Goal: Transaction & Acquisition: Subscribe to service/newsletter

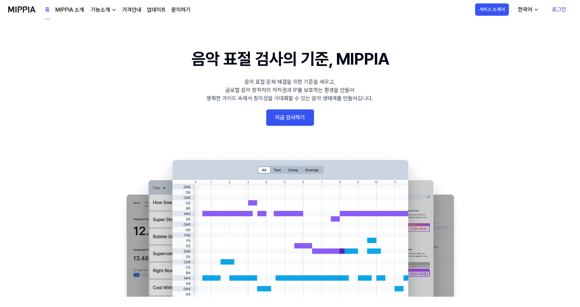
click at [307, 119] on link "지금 검사하기" at bounding box center [290, 117] width 48 height 16
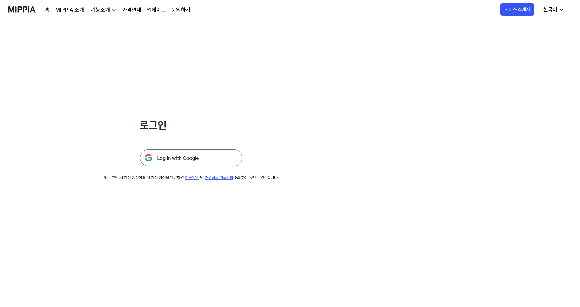
click at [212, 162] on img at bounding box center [191, 157] width 102 height 17
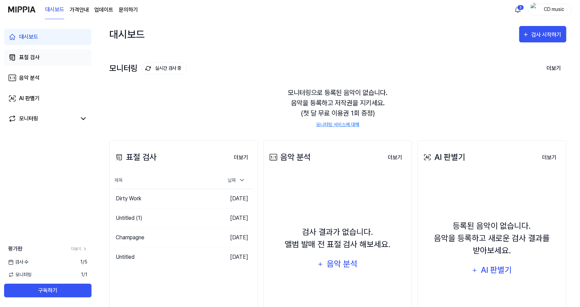
click at [67, 59] on link "표절 검사" at bounding box center [47, 57] width 87 height 16
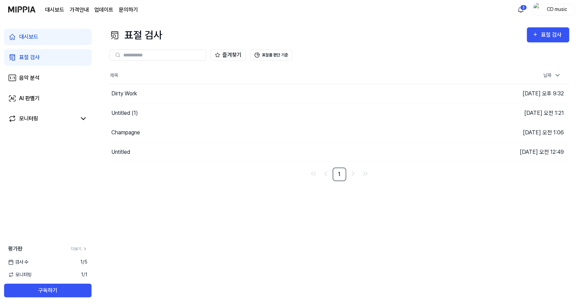
click at [66, 39] on link "대시보드" at bounding box center [47, 37] width 87 height 16
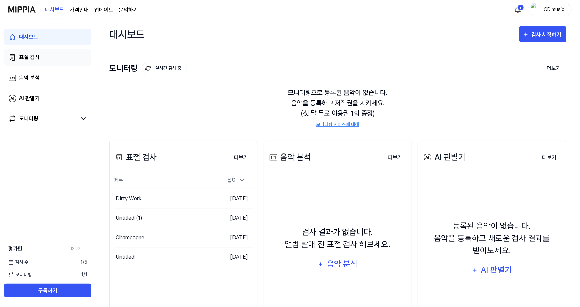
click at [53, 60] on link "표절 검사" at bounding box center [47, 57] width 87 height 16
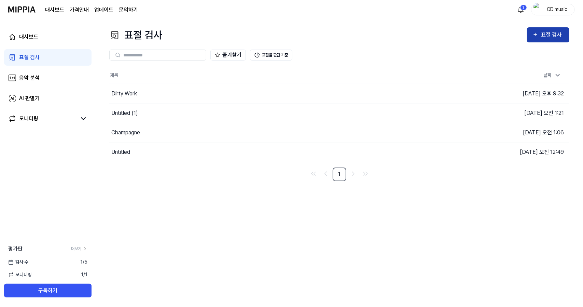
click at [540, 33] on div "표절 검사" at bounding box center [548, 34] width 31 height 9
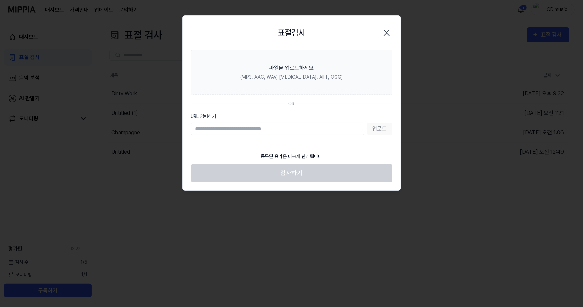
click at [295, 132] on input "URL 입력하기" at bounding box center [278, 129] width 174 height 12
click at [385, 127] on div "업로드" at bounding box center [292, 129] width 202 height 12
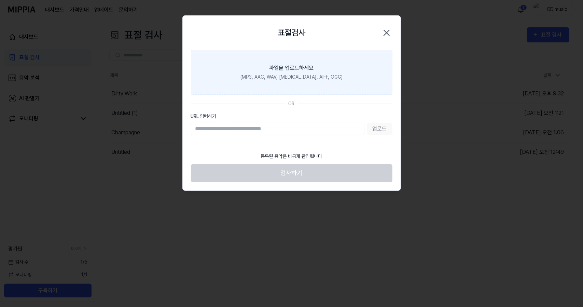
click at [324, 65] on label "파일을 업로드하세요 (MP3, AAC, WAV, [MEDICAL_DATA], AIFF, OGG)" at bounding box center [292, 72] width 202 height 45
click at [0, 0] on input "파일을 업로드하세요 (MP3, AAC, WAV, [MEDICAL_DATA], AIFF, OGG)" at bounding box center [0, 0] width 0 height 0
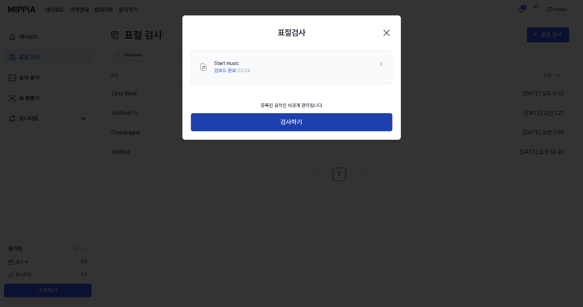
click at [377, 118] on button "검사하기" at bounding box center [292, 122] width 202 height 18
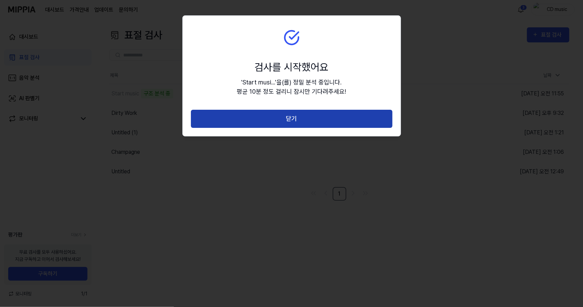
click at [332, 125] on button "닫기" at bounding box center [292, 119] width 202 height 18
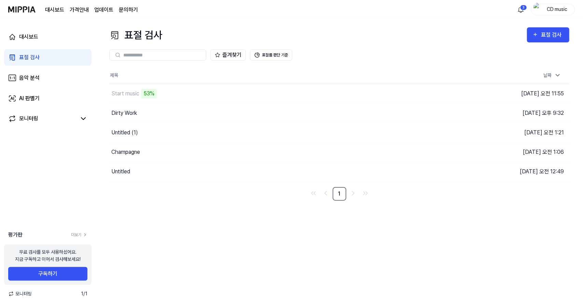
click at [376, 289] on div "표절 검사 표절 검사 표절 검사 음악 분석 AI 판별기 즐겨찾기 표절률 판단 기준 제목 날짜 Start music 53% 이동하기 2025.0…" at bounding box center [339, 163] width 487 height 288
click at [405, 93] on button "이동하기" at bounding box center [412, 93] width 25 height 11
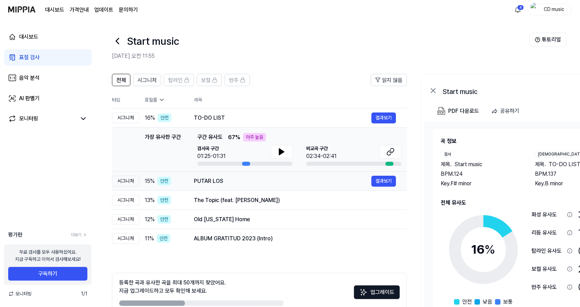
click at [295, 182] on div "PUTAR LOS" at bounding box center [283, 181] width 178 height 8
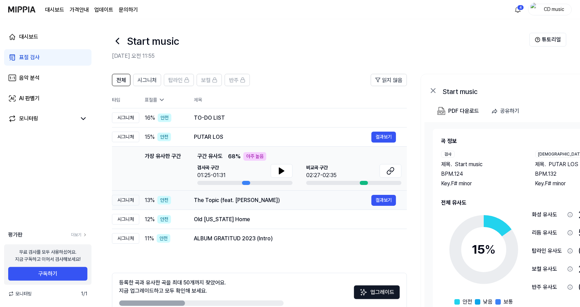
click at [257, 196] on div "The Topic (feat. Thekidnicos)" at bounding box center [283, 200] width 178 height 8
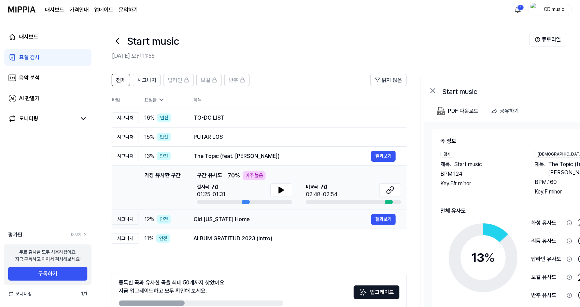
click at [254, 222] on div "Old Kentucky Home" at bounding box center [283, 219] width 178 height 8
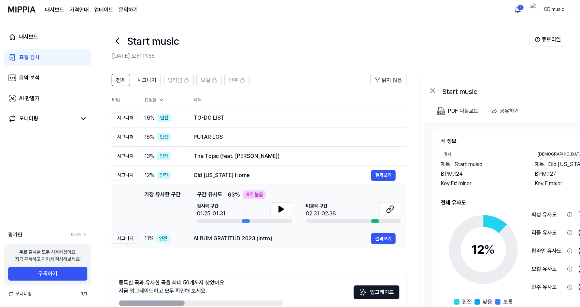
click at [250, 241] on div "ALBUM GRATITUD 2023 (Intro)" at bounding box center [283, 238] width 178 height 8
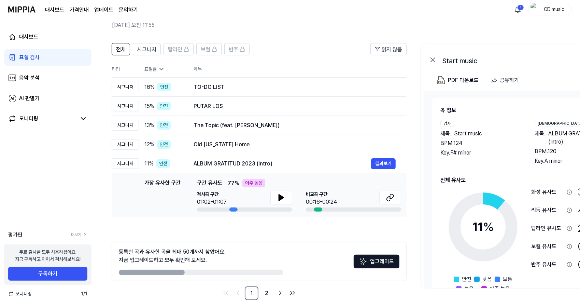
scroll to position [38, 0]
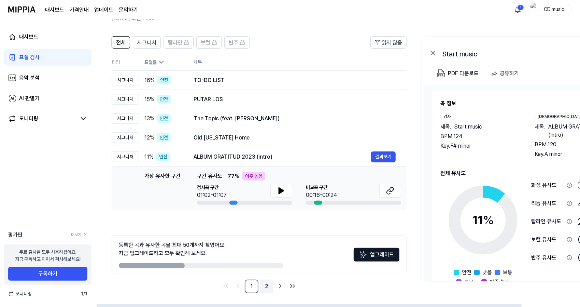
click at [263, 286] on link "2" at bounding box center [267, 286] width 14 height 14
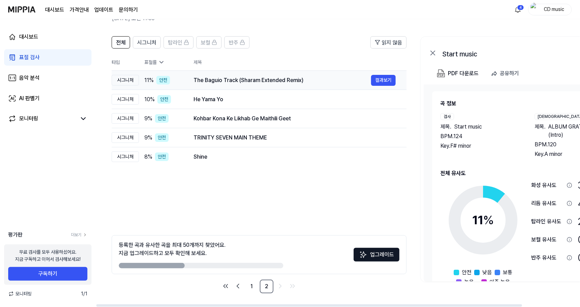
click at [249, 79] on div "The Baguio Track (Sharam Extended Remix)" at bounding box center [283, 80] width 178 height 8
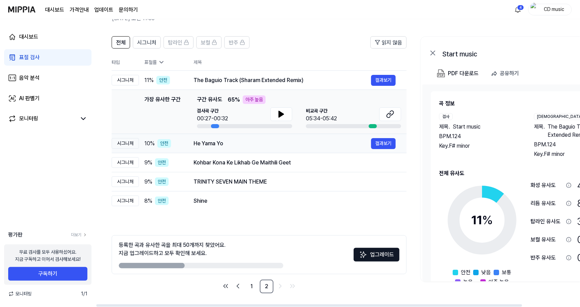
click at [235, 141] on div "He Yama Yo" at bounding box center [283, 143] width 178 height 8
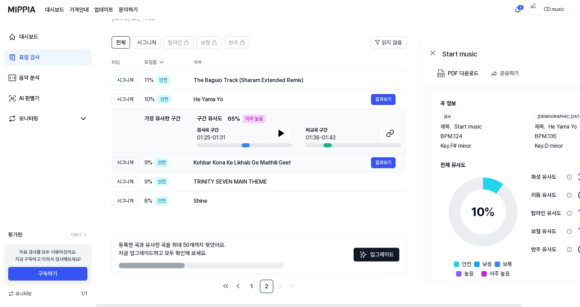
click at [234, 166] on div "Kohbar Kona Ke Likhab Ge Maithili Geet 결과보기" at bounding box center [295, 162] width 202 height 11
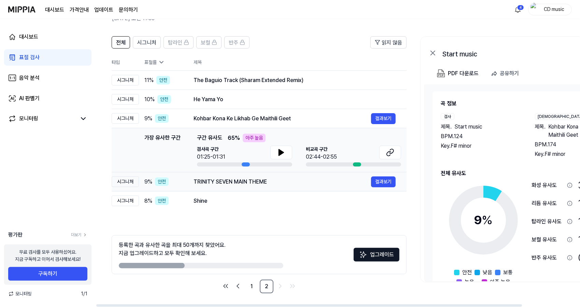
click at [233, 189] on td "TRINITY SEVEN MAIN THEME 결과보기" at bounding box center [295, 181] width 224 height 19
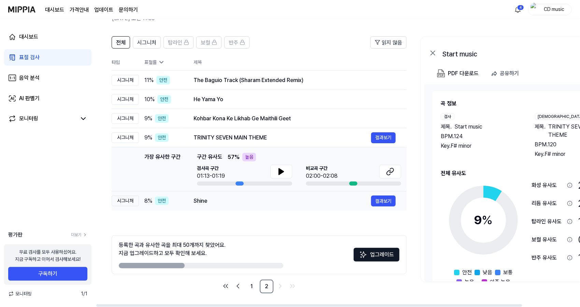
click at [233, 205] on div "Shine 결과보기" at bounding box center [295, 200] width 202 height 11
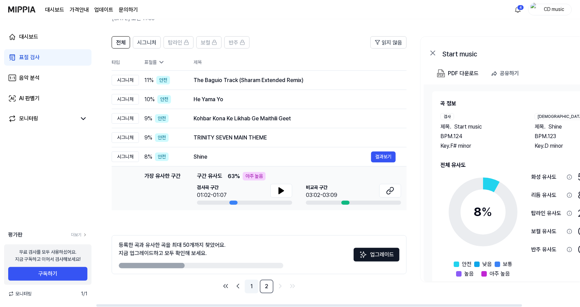
click at [252, 283] on link "1" at bounding box center [252, 286] width 14 height 14
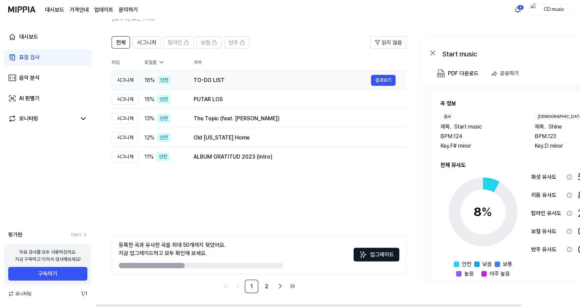
click at [247, 75] on div "TO-DO LIST 결과보기" at bounding box center [295, 80] width 202 height 11
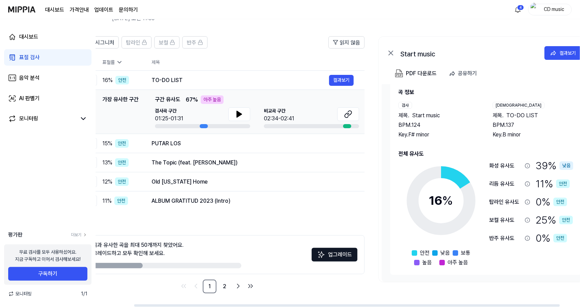
scroll to position [0, 42]
drag, startPoint x: 459, startPoint y: 304, endPoint x: 495, endPoint y: 304, distance: 36.5
click at [495, 304] on div at bounding box center [346, 305] width 426 height 2
click at [342, 84] on button "결과보기" at bounding box center [342, 80] width 25 height 11
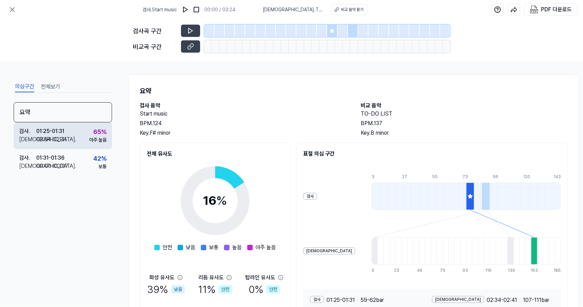
click at [82, 128] on div "검사 . 01:25 - 01:31 비교 . 02:34 - 02:41 65 % 아주 높음" at bounding box center [63, 135] width 98 height 27
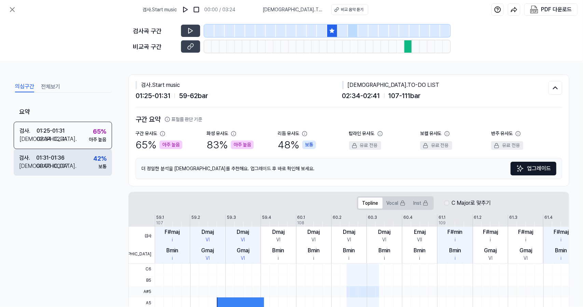
click at [60, 161] on div "01:31 - 01:36" at bounding box center [50, 158] width 28 height 8
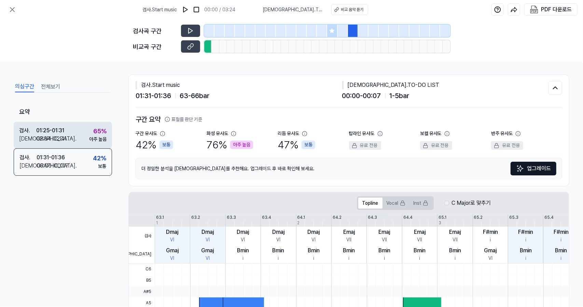
click at [78, 129] on div "검사 . 01:25 - 01:31 비교 . 02:34 - 02:41 65 % 아주 높음" at bounding box center [63, 135] width 98 height 27
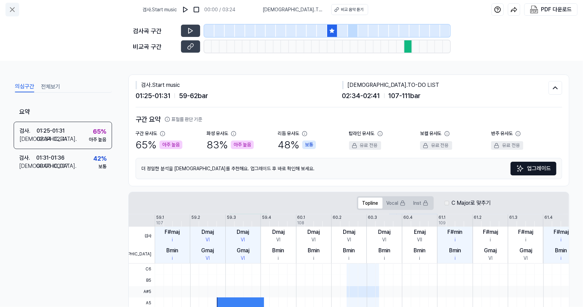
click at [15, 12] on icon at bounding box center [12, 9] width 8 height 8
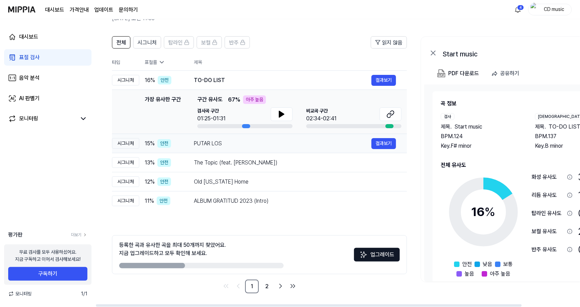
click at [217, 141] on div "PUTAR LOS" at bounding box center [283, 143] width 178 height 8
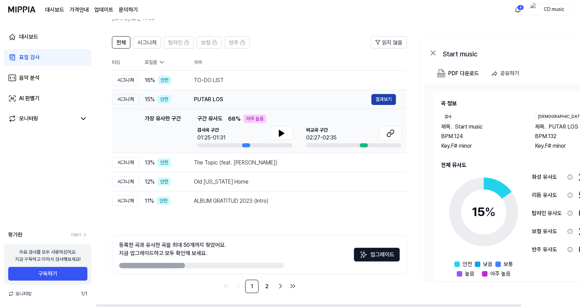
click at [374, 99] on button "결과보기" at bounding box center [384, 99] width 25 height 11
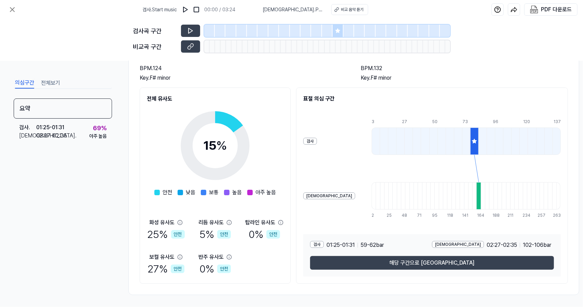
scroll to position [59, 0]
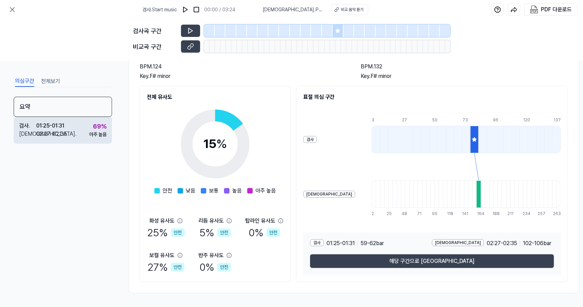
click at [46, 121] on div "검사 . 01:25 - 01:31 비교 . 02:27 - 02:35 69 % 아주 높음" at bounding box center [63, 130] width 98 height 27
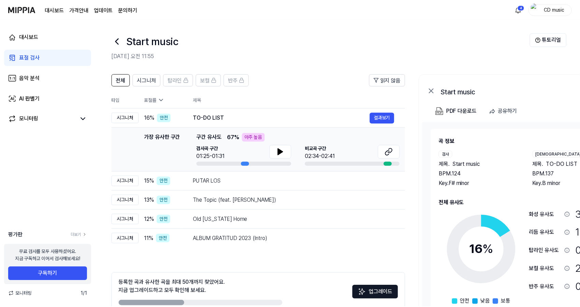
scroll to position [38, 0]
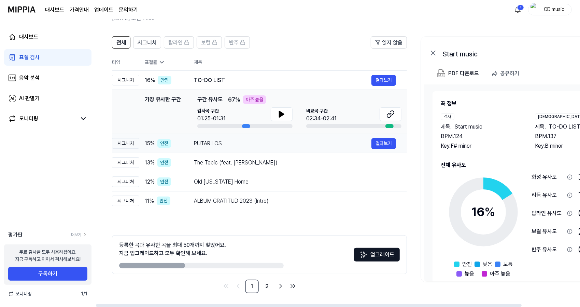
click at [215, 140] on div "PUTAR LOS" at bounding box center [283, 143] width 178 height 8
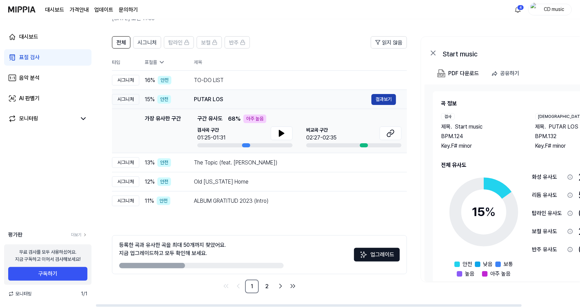
click at [380, 97] on button "결과보기" at bounding box center [384, 99] width 25 height 11
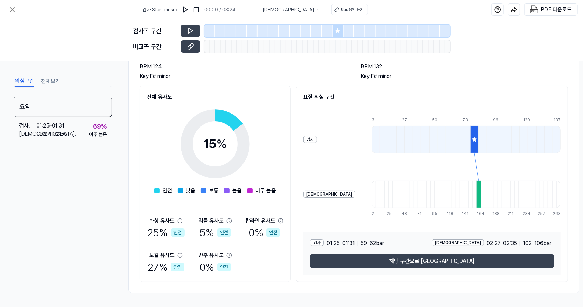
scroll to position [59, 0]
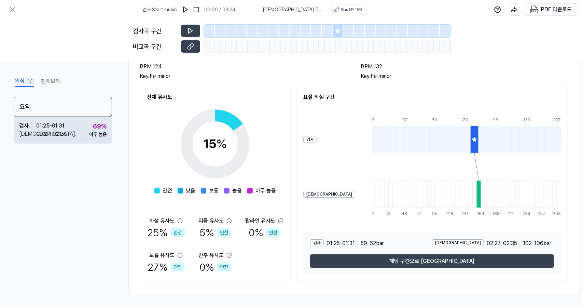
click at [66, 128] on div "검사 . 01:25 - 01:31" at bounding box center [43, 126] width 48 height 8
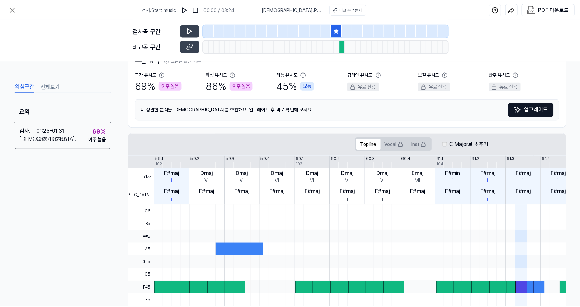
scroll to position [38, 0]
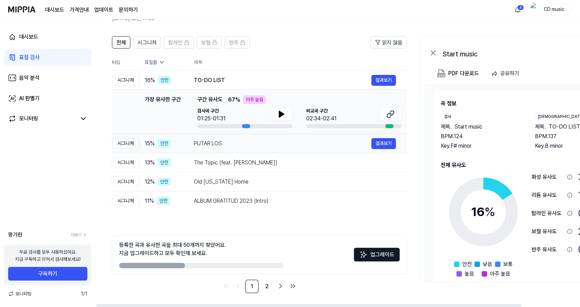
click at [242, 149] on td "PUTAR LOS 결과보기" at bounding box center [295, 143] width 224 height 19
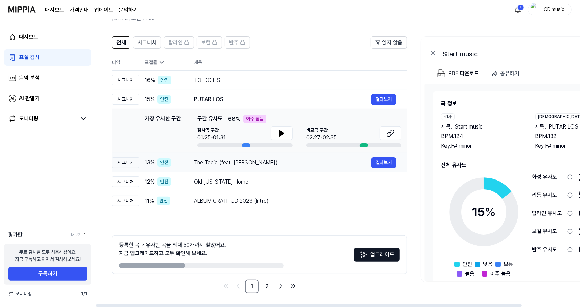
click at [236, 166] on div "The Topic (feat. Thekidnicos) 결과보기" at bounding box center [295, 162] width 202 height 11
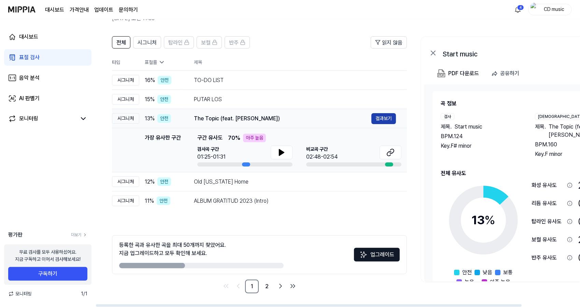
click at [389, 122] on button "결과보기" at bounding box center [384, 118] width 25 height 11
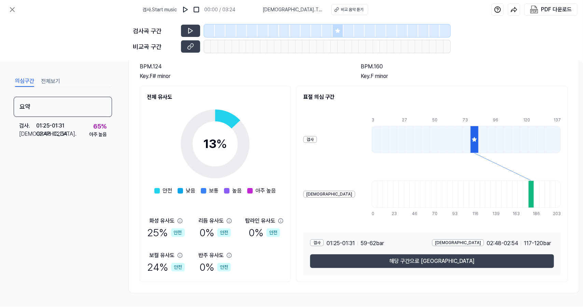
scroll to position [59, 0]
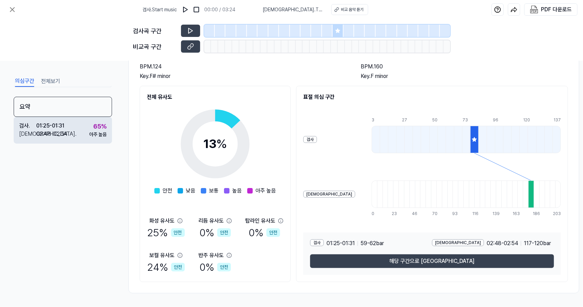
click at [78, 139] on div "검사 . 01:25 - 01:31 비교 . 02:48 - 02:54 65 % 아주 높음" at bounding box center [63, 130] width 98 height 27
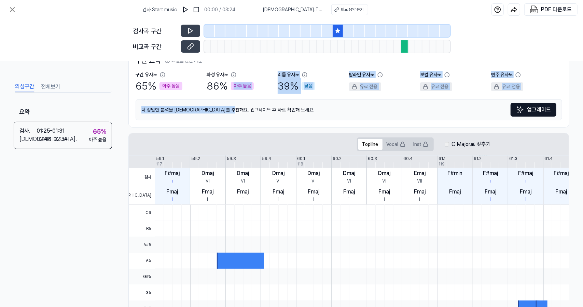
drag, startPoint x: 214, startPoint y: 93, endPoint x: 287, endPoint y: 111, distance: 75.6
click at [250, 101] on div "구간 요약 표절률 판단 기준 구간 유사도 65 % 아주 높음 화성 유사도 86 % 아주 높음 리듬 유사도 39 % 낮음 탑라인 유사도 유료 전…" at bounding box center [349, 87] width 427 height 65
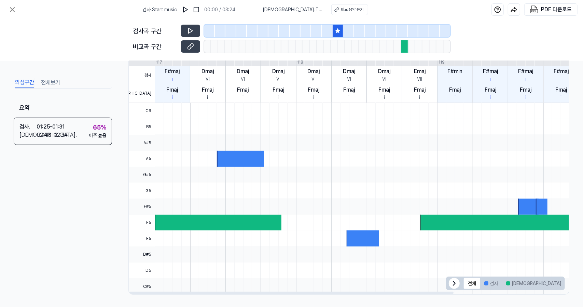
scroll to position [161, 0]
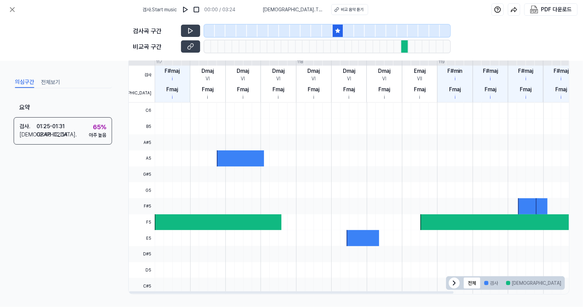
click at [362, 157] on div at bounding box center [437, 158] width 564 height 16
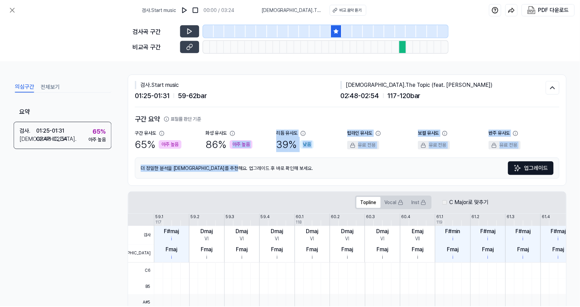
scroll to position [0, 0]
click at [326, 153] on div "구간 요약 표절률 판단 기준 구간 유사도 65 % 아주 높음 화성 유사도 86 % 아주 높음 리듬 유사도 39 % 낮음 탑라인 유사도 유료 전…" at bounding box center [349, 146] width 427 height 65
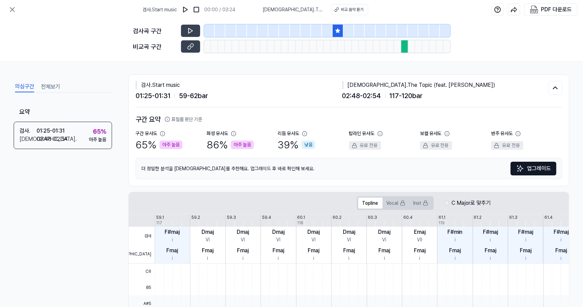
click at [544, 172] on button "업그레이드" at bounding box center [534, 169] width 46 height 14
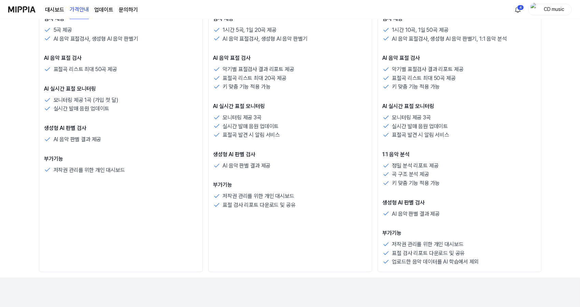
scroll to position [68, 0]
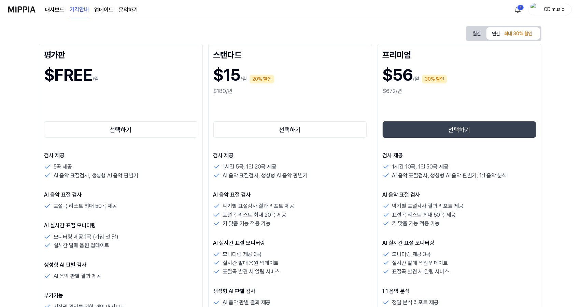
click at [475, 34] on button "월간" at bounding box center [477, 33] width 19 height 13
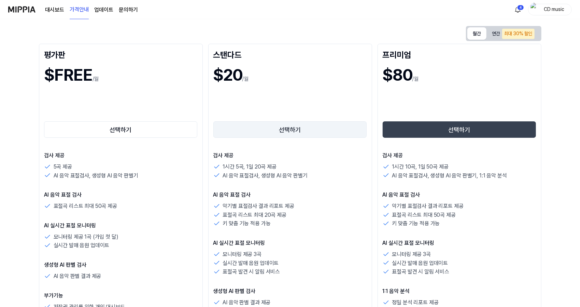
click at [266, 128] on button "선택하기" at bounding box center [290, 129] width 154 height 16
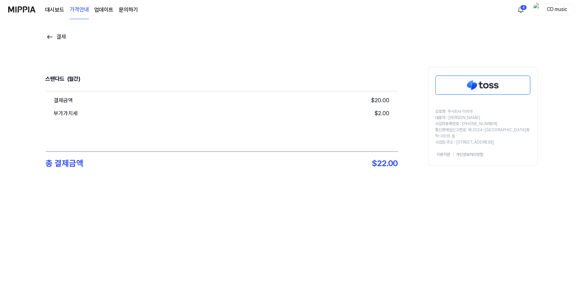
click at [474, 90] on img at bounding box center [483, 85] width 94 height 18
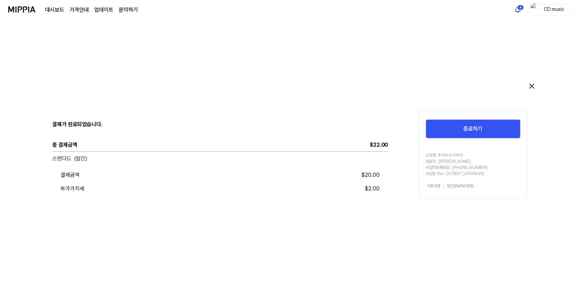
click at [532, 85] on img at bounding box center [532, 86] width 8 height 8
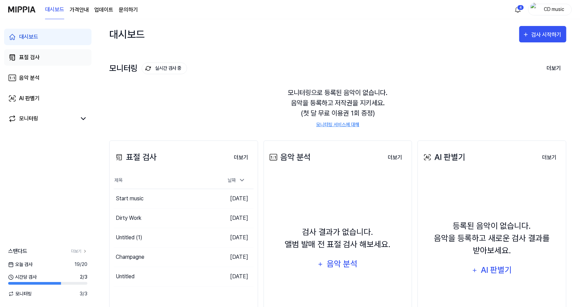
click at [47, 54] on link "표절 검사" at bounding box center [47, 57] width 87 height 16
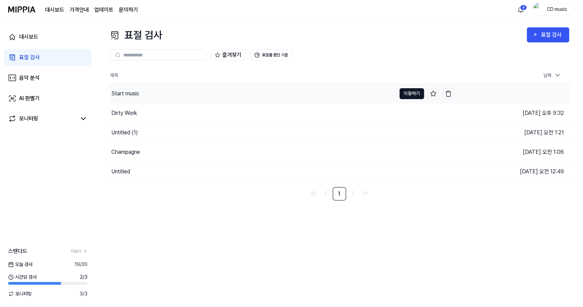
click at [405, 94] on button "이동하기" at bounding box center [412, 93] width 25 height 11
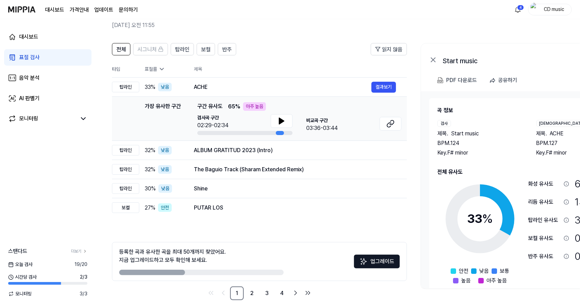
scroll to position [38, 0]
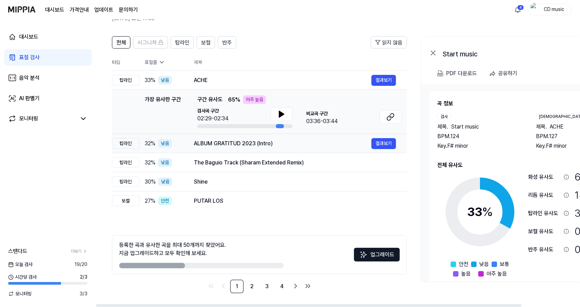
click at [253, 140] on div "ALBUM GRATITUD 2023 (Intro)" at bounding box center [283, 143] width 178 height 8
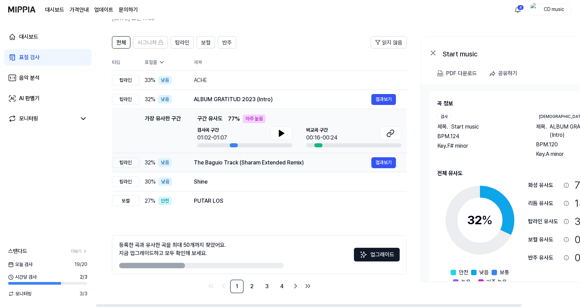
click at [256, 155] on td "The Baguio Track (Sharam Extended Remix) 결과보기" at bounding box center [295, 162] width 224 height 19
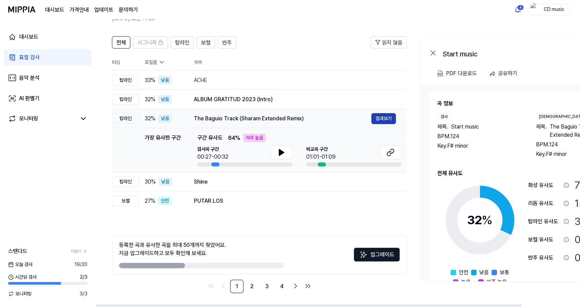
click at [378, 119] on button "결과보기" at bounding box center [384, 118] width 25 height 11
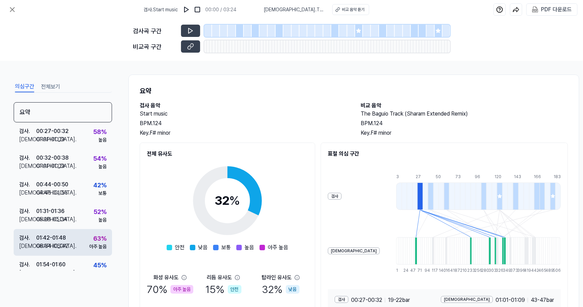
click at [74, 246] on div "검사 . 01:42 - 01:48 비교 . 06:34 - 06:42 63 % 아주 높음" at bounding box center [63, 242] width 98 height 27
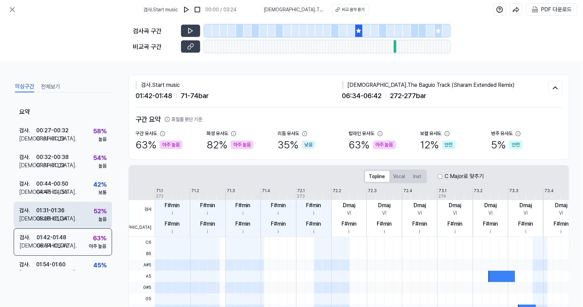
click at [79, 209] on div "검사 . 01:31 - 01:36 비교 . 05:26 - 05:34 52 % 높음" at bounding box center [63, 215] width 98 height 27
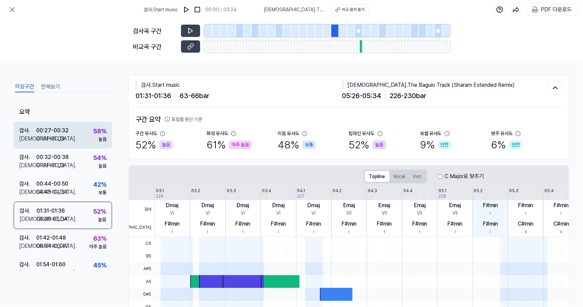
click at [81, 138] on div "검사 . 00:27 - 00:32 비교 . 01:01 - 01:09 58 % 높음" at bounding box center [63, 135] width 98 height 27
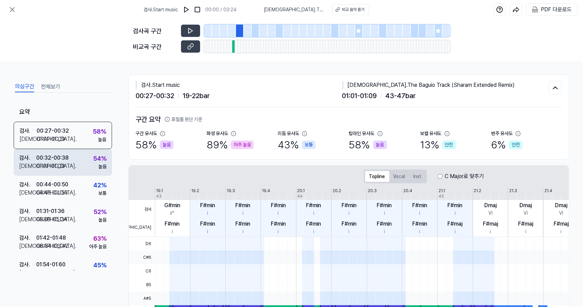
click at [81, 160] on div "검사 . 00:32 - 00:38 비교 . 01:01 - 01:09 54 % 높음" at bounding box center [63, 162] width 98 height 27
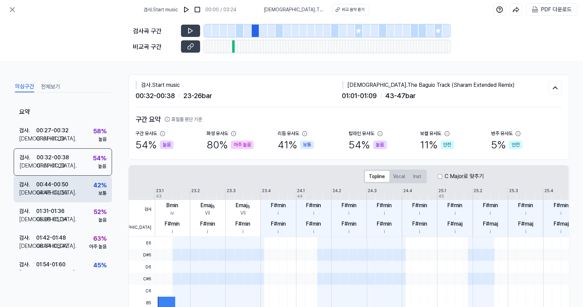
click at [79, 181] on div "검사 . 00:44 - 00:50 비교 . 04:45 - 04:53 42 % 보통" at bounding box center [63, 189] width 98 height 27
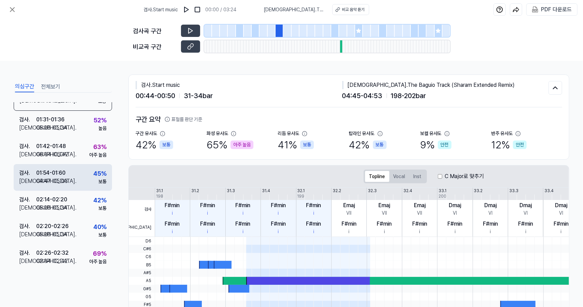
click at [74, 188] on div "검사 . 01:54 - 01:60 비교 . 04:47 - 05:03 45 % 보통" at bounding box center [63, 177] width 98 height 27
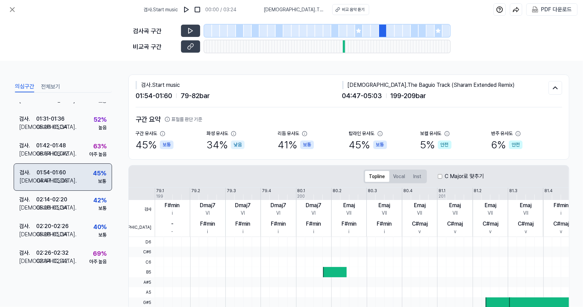
scroll to position [92, 0]
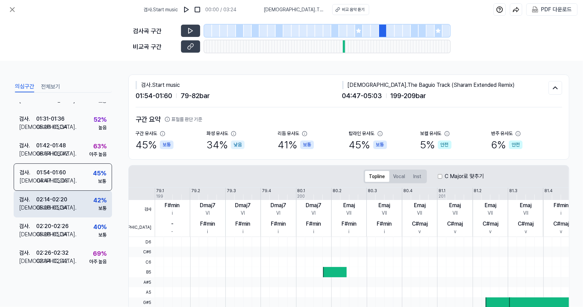
click at [79, 215] on div "검사 . 02:14 - 02:20 비교 . 05:26 - 05:34 42 % 보통" at bounding box center [63, 204] width 98 height 27
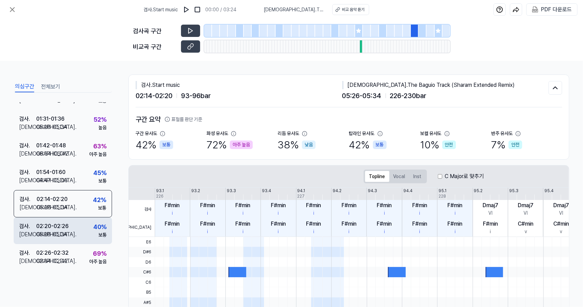
click at [75, 239] on div "검사 . 02:20 - 02:26 비교 . 05:26 - 05:34 40 % 보통" at bounding box center [63, 230] width 98 height 27
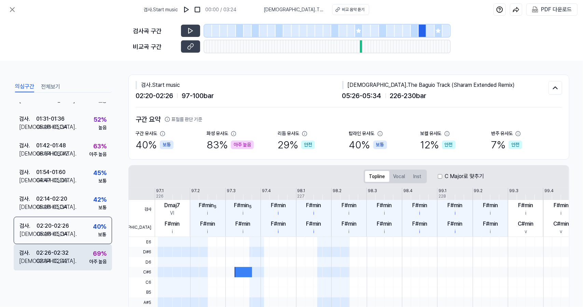
click at [71, 253] on div "검사 . 02:26 - 02:32 비교 . 02:34 - 02:42 69 % 아주 높음" at bounding box center [63, 257] width 98 height 27
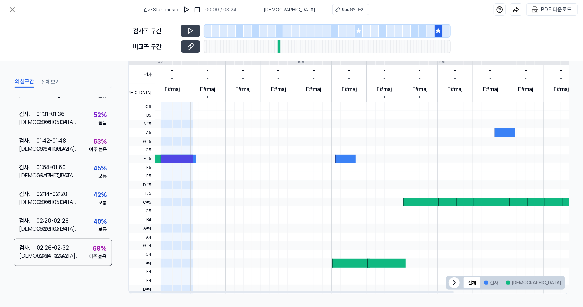
scroll to position [0, 0]
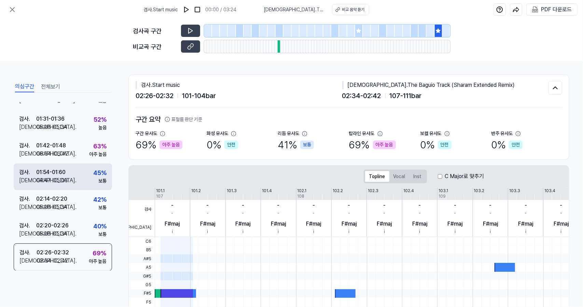
click at [60, 168] on div "01:54 - 01:60" at bounding box center [50, 172] width 29 height 8
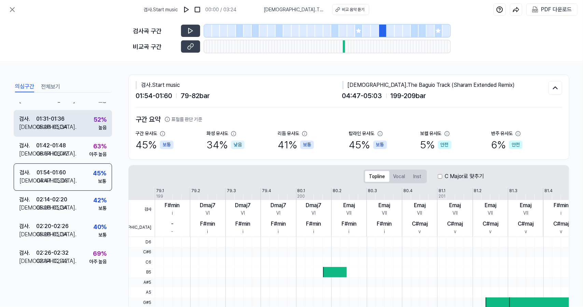
click at [72, 134] on div "검사 . 01:31 - 01:36 비교 . 05:26 - 05:34 52 % 높음" at bounding box center [63, 123] width 98 height 27
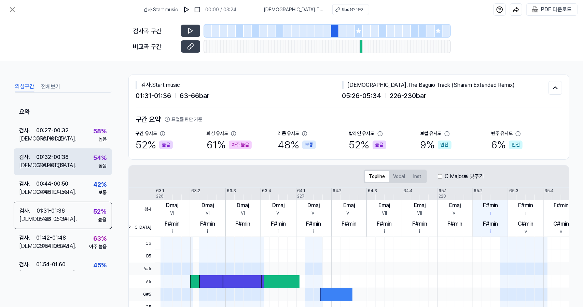
click at [79, 151] on div "검사 . 00:32 - 00:38 비교 . 01:01 - 01:09 54 % 높음" at bounding box center [63, 161] width 98 height 27
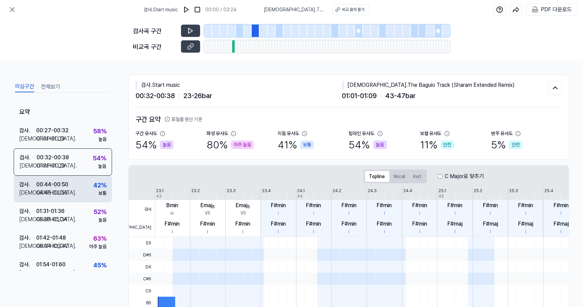
click at [77, 176] on div "검사 . 00:44 - 00:50 비교 . 04:45 - 04:53 42 % 보통" at bounding box center [63, 189] width 98 height 27
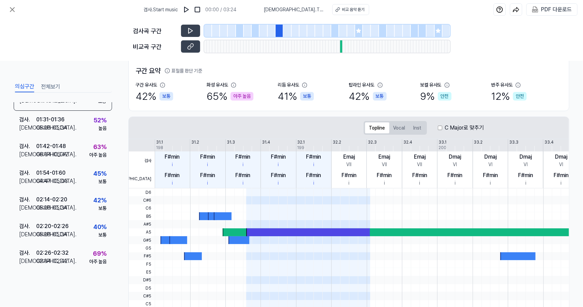
scroll to position [135, 0]
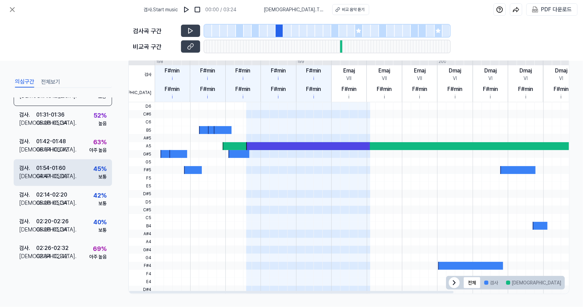
click at [77, 184] on div "검사 . 01:54 - 01:60 비교 . 04:47 - 05:03 45 % 보통" at bounding box center [63, 172] width 98 height 27
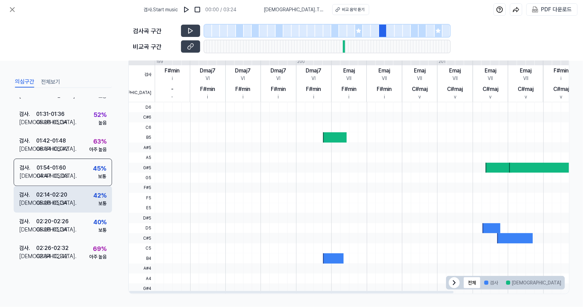
scroll to position [92, 0]
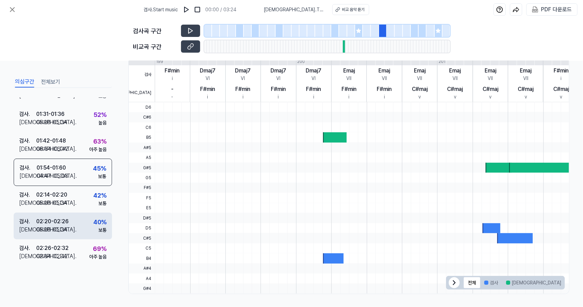
click at [73, 220] on div "검사 . 02:20 - 02:26 비교 . 05:26 - 05:34 40 % 보통" at bounding box center [63, 225] width 98 height 27
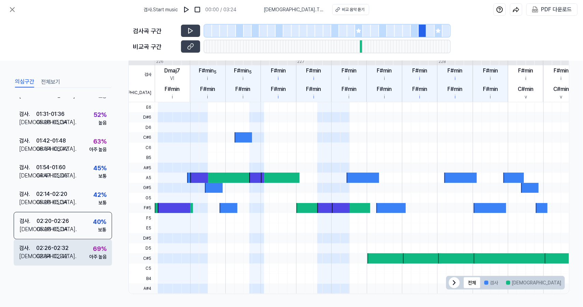
click at [77, 249] on div "검사 . 02:26 - 02:32 비교 . 02:34 - 02:42 69 % 아주 높음" at bounding box center [63, 252] width 98 height 27
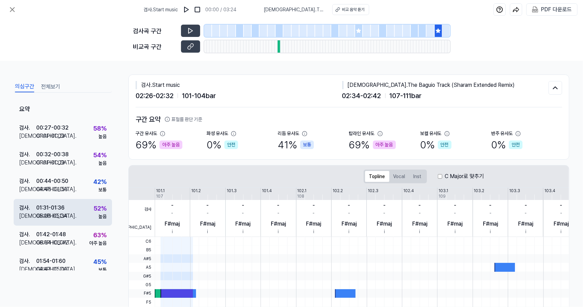
scroll to position [0, 0]
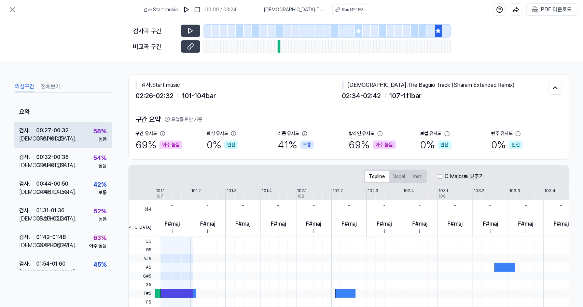
click at [98, 139] on div "높음" at bounding box center [102, 139] width 8 height 7
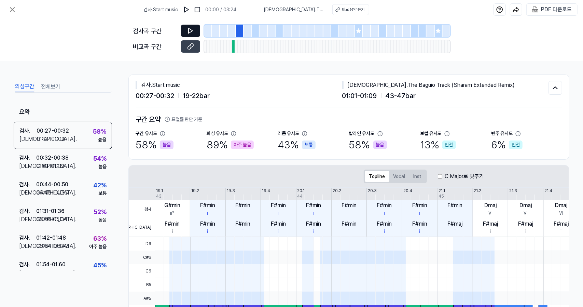
click at [191, 31] on icon at bounding box center [190, 30] width 7 height 7
click at [184, 43] on button at bounding box center [190, 46] width 19 height 12
click at [12, 7] on icon at bounding box center [12, 9] width 8 height 8
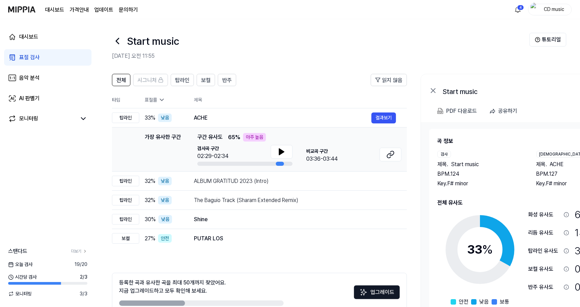
click at [69, 58] on link "표절 검사" at bounding box center [47, 57] width 87 height 16
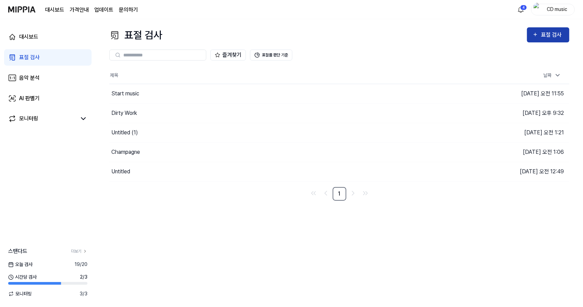
click at [552, 35] on div "표절 검사" at bounding box center [552, 34] width 23 height 9
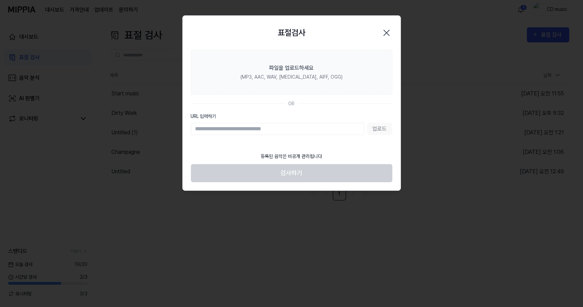
click at [304, 128] on input "URL 입력하기" at bounding box center [278, 129] width 174 height 12
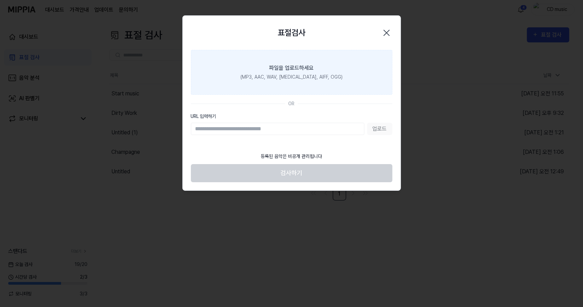
click at [319, 59] on label "파일을 업로드하세요 (MP3, AAC, WAV, [MEDICAL_DATA], AIFF, OGG)" at bounding box center [292, 72] width 202 height 45
click at [0, 0] on input "파일을 업로드하세요 (MP3, AAC, WAV, [MEDICAL_DATA], AIFF, OGG)" at bounding box center [0, 0] width 0 height 0
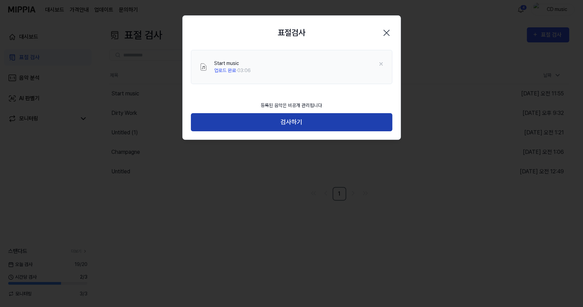
click at [312, 120] on button "검사하기" at bounding box center [292, 122] width 202 height 18
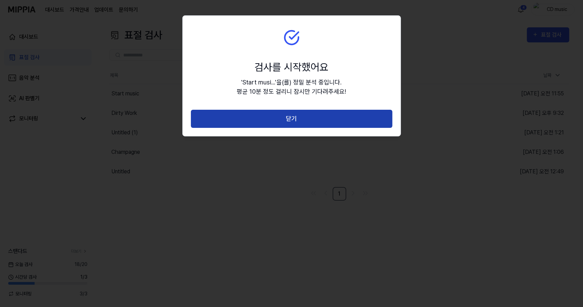
click at [345, 115] on button "닫기" at bounding box center [292, 119] width 202 height 18
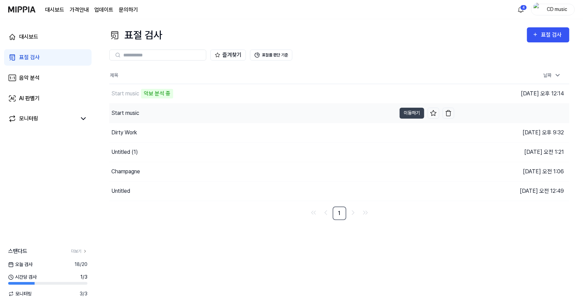
click at [291, 106] on div "Start music" at bounding box center [252, 113] width 287 height 19
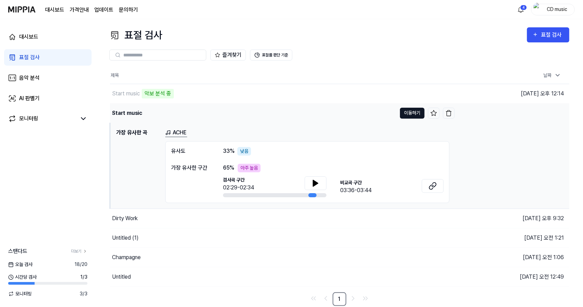
click at [417, 111] on button "이동하기" at bounding box center [412, 113] width 25 height 11
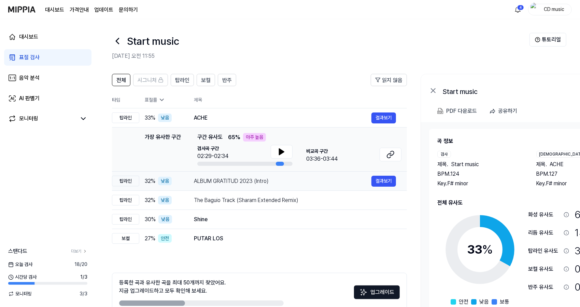
click at [245, 181] on div "ALBUM GRATITUD 2023 (Intro)" at bounding box center [283, 181] width 178 height 8
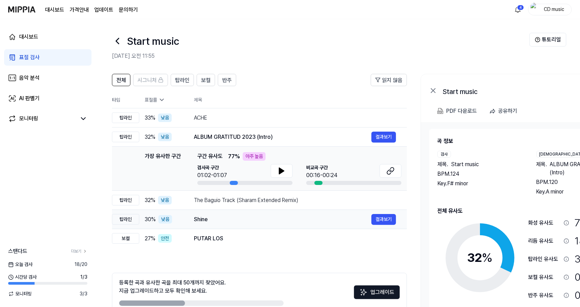
click at [232, 212] on td "Shine 결과보기" at bounding box center [295, 219] width 224 height 19
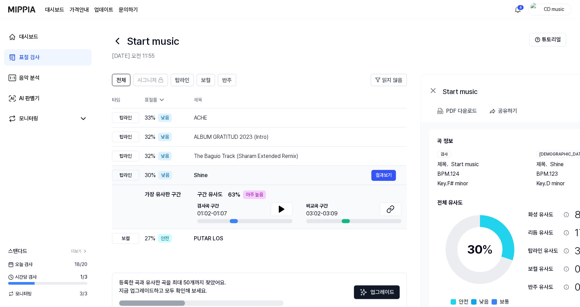
click at [255, 171] on div "Shine" at bounding box center [283, 175] width 178 height 8
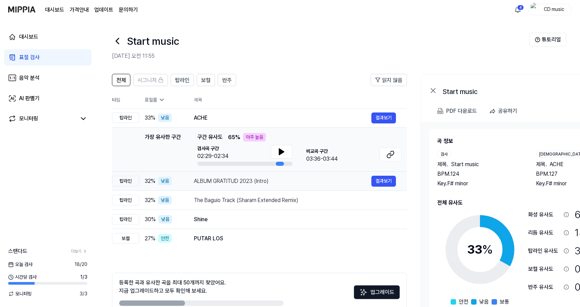
click at [225, 183] on div "ALBUM GRATITUD 2023 (Intro)" at bounding box center [283, 181] width 178 height 8
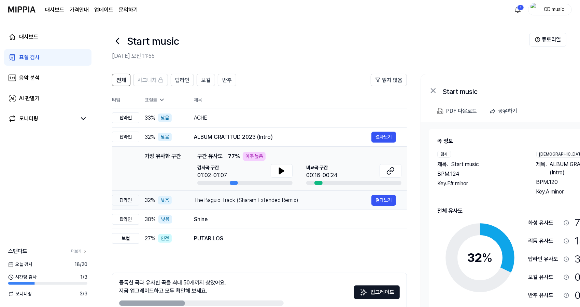
click at [229, 206] on td "The Baguio Track (Sharam Extended Remix) 결과보기" at bounding box center [295, 200] width 224 height 19
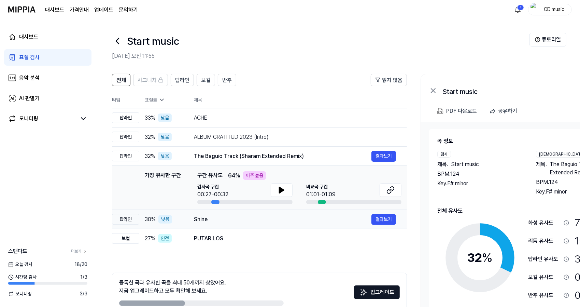
click at [228, 219] on div "Shine" at bounding box center [283, 219] width 178 height 8
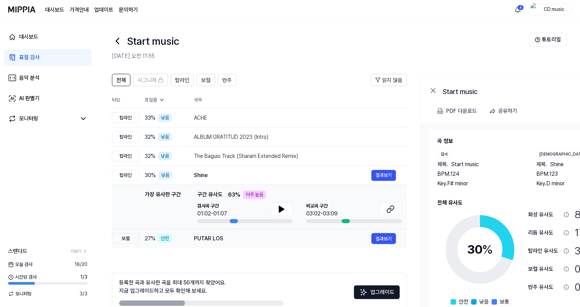
click at [225, 239] on div "PUTAR LOS" at bounding box center [283, 238] width 178 height 8
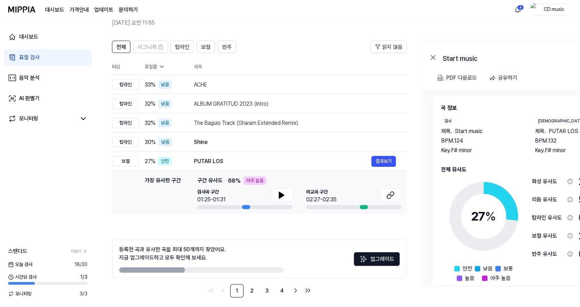
scroll to position [38, 0]
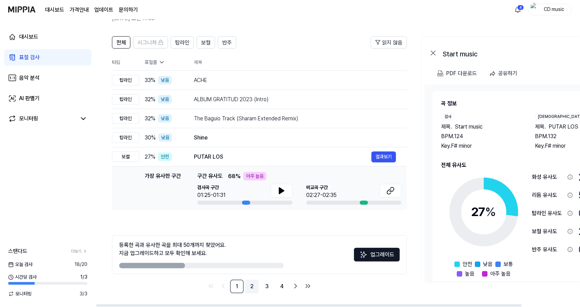
click at [252, 289] on link "2" at bounding box center [252, 286] width 14 height 14
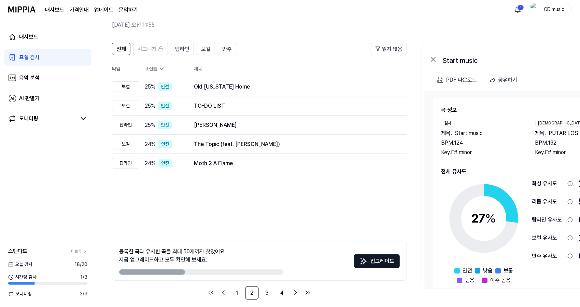
scroll to position [38, 0]
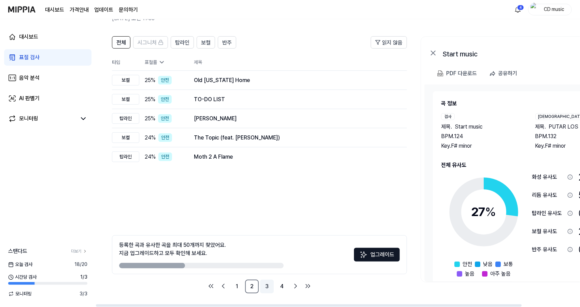
click at [264, 287] on link "3" at bounding box center [267, 286] width 14 height 14
click at [282, 287] on link "4" at bounding box center [282, 286] width 14 height 14
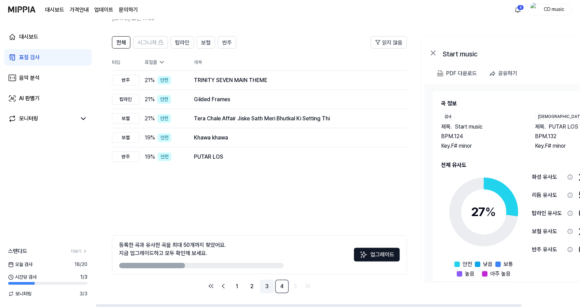
click at [269, 287] on link "3" at bounding box center [267, 286] width 14 height 14
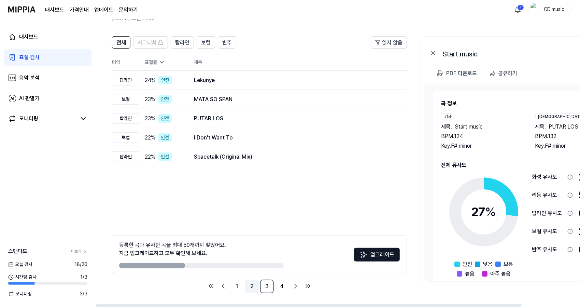
click at [251, 287] on link "2" at bounding box center [252, 286] width 14 height 14
click at [266, 287] on link "3" at bounding box center [267, 286] width 14 height 14
click at [281, 287] on link "4" at bounding box center [282, 286] width 14 height 14
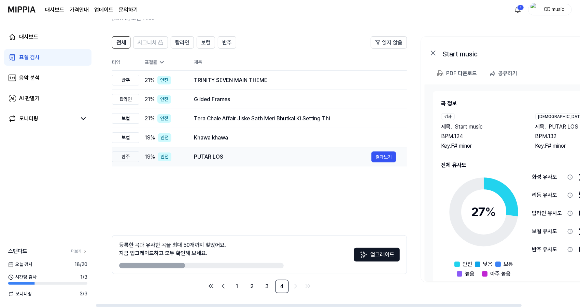
click at [236, 160] on div "PUTAR LOS" at bounding box center [283, 157] width 178 height 8
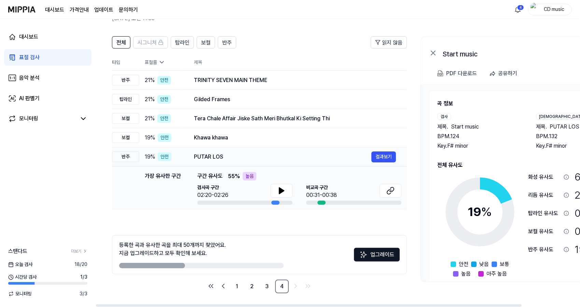
click at [239, 147] on td "PUTAR LOS 결과보기" at bounding box center [295, 156] width 224 height 19
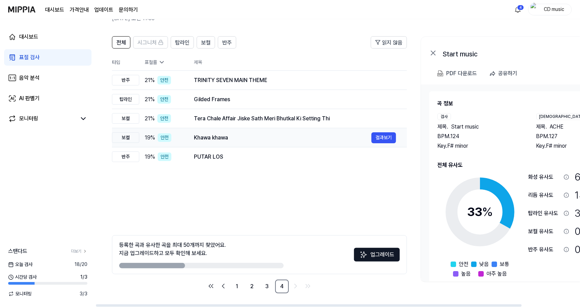
click at [251, 138] on div "Khawa khawa" at bounding box center [283, 138] width 178 height 8
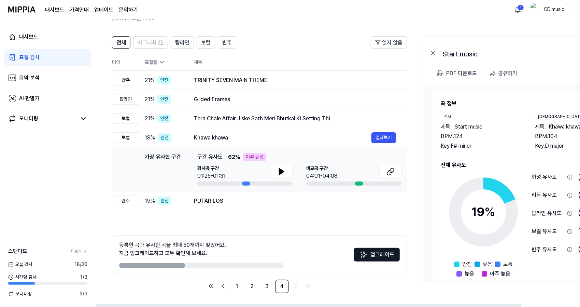
click at [68, 52] on link "표절 검사" at bounding box center [47, 57] width 87 height 16
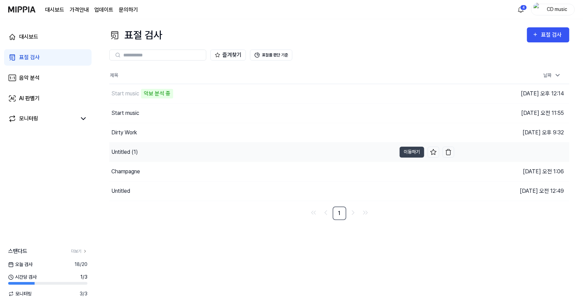
click at [169, 154] on div "Untitled (1)" at bounding box center [252, 151] width 287 height 19
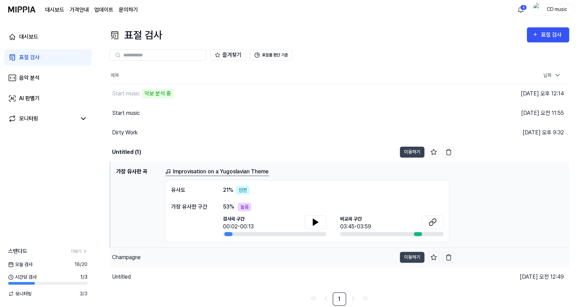
click at [160, 258] on div "Champagne" at bounding box center [253, 257] width 287 height 19
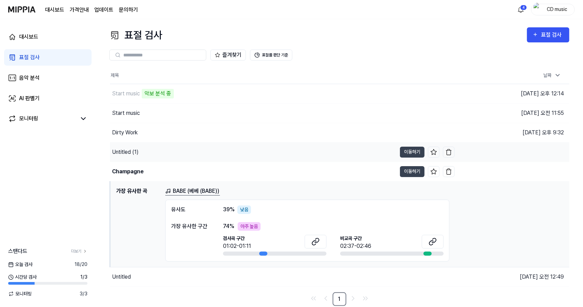
click at [206, 151] on div "Untitled (1)" at bounding box center [253, 151] width 287 height 19
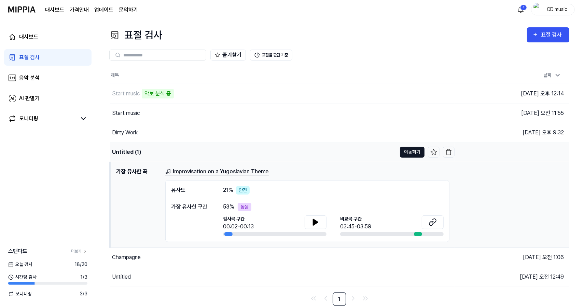
click at [411, 154] on button "이동하기" at bounding box center [412, 152] width 25 height 11
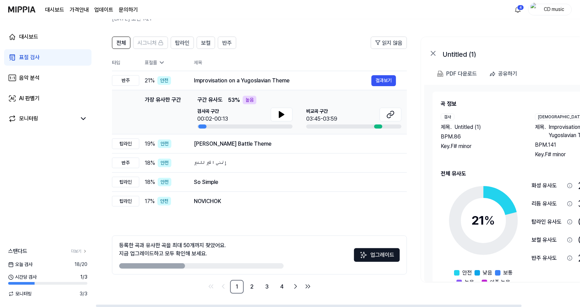
scroll to position [38, 0]
click at [280, 283] on link "4" at bounding box center [282, 286] width 14 height 14
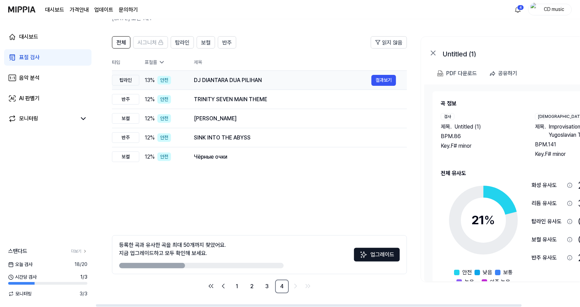
click at [235, 81] on div "DJ DIANTARA DUA PILIHAN" at bounding box center [283, 80] width 178 height 8
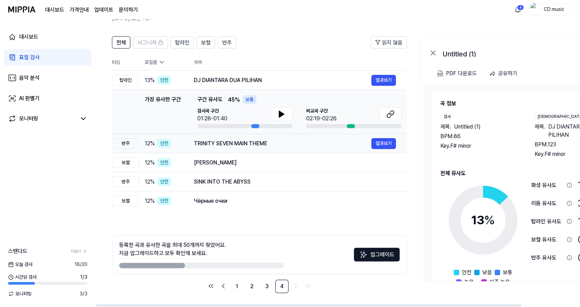
click at [243, 147] on div "TRINITY SEVEN MAIN THEME" at bounding box center [283, 143] width 178 height 8
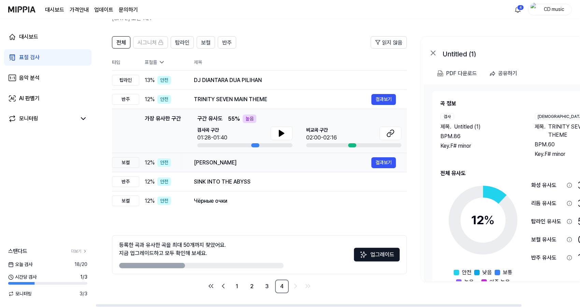
click at [244, 171] on td "Ay Wulay 결과보기" at bounding box center [295, 162] width 224 height 19
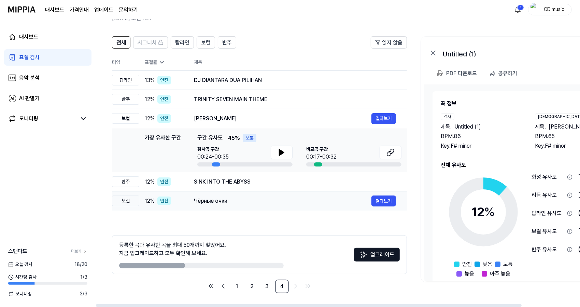
click at [239, 189] on td "SINK INTO THE ABYSS 결과보기" at bounding box center [295, 181] width 224 height 19
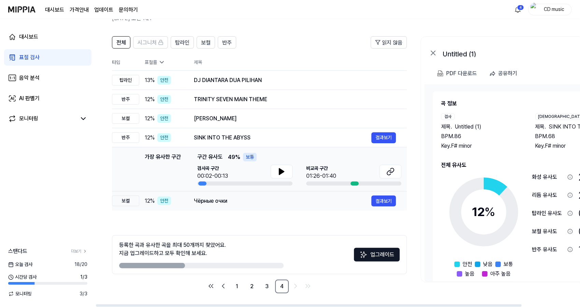
click at [233, 201] on div "Чёрные очки" at bounding box center [283, 201] width 178 height 8
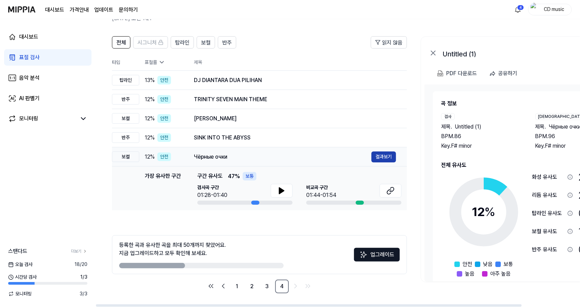
click at [393, 159] on button "결과보기" at bounding box center [384, 156] width 25 height 11
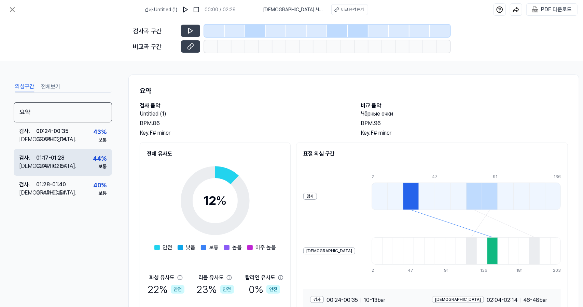
click at [83, 163] on div "검사 . 01:17 - 01:28 비교 . 02:47 - 02:57 44 % 보통" at bounding box center [63, 162] width 98 height 27
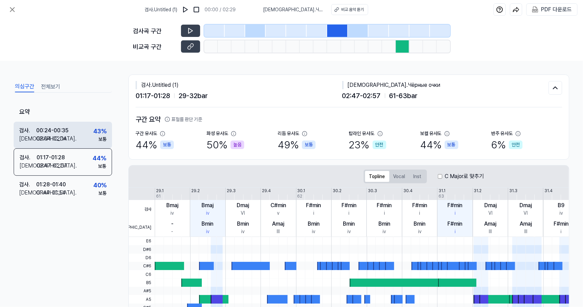
click at [82, 139] on div "검사 . 00:24 - 00:35 비교 . 02:04 - 02:14 43 % 보통" at bounding box center [63, 135] width 98 height 27
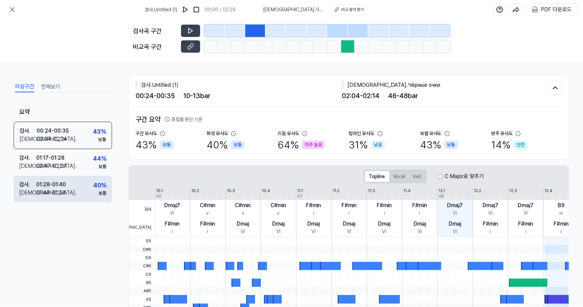
click at [79, 178] on div "검사 . 01:28 - 01:40 비교 . 01:44 - 01:54 40 % 보통" at bounding box center [63, 189] width 98 height 27
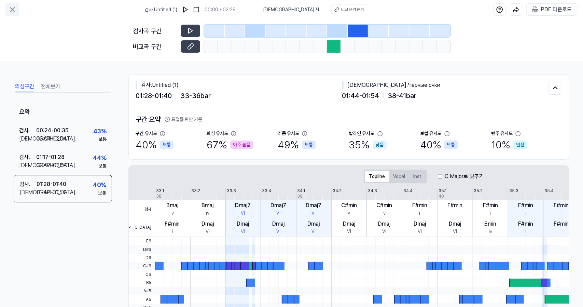
click at [10, 7] on icon at bounding box center [12, 9] width 8 height 8
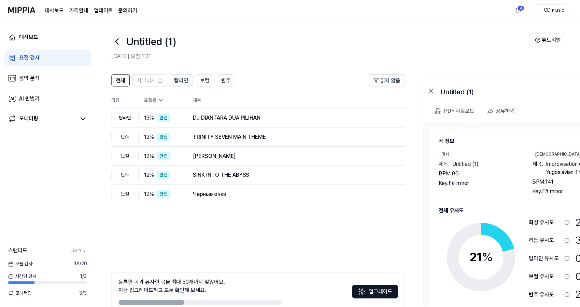
scroll to position [38, 0]
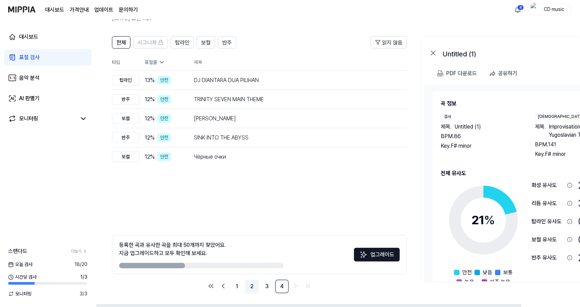
click at [245, 287] on link "2" at bounding box center [252, 286] width 14 height 14
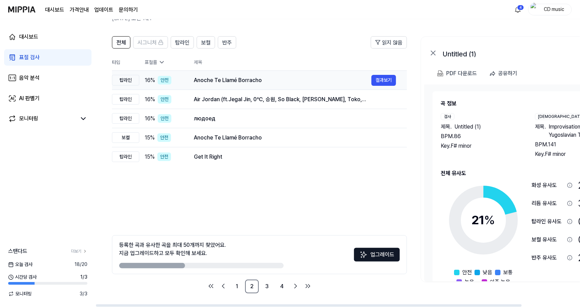
click at [207, 82] on div "Anoche Te Llamé Borracho" at bounding box center [283, 80] width 178 height 8
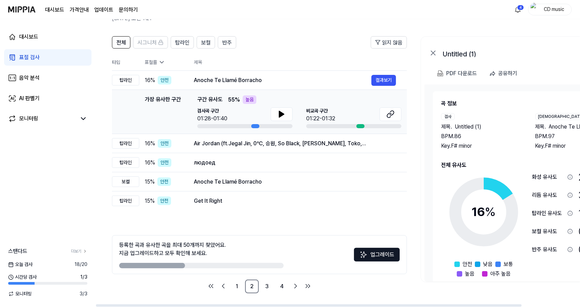
click at [223, 108] on span "검사곡 구간" at bounding box center [212, 110] width 30 height 7
click at [220, 98] on span "구간 유사도" at bounding box center [209, 99] width 25 height 9
click at [217, 99] on span "구간 유사도" at bounding box center [209, 99] width 25 height 9
click at [388, 83] on button "결과보기" at bounding box center [384, 80] width 25 height 11
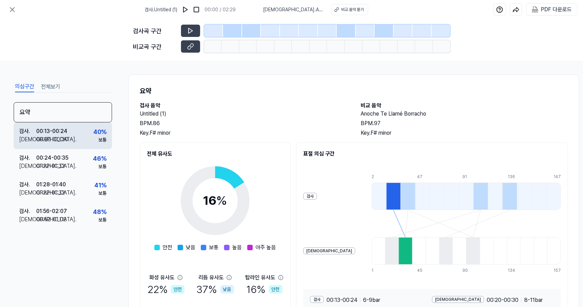
click at [87, 142] on div "검사 . 00:13 - 00:24 비교 . 00:20 - 00:30 40 % 보통" at bounding box center [63, 135] width 98 height 27
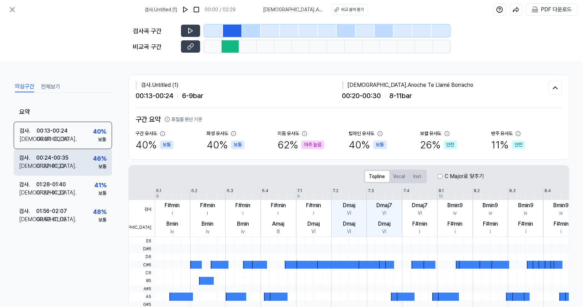
click at [80, 166] on div "검사 . 00:24 - 00:35 비교 . 01:22 - 01:32 46 % 보통" at bounding box center [63, 162] width 98 height 27
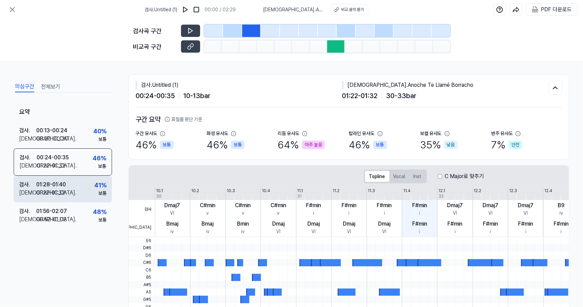
click at [84, 191] on div "검사 . 01:28 - 01:40 비교 . 01:22 - 01:32 41 % 보통" at bounding box center [63, 189] width 98 height 27
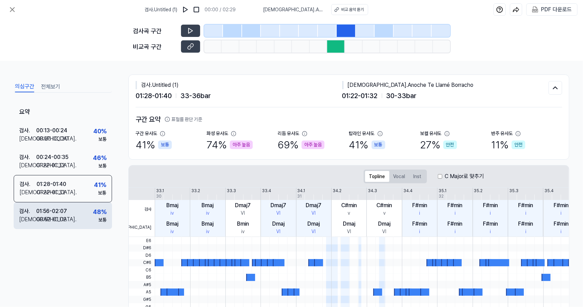
click at [83, 207] on div "검사 . 01:56 - 02:07 비교 . 00:52 - 01:02 48 % 보통" at bounding box center [63, 215] width 98 height 27
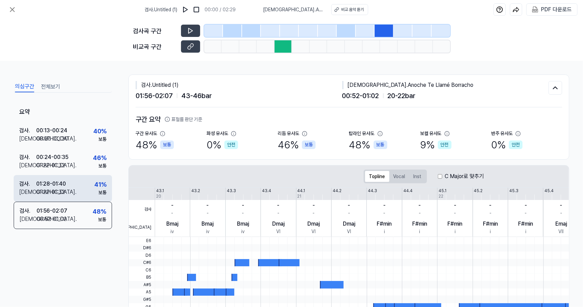
click at [89, 185] on div "검사 . 01:28 - 01:40 비교 . 01:22 - 01:32 41 % 보통" at bounding box center [63, 188] width 98 height 27
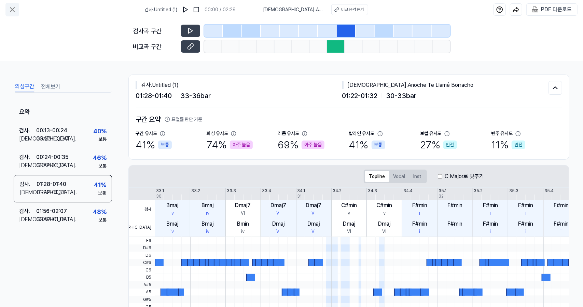
click at [17, 7] on button at bounding box center [12, 10] width 14 height 14
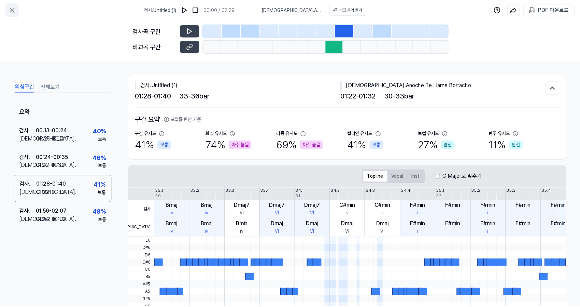
scroll to position [38, 0]
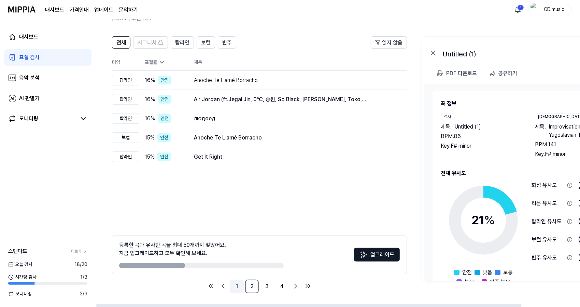
click at [239, 285] on link "1" at bounding box center [237, 286] width 14 height 14
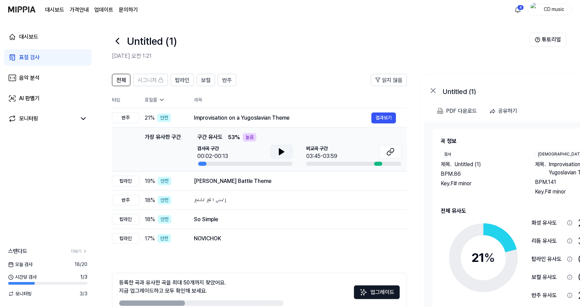
click at [278, 152] on icon at bounding box center [282, 152] width 8 height 8
click at [382, 117] on button "결과보기" at bounding box center [384, 117] width 25 height 11
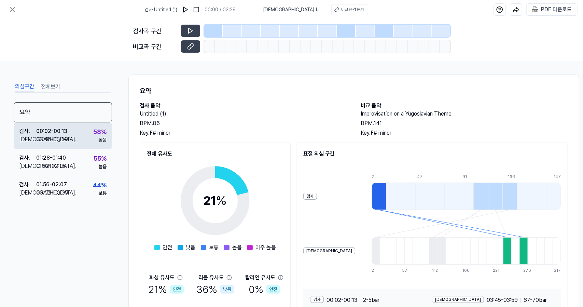
click at [84, 139] on div "검사 . 00:02 - 00:13 비교 . 03:45 - 03:59 58 % 높음" at bounding box center [63, 135] width 98 height 27
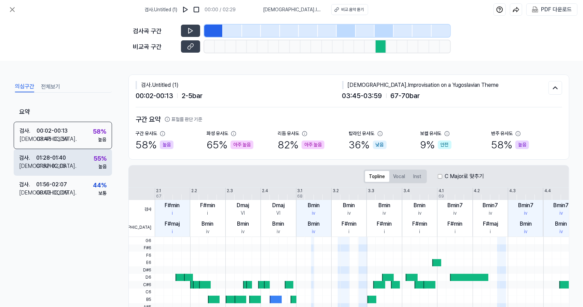
click at [81, 168] on div "검사 . 01:28 - 01:40 비교 . 01:52 - 02:05 55 % 높음" at bounding box center [63, 162] width 98 height 27
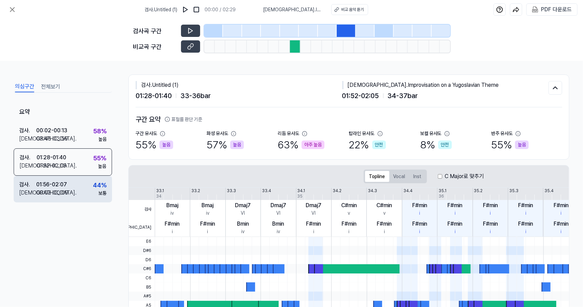
click at [80, 178] on div "검사 . 01:56 - 02:07 비교 . 00:02 - 00:09 44 % 보통" at bounding box center [63, 189] width 98 height 27
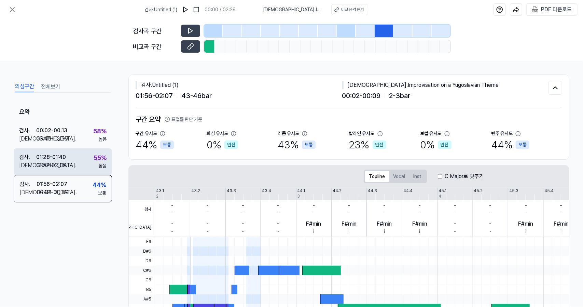
click at [90, 153] on div "검사 . 01:28 - 01:40 비교 . 01:52 - 02:05 55 % 높음" at bounding box center [63, 161] width 98 height 27
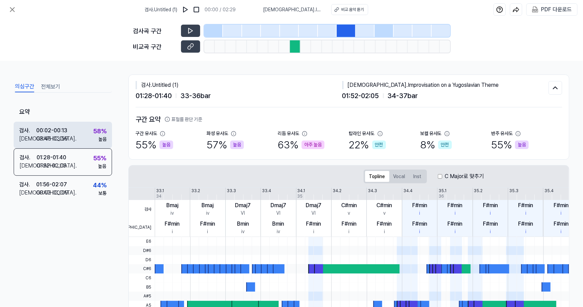
click at [97, 134] on div "58 %" at bounding box center [99, 130] width 13 height 9
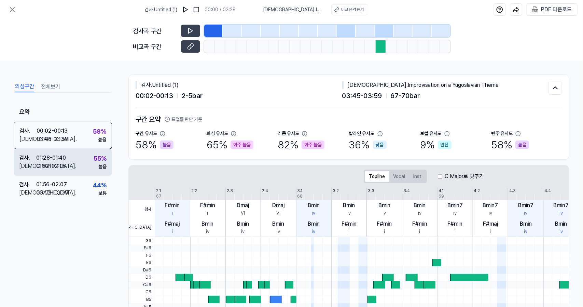
click at [59, 159] on div "01:28 - 01:40" at bounding box center [51, 158] width 30 height 8
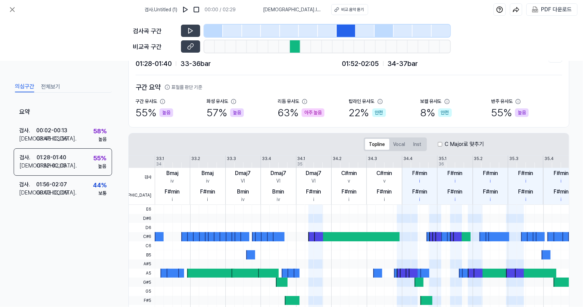
scroll to position [34, 0]
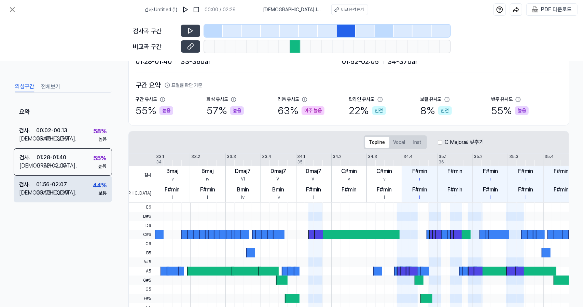
click at [77, 185] on div "검사 . 01:56 - 02:07 비교 . 00:02 - 00:09 44 % 보통" at bounding box center [63, 189] width 98 height 27
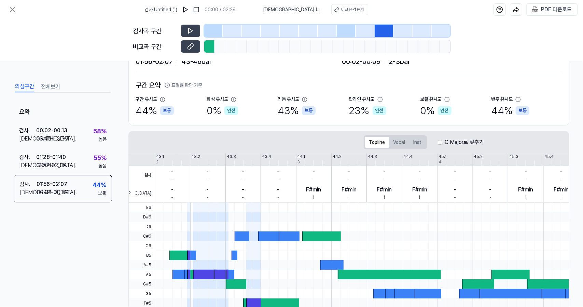
scroll to position [135, 0]
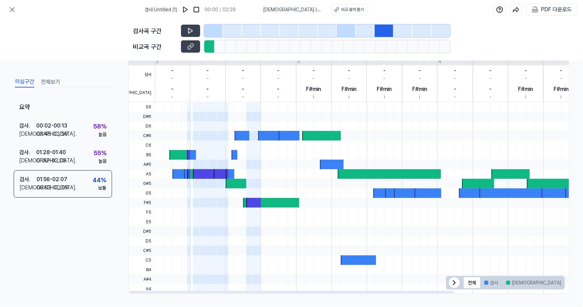
click at [5, 8] on div "검사 . Untitled (1) 00:00 / 02:29 비교 . Improvisation on a Yugoslavian Theme 비교 음악…" at bounding box center [291, 9] width 583 height 19
click at [10, 9] on icon at bounding box center [12, 9] width 8 height 8
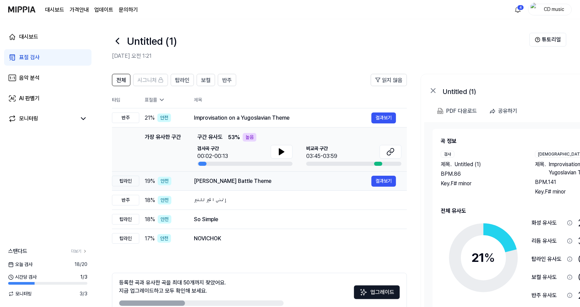
click at [248, 183] on div "[PERSON_NAME] Battle Theme" at bounding box center [283, 181] width 178 height 8
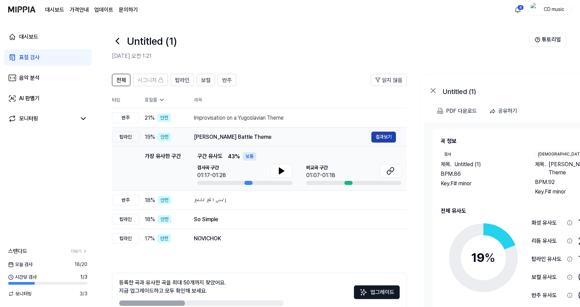
click at [384, 137] on button "결과보기" at bounding box center [384, 137] width 25 height 11
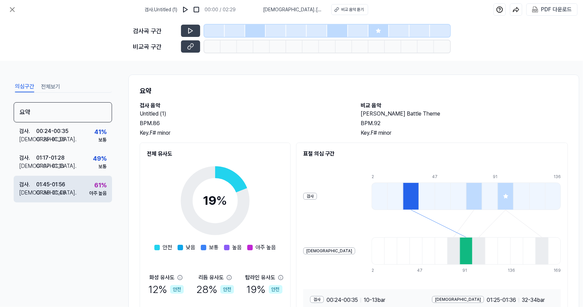
click at [85, 191] on div "검사 . 01:45 - 01:56 비교 . 01:36 - 01:46 61 % 아주 높음" at bounding box center [63, 189] width 98 height 27
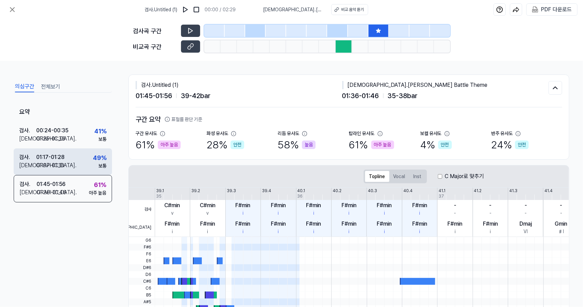
click at [92, 167] on div "검사 . 01:17 - 01:28 비교 . 01:07 - 01:18 49 % 보통" at bounding box center [63, 161] width 98 height 27
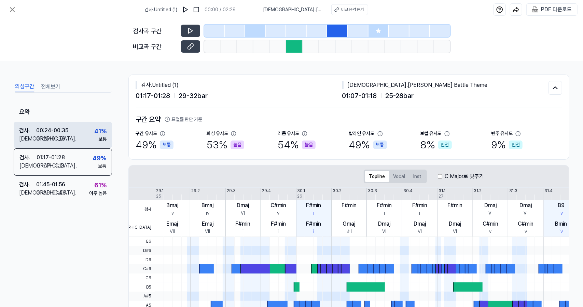
click at [95, 135] on div "41 %" at bounding box center [100, 130] width 12 height 9
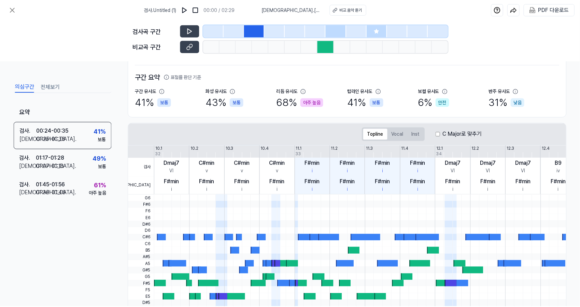
scroll to position [135, 0]
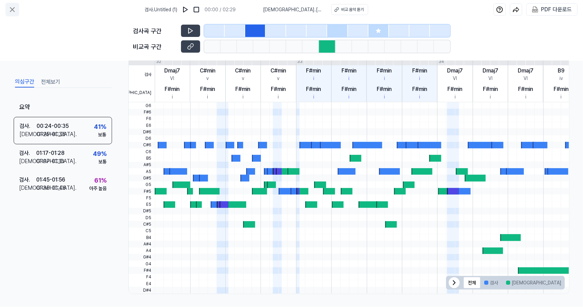
click at [9, 9] on icon at bounding box center [12, 9] width 8 height 8
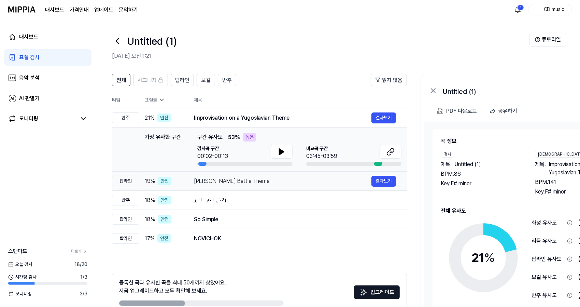
click at [237, 178] on div "[PERSON_NAME] Battle Theme" at bounding box center [283, 181] width 178 height 8
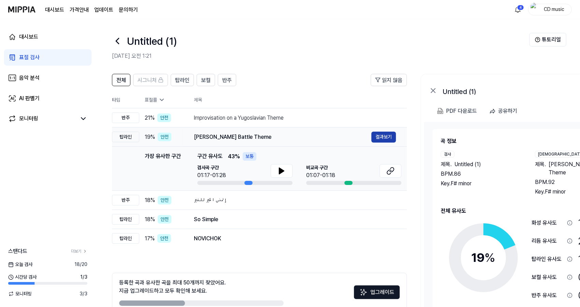
click at [386, 136] on button "결과보기" at bounding box center [384, 137] width 25 height 11
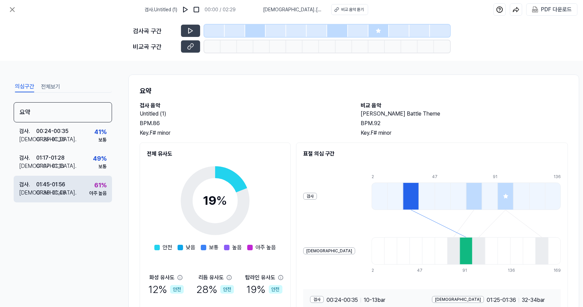
click at [97, 183] on div "61 %" at bounding box center [100, 184] width 12 height 9
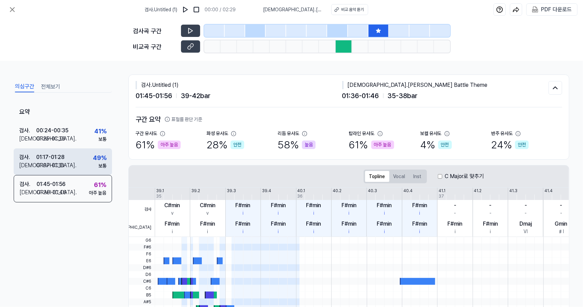
click at [70, 155] on div "검사 . 01:17 - 01:28 비교 . 01:07 - 01:18 49 % 보통" at bounding box center [63, 161] width 98 height 27
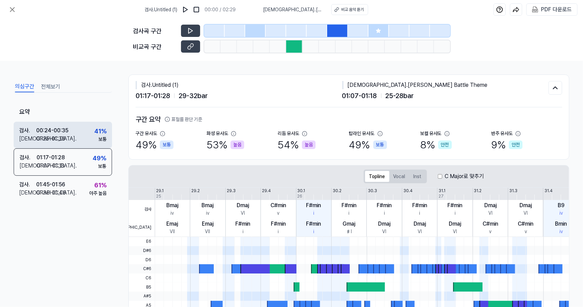
click at [71, 129] on div "검사 . 00:24 - 00:35 비교 . 01:25 - 01:36 41 % 보통" at bounding box center [63, 135] width 98 height 27
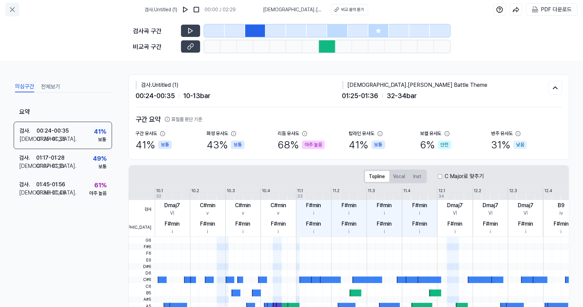
click at [6, 12] on button at bounding box center [12, 10] width 14 height 14
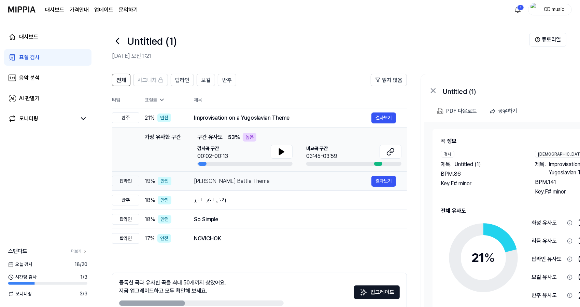
click at [249, 184] on div "[PERSON_NAME] Battle Theme" at bounding box center [283, 181] width 178 height 8
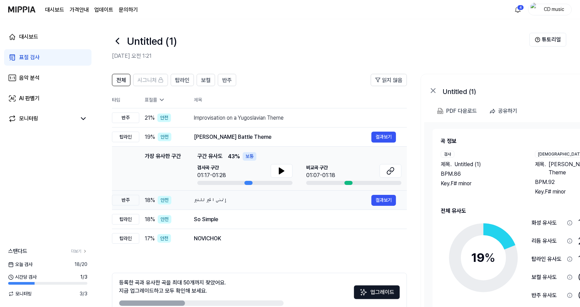
click at [244, 202] on div "إتمنى الخير للغير" at bounding box center [283, 200] width 178 height 8
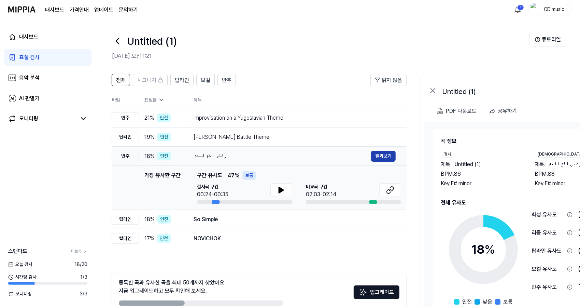
click at [380, 157] on button "결과보기" at bounding box center [383, 156] width 25 height 11
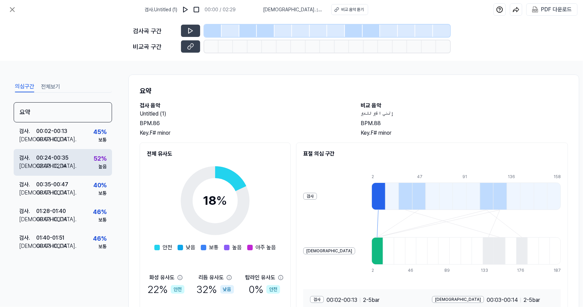
click at [83, 155] on div "검사 . 00:24 - 00:35 비교 . 02:03 - 02:14 52 % 높음" at bounding box center [63, 162] width 98 height 27
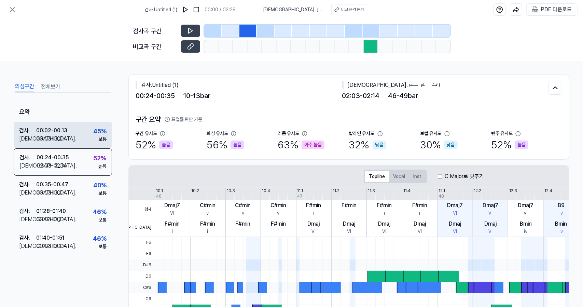
click at [91, 132] on div "검사 . 00:02 - 00:13 비교 . 00:03 - 00:14 45 % 보통" at bounding box center [63, 135] width 98 height 27
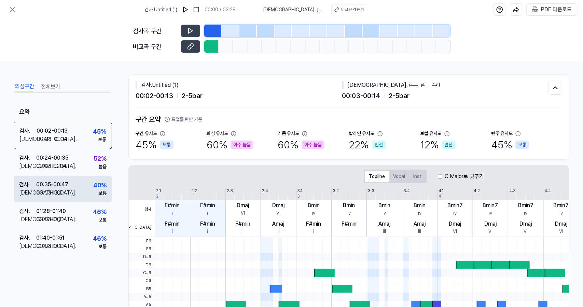
click at [101, 189] on div "40 %" at bounding box center [99, 184] width 13 height 9
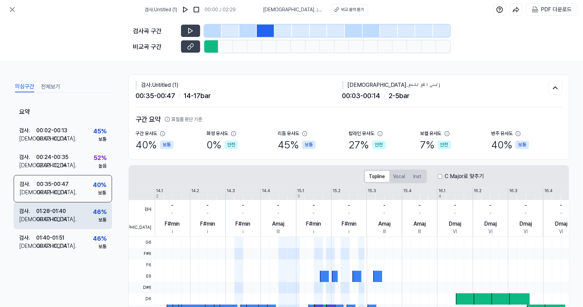
click at [96, 210] on div "46 %" at bounding box center [100, 211] width 14 height 9
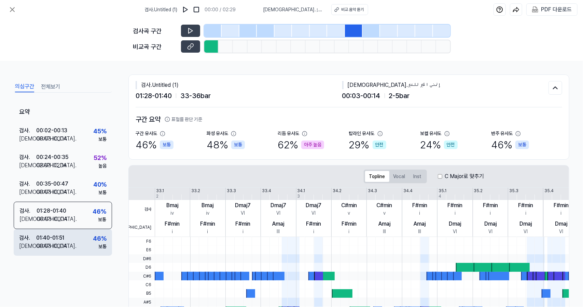
click at [96, 244] on div "46 % 보통" at bounding box center [100, 242] width 14 height 16
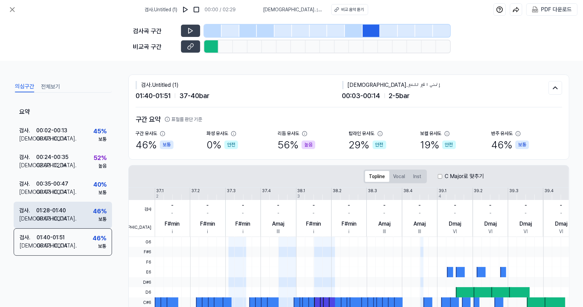
click at [81, 207] on div "검사 . 01:28 - 01:40 비교 . 00:03 - 00:14 46 % 보통" at bounding box center [63, 215] width 98 height 27
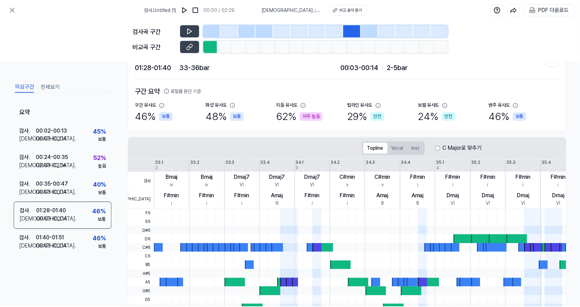
scroll to position [135, 0]
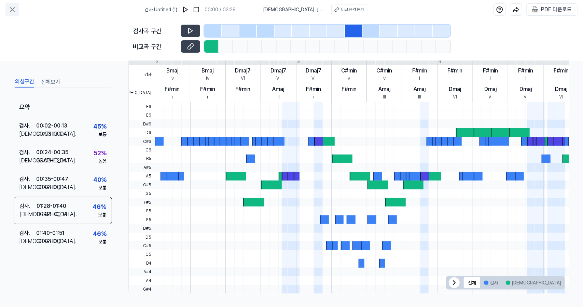
click at [12, 9] on icon at bounding box center [12, 10] width 4 height 4
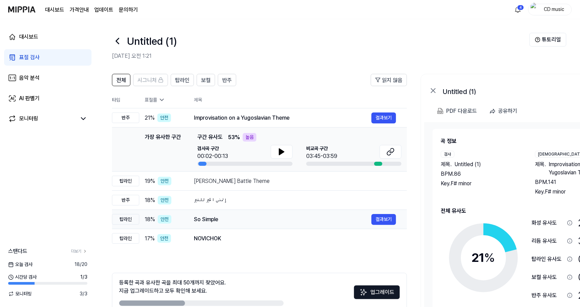
click at [225, 219] on div "So Simple" at bounding box center [283, 219] width 178 height 8
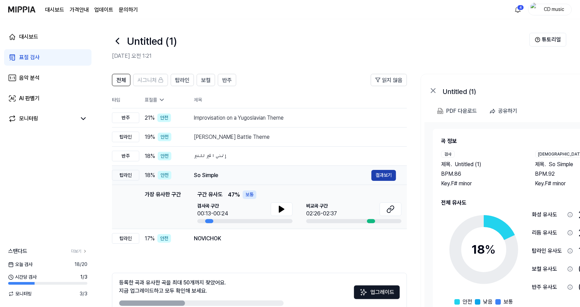
click at [387, 177] on button "결과보기" at bounding box center [384, 175] width 25 height 11
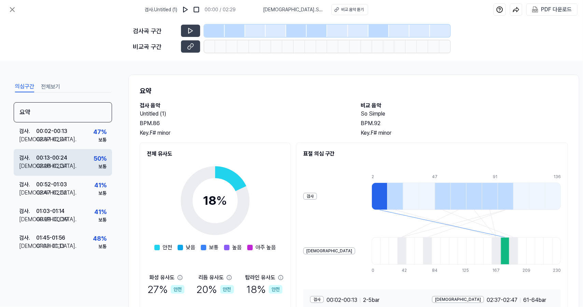
click at [94, 159] on div "50 %" at bounding box center [100, 158] width 13 height 9
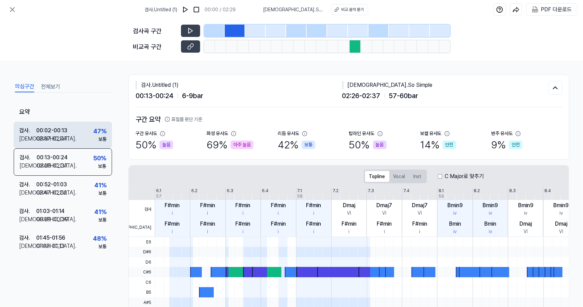
click at [85, 130] on div "검사 . 00:02 - 00:13 비교 . 02:37 - 02:47 47 % 보통" at bounding box center [63, 135] width 98 height 27
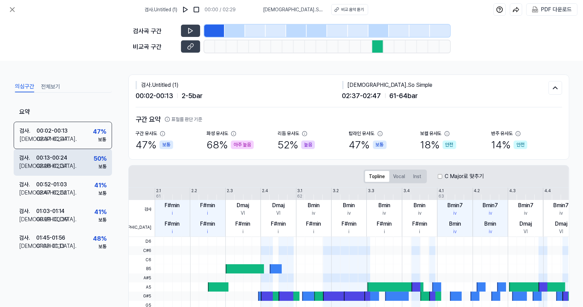
click at [77, 152] on div "검사 . 00:13 - 00:24 비교 . 02:26 - 02:37 50 % 보통" at bounding box center [63, 162] width 98 height 27
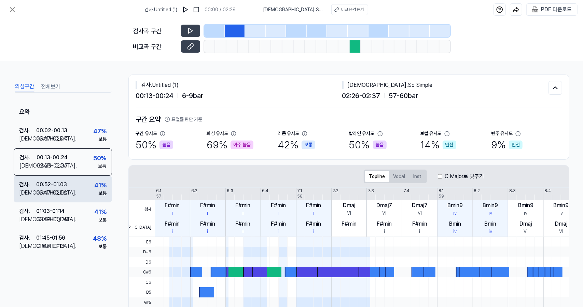
click at [78, 180] on div "검사 . 00:52 - 01:03 비교 . 02:47 - 02:52 41 % 보통" at bounding box center [63, 189] width 98 height 27
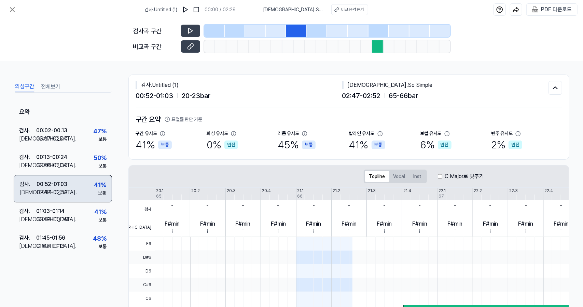
click at [81, 201] on div "검사 . 00:52 - 01:03 비교 . 02:47 - 02:52 41 % 보통" at bounding box center [63, 188] width 98 height 27
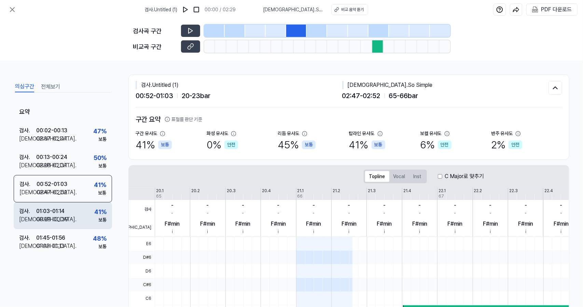
click at [81, 218] on div "검사 . 01:03 - 01:14 비교 . 00:29 - 00:39 41 % 보통" at bounding box center [63, 215] width 98 height 27
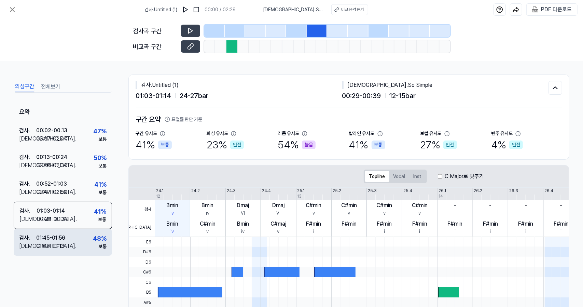
click at [81, 237] on div "검사 . 01:45 - 01:56 비교 . 01:03 - 01:13 48 % 보통" at bounding box center [63, 242] width 98 height 27
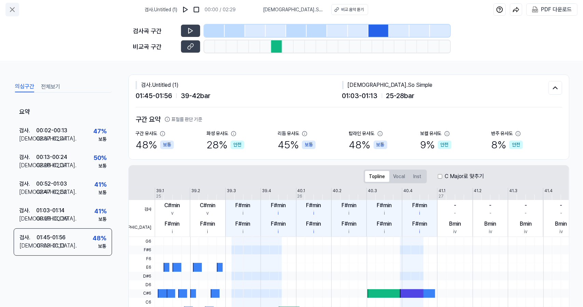
click at [13, 9] on icon at bounding box center [12, 9] width 8 height 8
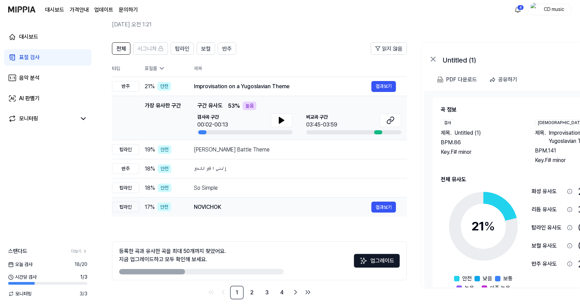
scroll to position [38, 0]
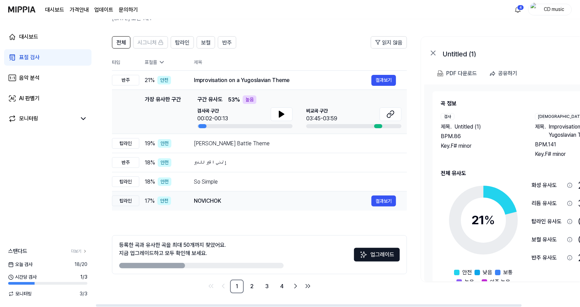
click at [218, 197] on div "NOVICHOK" at bounding box center [283, 201] width 178 height 8
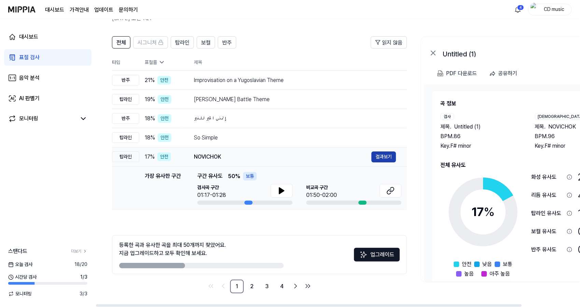
click at [382, 158] on button "결과보기" at bounding box center [384, 156] width 25 height 11
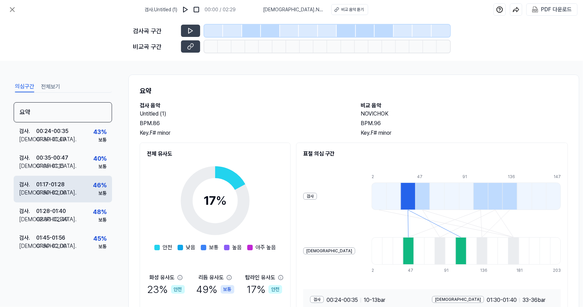
click at [74, 177] on div "검사 . 01:17 - 01:28 비교 . 01:50 - 02:00 46 % 보통" at bounding box center [63, 189] width 98 height 27
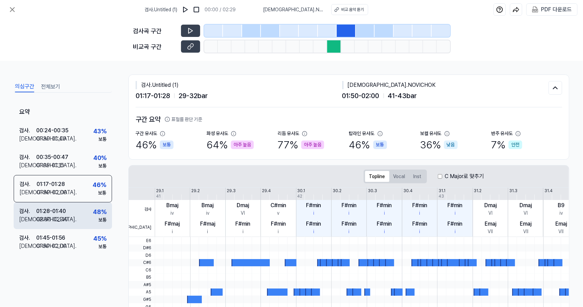
click at [81, 211] on div "검사 . 01:28 - 01:40 비교 . 02:30 - 02:40 48 % 보통" at bounding box center [63, 215] width 98 height 27
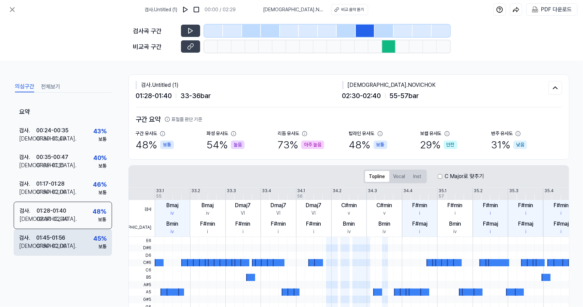
click at [90, 242] on div "검사 . 01:45 - 01:56 비교 . 01:50 - 02:00 45 % 보통" at bounding box center [63, 242] width 98 height 27
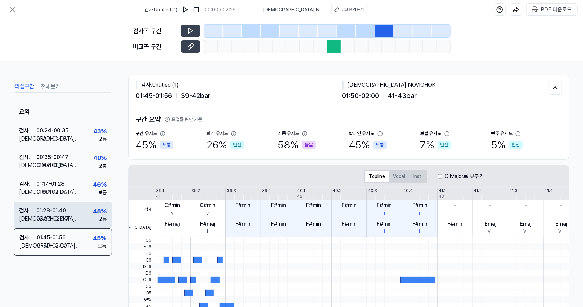
click at [92, 204] on div "검사 . 01:28 - 01:40 비교 . 02:30 - 02:40 48 % 보통" at bounding box center [63, 215] width 98 height 27
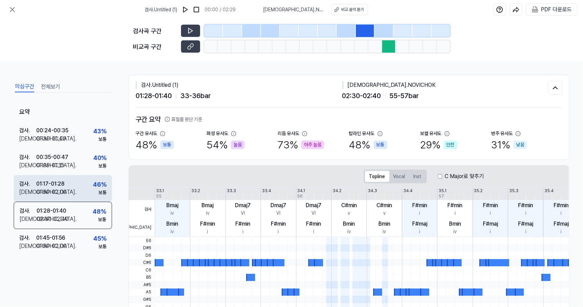
click at [60, 177] on div "검사 . 01:17 - 01:28 비교 . 01:50 - 02:00 46 % 보통" at bounding box center [63, 188] width 98 height 27
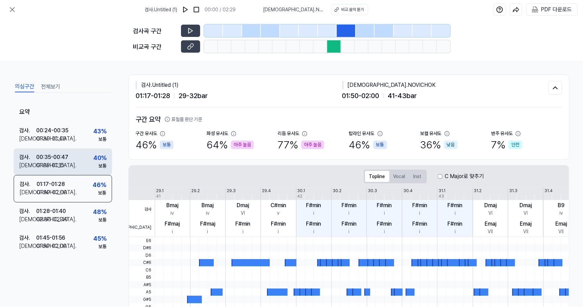
click at [77, 153] on div "검사 . 00:35 - 00:47 비교 . 01:05 - 01:15 40 % 보통" at bounding box center [63, 161] width 98 height 27
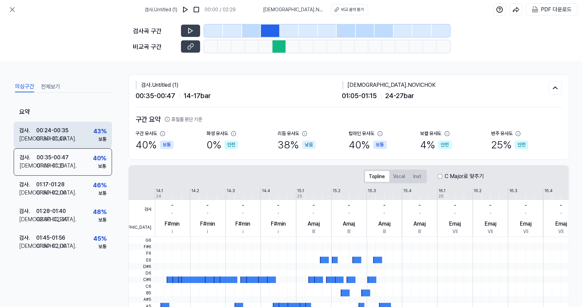
click at [87, 133] on div "검사 . 00:24 - 00:35 비교 . 01:30 - 01:40 43 % 보통" at bounding box center [63, 135] width 98 height 27
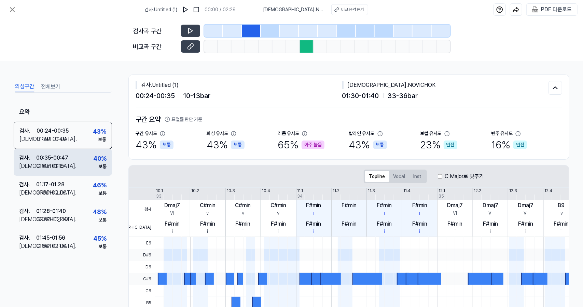
click at [89, 172] on div "검사 . 00:35 - 00:47 비교 . 01:05 - 01:15 40 % 보통" at bounding box center [63, 162] width 98 height 27
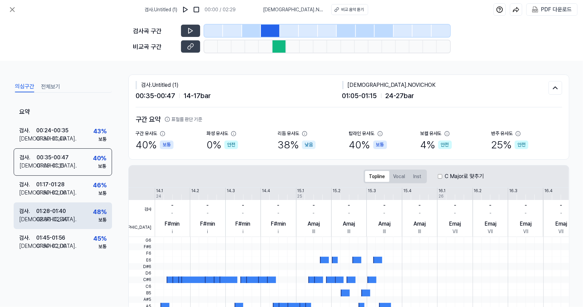
click at [99, 203] on div "검사 . 01:28 - 01:40 비교 . 02:30 - 02:40 48 % 보통" at bounding box center [63, 215] width 98 height 27
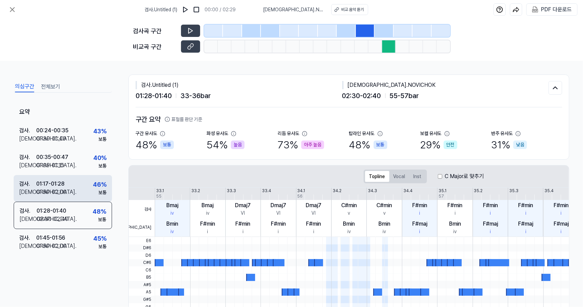
click at [103, 186] on div "46 %" at bounding box center [100, 184] width 14 height 9
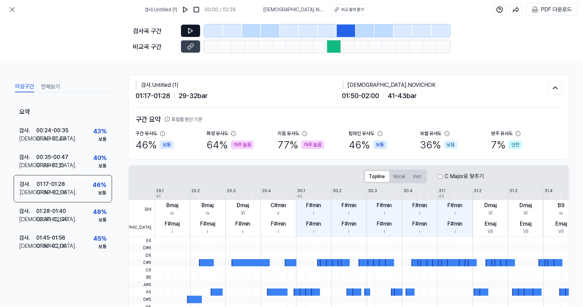
click at [194, 32] on icon at bounding box center [190, 30] width 7 height 7
click at [198, 47] on button at bounding box center [190, 46] width 19 height 12
click at [12, 9] on icon at bounding box center [12, 10] width 4 height 4
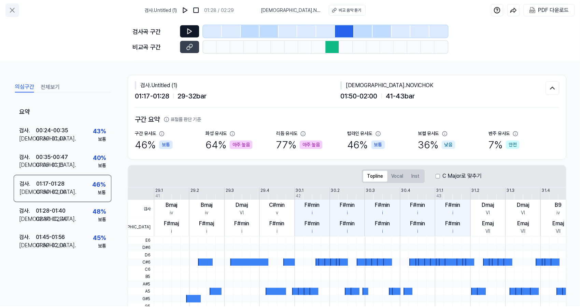
scroll to position [38, 0]
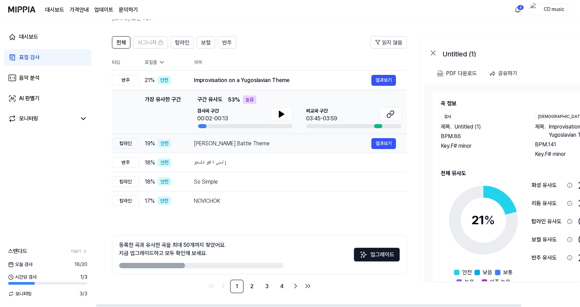
click at [263, 142] on div "[PERSON_NAME] Battle Theme" at bounding box center [283, 143] width 178 height 8
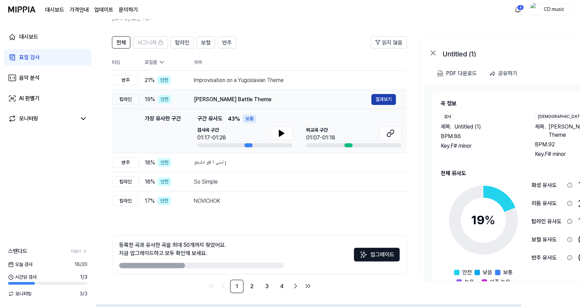
click at [384, 99] on button "결과보기" at bounding box center [384, 99] width 25 height 11
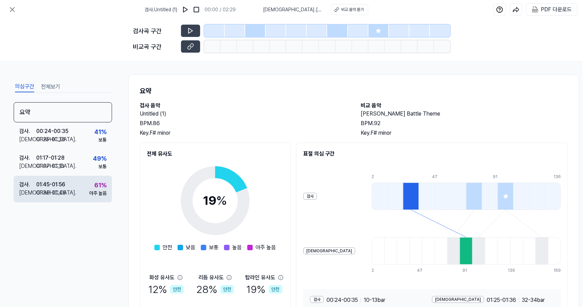
click at [77, 182] on div "검사 . 01:45 - 01:56 비교 . 01:36 - 01:46 61 % 아주 높음" at bounding box center [63, 189] width 98 height 27
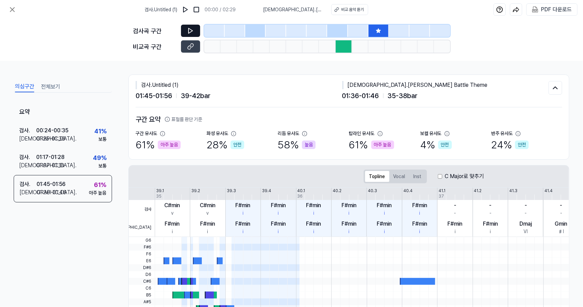
click at [195, 28] on button at bounding box center [190, 31] width 19 height 12
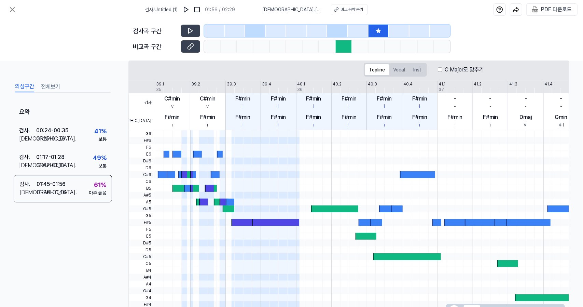
scroll to position [66, 0]
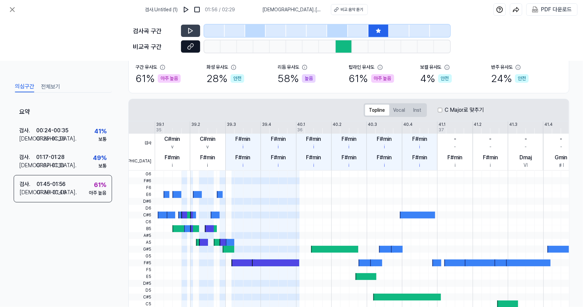
click at [194, 49] on button at bounding box center [190, 46] width 19 height 12
click at [195, 35] on button at bounding box center [190, 31] width 19 height 12
click at [13, 10] on icon at bounding box center [12, 10] width 4 height 4
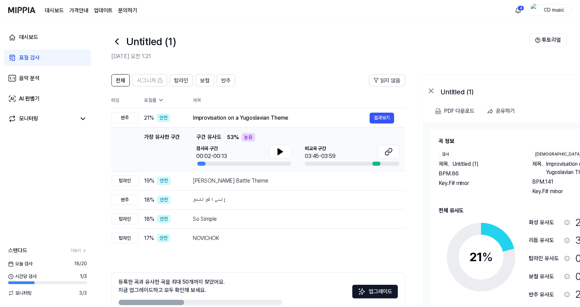
scroll to position [38, 0]
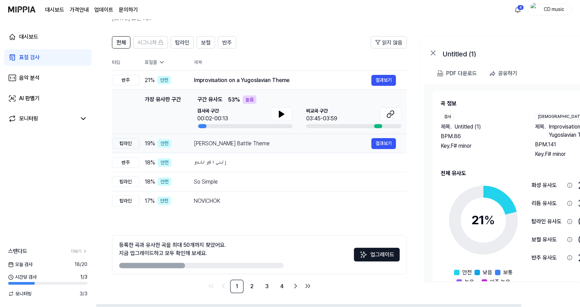
click at [277, 148] on div "[PERSON_NAME] Battle Theme 결과보기" at bounding box center [295, 143] width 202 height 11
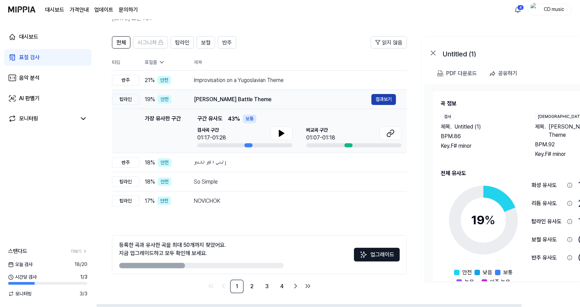
click at [387, 99] on button "결과보기" at bounding box center [384, 99] width 25 height 11
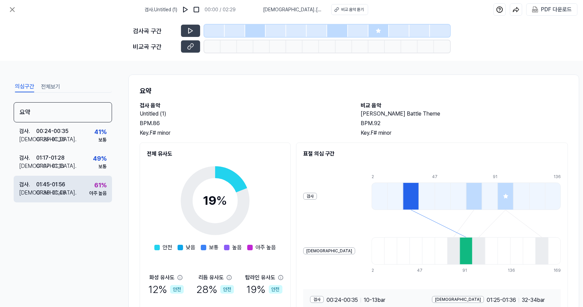
click at [85, 185] on div "검사 . 01:45 - 01:56 비교 . 01:36 - 01:46 61 % 아주 높음" at bounding box center [63, 189] width 98 height 27
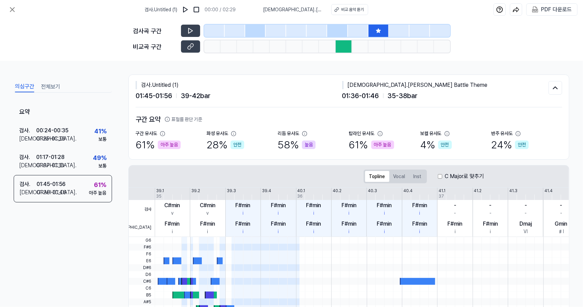
scroll to position [135, 0]
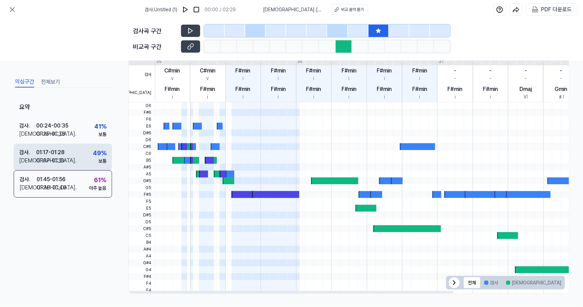
click at [75, 148] on div "검사 . 01:17 - 01:28 비교 . 01:07 - 01:18 49 % 보통" at bounding box center [63, 156] width 98 height 27
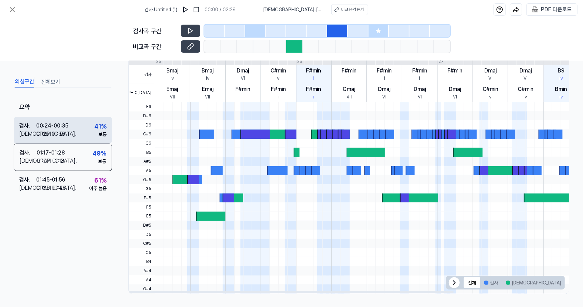
click at [70, 126] on div "검사 . 00:24 - 00:35 비교 . 01:25 - 01:36 41 % 보통" at bounding box center [63, 130] width 98 height 27
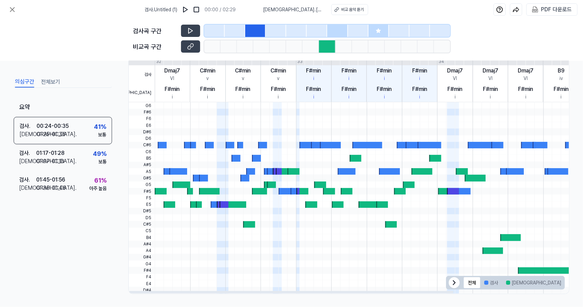
scroll to position [0, 0]
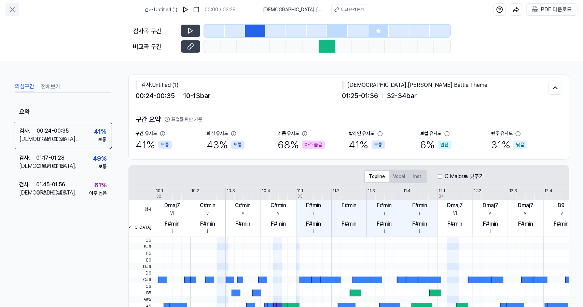
click at [18, 13] on button at bounding box center [12, 10] width 14 height 14
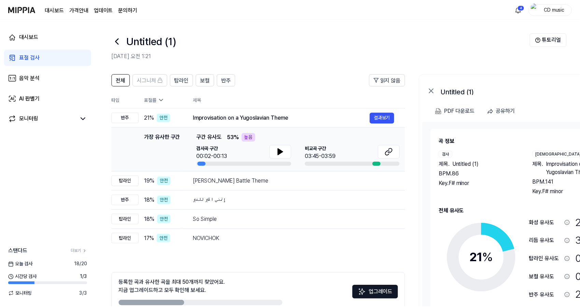
scroll to position [38, 0]
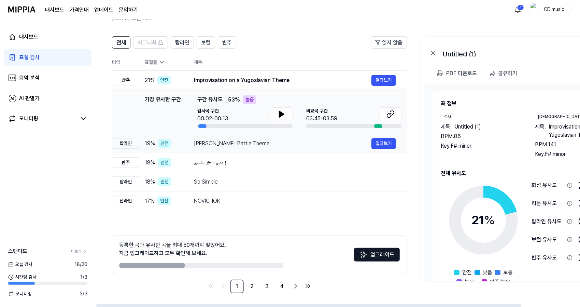
click at [219, 146] on div "[PERSON_NAME] Battle Theme" at bounding box center [283, 143] width 178 height 8
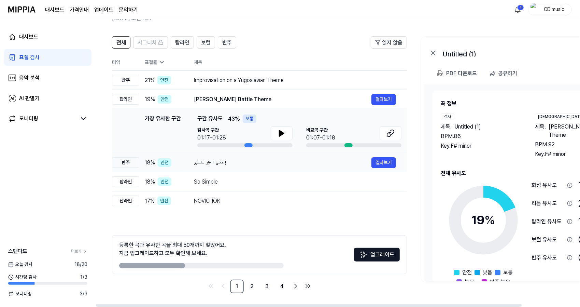
click at [221, 170] on td "إتمنى الخير للغير 결과보기" at bounding box center [295, 162] width 224 height 19
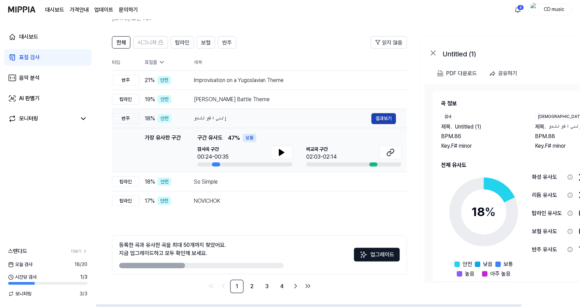
click at [383, 121] on button "결과보기" at bounding box center [384, 118] width 25 height 11
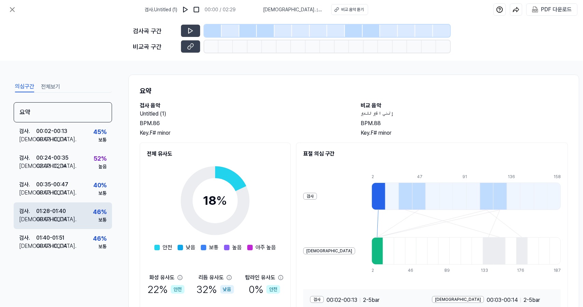
click at [97, 203] on div "검사 . 01:28 - 01:40 비교 . 00:03 - 00:14 46 % 보통" at bounding box center [63, 215] width 98 height 27
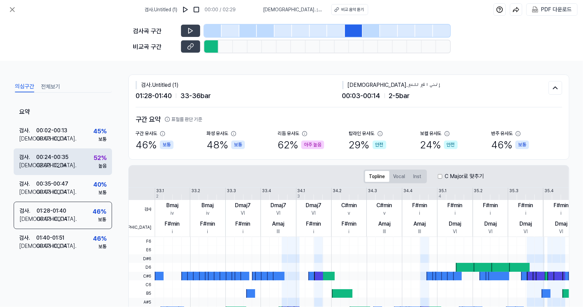
click at [102, 158] on div "52 %" at bounding box center [100, 157] width 13 height 9
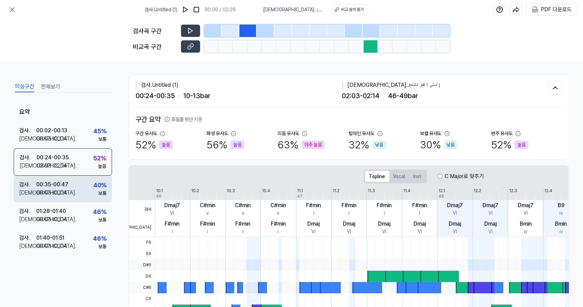
click at [95, 181] on div "40 %" at bounding box center [99, 184] width 13 height 9
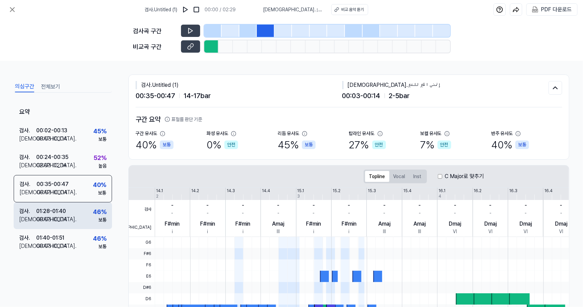
click at [95, 202] on div "검사 . 01:28 - 01:40 비교 . 00:03 - 00:14 46 % 보통" at bounding box center [63, 215] width 98 height 27
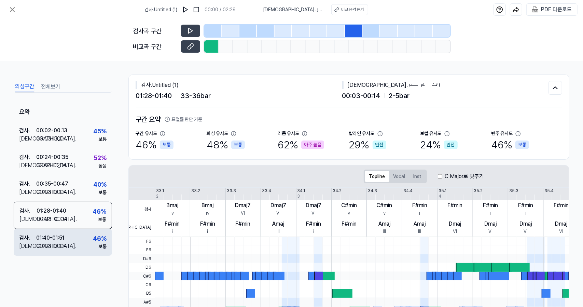
click at [98, 236] on div "46 %" at bounding box center [100, 238] width 14 height 9
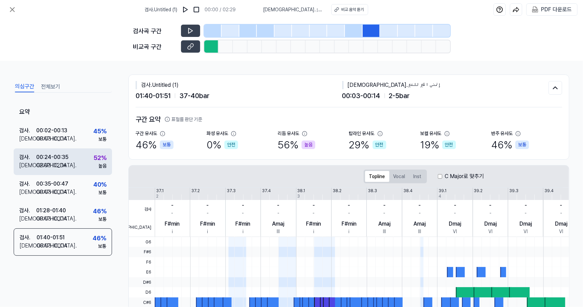
click at [86, 153] on div "검사 . 00:24 - 00:35 비교 . 02:03 - 02:14 52 % 높음" at bounding box center [63, 161] width 98 height 27
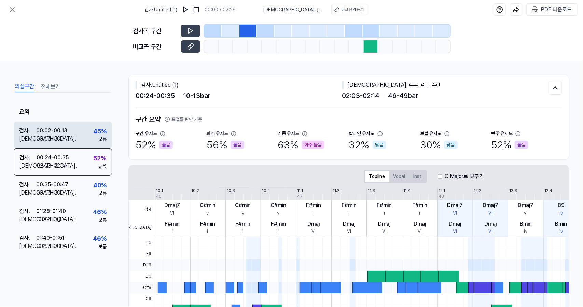
click at [93, 131] on div "45 %" at bounding box center [99, 130] width 13 height 9
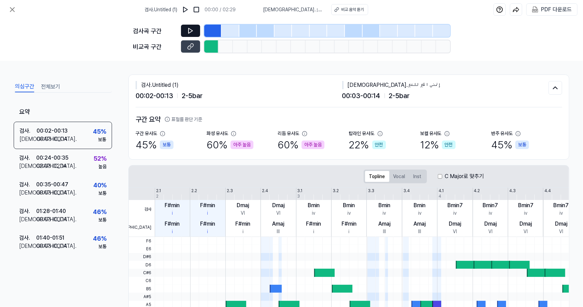
click at [192, 33] on icon at bounding box center [190, 30] width 7 height 7
click at [190, 29] on icon at bounding box center [190, 30] width 7 height 7
click at [190, 52] on button at bounding box center [190, 46] width 19 height 12
click at [191, 28] on icon at bounding box center [190, 30] width 7 height 7
click at [55, 154] on div "00:24 - 00:35" at bounding box center [52, 158] width 32 height 8
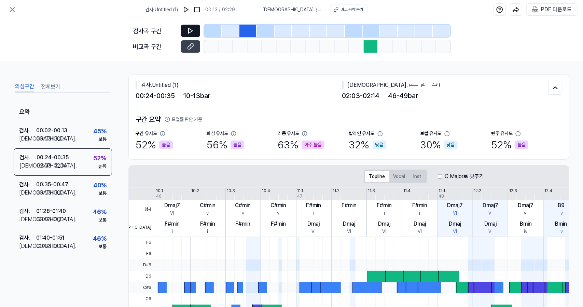
click at [191, 32] on icon at bounding box center [190, 30] width 7 height 7
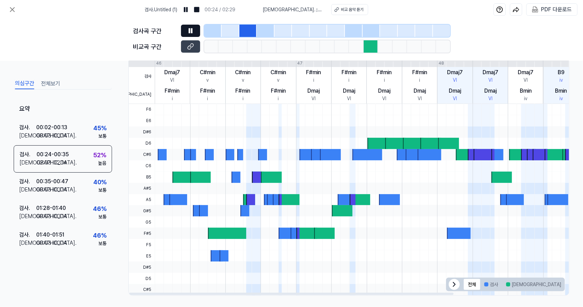
scroll to position [135, 0]
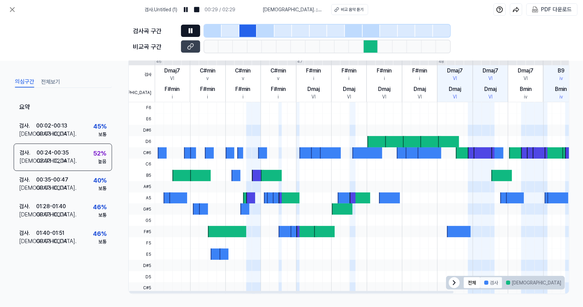
click at [496, 282] on button "검사" at bounding box center [491, 282] width 22 height 11
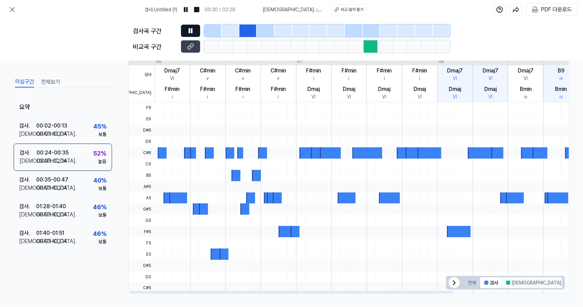
click at [513, 282] on button "[DEMOGRAPHIC_DATA]" at bounding box center [533, 282] width 63 height 11
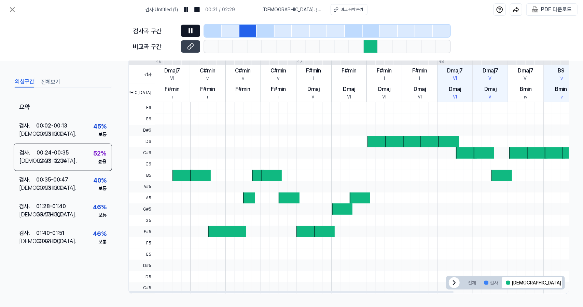
click at [565, 285] on button "겹치는 부분" at bounding box center [582, 282] width 35 height 11
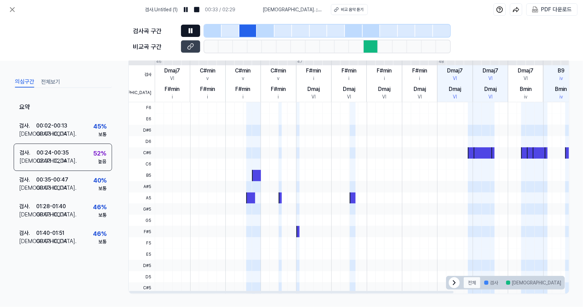
click at [475, 287] on button "전체" at bounding box center [472, 282] width 16 height 11
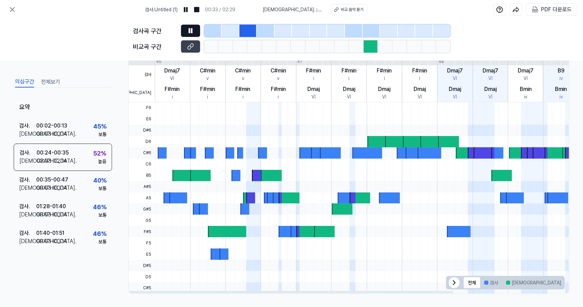
scroll to position [0, 0]
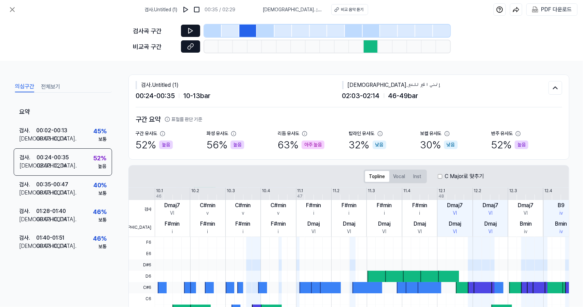
click at [196, 47] on button at bounding box center [190, 46] width 19 height 12
click at [17, 9] on button at bounding box center [12, 10] width 14 height 14
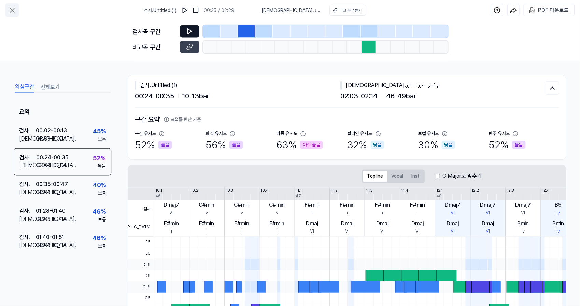
scroll to position [38, 0]
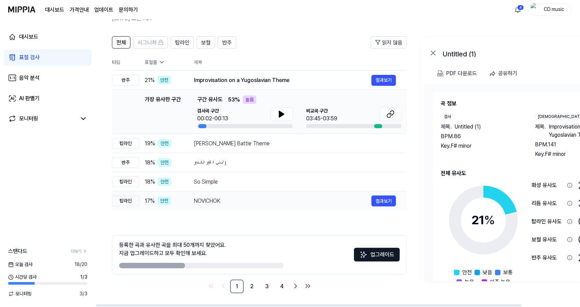
click at [225, 200] on div "NOVICHOK" at bounding box center [283, 201] width 178 height 8
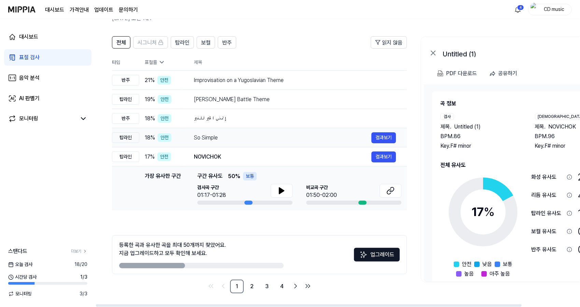
click at [246, 138] on div "So Simple" at bounding box center [283, 138] width 178 height 8
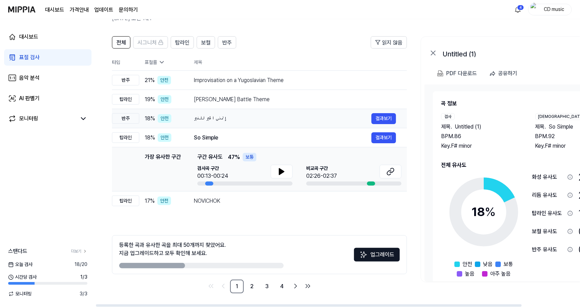
click at [240, 113] on div "إتمنى الخير للغير 결과보기" at bounding box center [295, 118] width 202 height 11
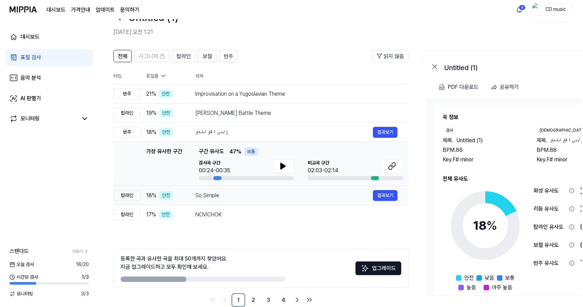
scroll to position [0, 0]
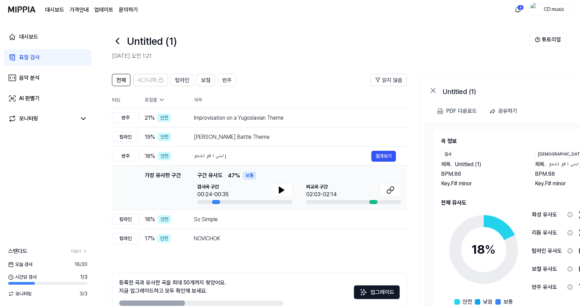
click at [63, 62] on link "표절 검사" at bounding box center [47, 57] width 87 height 16
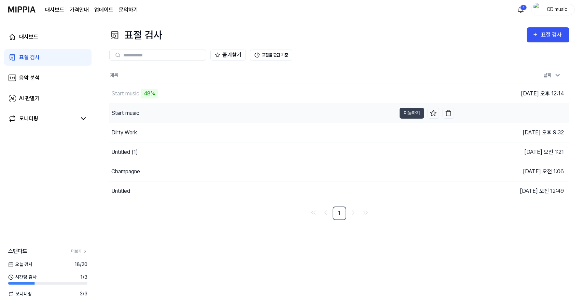
click at [175, 120] on div "Start music" at bounding box center [252, 113] width 287 height 19
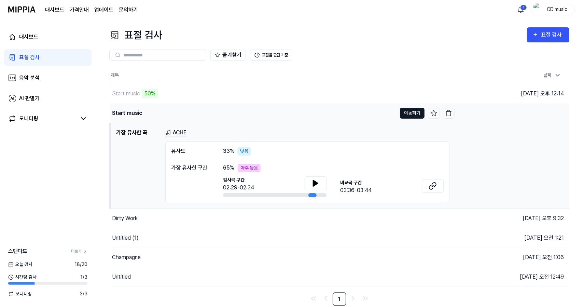
click at [412, 113] on button "이동하기" at bounding box center [412, 113] width 25 height 11
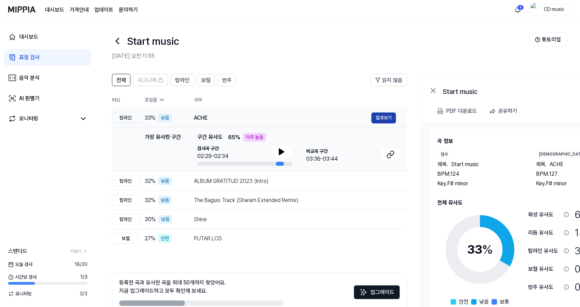
click at [381, 117] on button "결과보기" at bounding box center [384, 117] width 25 height 11
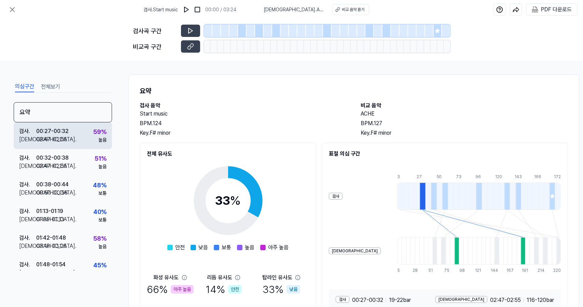
click at [90, 126] on div "검사 . 00:27 - 00:32 비교 . 02:47 - 02:55 59 % 높음" at bounding box center [63, 135] width 98 height 27
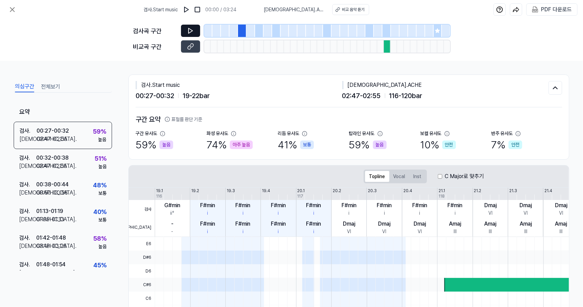
click at [195, 36] on button at bounding box center [190, 31] width 19 height 12
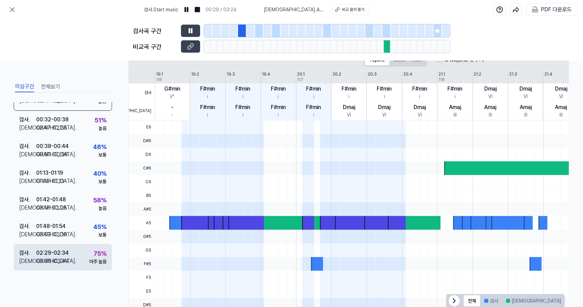
scroll to position [135, 0]
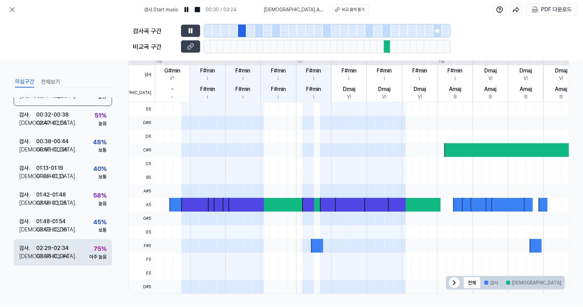
click at [82, 250] on div "검사 . 02:29 - 02:34 비교 . 03:36 - 03:44 75 % 아주 높음" at bounding box center [63, 252] width 98 height 27
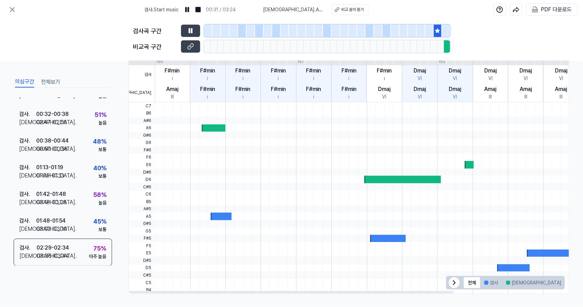
scroll to position [0, 0]
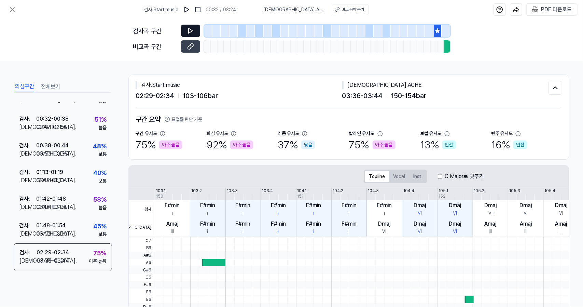
click at [195, 34] on button at bounding box center [190, 31] width 19 height 12
click at [192, 49] on icon at bounding box center [190, 46] width 7 height 7
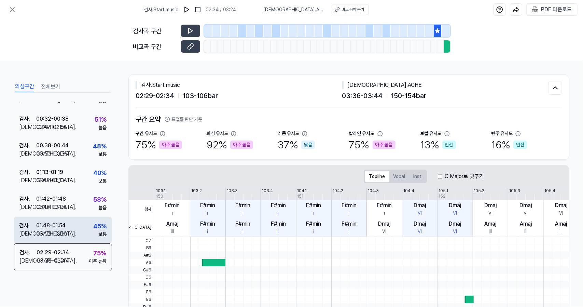
click at [59, 231] on div "03:02 - 03:10" at bounding box center [51, 234] width 31 height 8
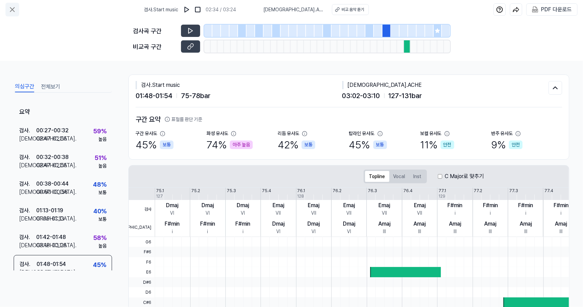
click at [14, 6] on icon at bounding box center [12, 9] width 8 height 8
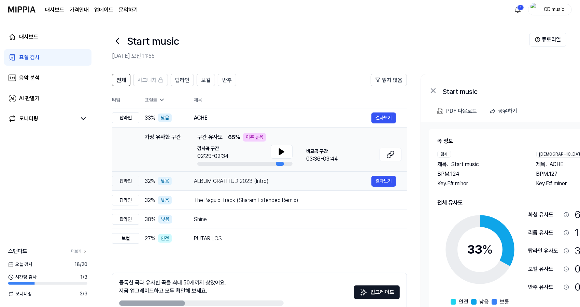
click at [234, 186] on div "ALBUM GRATITUD 2023 (Intro) 결과보기" at bounding box center [295, 181] width 202 height 11
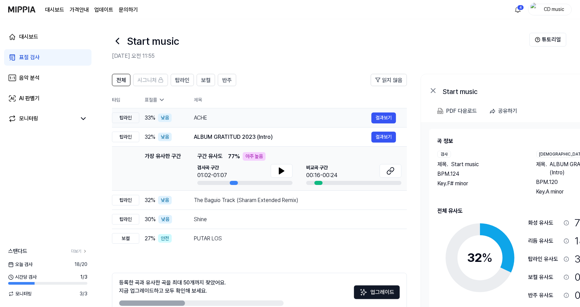
click at [237, 114] on div "ACHE" at bounding box center [283, 118] width 178 height 8
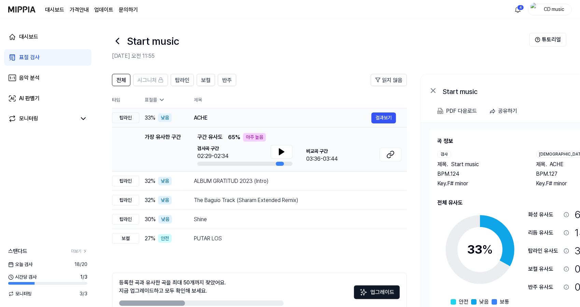
click at [222, 118] on div "ACHE" at bounding box center [283, 118] width 178 height 8
click at [228, 179] on div "ALBUM GRATITUD 2023 (Intro)" at bounding box center [283, 181] width 178 height 8
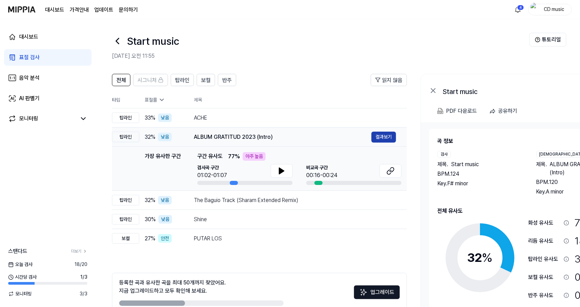
click at [389, 136] on button "결과보기" at bounding box center [384, 137] width 25 height 11
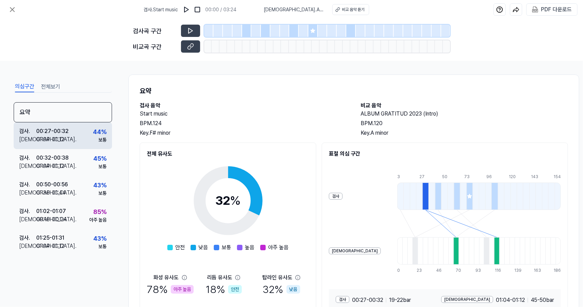
click at [102, 128] on div "44 %" at bounding box center [100, 131] width 14 height 9
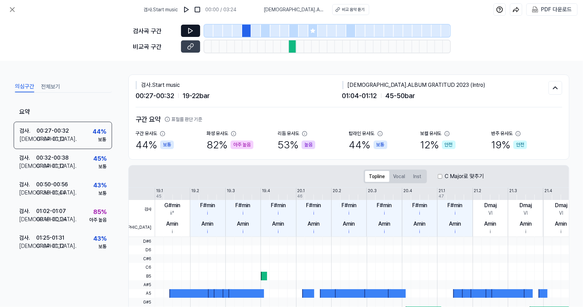
click at [189, 35] on button at bounding box center [190, 31] width 19 height 12
click at [192, 45] on icon at bounding box center [190, 46] width 7 height 7
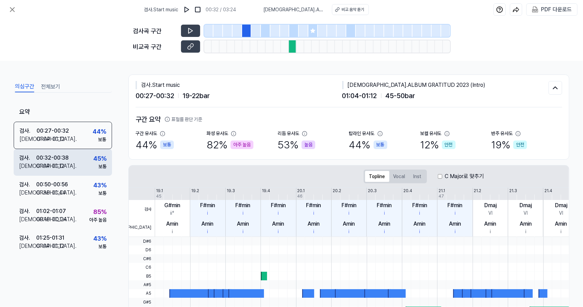
click at [82, 158] on div "검사 . 00:32 - 00:38 비교 . 01:04 - 01:12 45 % 보통" at bounding box center [63, 162] width 98 height 27
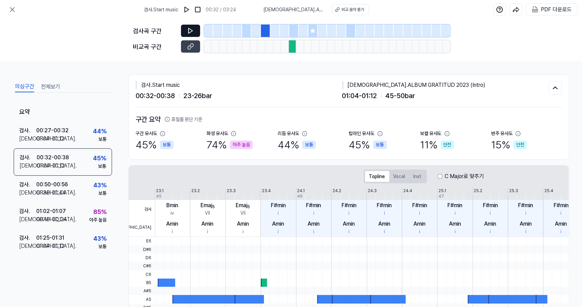
click at [195, 29] on button at bounding box center [190, 31] width 19 height 12
click at [194, 44] on icon at bounding box center [190, 46] width 7 height 7
click at [189, 29] on icon at bounding box center [191, 30] width 4 height 5
click at [189, 30] on icon at bounding box center [191, 30] width 4 height 5
click at [193, 30] on icon at bounding box center [190, 30] width 7 height 7
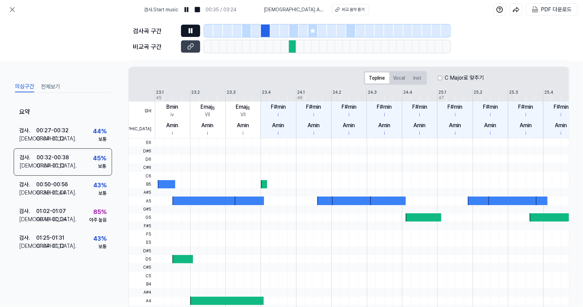
scroll to position [135, 0]
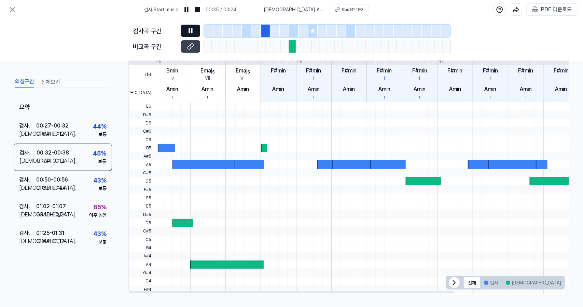
click at [565, 284] on button "겹치는 부분" at bounding box center [582, 282] width 35 height 11
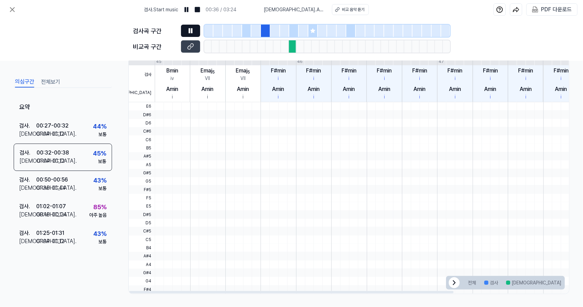
click at [565, 284] on button "겹치는 부분" at bounding box center [582, 282] width 35 height 11
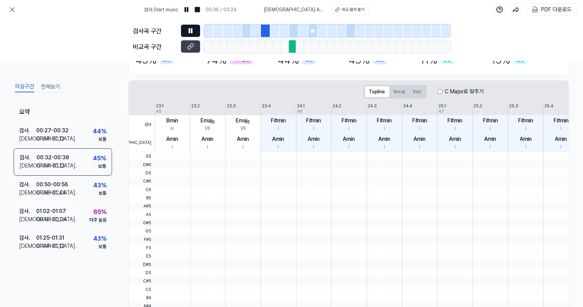
scroll to position [0, 0]
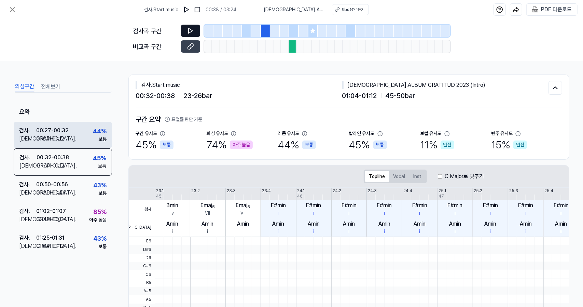
click at [91, 135] on div "검사 . 00:27 - 00:32 비교 . 01:04 - 01:12 44 % 보통" at bounding box center [63, 135] width 98 height 27
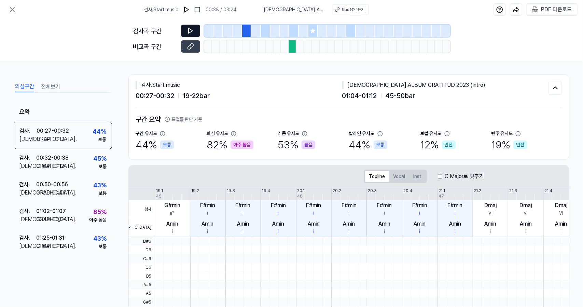
click at [195, 29] on button at bounding box center [190, 31] width 19 height 12
click at [191, 51] on button at bounding box center [190, 46] width 19 height 12
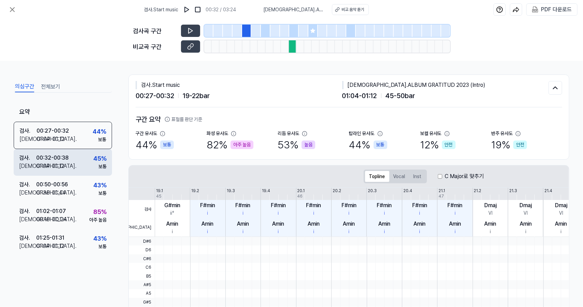
click at [87, 160] on div "검사 . 00:32 - 00:38 비교 . 01:04 - 01:12 45 % 보통" at bounding box center [63, 162] width 98 height 27
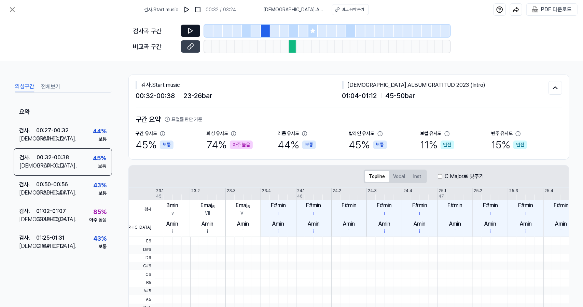
click at [193, 32] on icon at bounding box center [190, 30] width 7 height 7
click at [10, 5] on button at bounding box center [12, 10] width 14 height 14
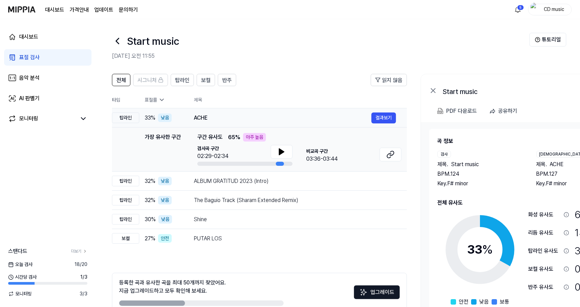
click at [214, 120] on div "ACHE" at bounding box center [283, 118] width 178 height 8
click at [66, 58] on link "표절 검사" at bounding box center [47, 57] width 87 height 16
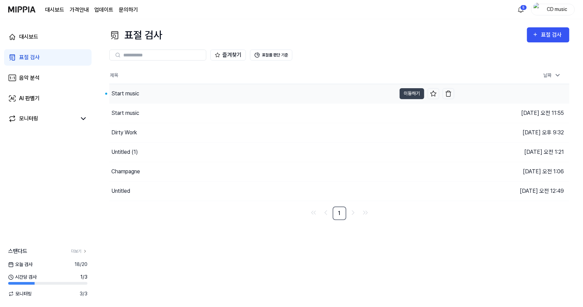
click at [169, 88] on div "Start music" at bounding box center [252, 93] width 287 height 19
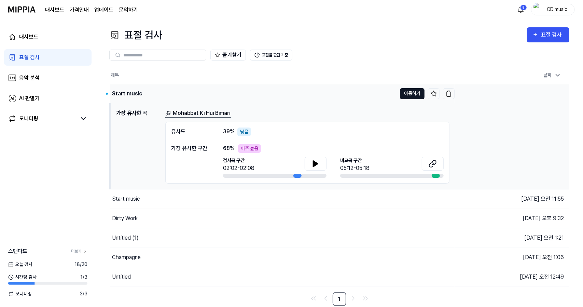
click at [409, 94] on button "이동하기" at bounding box center [412, 93] width 25 height 11
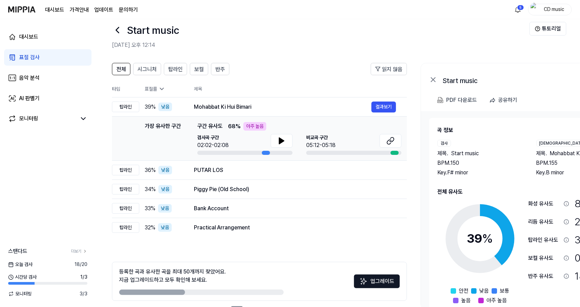
scroll to position [38, 0]
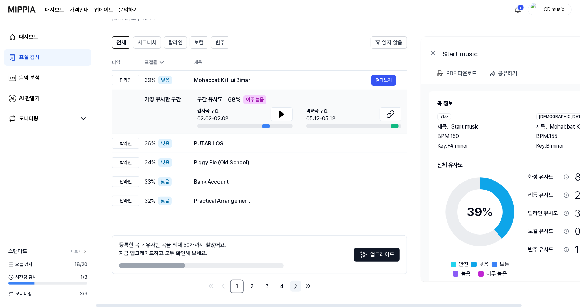
click at [296, 285] on icon "Go to next page" at bounding box center [296, 286] width 2 height 4
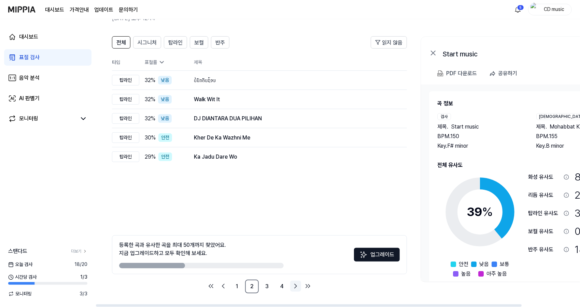
click at [296, 285] on icon "Go to next page" at bounding box center [296, 286] width 2 height 4
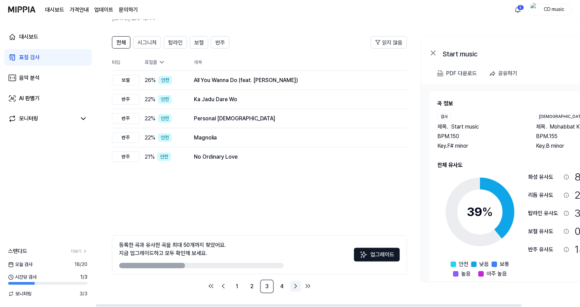
click at [296, 285] on icon "Go to next page" at bounding box center [296, 286] width 2 height 4
click at [224, 287] on icon "Go to previous page" at bounding box center [223, 286] width 2 height 4
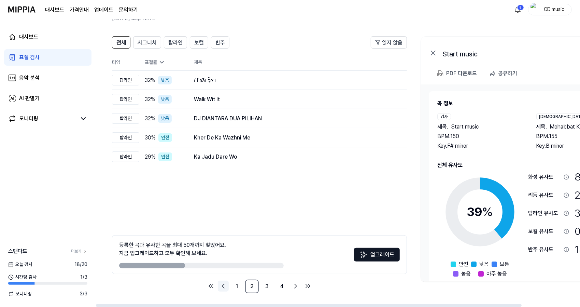
click at [224, 287] on icon "Go to previous page" at bounding box center [223, 286] width 2 height 4
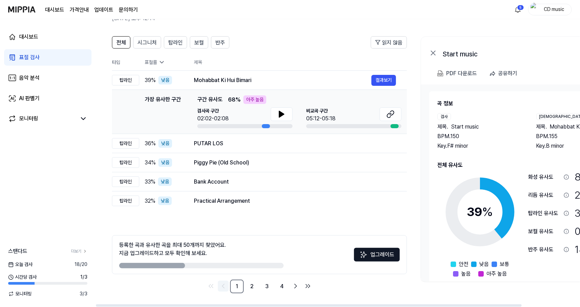
click at [224, 287] on icon "Go to previous page" at bounding box center [223, 286] width 2 height 4
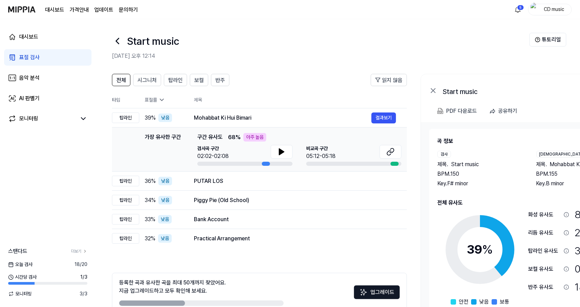
click at [224, 287] on div "등록한 곡과 유사한 곡을 최대 50개까지 찾았어요. 지금 업그레이드하고 모두 확인해 보세요." at bounding box center [172, 286] width 107 height 16
click at [236, 115] on div "Mohabbat Ki Hui Bimari" at bounding box center [283, 118] width 178 height 8
click at [390, 114] on button "결과보기" at bounding box center [384, 117] width 25 height 11
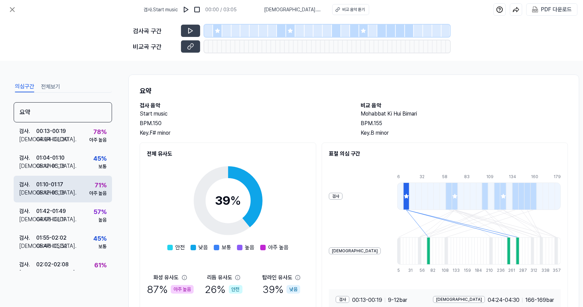
click at [96, 200] on div "검사 . 01:10 - 01:17 비교 . 05:12 - 05:18 71 % 아주 높음" at bounding box center [63, 189] width 98 height 27
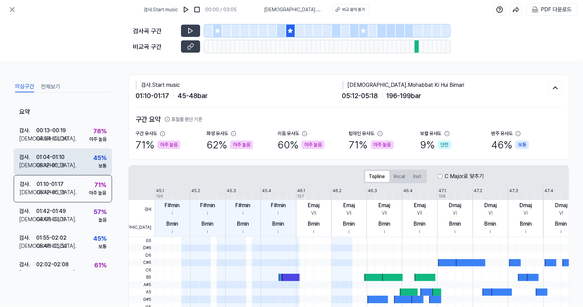
click at [69, 161] on div "검사 . 01:04 - 01:10 비교 . 05:12 - 05:18 45 % 보통" at bounding box center [63, 161] width 98 height 27
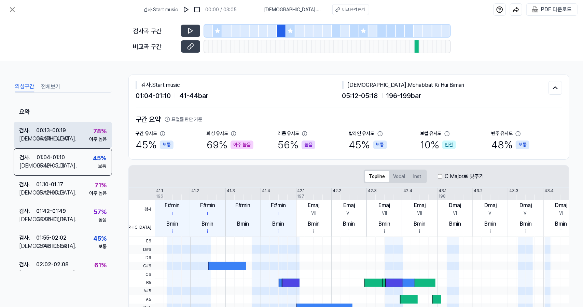
click at [85, 130] on div "검사 . 00:13 - 00:19 비교 . 04:24 - 04:30 78 % 아주 높음" at bounding box center [63, 135] width 98 height 27
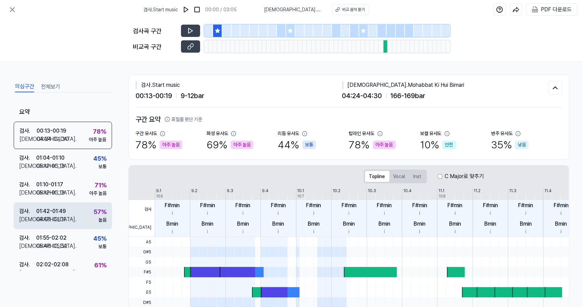
click at [83, 205] on div "검사 . 01:42 - 01:49 비교 . 04:05 - 04:11 57 % 높음" at bounding box center [63, 215] width 98 height 27
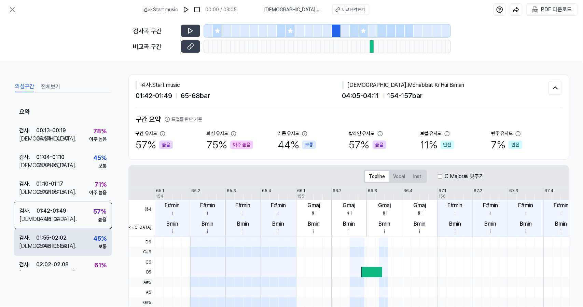
click at [78, 246] on div "검사 . 01:55 - 02:02 비교 . 05:46 - 05:52 45 % 보통" at bounding box center [63, 242] width 98 height 27
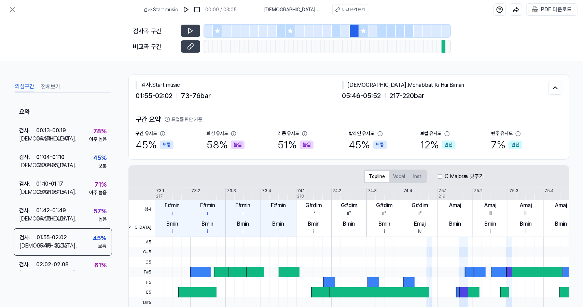
click at [78, 271] on div "의심구간 전체보기 요약 검사 . 00:13 - 00:19 비교 . 04:24 - 04:30 78 % 아주 높음 검사 . 01:04 - 01:1…" at bounding box center [63, 189] width 98 height 219
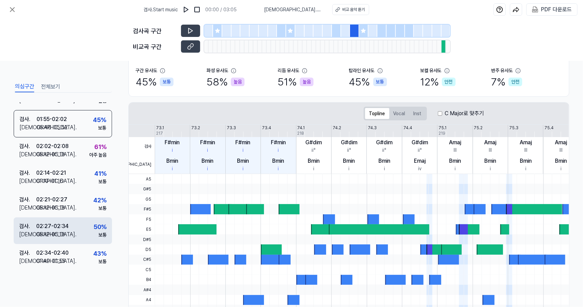
scroll to position [135, 0]
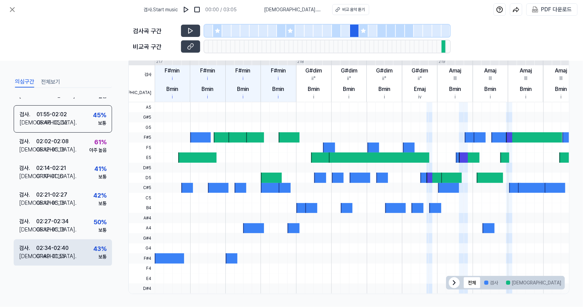
click at [87, 249] on div "검사 . 02:34 - 02:40 비교 . 01:49 - 01:55 43 % 보통" at bounding box center [63, 252] width 98 height 27
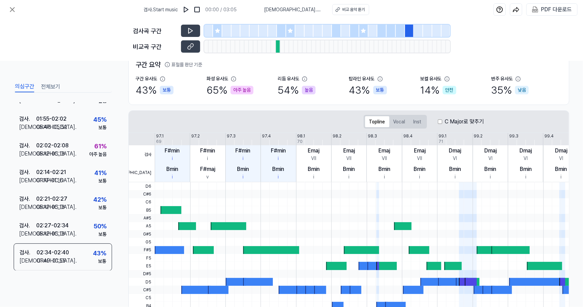
scroll to position [0, 0]
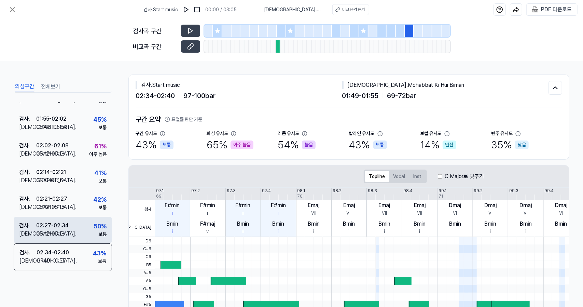
click at [57, 225] on div "02:27 - 02:34" at bounding box center [52, 225] width 32 height 8
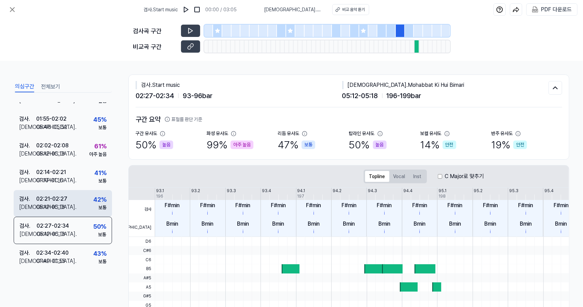
click at [71, 197] on div "검사 . 02:21 - 02:27 비교 . 05:12 - 05:18 42 % 보통" at bounding box center [63, 203] width 98 height 27
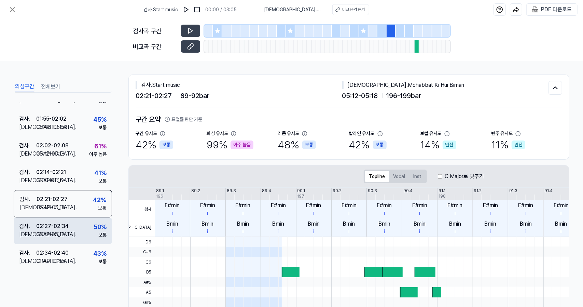
click at [67, 218] on div "검사 . 02:27 - 02:34 비교 . 05:12 - 05:18 50 % 보통" at bounding box center [63, 230] width 98 height 27
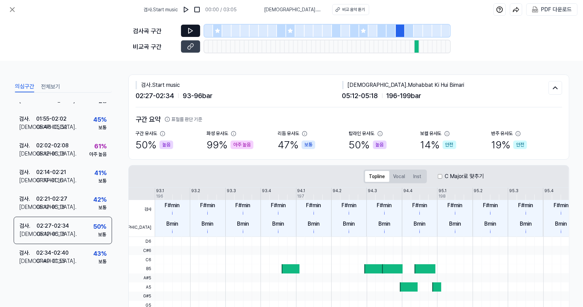
click at [187, 25] on button at bounding box center [190, 31] width 19 height 12
click at [194, 49] on button at bounding box center [190, 46] width 19 height 12
click at [195, 31] on button at bounding box center [190, 31] width 19 height 12
click at [197, 31] on button at bounding box center [190, 31] width 19 height 12
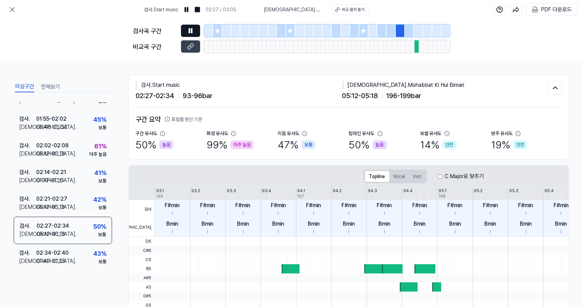
click at [197, 31] on button at bounding box center [190, 31] width 19 height 12
click at [192, 49] on icon at bounding box center [190, 46] width 7 height 7
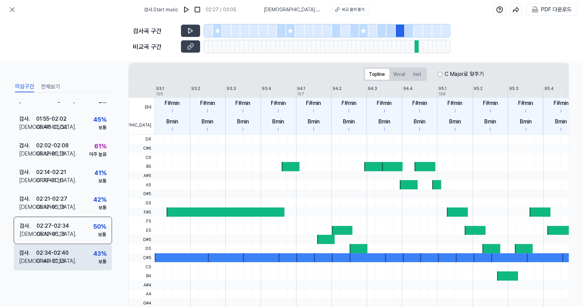
scroll to position [102, 0]
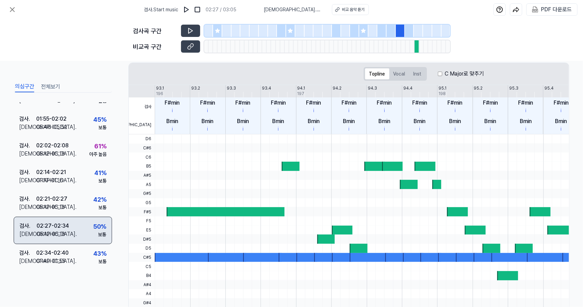
click at [76, 233] on div "검사 . 02:27 - 02:34 비교 . 05:12 - 05:18 50 % 보통" at bounding box center [63, 230] width 98 height 27
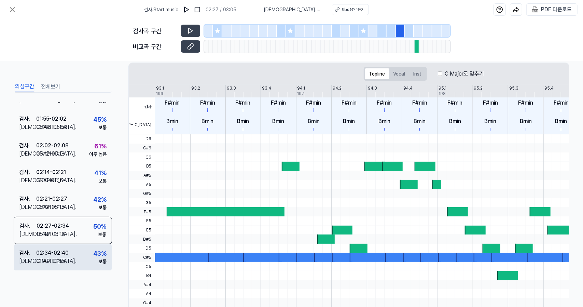
click at [81, 258] on div "검사 . 02:34 - 02:40 비교 . 01:49 - 01:55 43 % 보통" at bounding box center [63, 257] width 98 height 27
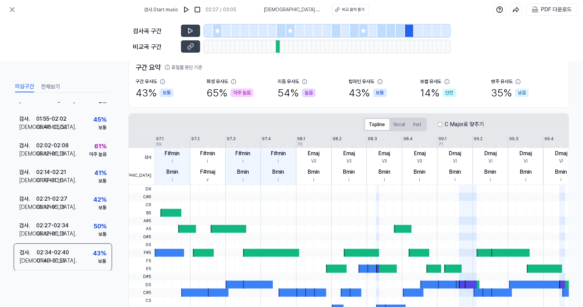
scroll to position [0, 0]
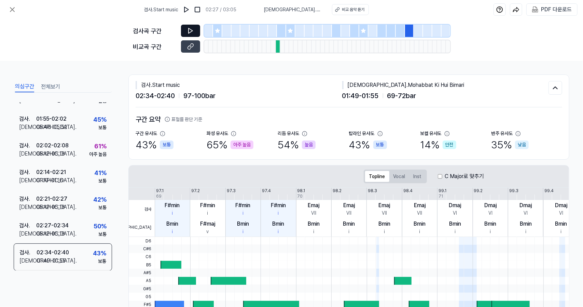
click at [195, 30] on button at bounding box center [190, 31] width 19 height 12
click at [193, 27] on button at bounding box center [190, 31] width 19 height 12
click at [191, 45] on icon at bounding box center [190, 46] width 7 height 7
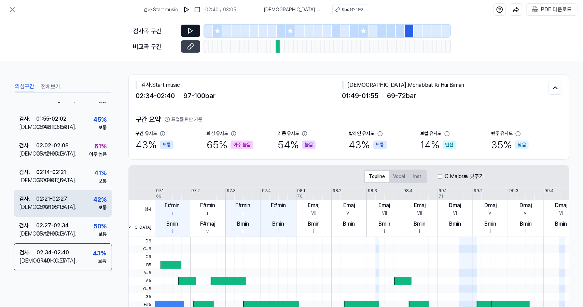
click at [81, 211] on div "검사 . 02:21 - 02:27 비교 . 05:12 - 05:18 42 % 보통" at bounding box center [63, 203] width 98 height 27
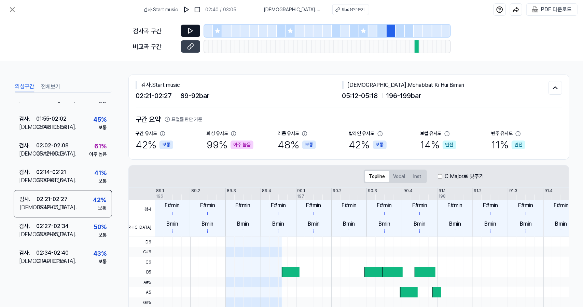
click at [196, 29] on button at bounding box center [190, 31] width 19 height 12
click at [195, 47] on button at bounding box center [190, 46] width 19 height 12
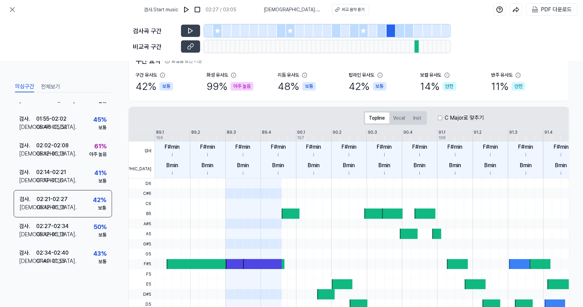
scroll to position [32, 0]
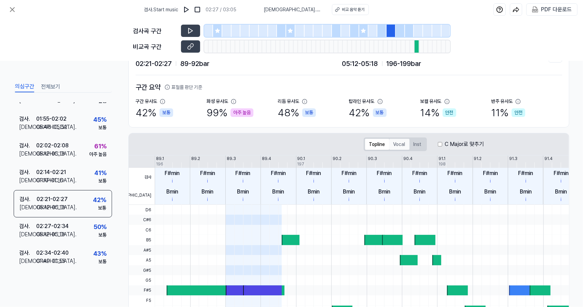
click at [400, 148] on button "Vocal" at bounding box center [399, 144] width 20 height 11
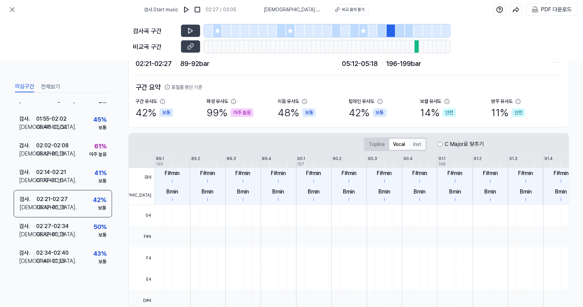
click at [413, 147] on button "Inst" at bounding box center [418, 144] width 16 height 11
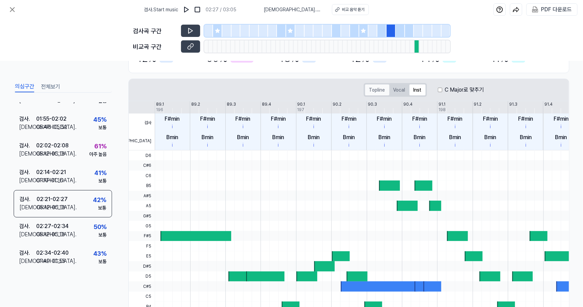
scroll to position [0, 0]
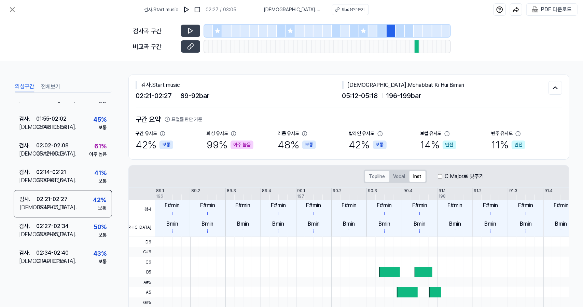
click at [375, 176] on button "Topline" at bounding box center [377, 176] width 24 height 11
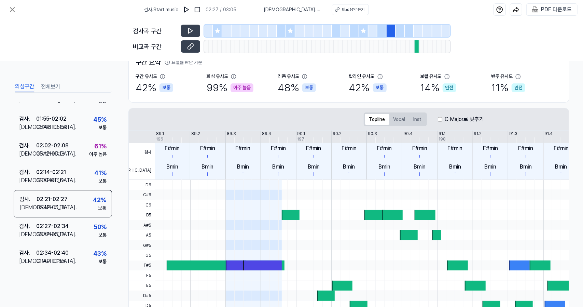
scroll to position [135, 0]
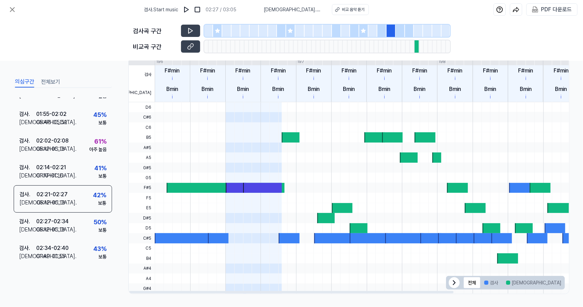
click at [565, 283] on button "겹치는 부분" at bounding box center [582, 282] width 35 height 11
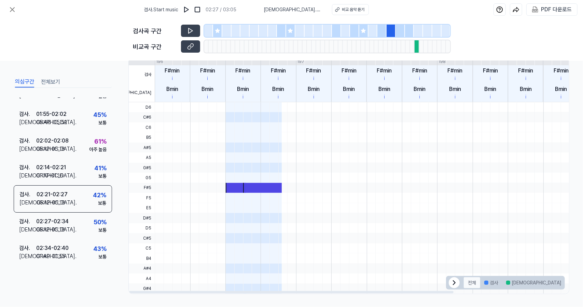
click at [474, 282] on button "전체" at bounding box center [472, 282] width 16 height 11
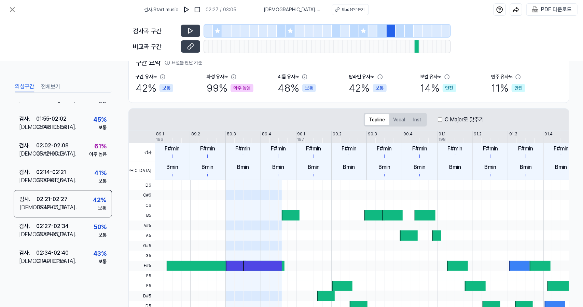
scroll to position [0, 0]
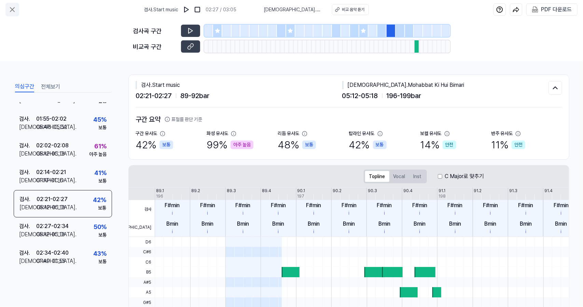
click at [13, 9] on icon at bounding box center [12, 9] width 8 height 8
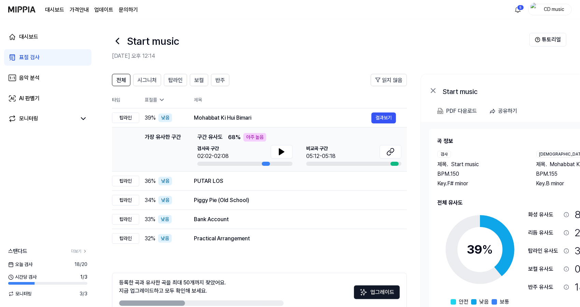
click at [69, 63] on link "표절 검사" at bounding box center [47, 57] width 87 height 16
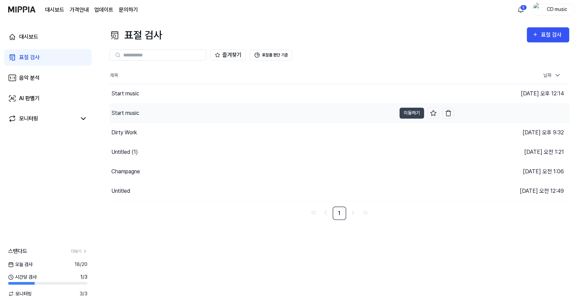
click at [140, 114] on div "Start music" at bounding box center [252, 113] width 287 height 19
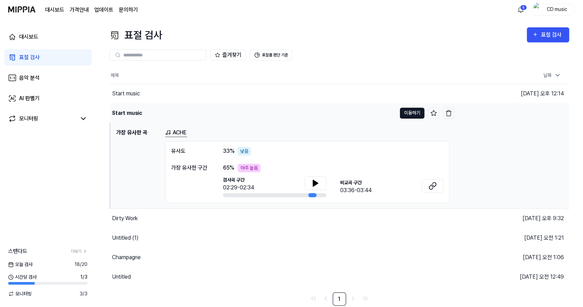
click at [412, 116] on button "이동하기" at bounding box center [412, 113] width 25 height 11
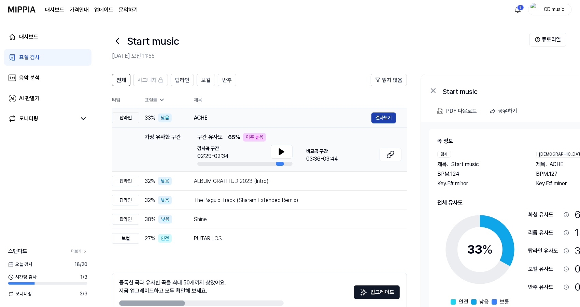
click at [381, 120] on button "결과보기" at bounding box center [384, 117] width 25 height 11
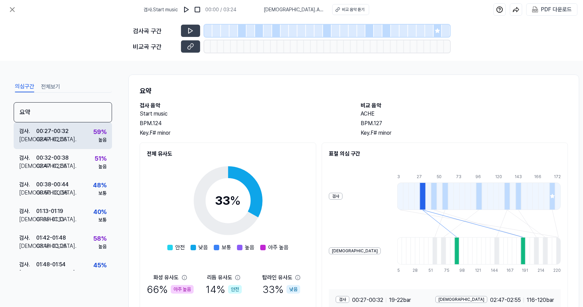
click at [97, 134] on div "59 %" at bounding box center [99, 131] width 13 height 9
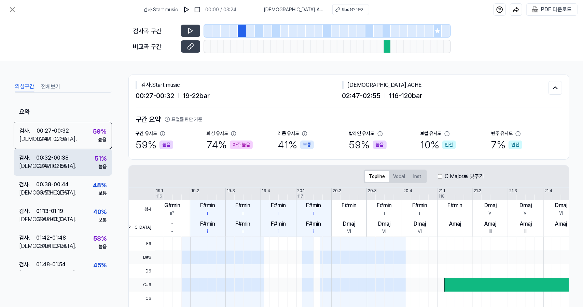
click at [77, 166] on div "검사 . 00:32 - 00:38 비교 . 02:47 - 02:55 51 % 높음" at bounding box center [63, 162] width 98 height 27
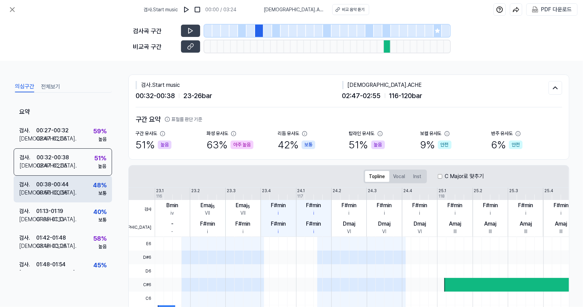
click at [73, 197] on div "검사 . 00:38 - 00:44 비교 . 00:50 - 00:58 48 % 보통" at bounding box center [63, 189] width 98 height 27
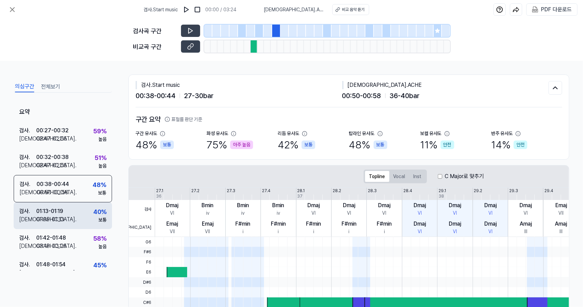
click at [69, 221] on div "검사 . 01:13 - 01:19 비교 . 01:05 - 01:13 40 % 보통" at bounding box center [63, 215] width 98 height 27
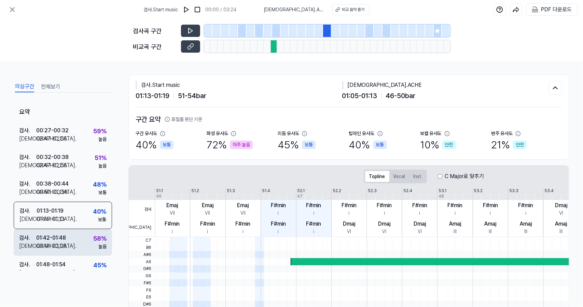
click at [68, 247] on div "검사 . 01:42 - 01:48 비교 . 03:18 - 03:25 58 % 높음" at bounding box center [63, 242] width 98 height 27
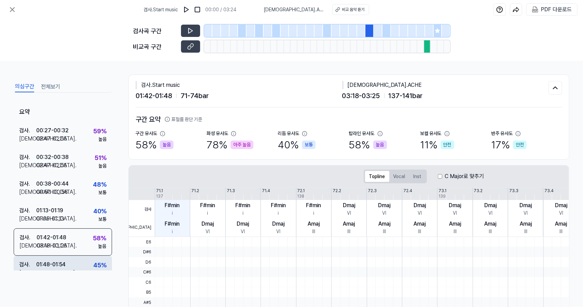
click at [77, 260] on div "검사 . 01:48 - 01:54 비교 . 03:02 - 03:10 45 % 보통" at bounding box center [63, 269] width 98 height 27
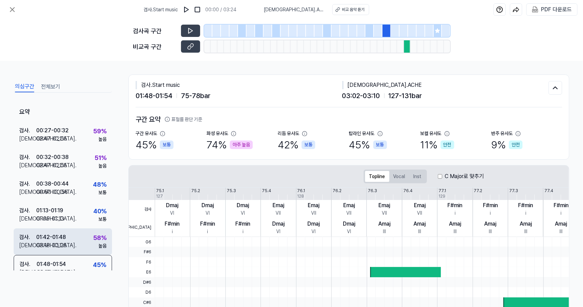
click at [76, 242] on div "검사 . 01:42 - 01:48 비교 . 03:18 - 03:25 58 % 높음" at bounding box center [63, 241] width 98 height 27
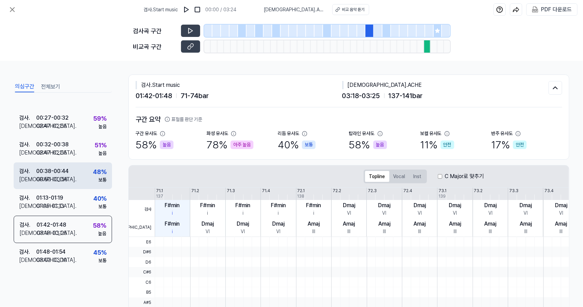
scroll to position [38, 0]
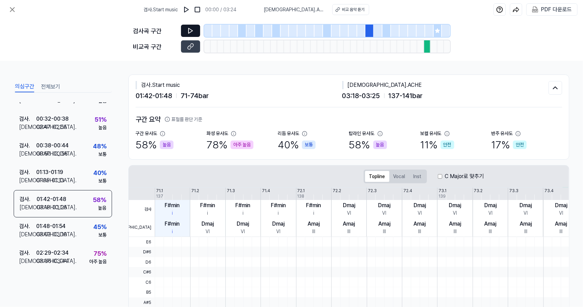
click at [191, 32] on icon at bounding box center [191, 30] width 4 height 5
click at [193, 50] on icon at bounding box center [190, 46] width 7 height 7
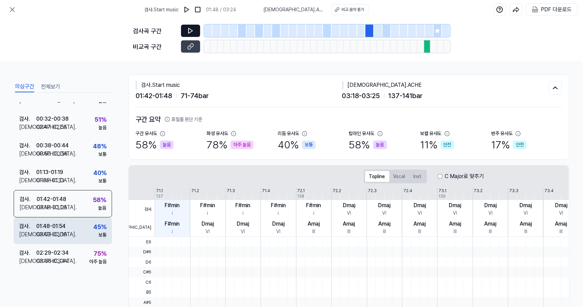
click at [93, 235] on div "45 % 보통" at bounding box center [99, 230] width 13 height 16
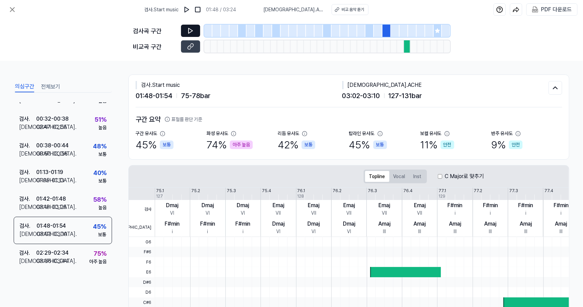
click at [195, 34] on button at bounding box center [190, 31] width 19 height 12
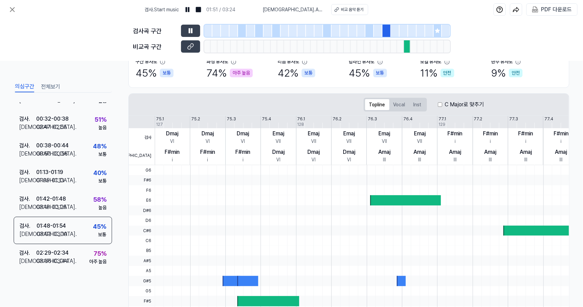
scroll to position [0, 0]
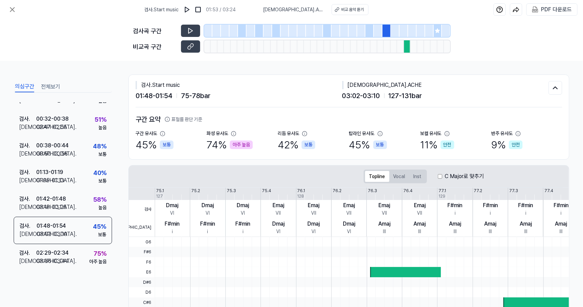
click at [193, 34] on icon at bounding box center [190, 30] width 7 height 7
click at [193, 50] on icon at bounding box center [190, 46] width 7 height 7
click at [195, 36] on button at bounding box center [190, 31] width 19 height 12
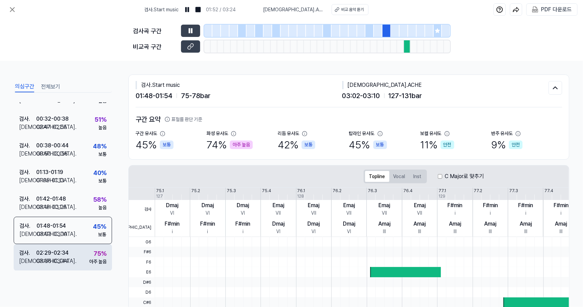
click at [84, 255] on div "검사 . 02:29 - 02:34 비교 . 03:36 - 03:44 75 % 아주 높음" at bounding box center [63, 257] width 98 height 27
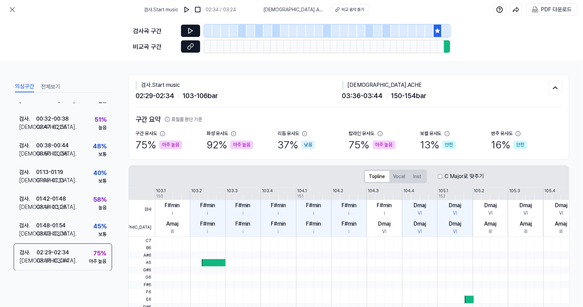
click at [192, 43] on button at bounding box center [190, 46] width 19 height 12
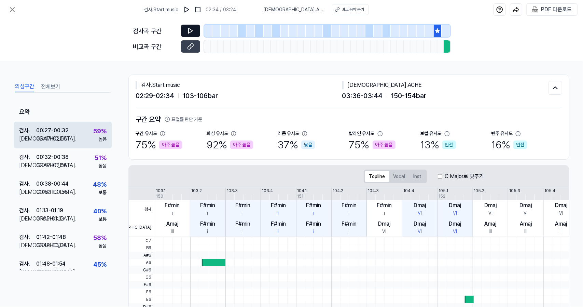
click at [98, 127] on div "59 %" at bounding box center [99, 130] width 13 height 9
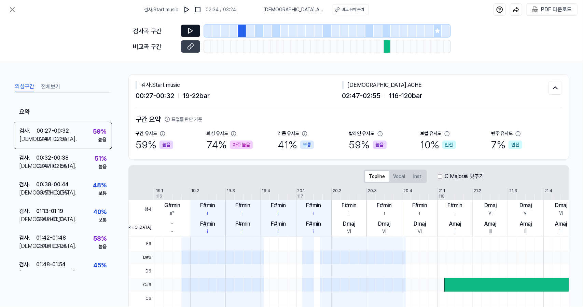
scroll to position [135, 0]
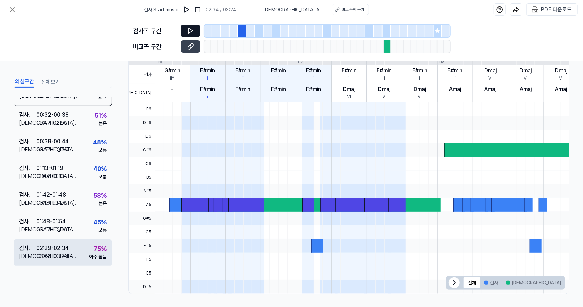
click at [65, 252] on div "03:36 - 03:44" at bounding box center [52, 256] width 32 height 8
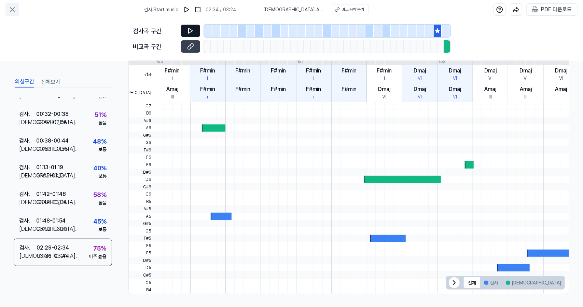
click at [5, 6] on button at bounding box center [12, 10] width 14 height 14
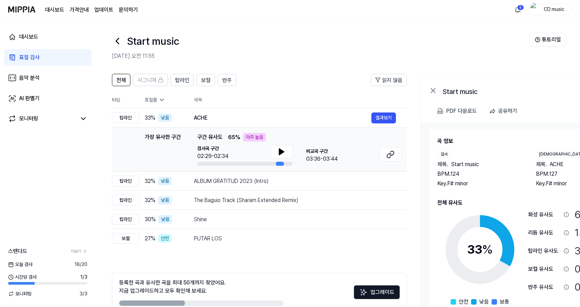
click at [55, 59] on link "표절 검사" at bounding box center [47, 57] width 87 height 16
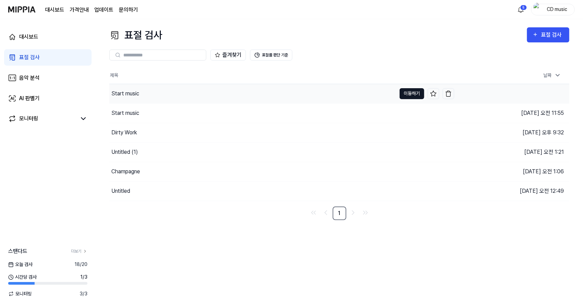
click at [406, 92] on button "이동하기" at bounding box center [412, 93] width 25 height 11
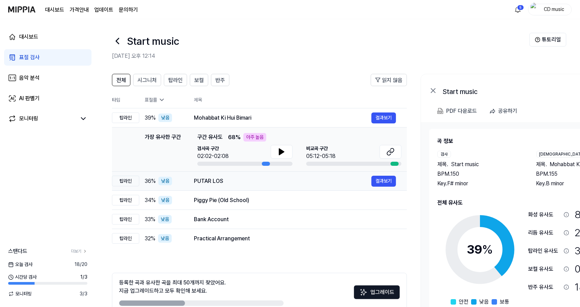
click at [227, 183] on div "PUTAR LOS" at bounding box center [283, 181] width 178 height 8
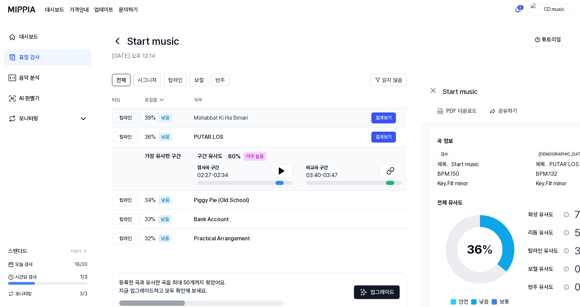
click at [243, 116] on div "Mohabbat Ki Hui Bimari" at bounding box center [283, 118] width 178 height 8
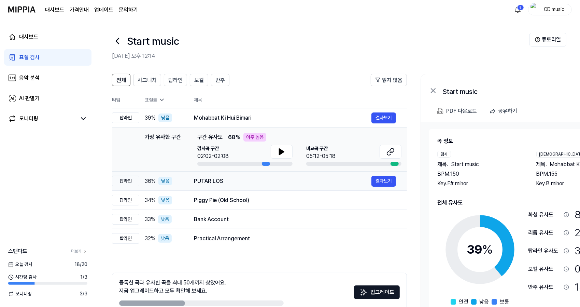
click at [205, 182] on div "PUTAR LOS" at bounding box center [283, 181] width 178 height 8
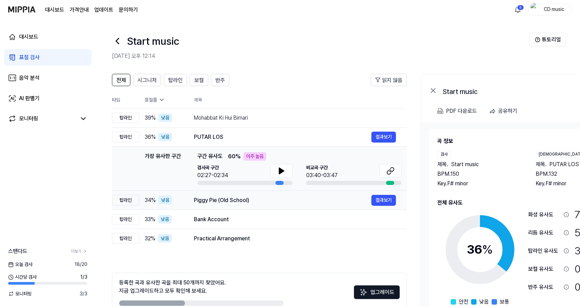
click at [211, 205] on div "Piggy Pie (Old School) 결과보기" at bounding box center [295, 200] width 202 height 11
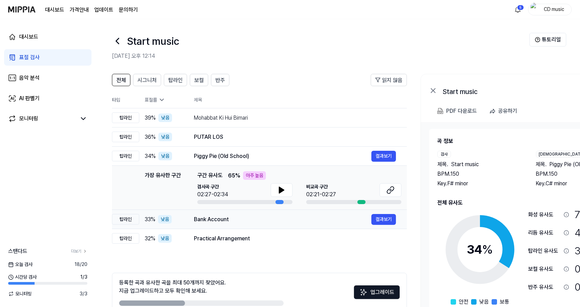
click at [213, 223] on div "Bank Account 결과보기" at bounding box center [295, 219] width 202 height 11
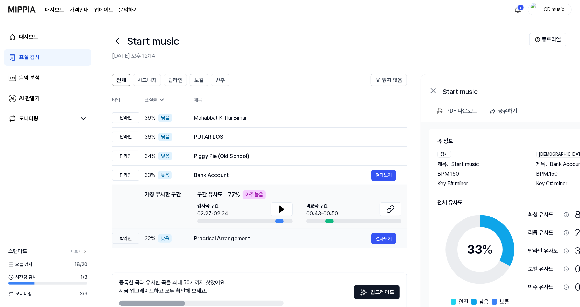
click at [218, 242] on div "Practical Arrangement" at bounding box center [283, 238] width 178 height 8
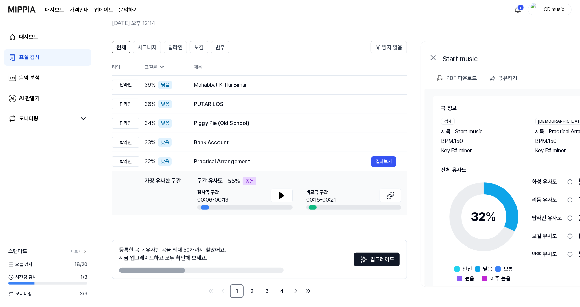
scroll to position [34, 0]
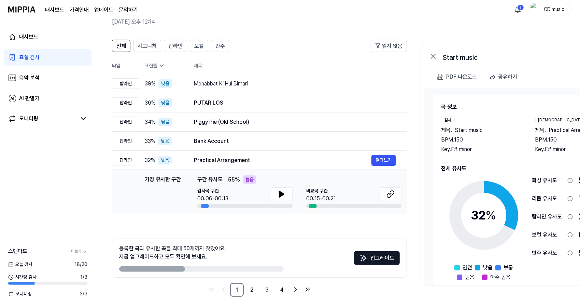
click at [370, 257] on button "업그레이드" at bounding box center [377, 258] width 46 height 14
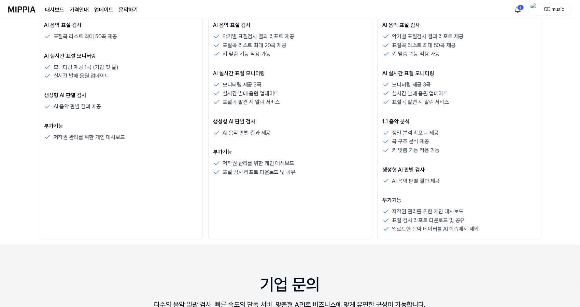
scroll to position [239, 0]
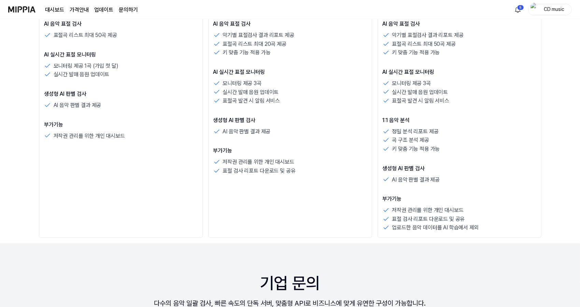
scroll to position [34, 0]
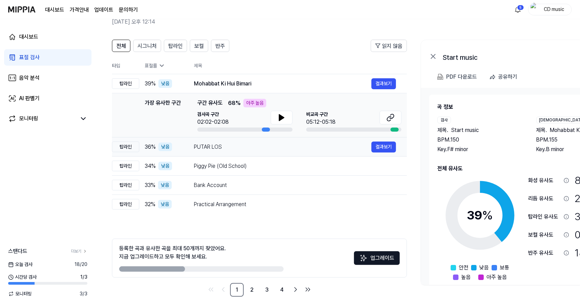
click at [222, 149] on div "PUTAR LOS" at bounding box center [283, 147] width 178 height 8
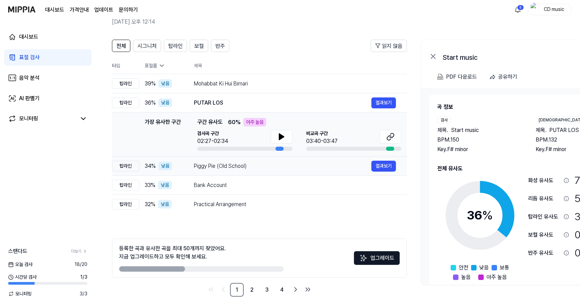
click at [215, 170] on div "Piggy Pie (Old School) 결과보기" at bounding box center [295, 166] width 202 height 11
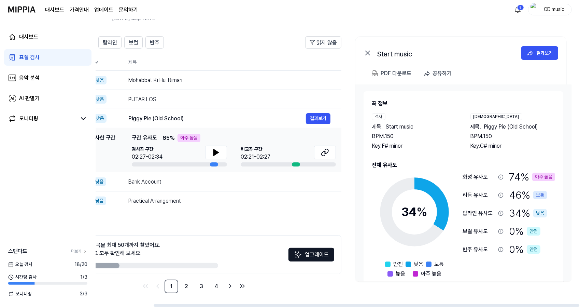
scroll to position [0, 0]
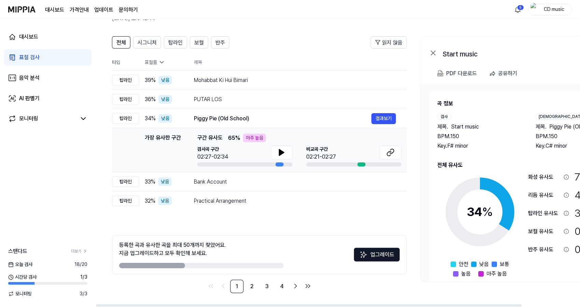
drag, startPoint x: 487, startPoint y: 183, endPoint x: 493, endPoint y: 191, distance: 9.3
click at [536, 190] on div "34 % 안전 낮음 보통 높음 아주 높음 화성 유사도 74 % 아주 높음 리듬 유사도 46 % 보통 탑라인 유사도 34 % 낮음 보컬 유사도 …" at bounding box center [529, 223] width 183 height 109
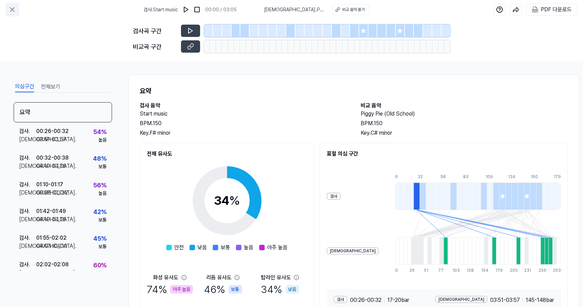
click at [11, 16] on button at bounding box center [12, 10] width 14 height 14
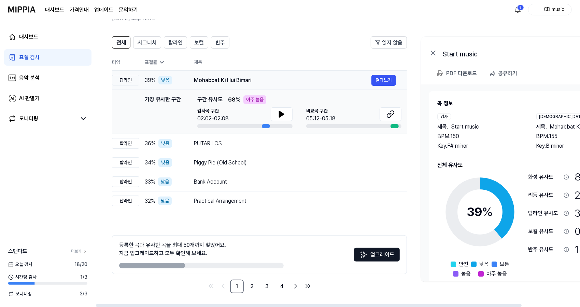
click at [250, 73] on td "Mohabbat Ki Hui Bimari 결과보기" at bounding box center [295, 80] width 224 height 19
click at [215, 142] on div "PUTAR LOS" at bounding box center [283, 143] width 178 height 8
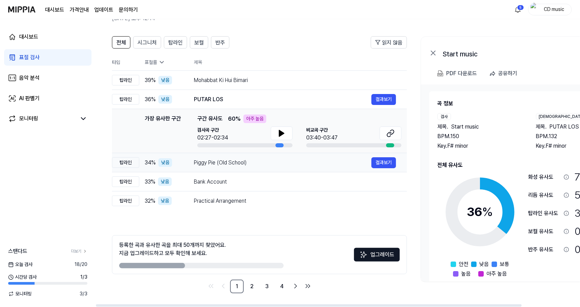
click at [233, 165] on div "Piggy Pie (Old School)" at bounding box center [283, 162] width 178 height 8
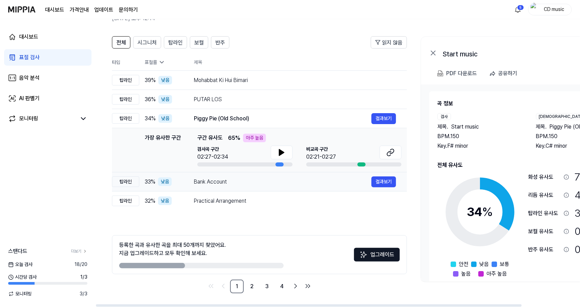
click at [229, 181] on div "Bank Account" at bounding box center [283, 182] width 178 height 8
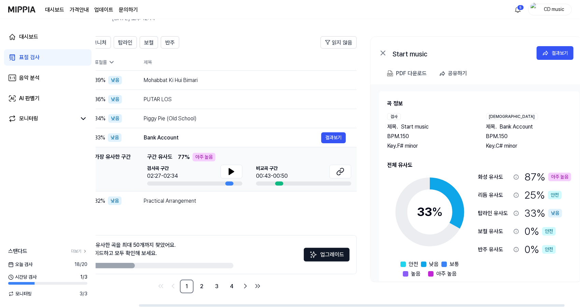
scroll to position [0, 49]
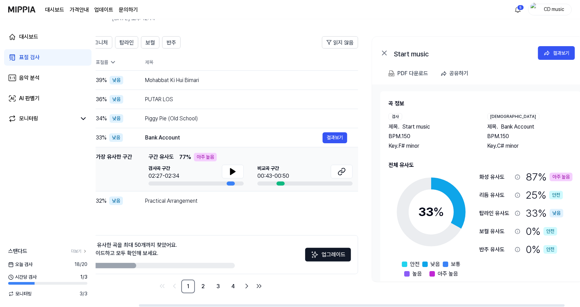
drag, startPoint x: 314, startPoint y: 226, endPoint x: 265, endPoint y: 228, distance: 48.9
click at [265, 228] on div "전체 시그니처 탑라인 보컬 반주 읽지 않음 전체 시그니처 탑라인 보컬 반주 타입 표절률 제목 표절률 읽지 않음 탑라인 39 % 낮음 Mohab…" at bounding box center [210, 164] width 295 height 257
click at [235, 199] on div "Practical Arrangement" at bounding box center [234, 201] width 178 height 8
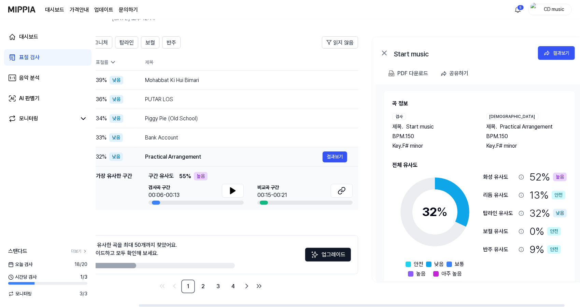
click at [183, 151] on div "Practical Arrangement 결과보기" at bounding box center [246, 156] width 202 height 11
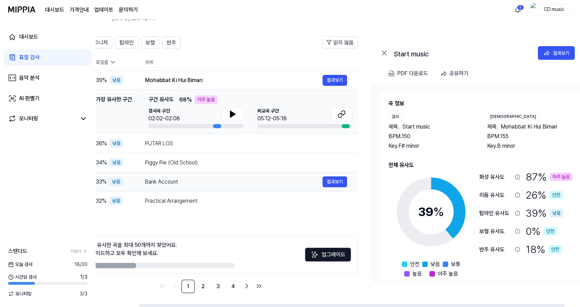
click at [186, 185] on div "Bank Account" at bounding box center [234, 182] width 178 height 8
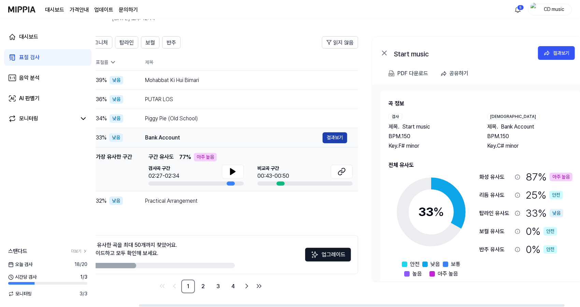
click at [333, 139] on button "결과보기" at bounding box center [335, 137] width 25 height 11
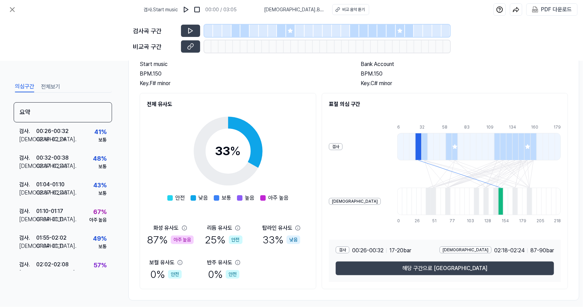
scroll to position [59, 0]
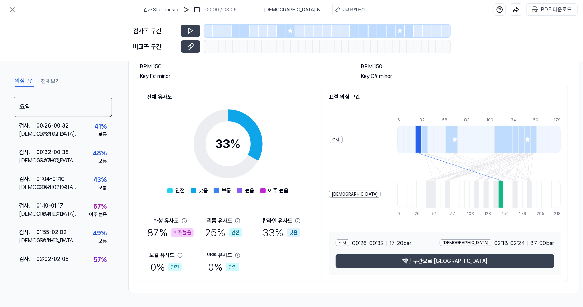
click at [183, 218] on icon at bounding box center [184, 220] width 5 height 5
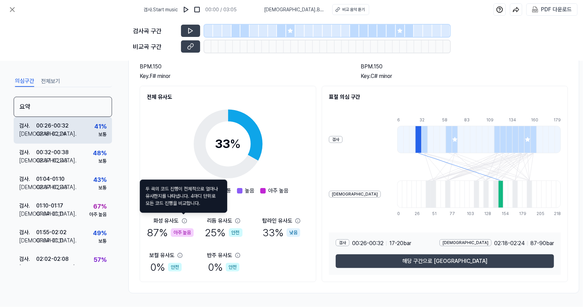
click at [60, 130] on div "02:18 - 02:24" at bounding box center [51, 134] width 30 height 8
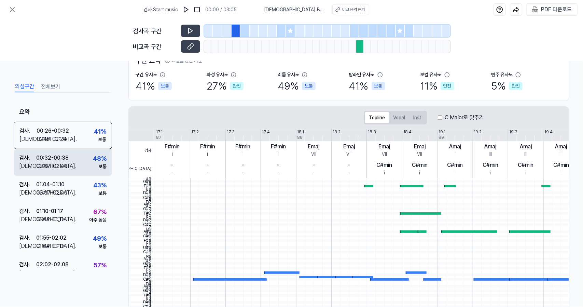
click at [63, 162] on div "02:37 - 02:43" at bounding box center [51, 166] width 31 height 8
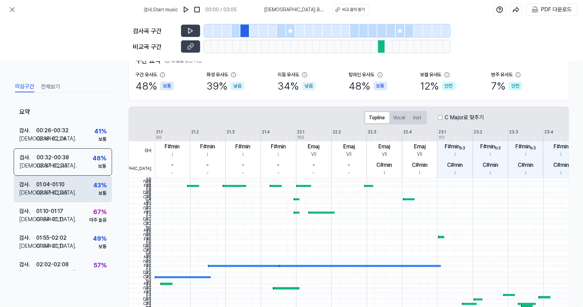
click at [61, 182] on div "01:04 - 01:10" at bounding box center [50, 184] width 28 height 8
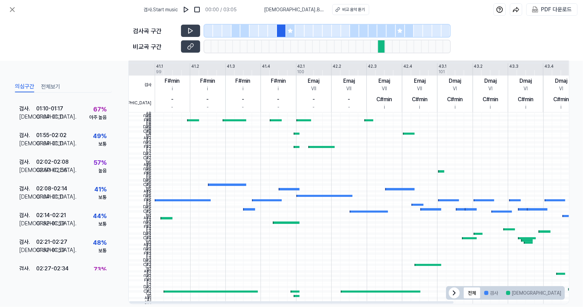
scroll to position [127, 0]
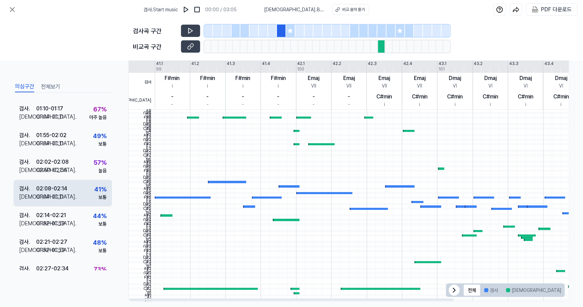
click at [81, 181] on div "검사 . 02:08 - 02:14 비교 . 01:04 - 01:11 41 % 보통" at bounding box center [63, 193] width 98 height 27
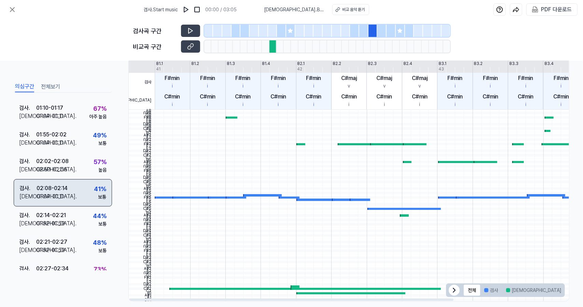
scroll to position [102, 0]
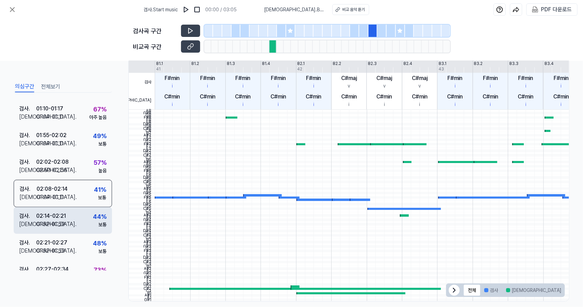
click at [67, 209] on div "검사 . 02:14 - 02:21 비교 . 01:52 - 01:59 44 % 보통" at bounding box center [63, 220] width 98 height 27
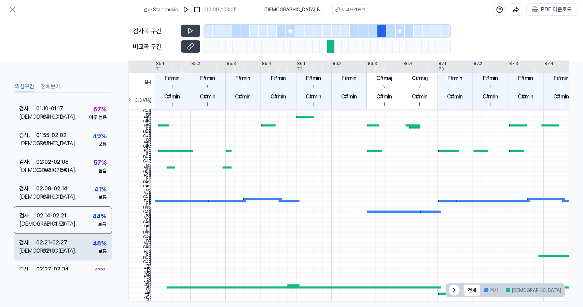
click at [67, 235] on div "검사 . 02:21 - 02:27 비교 . 01:52 - 01:59 48 % 보통" at bounding box center [63, 247] width 98 height 27
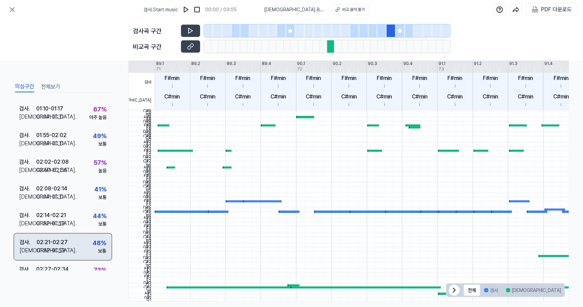
click at [69, 253] on div "검사 . 02:21 - 02:27 비교 . 01:52 - 01:59 48 % 보통" at bounding box center [63, 246] width 98 height 27
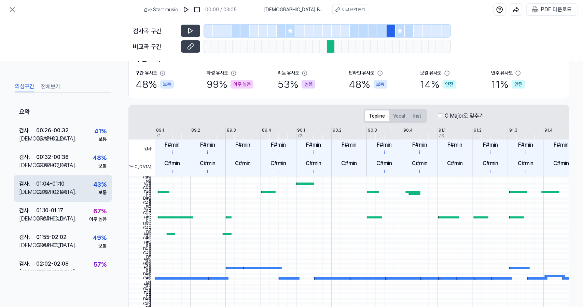
scroll to position [59, 0]
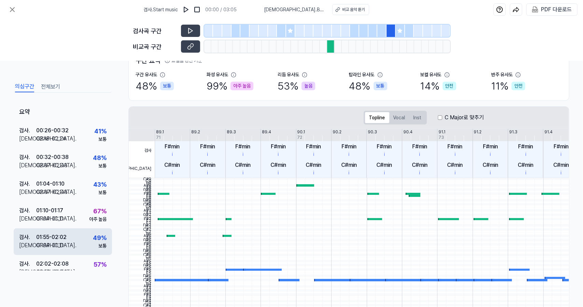
click at [82, 245] on div "검사 . 01:55 - 02:02 비교 . 01:04 - 01:11 49 % 보통" at bounding box center [63, 241] width 98 height 27
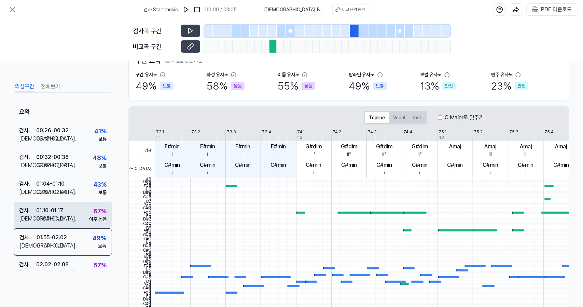
click at [85, 216] on div "검사 . 01:10 - 01:17 비교 . 01:04 - 01:11 67 % 아주 높음" at bounding box center [63, 215] width 98 height 27
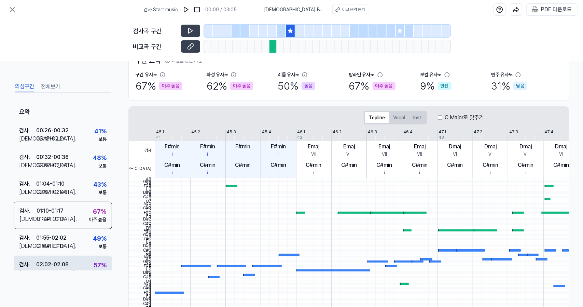
click at [82, 257] on div "검사 . 02:02 - 02:08 비교 . 02:50 - 02:56 57 % 높음" at bounding box center [63, 269] width 98 height 27
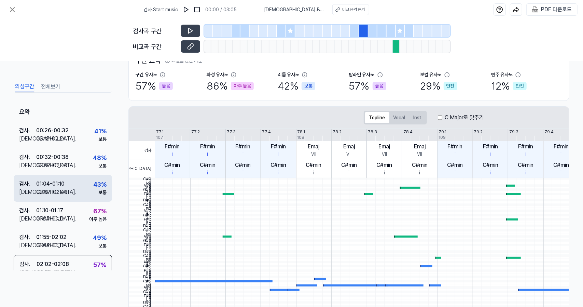
click at [93, 193] on div "43 % 보통" at bounding box center [99, 188] width 13 height 16
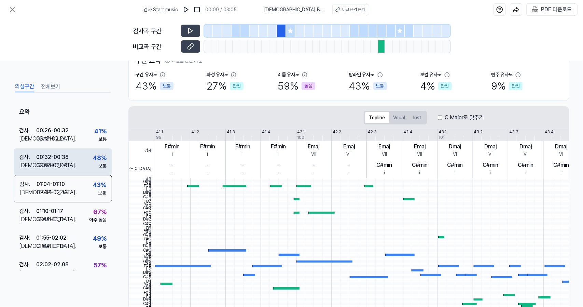
click at [87, 168] on div "검사 . 00:32 - 00:38 비교 . 02:37 - 02:43 48 % 보통" at bounding box center [63, 161] width 98 height 27
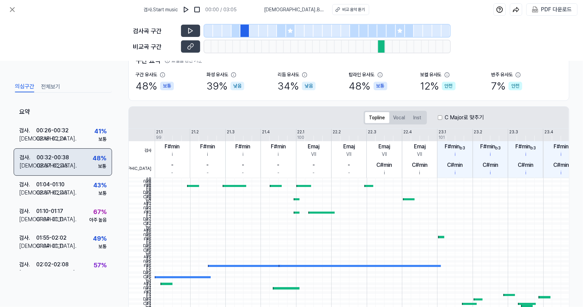
click at [92, 152] on div "검사 . 00:32 - 00:38 비교 . 02:37 - 02:43 48 % 보통" at bounding box center [63, 161] width 98 height 27
click at [94, 148] on div "검사 . 00:32 - 00:38 비교 . 02:37 - 02:43 48 % 보통" at bounding box center [63, 161] width 98 height 27
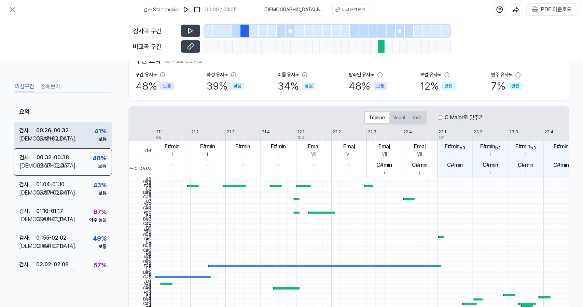
click at [83, 130] on div "검사 . 00:26 - 00:32 비교 . 02:18 - 02:24 41 % 보통" at bounding box center [63, 135] width 98 height 27
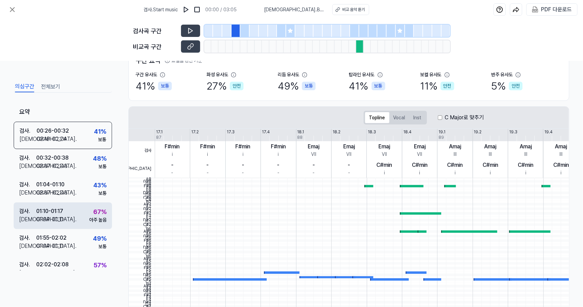
click at [88, 204] on div "검사 . 01:10 - 01:17 비교 . 01:04 - 01:11 67 % 아주 높음" at bounding box center [63, 215] width 98 height 27
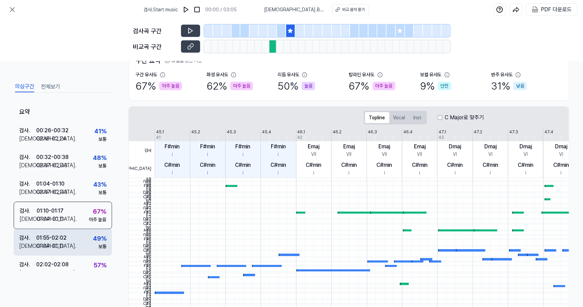
click at [81, 245] on div "검사 . 01:55 - 02:02 비교 . 01:04 - 01:11 49 % 보통" at bounding box center [63, 242] width 98 height 27
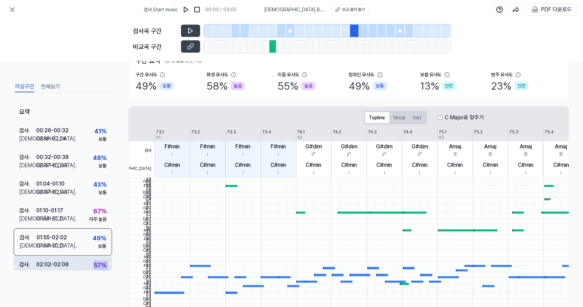
scroll to position [40, 0]
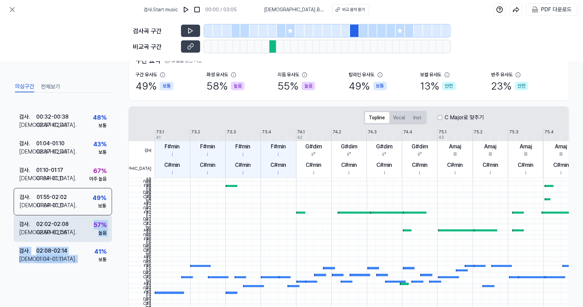
click at [79, 268] on div "요약 검사 . 00:26 - 00:32 비교 . 02:18 - 02:24 41 % 보통 검사 . 00:32 - 00:38 비교 . 02:37 …" at bounding box center [63, 186] width 98 height 168
click at [88, 230] on div "검사 . 02:02 - 02:08 비교 . 02:50 - 02:56 57 % 높음" at bounding box center [63, 228] width 98 height 27
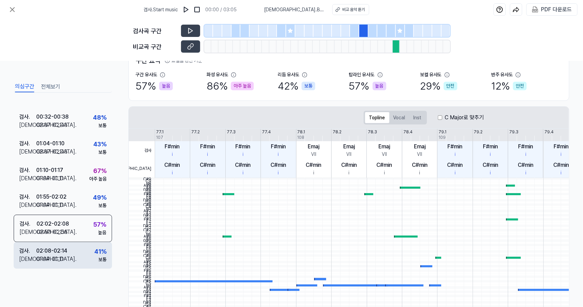
click at [87, 260] on div "검사 . 02:08 - 02:14 비교 . 01:04 - 01:11 41 % 보통" at bounding box center [63, 255] width 98 height 27
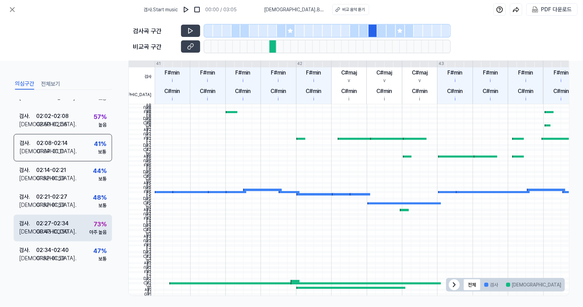
scroll to position [135, 0]
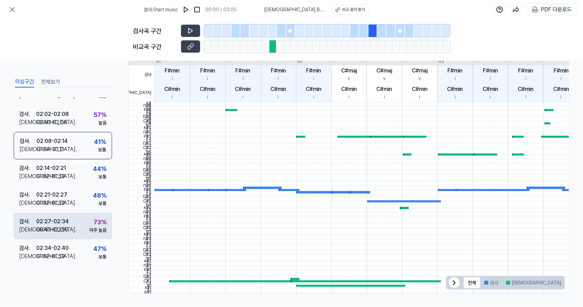
click at [82, 229] on div "검사 . 02:27 - 02:34 비교 . 00:43 - 00:50 73 % 아주 높음" at bounding box center [63, 225] width 98 height 27
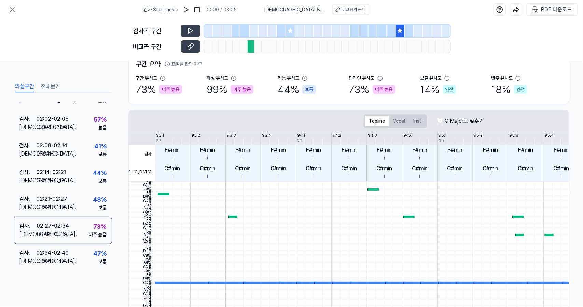
scroll to position [0, 0]
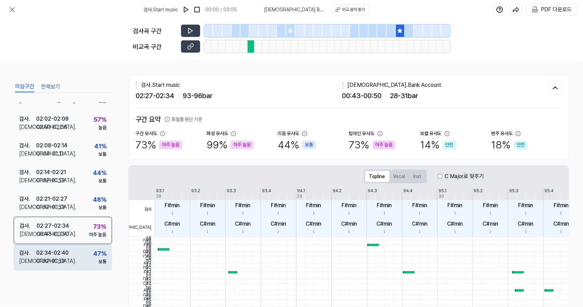
click at [86, 248] on div "검사 . 02:34 - 02:40 비교 . 01:52 - 01:59 47 % 보통" at bounding box center [63, 257] width 98 height 27
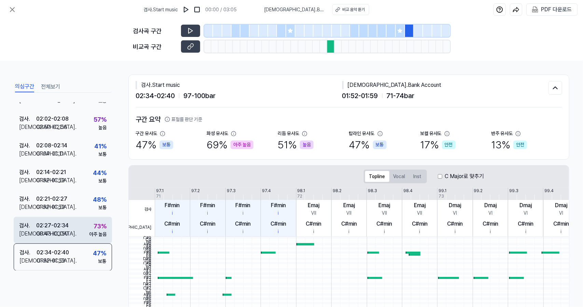
click at [85, 224] on div "검사 . 02:27 - 02:34 비교 . 00:43 - 00:50 73 % 아주 높음" at bounding box center [63, 230] width 98 height 27
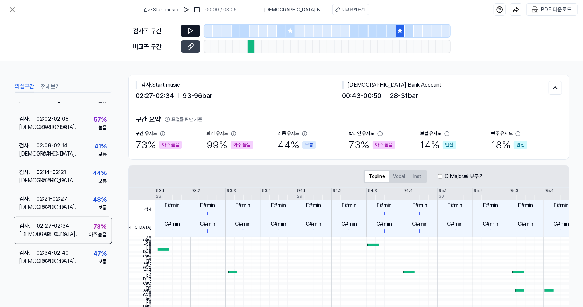
click at [193, 35] on button at bounding box center [190, 31] width 19 height 12
click at [197, 50] on button at bounding box center [190, 46] width 19 height 12
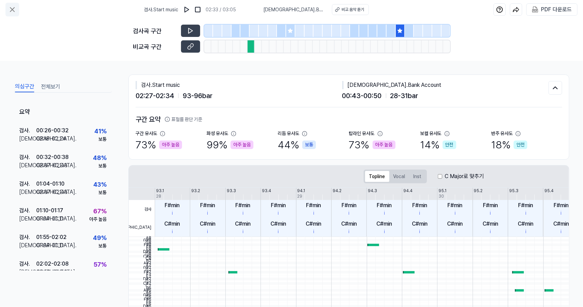
click at [14, 8] on icon at bounding box center [12, 9] width 8 height 8
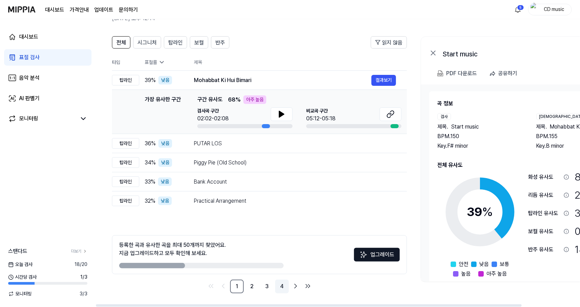
click at [281, 286] on link "4" at bounding box center [282, 286] width 14 height 14
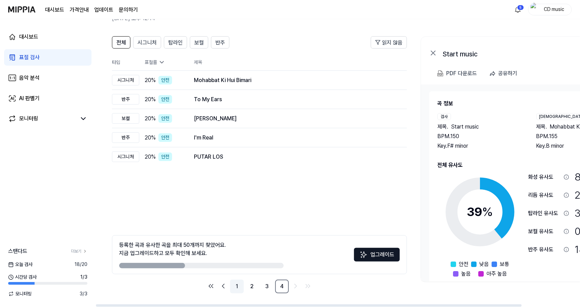
click at [234, 287] on link "1" at bounding box center [237, 286] width 14 height 14
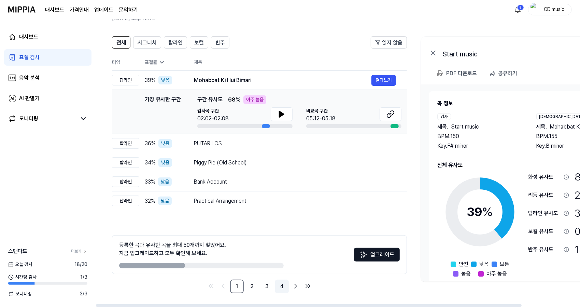
click at [282, 285] on link "4" at bounding box center [282, 286] width 14 height 14
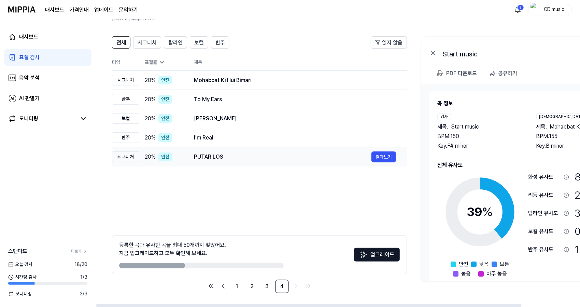
click at [223, 153] on div "PUTAR LOS" at bounding box center [283, 157] width 178 height 8
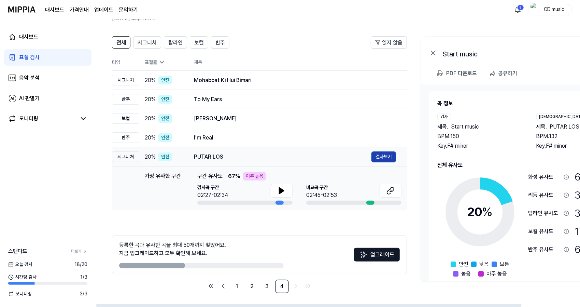
click at [383, 161] on button "결과보기" at bounding box center [384, 156] width 25 height 11
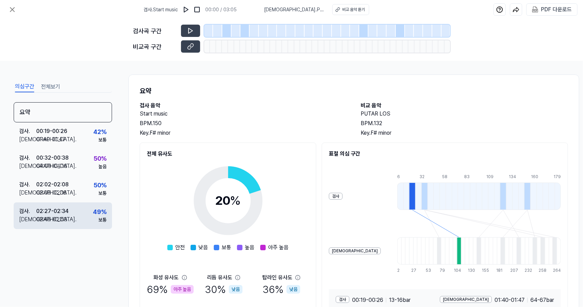
click at [93, 213] on div "49 %" at bounding box center [100, 211] width 14 height 9
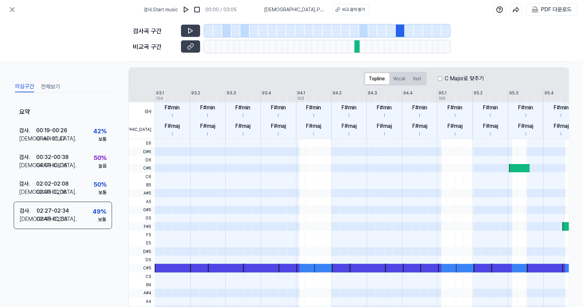
scroll to position [135, 0]
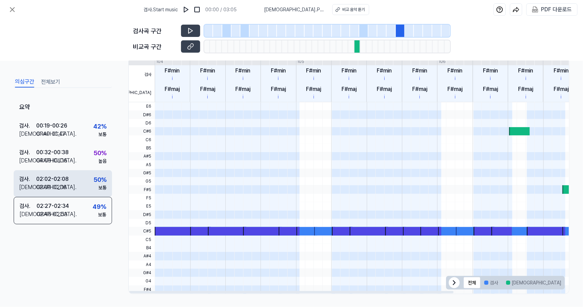
click at [79, 183] on div "검사 . 02:02 - 02:08 비교 . 02:09 - 02:16 50 % 보통" at bounding box center [63, 183] width 98 height 27
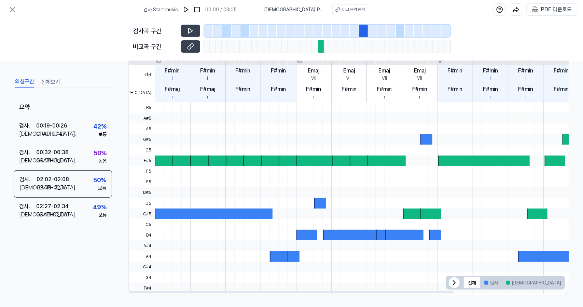
scroll to position [0, 0]
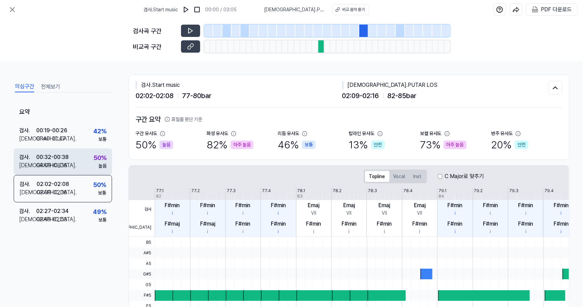
click at [82, 160] on div "검사 . 00:32 - 00:38 비교 . 04:09 - 04:16 50 % 높음" at bounding box center [63, 161] width 98 height 27
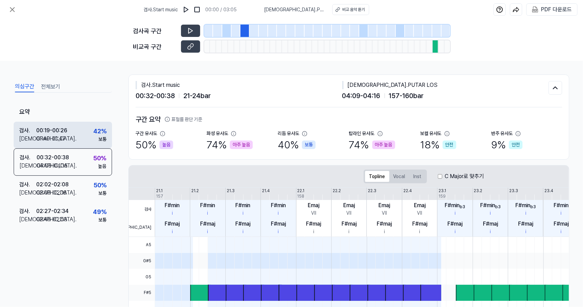
click at [78, 124] on div "검사 . 00:19 - 00:26 비교 . 01:40 - 01:47 42 % 보통" at bounding box center [63, 135] width 98 height 27
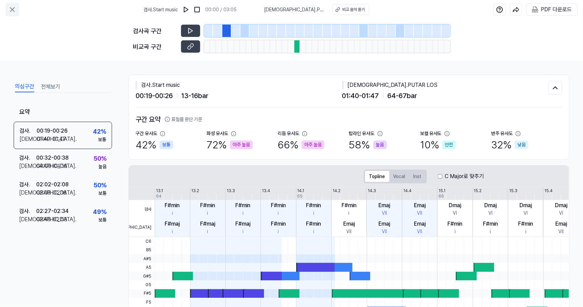
click at [12, 9] on icon at bounding box center [12, 9] width 8 height 8
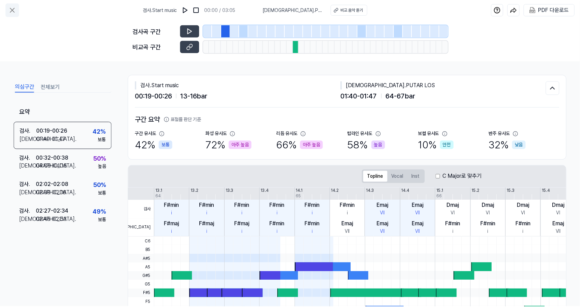
scroll to position [38, 0]
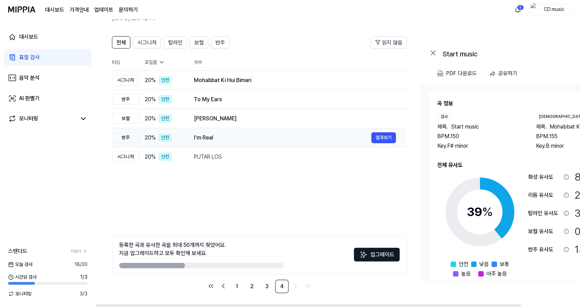
click at [200, 142] on div "I'm Real 결과보기" at bounding box center [295, 137] width 202 height 11
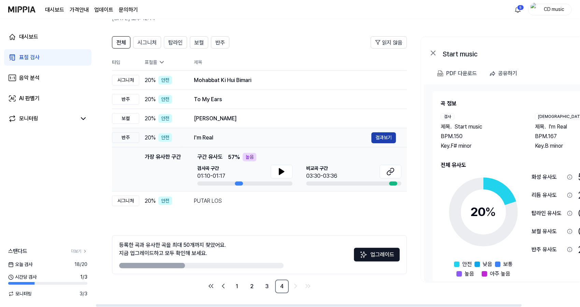
click at [383, 137] on button "결과보기" at bounding box center [384, 137] width 25 height 11
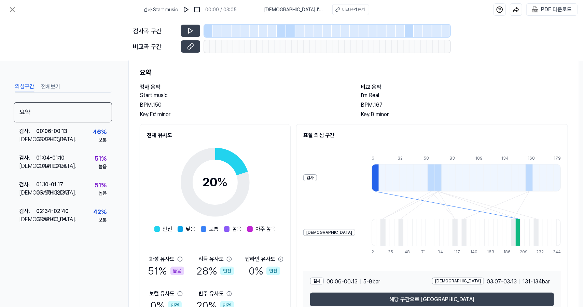
scroll to position [59, 0]
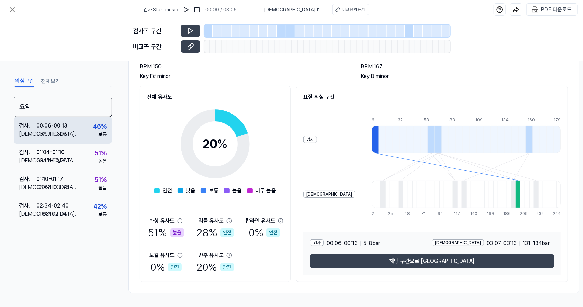
click at [86, 124] on div "검사 . 00:06 - 00:13 비교 . 03:07 - 03:13 46 % 보통" at bounding box center [63, 130] width 98 height 27
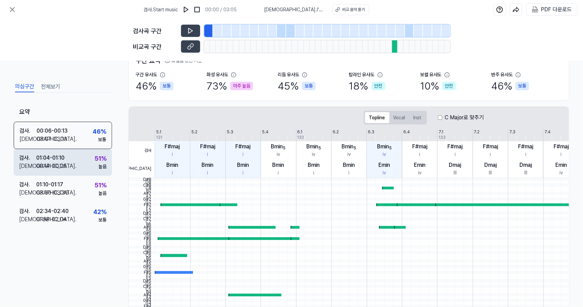
click at [87, 156] on div "검사 . 01:04 - 01:10 비교 . 00:14 - 00:25 51 % 높음" at bounding box center [63, 162] width 98 height 27
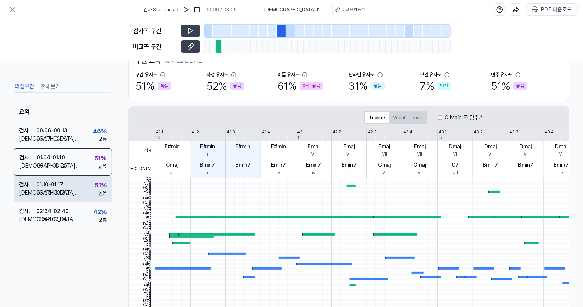
click at [92, 181] on div "검사 . 01:10 - 01:17 비교 . 03:30 - 03:36 51 % 높음" at bounding box center [63, 189] width 98 height 27
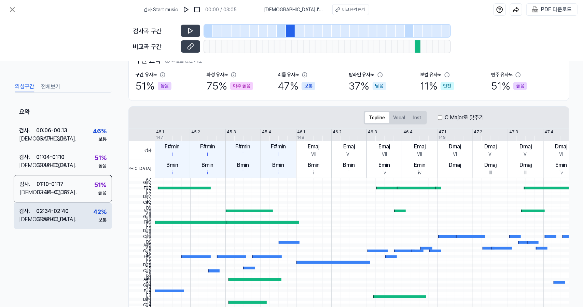
click at [85, 213] on div "검사 . 02:34 - 02:40 비교 . 01:58 - 02:04 42 % 보통" at bounding box center [63, 215] width 98 height 27
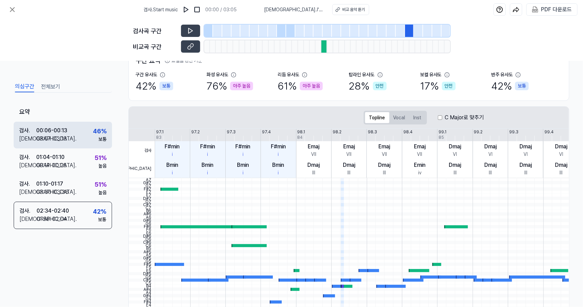
click at [87, 137] on div "검사 . 00:06 - 00:13 비교 . 03:07 - 03:13 46 % 보통" at bounding box center [63, 135] width 98 height 27
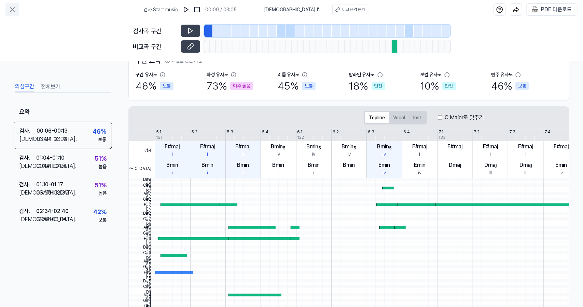
click at [11, 9] on icon at bounding box center [12, 9] width 8 height 8
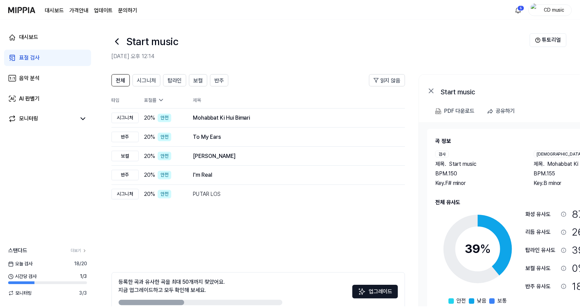
scroll to position [38, 0]
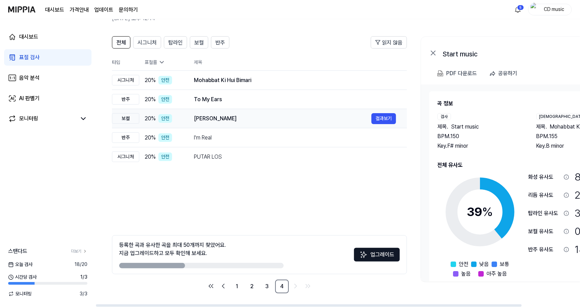
click at [221, 113] on div "Adhura Pyar 결과보기" at bounding box center [295, 118] width 202 height 11
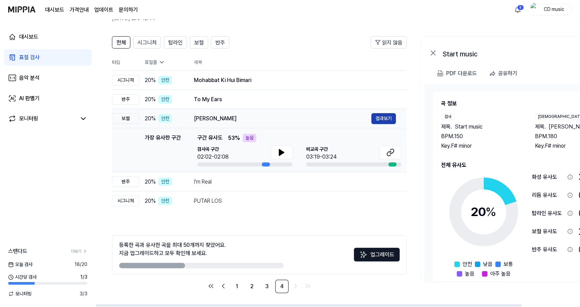
click at [384, 117] on button "결과보기" at bounding box center [384, 118] width 25 height 11
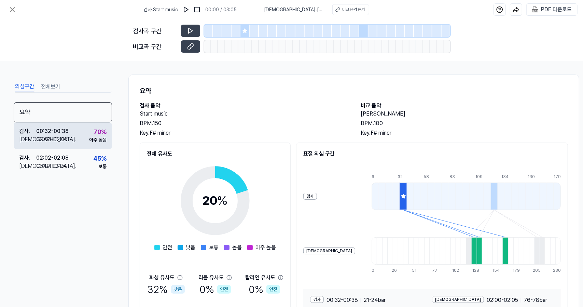
click at [104, 139] on div "아주 높음" at bounding box center [97, 139] width 17 height 7
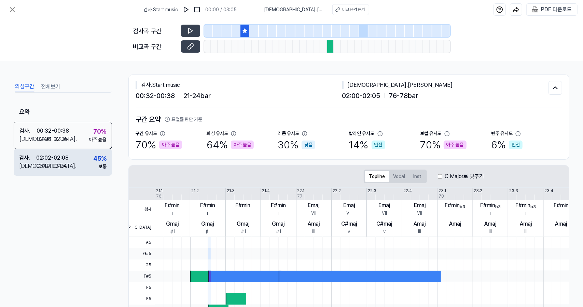
click at [83, 167] on div "검사 . 02:02 - 02:08 비교 . 03:19 - 03:24 45 % 보통" at bounding box center [63, 162] width 98 height 27
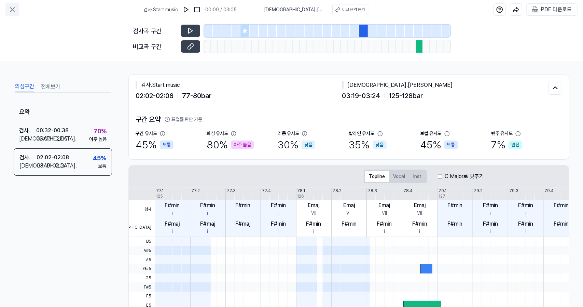
click at [13, 10] on icon at bounding box center [12, 10] width 4 height 4
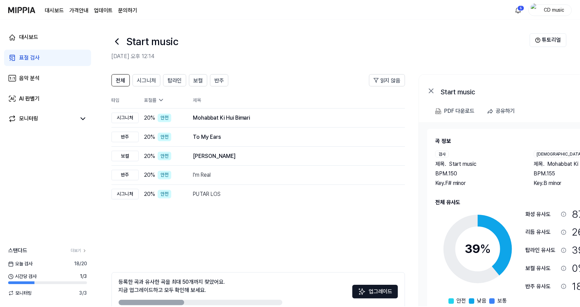
scroll to position [38, 0]
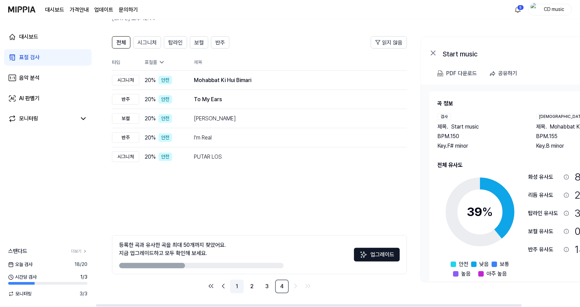
click at [236, 287] on link "1" at bounding box center [237, 286] width 14 height 14
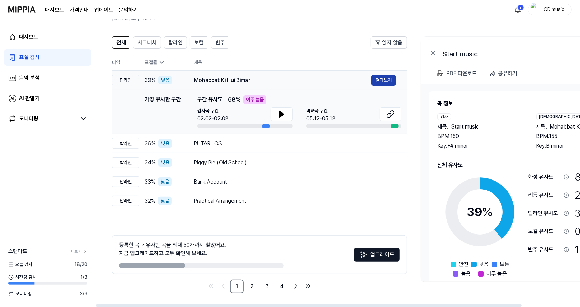
click at [387, 82] on button "결과보기" at bounding box center [384, 80] width 25 height 11
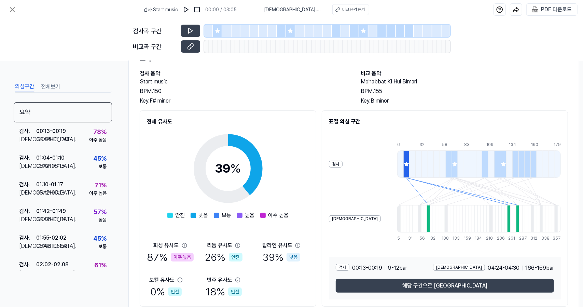
scroll to position [34, 0]
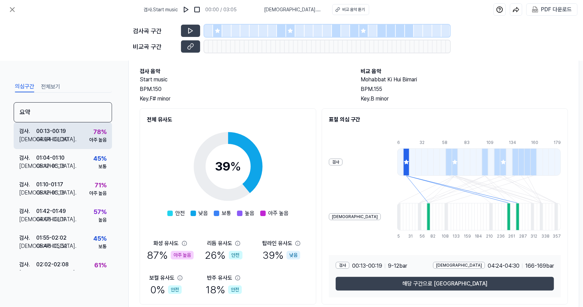
click at [79, 127] on div "검사 . 00:13 - 00:19 비교 . 04:24 - 04:30 78 % 아주 높음" at bounding box center [63, 135] width 98 height 27
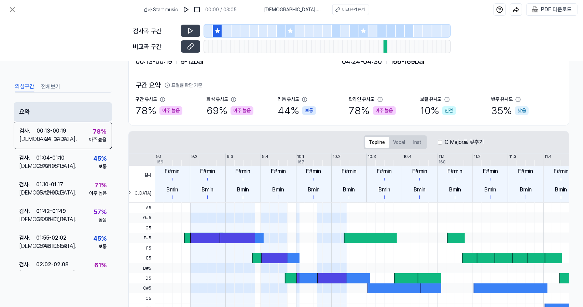
click at [82, 111] on div "요약" at bounding box center [63, 111] width 98 height 19
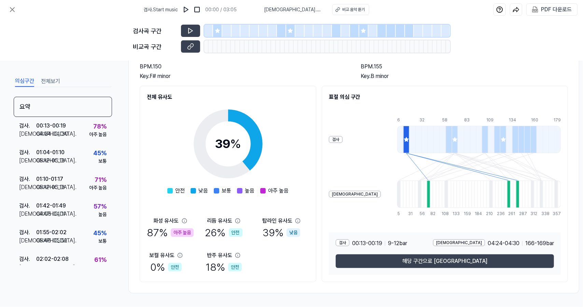
scroll to position [59, 0]
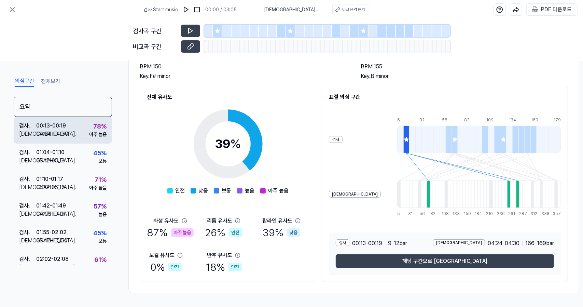
click at [82, 135] on div "검사 . 00:13 - 00:19 비교 . 04:24 - 04:30 78 % 아주 높음" at bounding box center [63, 130] width 98 height 27
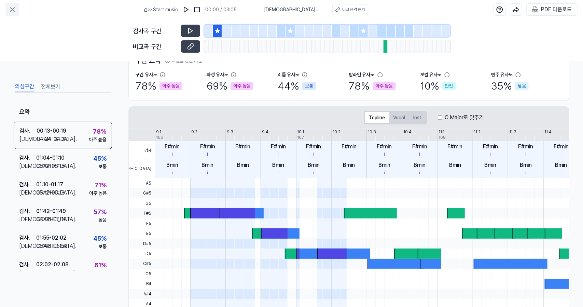
click at [13, 6] on icon at bounding box center [12, 9] width 8 height 8
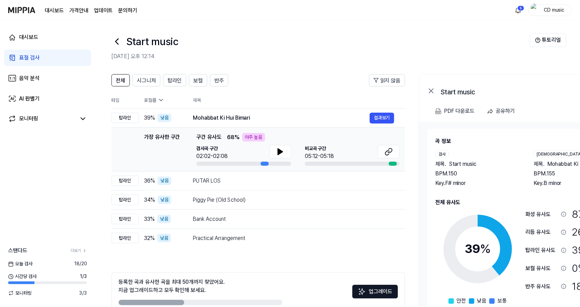
scroll to position [38, 0]
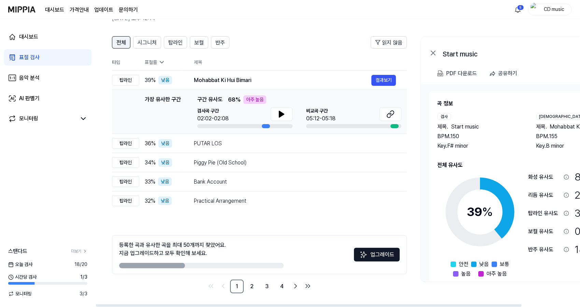
click at [123, 40] on span "전체" at bounding box center [121, 43] width 10 height 8
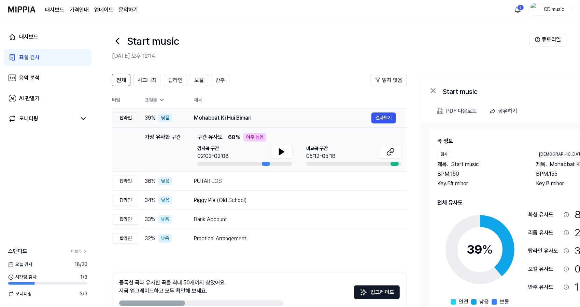
click at [128, 120] on div "탑라인" at bounding box center [125, 117] width 27 height 11
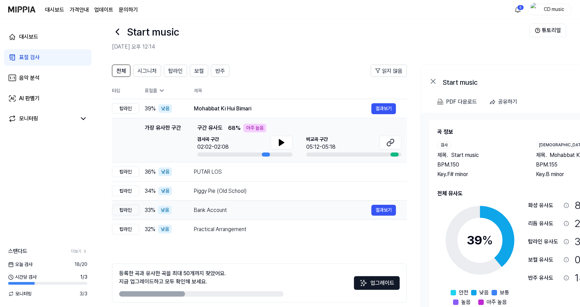
scroll to position [38, 0]
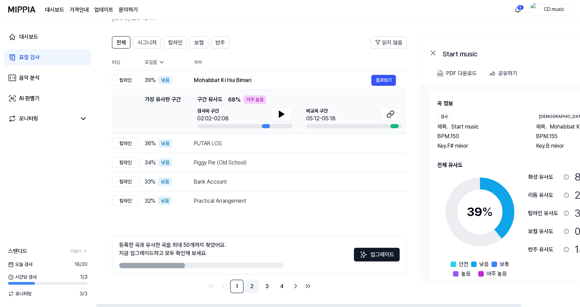
click at [251, 282] on link "2" at bounding box center [252, 286] width 14 height 14
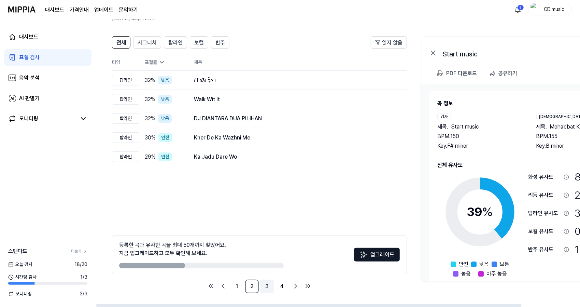
click at [271, 288] on link "3" at bounding box center [267, 286] width 14 height 14
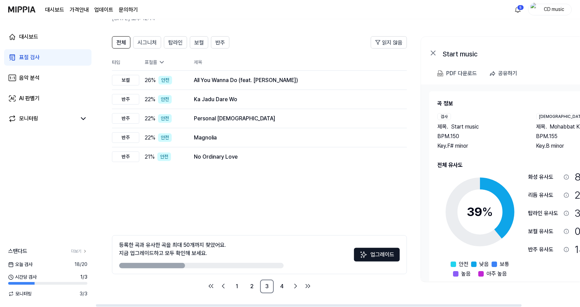
click at [289, 287] on ul "1 2 3 4" at bounding box center [260, 286] width 108 height 14
click at [282, 287] on link "4" at bounding box center [282, 286] width 14 height 14
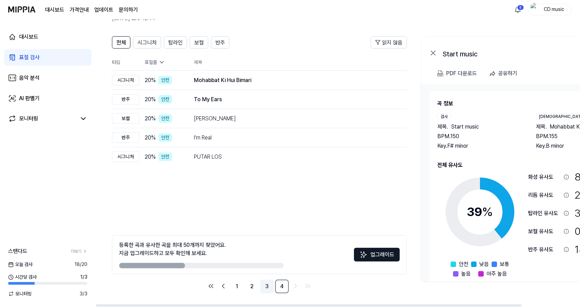
click at [268, 285] on link "3" at bounding box center [267, 286] width 14 height 14
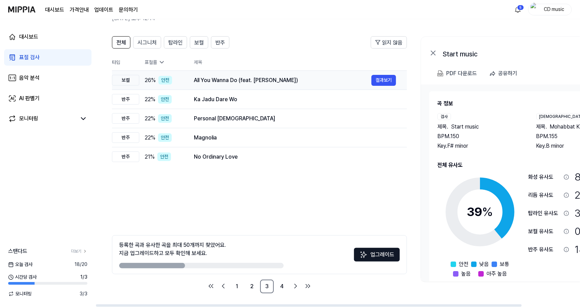
click at [207, 80] on div "All You Wanna Do (feat. [PERSON_NAME])" at bounding box center [283, 80] width 178 height 8
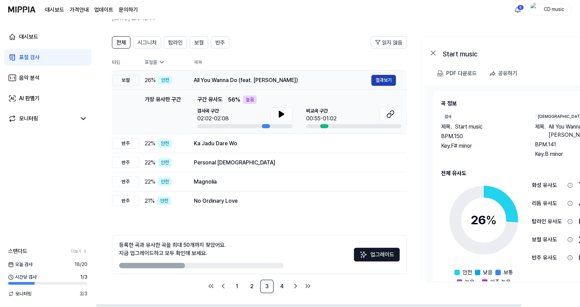
click at [387, 83] on button "결과보기" at bounding box center [384, 80] width 25 height 11
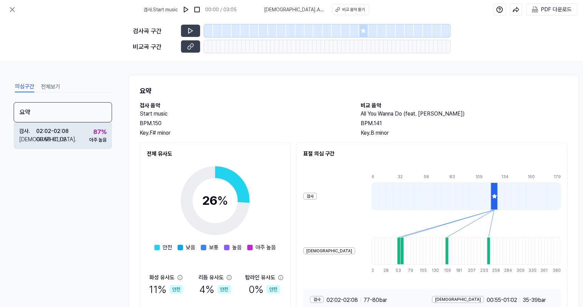
click at [65, 140] on div "00:55 - 01:02" at bounding box center [51, 139] width 30 height 8
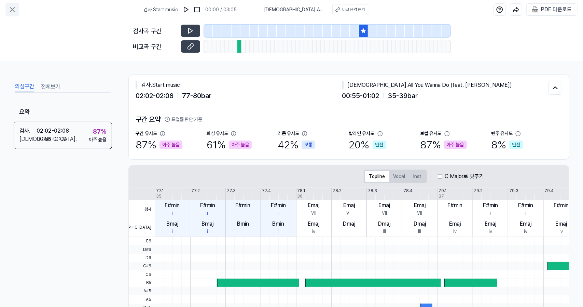
click at [7, 8] on button at bounding box center [12, 10] width 14 height 14
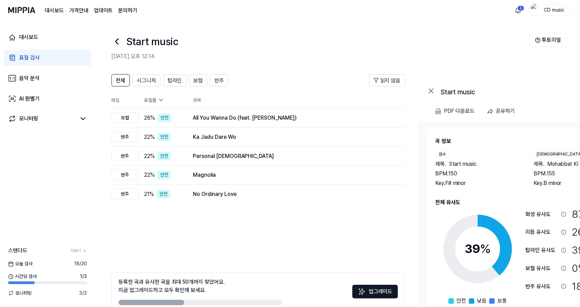
scroll to position [38, 0]
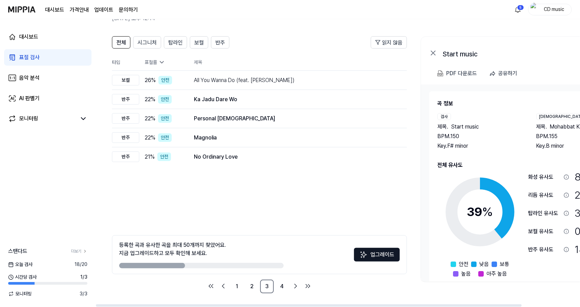
click at [42, 53] on link "표절 검사" at bounding box center [47, 57] width 87 height 16
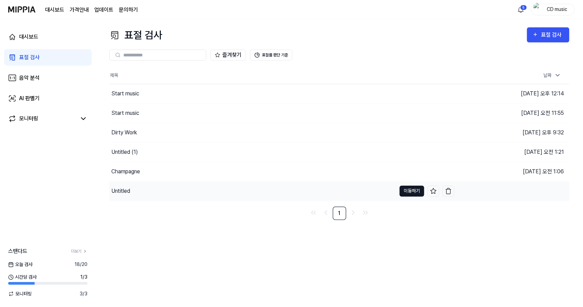
click at [414, 190] on button "이동하기" at bounding box center [412, 190] width 25 height 11
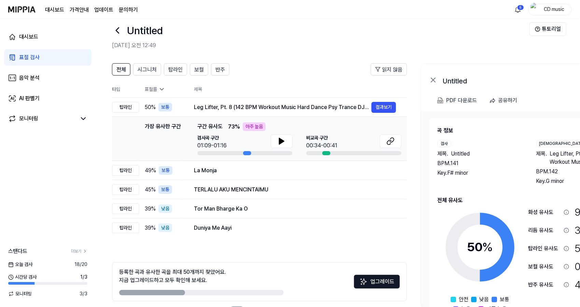
scroll to position [38, 0]
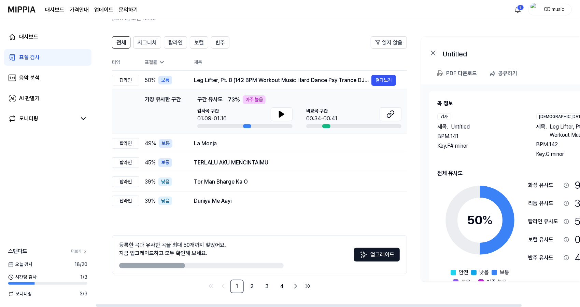
drag, startPoint x: 378, startPoint y: 296, endPoint x: 398, endPoint y: 299, distance: 20.3
click at [401, 294] on div "전체 시그니처 탑라인 보컬 반주 읽지 않음 전체 시그니처 탑라인 보컬 반주 타입 표절률 제목 표절률 읽지 않음 탑라인 50 % 보통 Leg L…" at bounding box center [371, 167] width 551 height 277
drag, startPoint x: 396, startPoint y: 303, endPoint x: 413, endPoint y: 302, distance: 17.4
click at [413, 302] on div "전체 시그니처 탑라인 보컬 반주 읽지 않음 전체 시그니처 탑라인 보컬 반주 타입 표절률 제목 표절률 읽지 않음 탑라인 50 % 보통 Leg L…" at bounding box center [371, 167] width 551 height 277
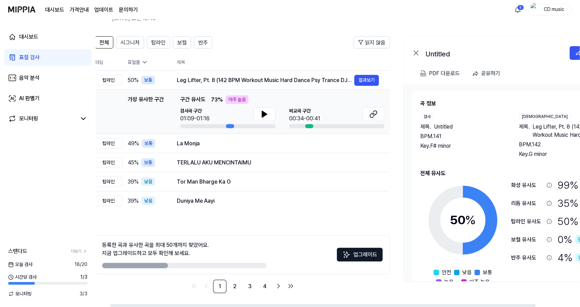
scroll to position [0, 16]
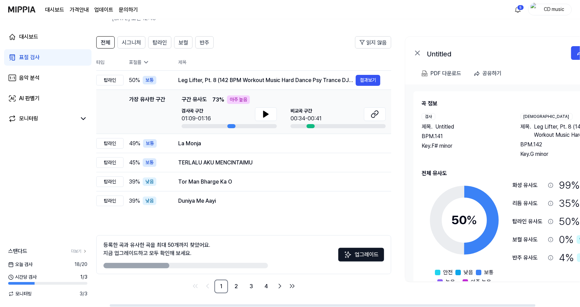
drag, startPoint x: 412, startPoint y: 305, endPoint x: 426, endPoint y: 309, distance: 14.5
click at [426, 306] on div at bounding box center [323, 305] width 426 height 2
click at [379, 82] on button "결과보기" at bounding box center [368, 80] width 25 height 11
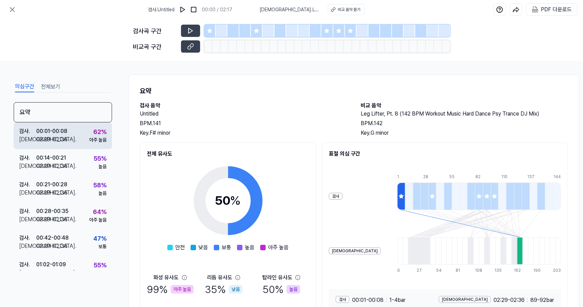
click at [82, 129] on div "검사 . 00:01 - 00:08 비교 . 02:29 - 02:36 62 % 아주 높음" at bounding box center [63, 135] width 98 height 27
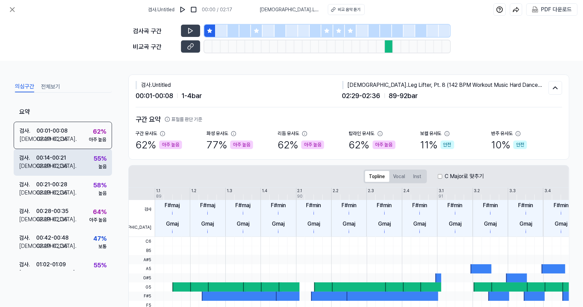
click at [82, 157] on div "검사 . 00:14 - 00:21 비교 . 02:29 - 02:36 55 % 높음" at bounding box center [63, 162] width 98 height 27
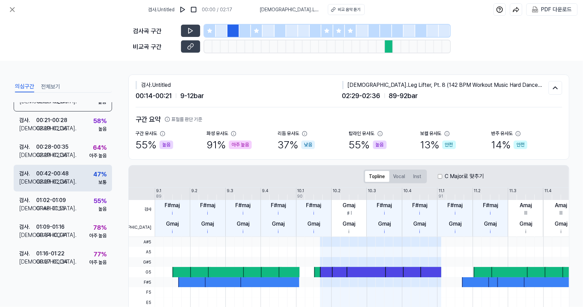
scroll to position [198, 0]
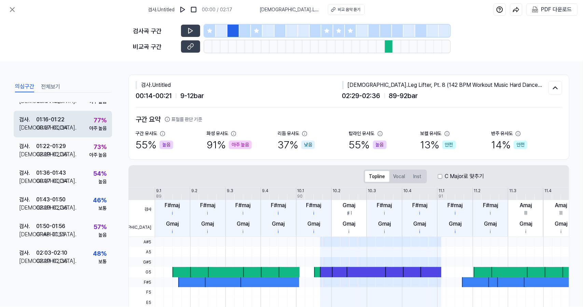
click at [88, 132] on div "검사 . 01:16 - 01:22 비교 . 00:27 - 00:34 77 % 아주 높음" at bounding box center [63, 124] width 98 height 27
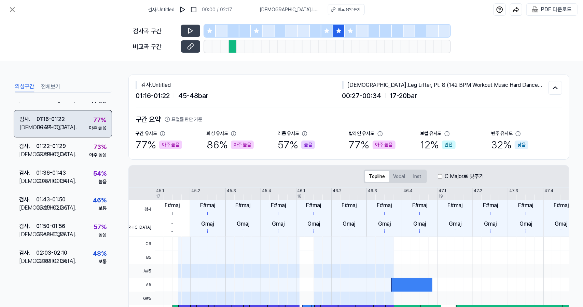
scroll to position [198, 0]
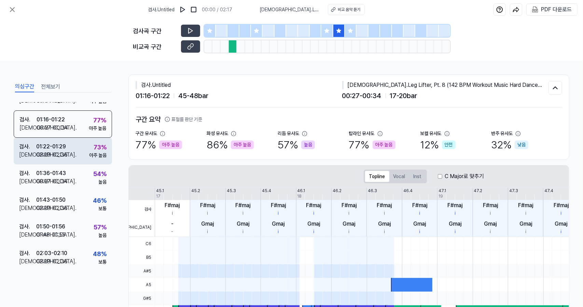
click at [84, 152] on div "검사 . 01:22 - 01:29 비교 . 02:29 - 02:36 73 % 아주 높음" at bounding box center [63, 151] width 98 height 27
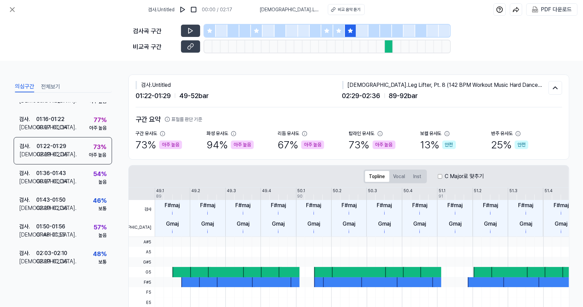
click at [211, 30] on icon at bounding box center [209, 30] width 4 height 4
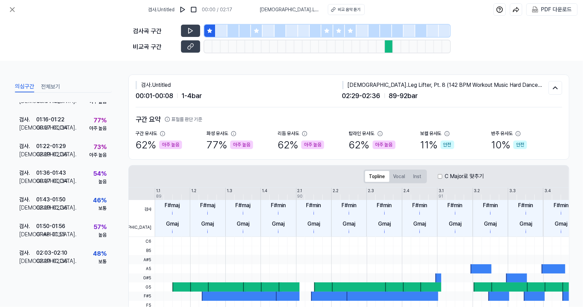
click at [258, 28] on icon at bounding box center [256, 30] width 5 height 5
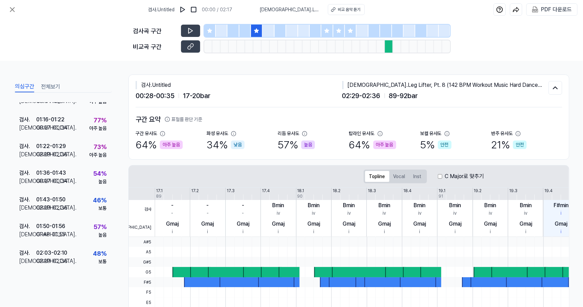
click at [328, 30] on icon at bounding box center [327, 30] width 4 height 4
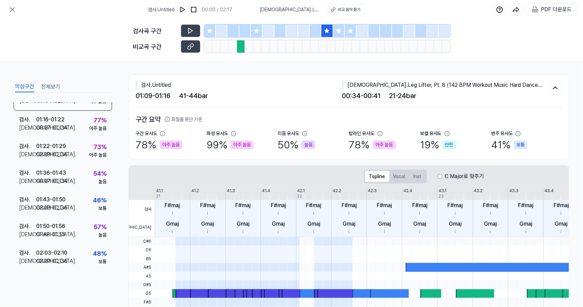
click at [340, 31] on icon at bounding box center [338, 30] width 5 height 5
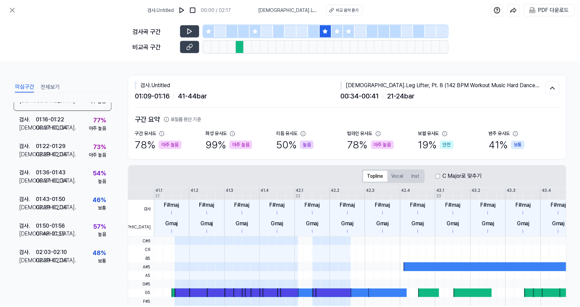
scroll to position [198, 0]
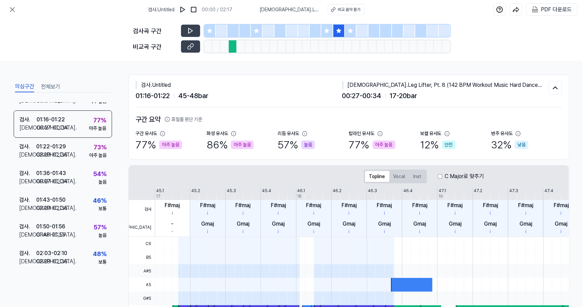
click at [340, 31] on icon at bounding box center [338, 30] width 5 height 5
click at [10, 8] on icon at bounding box center [12, 10] width 4 height 4
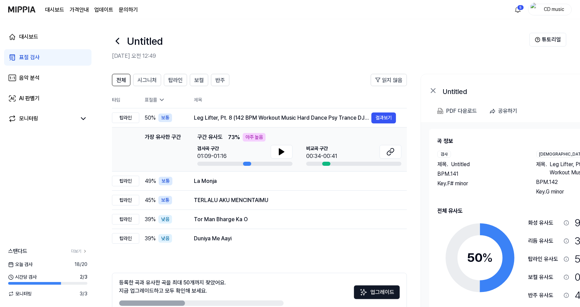
click at [58, 55] on link "표절 검사" at bounding box center [47, 57] width 87 height 16
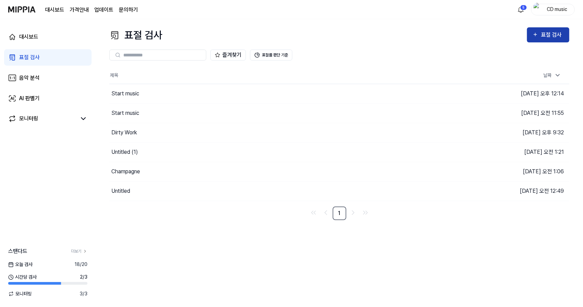
click at [565, 39] on button "표절 검사" at bounding box center [548, 34] width 42 height 15
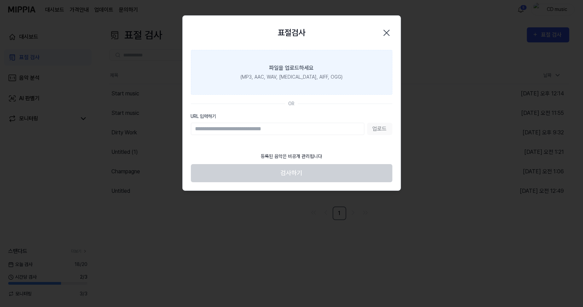
click at [322, 77] on div "(MP3, AAC, WAV, [MEDICAL_DATA], AIFF, OGG)" at bounding box center [291, 76] width 102 height 7
click at [0, 0] on input "파일을 업로드하세요 (MP3, AAC, WAV, [MEDICAL_DATA], AIFF, OGG)" at bounding box center [0, 0] width 0 height 0
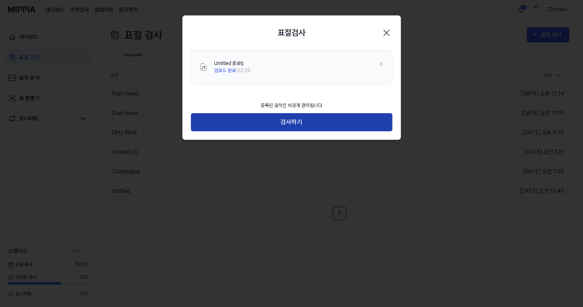
click at [333, 121] on button "검사하기" at bounding box center [292, 122] width 202 height 18
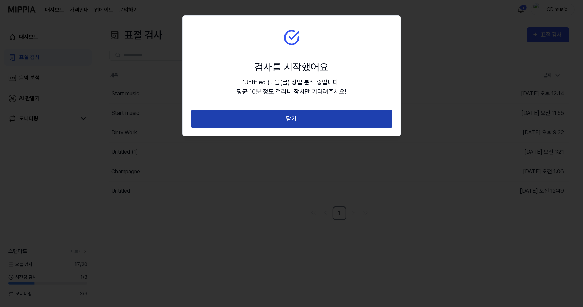
click at [327, 121] on button "닫기" at bounding box center [292, 119] width 202 height 18
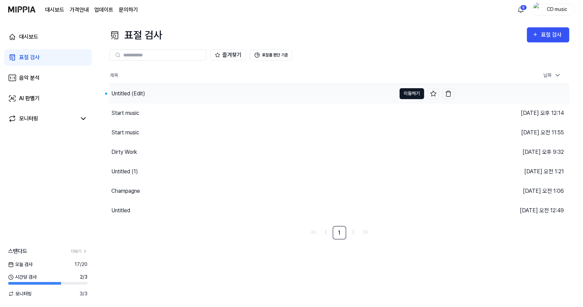
click at [406, 95] on button "이동하기" at bounding box center [412, 93] width 25 height 11
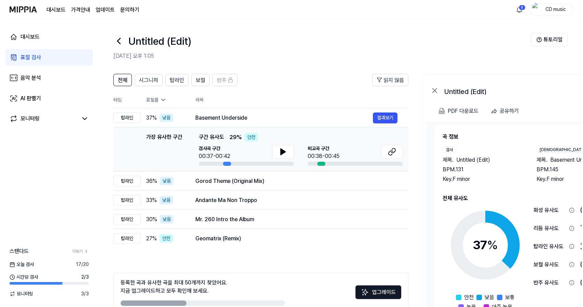
scroll to position [11, 0]
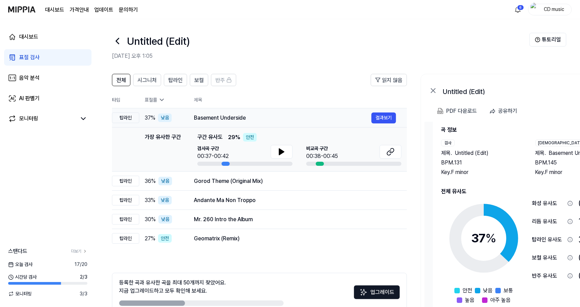
click at [250, 115] on div "Basement Underside" at bounding box center [283, 118] width 178 height 8
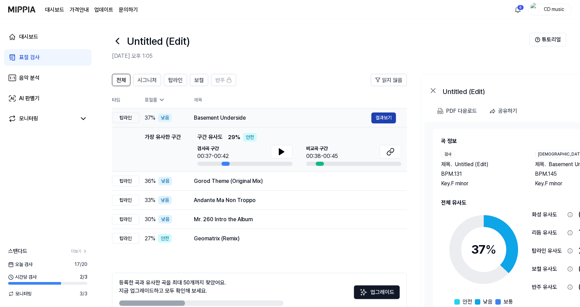
click at [382, 117] on button "결과보기" at bounding box center [384, 117] width 25 height 11
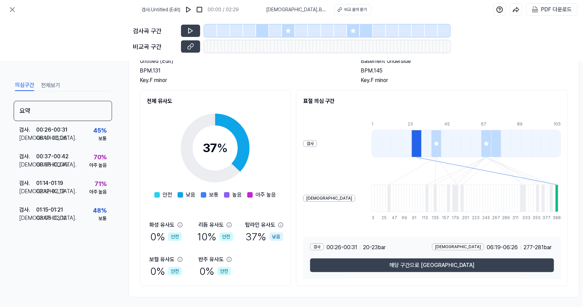
scroll to position [59, 0]
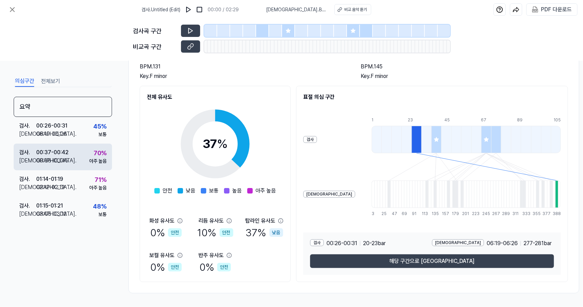
click at [92, 162] on div "아주 높음" at bounding box center [97, 160] width 17 height 7
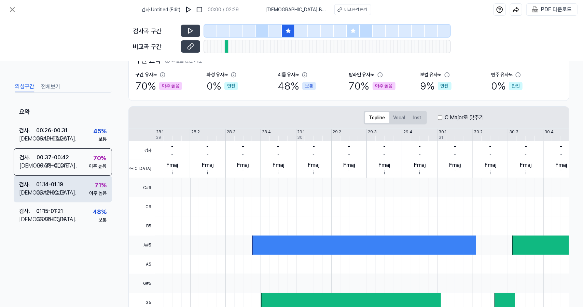
click at [84, 186] on div "검사 . 01:14 - 01:19 비교 . 02:12 - 02:19 71 % 아주 높음" at bounding box center [63, 189] width 98 height 27
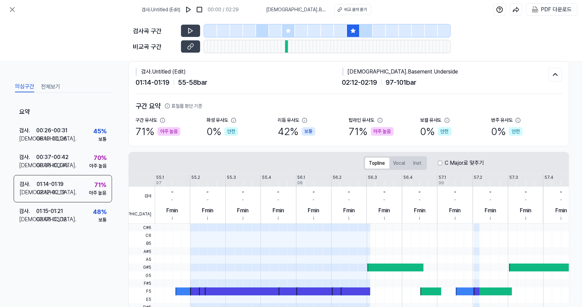
scroll to position [0, 0]
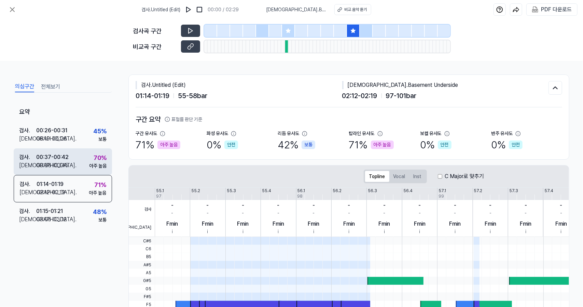
click at [88, 170] on div "검사 . 00:37 - 00:42 비교 . 00:38 - 00:45 70 % 아주 높음" at bounding box center [63, 161] width 98 height 27
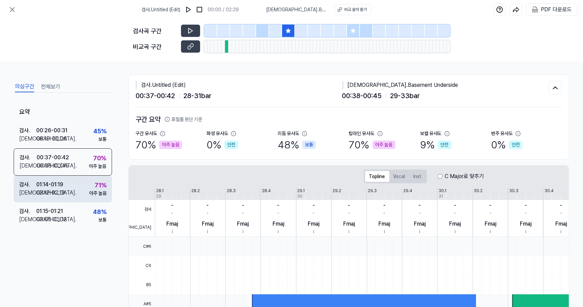
click at [82, 187] on div "검사 . 01:14 - 01:19 비교 . 02:12 - 02:19 71 % 아주 높음" at bounding box center [63, 189] width 98 height 27
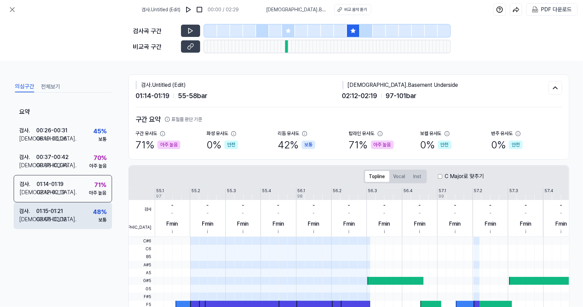
click at [82, 203] on div "검사 . 01:15 - 01:21 비교 . 03:05 - 03:12 48 % 보통" at bounding box center [63, 215] width 98 height 27
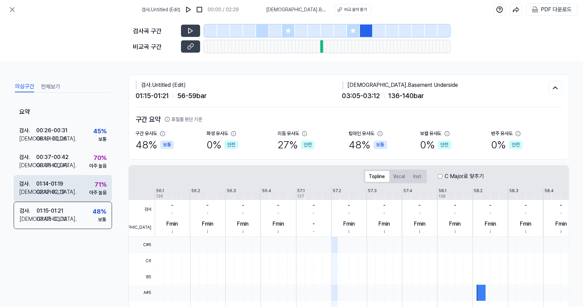
click at [81, 198] on div "검사 . 01:14 - 01:19 비교 . 02:12 - 02:19 71 % 아주 높음" at bounding box center [63, 188] width 98 height 27
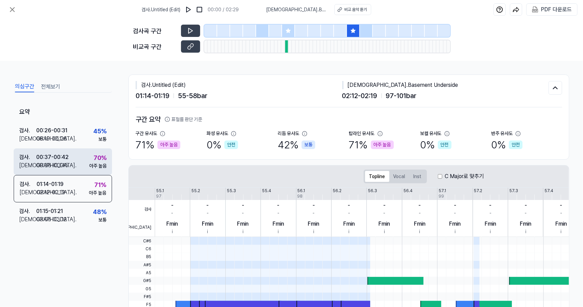
click at [91, 166] on div "아주 높음" at bounding box center [97, 165] width 17 height 7
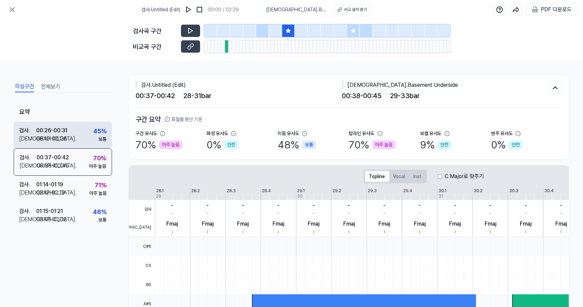
click at [87, 145] on div "검사 . 00:26 - 00:31 비교 . 06:19 - 06:26 45 % 보통" at bounding box center [63, 135] width 98 height 27
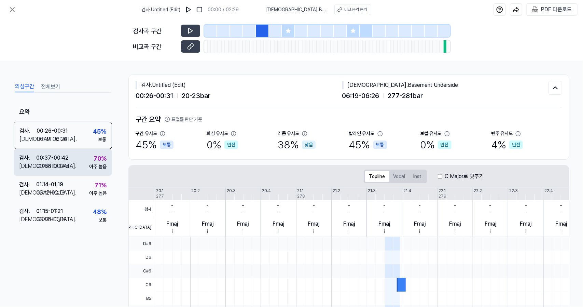
click at [89, 166] on div "아주 높음" at bounding box center [97, 166] width 17 height 7
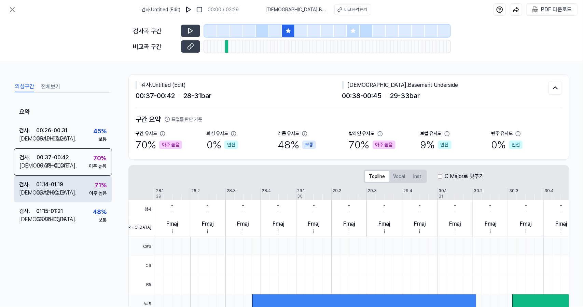
click at [92, 184] on div "71 % 아주 높음" at bounding box center [97, 188] width 17 height 16
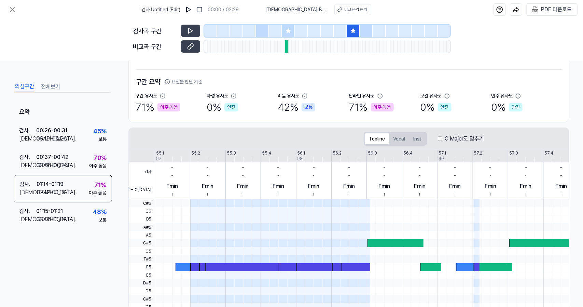
scroll to position [32, 0]
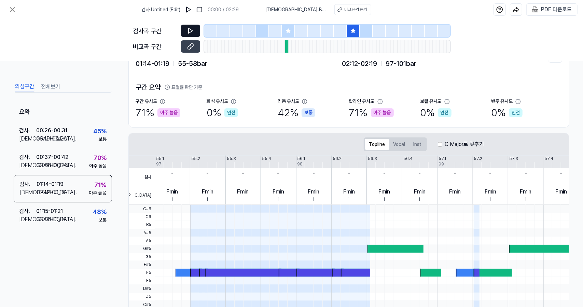
click at [197, 32] on button at bounding box center [190, 31] width 19 height 12
click at [186, 49] on button at bounding box center [190, 46] width 19 height 12
click at [193, 31] on icon at bounding box center [190, 30] width 7 height 7
click at [189, 32] on icon at bounding box center [191, 30] width 4 height 5
click at [190, 47] on icon at bounding box center [190, 46] width 7 height 7
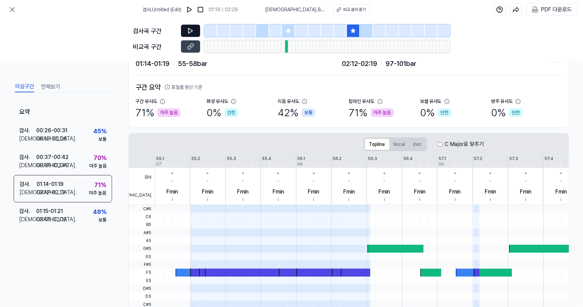
click at [189, 35] on button at bounding box center [190, 31] width 19 height 12
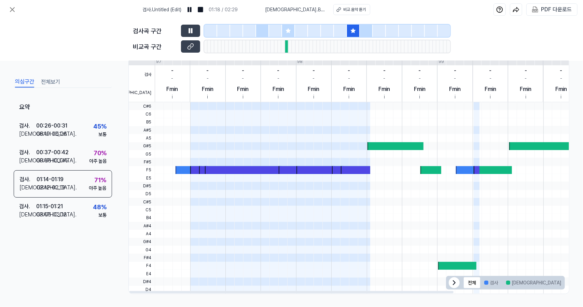
scroll to position [0, 0]
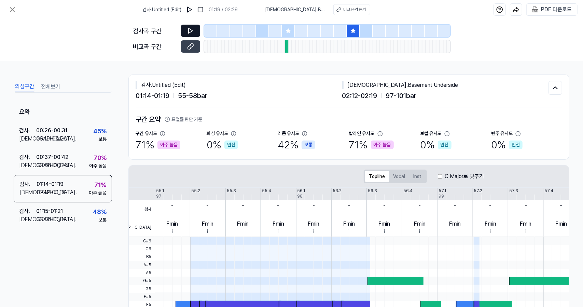
click at [192, 34] on icon at bounding box center [190, 30] width 7 height 7
click at [202, 46] on div "비교곡 구간" at bounding box center [291, 46] width 317 height 12
click at [189, 31] on icon at bounding box center [191, 30] width 4 height 5
click at [191, 47] on icon at bounding box center [190, 46] width 7 height 7
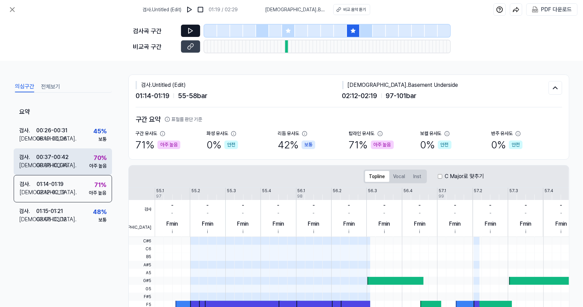
click at [91, 163] on div "아주 높음" at bounding box center [97, 165] width 17 height 7
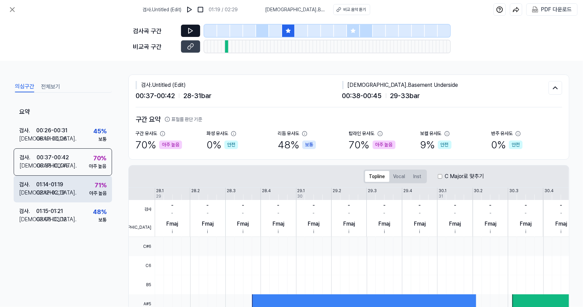
click at [95, 188] on div "71 %" at bounding box center [101, 184] width 12 height 9
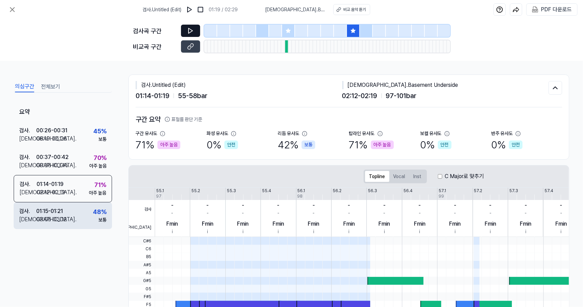
click at [86, 209] on div "검사 . 01:15 - 01:21 비교 . 03:05 - 03:12 48 % 보통" at bounding box center [63, 215] width 98 height 27
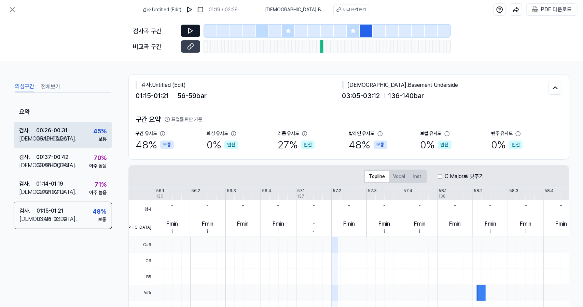
click at [85, 137] on div "검사 . 00:26 - 00:31 비교 . 06:19 - 06:26 45 % 보통" at bounding box center [63, 135] width 98 height 27
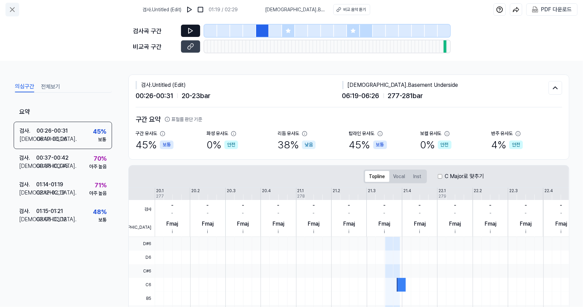
click at [12, 5] on button at bounding box center [12, 10] width 14 height 14
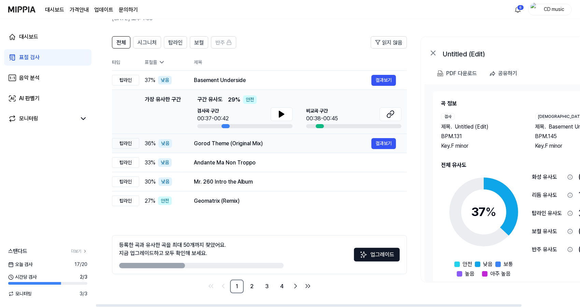
click at [243, 138] on div "Gorod Theme (Original Mix) 결과보기" at bounding box center [295, 143] width 202 height 11
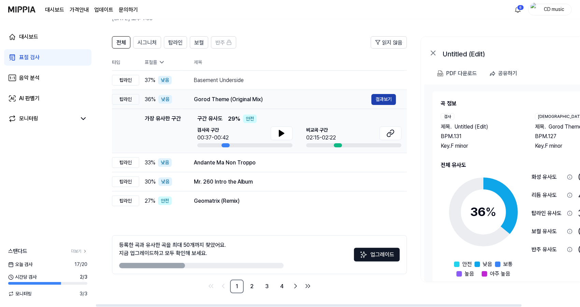
click at [384, 97] on button "결과보기" at bounding box center [384, 99] width 25 height 11
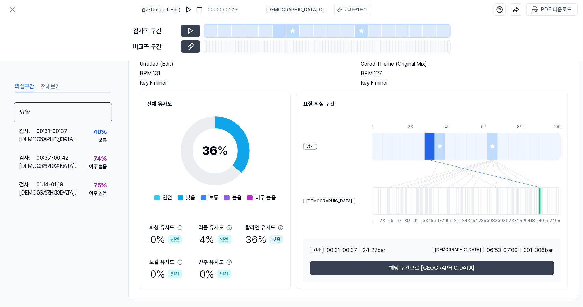
scroll to position [59, 0]
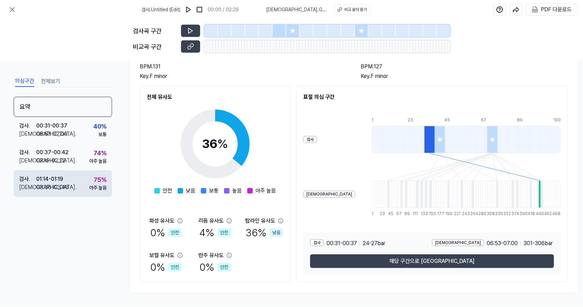
click at [83, 183] on div "검사 . 01:14 - 01:19 비교 . 03:38 - 03:46 75 % 아주 높음" at bounding box center [63, 183] width 98 height 27
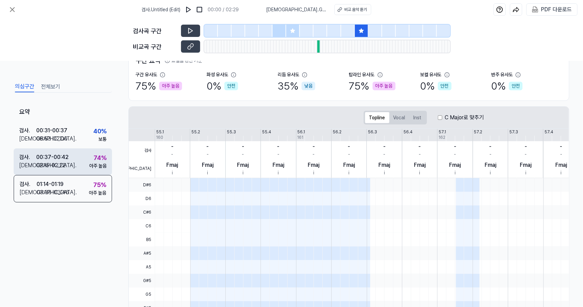
click at [83, 154] on div "검사 . 00:37 - 00:42 비교 . 02:15 - 02:22 74 % 아주 높음" at bounding box center [63, 161] width 98 height 27
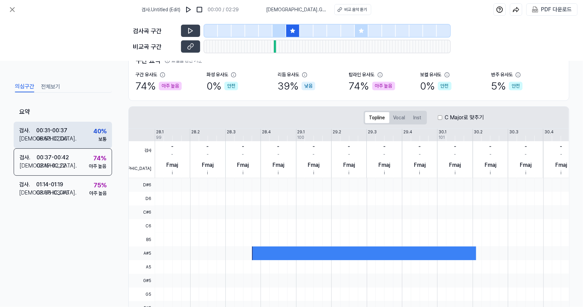
click at [84, 135] on div "검사 . 00:31 - 00:37 비교 . 06:53 - 07:00 40 % 보통" at bounding box center [63, 135] width 98 height 27
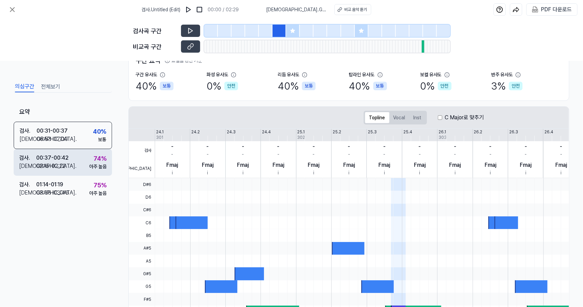
click at [85, 160] on div "검사 . 00:37 - 00:42 비교 . 02:15 - 02:22 74 % 아주 높음" at bounding box center [63, 162] width 98 height 27
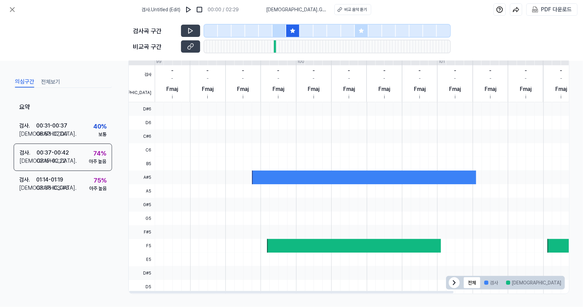
scroll to position [0, 0]
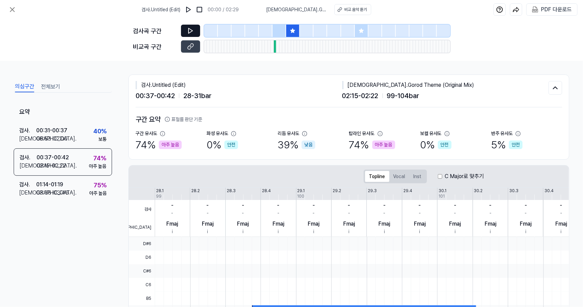
click at [186, 32] on button at bounding box center [190, 31] width 19 height 12
click at [196, 51] on button at bounding box center [190, 46] width 19 height 12
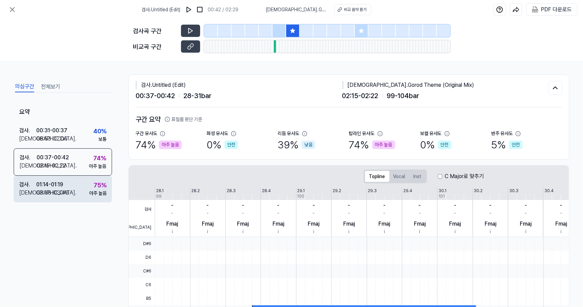
click at [79, 188] on div "검사 . 01:14 - 01:19 비교 . 03:38 - 03:46 75 % 아주 높음" at bounding box center [63, 189] width 98 height 27
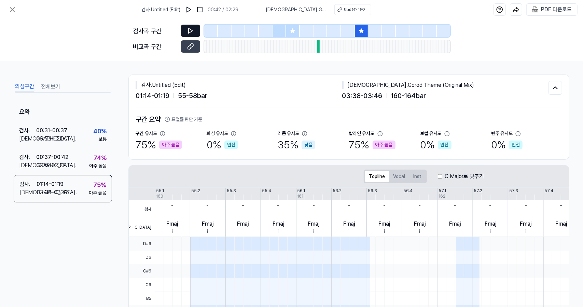
click at [196, 32] on button at bounding box center [190, 31] width 19 height 12
click at [197, 43] on button at bounding box center [190, 46] width 19 height 12
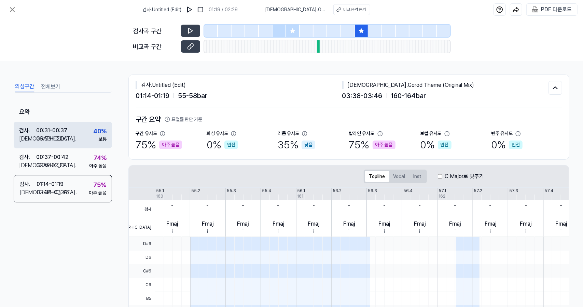
click at [86, 123] on div "검사 . 00:31 - 00:37 비교 . 06:53 - 07:00 40 % 보통" at bounding box center [63, 135] width 98 height 27
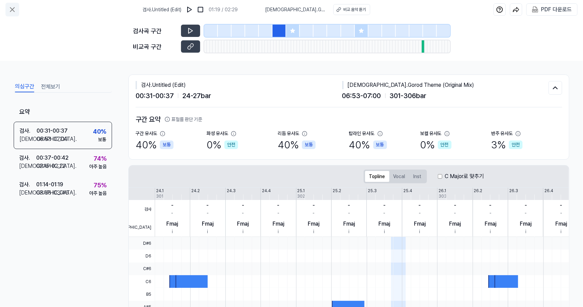
click at [5, 11] on button at bounding box center [12, 10] width 14 height 14
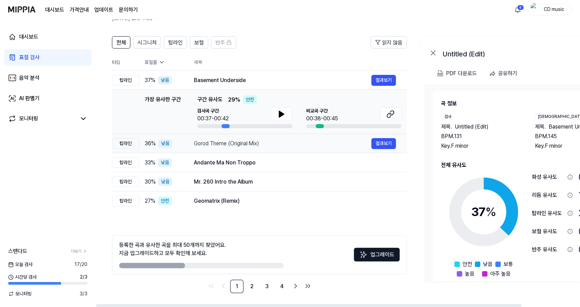
click at [259, 147] on div "Gorod Theme (Original Mix) 결과보기" at bounding box center [295, 143] width 202 height 11
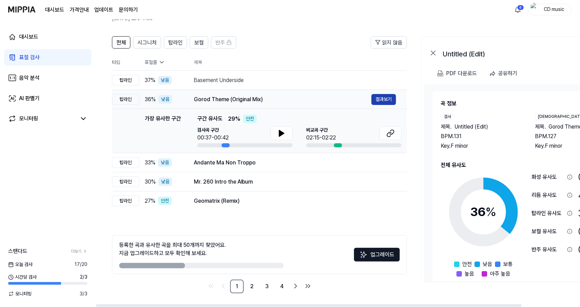
click at [381, 99] on button "결과보기" at bounding box center [384, 99] width 25 height 11
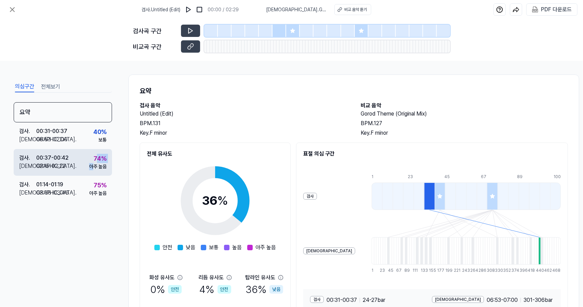
click at [92, 163] on div "74 % 아주 높음" at bounding box center [97, 162] width 17 height 16
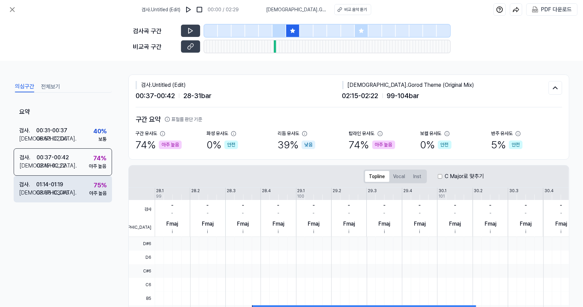
click at [74, 189] on div "검사 . 01:14 - 01:19 비교 . 03:38 - 03:46 75 % 아주 높음" at bounding box center [63, 189] width 98 height 27
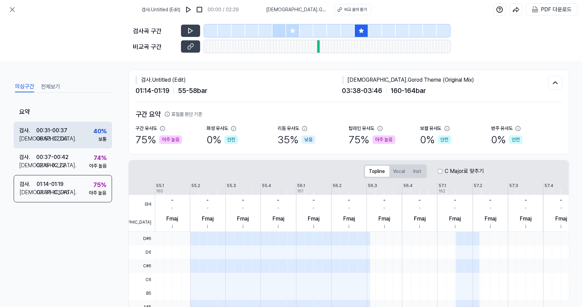
scroll to position [102, 0]
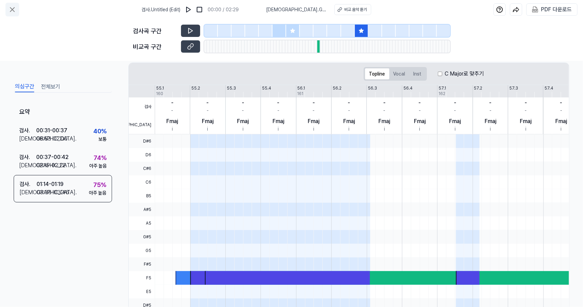
click at [16, 10] on button at bounding box center [12, 10] width 14 height 14
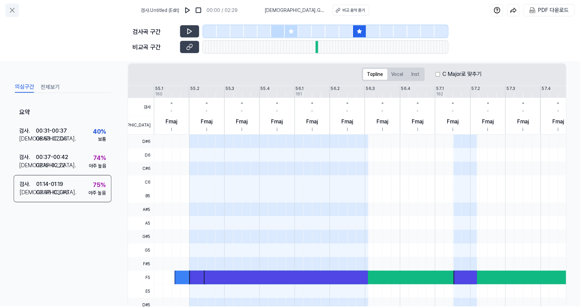
scroll to position [38, 0]
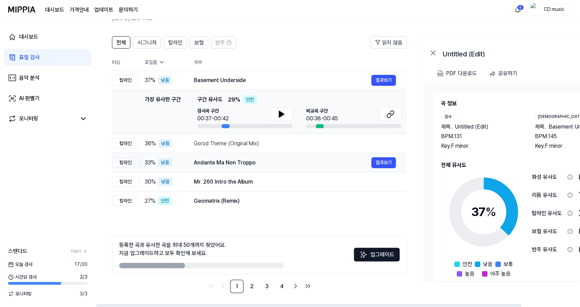
click at [241, 163] on div "Andante Ma Non Troppo" at bounding box center [283, 162] width 178 height 8
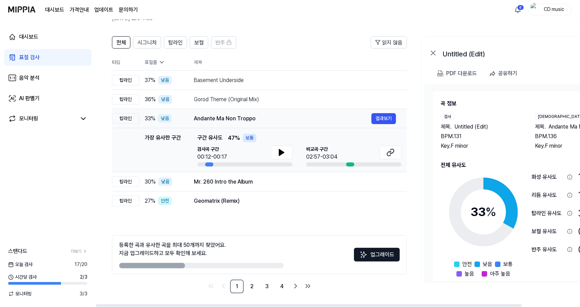
click at [386, 124] on td "Andante Ma Non Troppo 결과보기" at bounding box center [295, 118] width 224 height 19
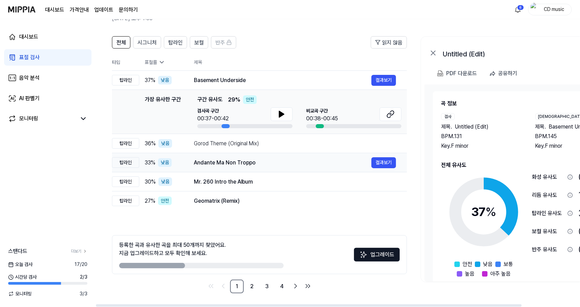
click at [253, 163] on div "Andante Ma Non Troppo" at bounding box center [283, 162] width 178 height 8
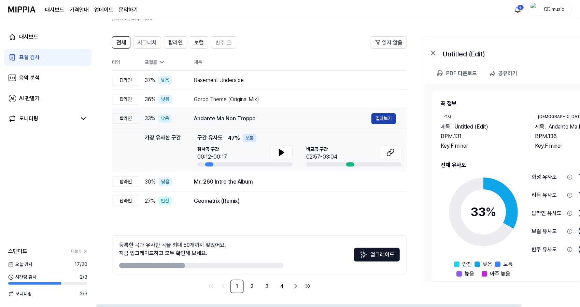
click at [389, 119] on button "결과보기" at bounding box center [384, 118] width 25 height 11
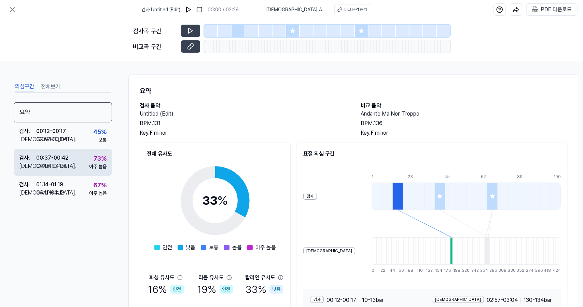
click at [80, 164] on div "검사 . 00:37 - 00:42 비교 . 04:18 - 04:25 73 % 아주 높음" at bounding box center [63, 162] width 98 height 27
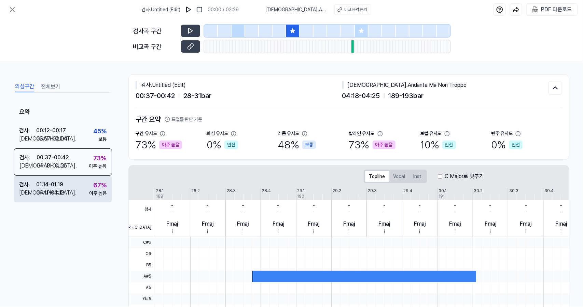
click at [73, 193] on div "검사 . 01:14 - 01:19 비교 . 04:11 - 04:18 67 % 아주 높음" at bounding box center [63, 189] width 98 height 27
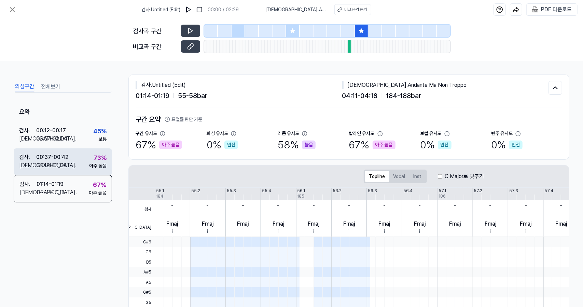
click at [89, 163] on div "아주 높음" at bounding box center [97, 165] width 17 height 7
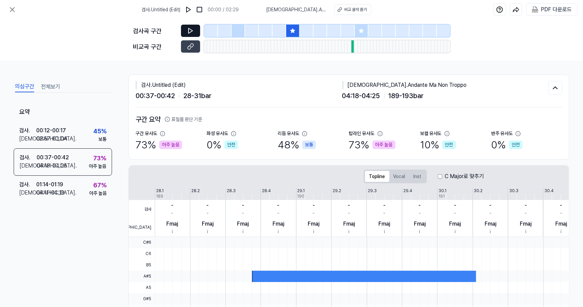
click at [191, 30] on icon at bounding box center [190, 30] width 7 height 7
click at [192, 48] on icon at bounding box center [190, 46] width 7 height 7
click at [196, 32] on button at bounding box center [190, 31] width 19 height 12
click at [192, 29] on icon at bounding box center [190, 30] width 7 height 7
click at [192, 29] on icon at bounding box center [191, 30] width 1 height 4
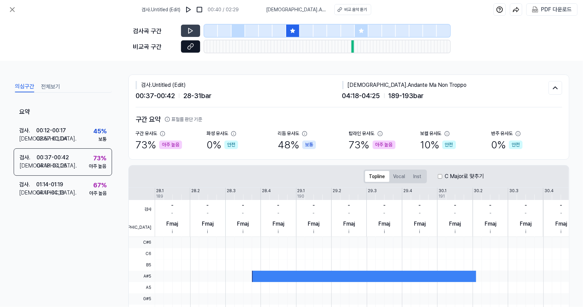
click at [193, 47] on icon at bounding box center [190, 46] width 7 height 7
click at [189, 28] on icon at bounding box center [191, 30] width 4 height 5
click at [189, 28] on icon at bounding box center [190, 30] width 7 height 7
click at [185, 30] on button at bounding box center [190, 31] width 19 height 12
click at [195, 30] on button at bounding box center [190, 31] width 19 height 12
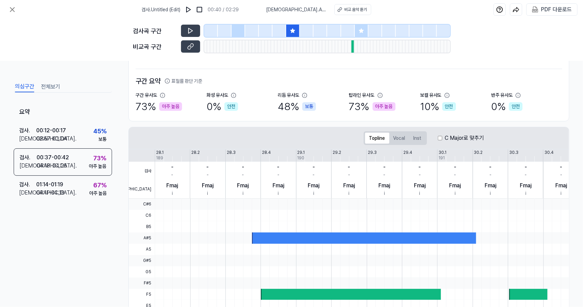
scroll to position [135, 0]
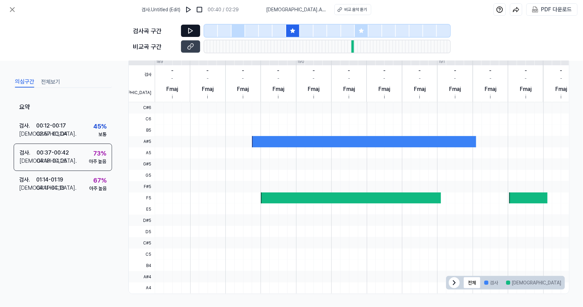
click at [191, 27] on button at bounding box center [190, 31] width 19 height 12
click at [195, 46] on button at bounding box center [190, 46] width 19 height 12
click at [192, 50] on icon at bounding box center [190, 46] width 7 height 7
click at [189, 35] on button at bounding box center [190, 31] width 19 height 12
click at [193, 32] on icon at bounding box center [190, 30] width 7 height 7
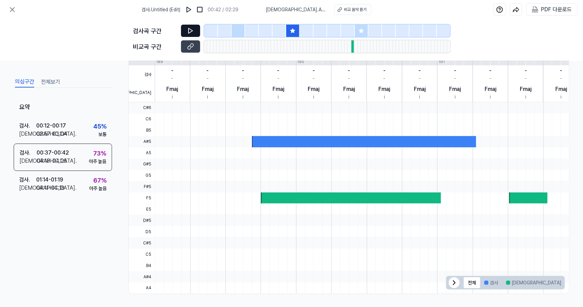
click at [192, 30] on icon at bounding box center [190, 30] width 7 height 7
click at [191, 30] on icon at bounding box center [191, 30] width 4 height 5
click at [192, 48] on icon at bounding box center [190, 46] width 7 height 7
click at [193, 33] on icon at bounding box center [190, 30] width 7 height 7
click at [192, 29] on icon at bounding box center [190, 30] width 7 height 7
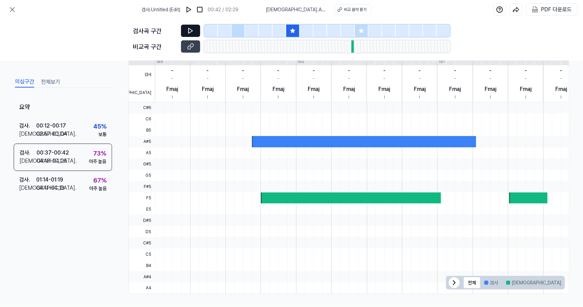
click at [194, 30] on button at bounding box center [190, 31] width 19 height 12
click at [193, 53] on div "검사곡 구간 비교곡 구간" at bounding box center [291, 40] width 317 height 42
click at [193, 51] on button at bounding box center [190, 46] width 19 height 12
click at [195, 30] on button at bounding box center [190, 31] width 19 height 12
click at [188, 26] on button at bounding box center [190, 31] width 19 height 12
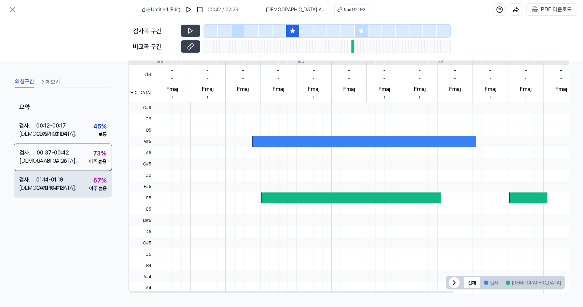
click at [86, 179] on div "검사 . 01:14 - 01:19 비교 . 04:11 - 04:18 67 % 아주 높음" at bounding box center [63, 184] width 98 height 27
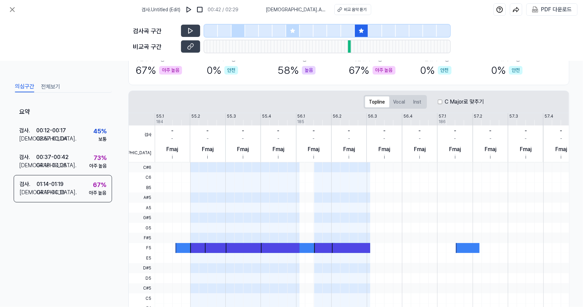
scroll to position [0, 0]
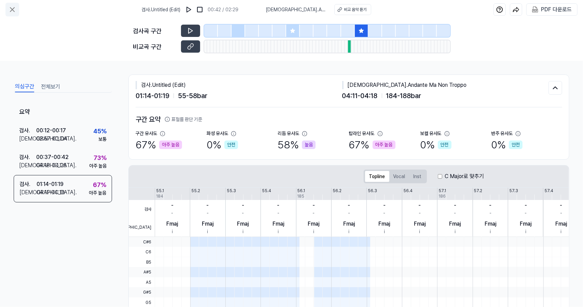
click at [11, 9] on icon at bounding box center [12, 10] width 4 height 4
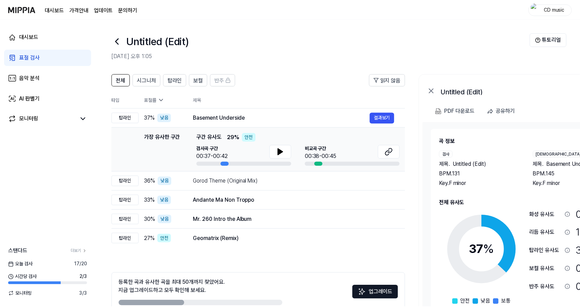
scroll to position [38, 0]
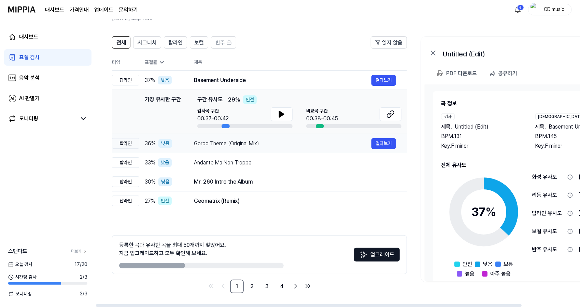
click at [239, 146] on div "Gorod Theme (Original Mix)" at bounding box center [283, 143] width 178 height 8
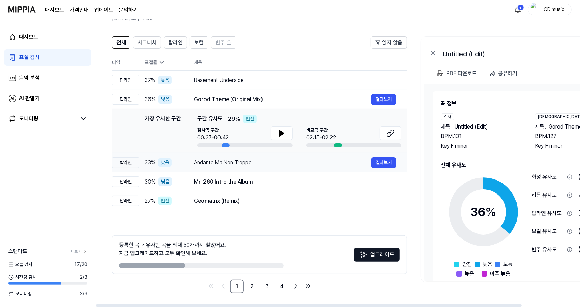
click at [239, 162] on div "Andante Ma Non Troppo" at bounding box center [283, 162] width 178 height 8
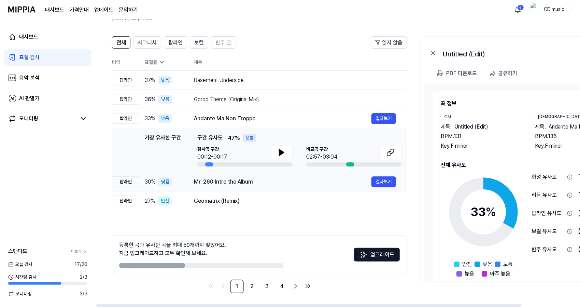
click at [241, 181] on div "Mr. 260 Intro the Album" at bounding box center [283, 182] width 178 height 8
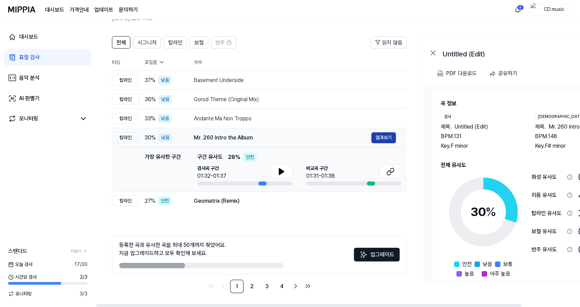
click at [383, 140] on button "결과보기" at bounding box center [384, 137] width 25 height 11
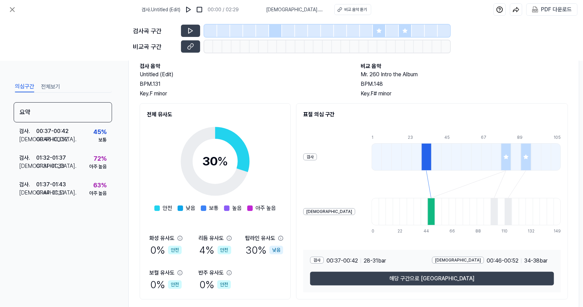
scroll to position [59, 0]
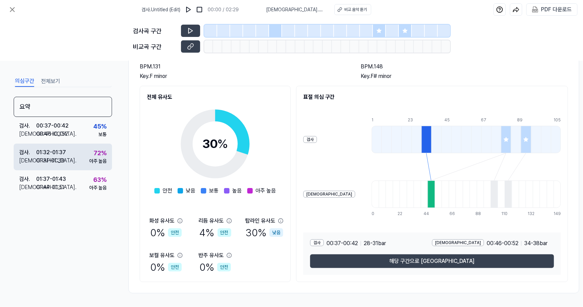
click at [79, 163] on div "검사 . 01:32 - 01:37 비교 . 01:31 - 01:38 72 % 아주 높음" at bounding box center [63, 156] width 98 height 27
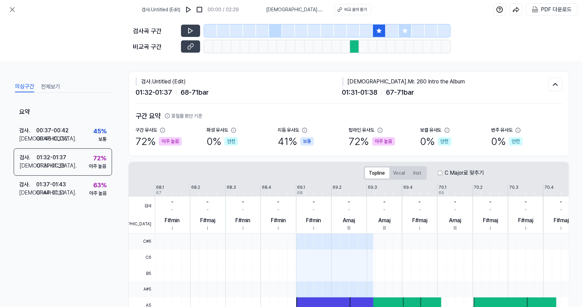
scroll to position [0, 0]
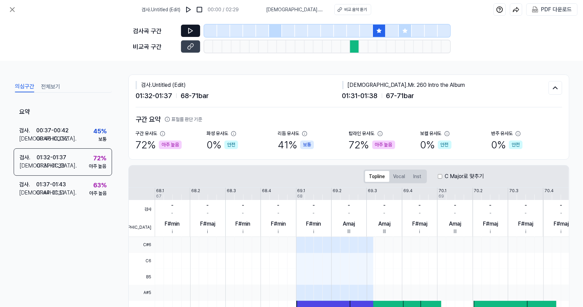
click at [194, 30] on icon at bounding box center [190, 30] width 7 height 7
click at [194, 31] on icon at bounding box center [190, 30] width 7 height 7
click at [191, 30] on icon at bounding box center [191, 30] width 1 height 4
click at [191, 52] on button at bounding box center [190, 46] width 19 height 12
click at [191, 31] on icon at bounding box center [190, 30] width 7 height 7
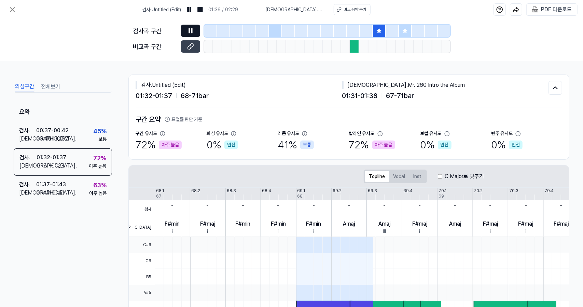
click at [186, 27] on button at bounding box center [190, 31] width 19 height 12
click at [190, 43] on icon at bounding box center [190, 46] width 7 height 7
click at [188, 31] on icon at bounding box center [190, 30] width 7 height 7
click at [191, 10] on img at bounding box center [189, 9] width 7 height 7
click at [193, 28] on icon at bounding box center [190, 30] width 7 height 7
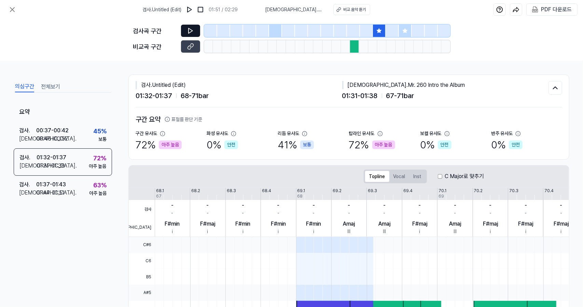
click at [197, 28] on button at bounding box center [190, 31] width 19 height 12
click at [194, 46] on button at bounding box center [190, 46] width 19 height 12
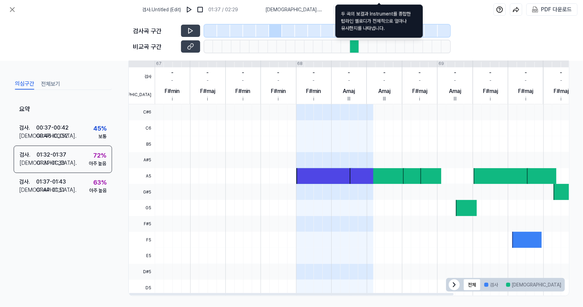
scroll to position [135, 0]
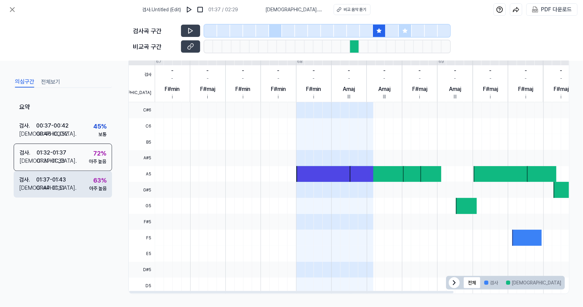
click at [87, 192] on div "검사 . 01:37 - 01:43 비교 . 01:44 - 01:51 63 % 아주 높음" at bounding box center [63, 184] width 98 height 27
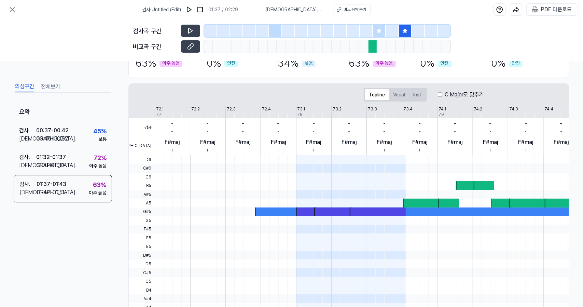
scroll to position [0, 0]
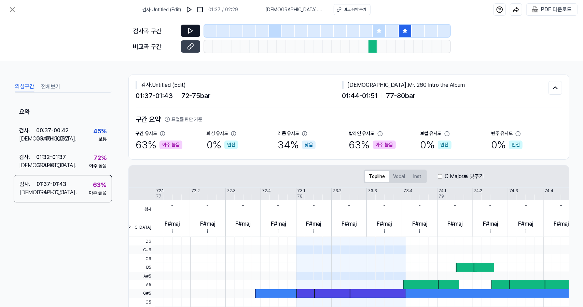
click at [192, 35] on button at bounding box center [190, 31] width 19 height 12
click at [192, 47] on icon at bounding box center [190, 46] width 7 height 7
click at [194, 32] on icon at bounding box center [190, 30] width 7 height 7
click at [191, 28] on icon at bounding box center [190, 30] width 7 height 7
click at [193, 31] on icon at bounding box center [190, 30] width 7 height 7
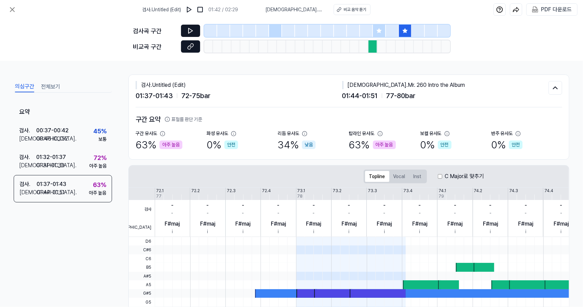
click at [192, 45] on icon at bounding box center [190, 46] width 7 height 7
click at [191, 31] on icon at bounding box center [191, 30] width 4 height 5
click at [196, 46] on button at bounding box center [190, 46] width 19 height 12
click at [192, 33] on icon at bounding box center [190, 30] width 7 height 7
click at [188, 47] on icon at bounding box center [189, 47] width 3 height 4
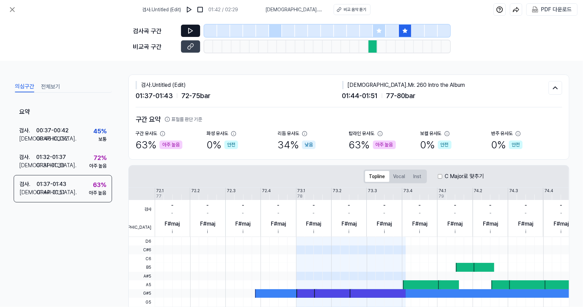
click at [185, 36] on button at bounding box center [190, 31] width 19 height 12
click at [14, 9] on icon at bounding box center [12, 9] width 8 height 8
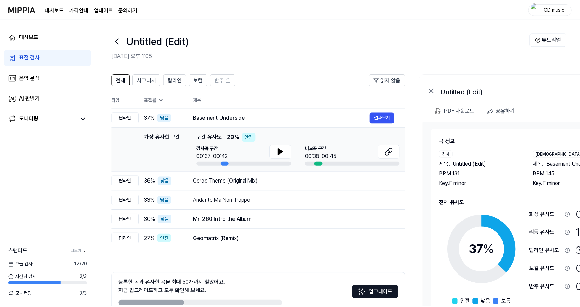
scroll to position [38, 0]
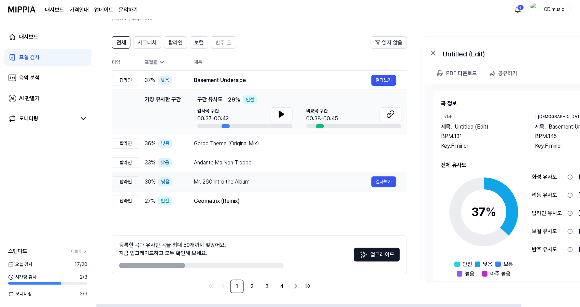
click at [244, 182] on div "Mr. 260 Intro the Album" at bounding box center [283, 182] width 178 height 8
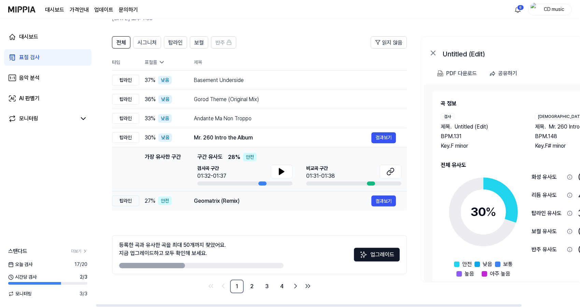
click at [246, 204] on div "Geomatrix (Remix)" at bounding box center [283, 201] width 178 height 8
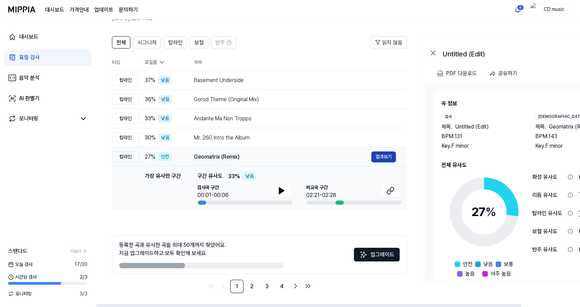
click at [390, 156] on button "결과보기" at bounding box center [384, 156] width 25 height 11
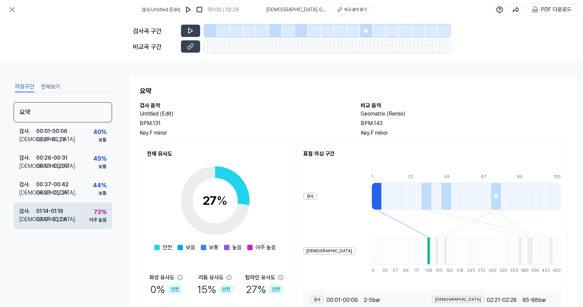
click at [75, 207] on div "검사 . 01:14 - 01:19 비교 . 03:01 - 03:08 73 % 아주 높음" at bounding box center [63, 215] width 98 height 27
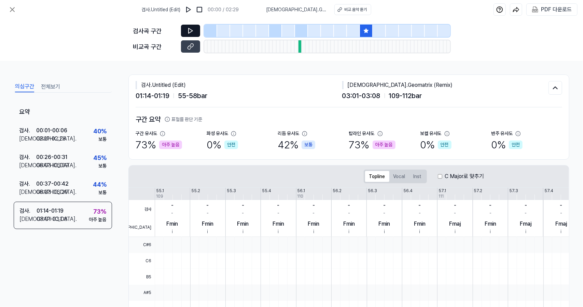
click at [199, 29] on button at bounding box center [190, 31] width 19 height 12
click at [189, 46] on icon at bounding box center [190, 46] width 7 height 7
click at [201, 27] on div "검사곡 구간" at bounding box center [291, 31] width 317 height 12
click at [193, 29] on icon at bounding box center [190, 30] width 7 height 7
click at [195, 32] on button at bounding box center [190, 31] width 19 height 12
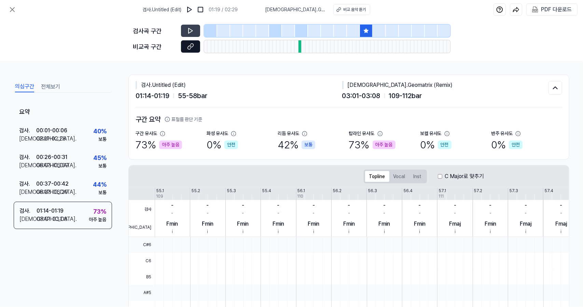
click at [192, 45] on icon at bounding box center [190, 46] width 7 height 7
click at [185, 37] on div "검사곡 구간 비교곡 구간" at bounding box center [291, 40] width 317 height 42
click at [196, 33] on button at bounding box center [190, 31] width 19 height 12
click at [193, 33] on icon at bounding box center [190, 30] width 7 height 7
click at [188, 37] on div "검사곡 구간 비교곡 구간" at bounding box center [291, 40] width 317 height 42
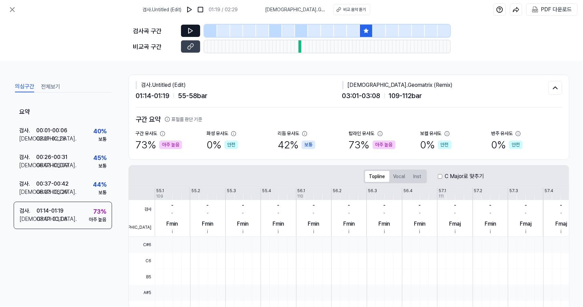
click at [191, 31] on icon at bounding box center [190, 30] width 7 height 7
click at [192, 32] on icon at bounding box center [190, 30] width 7 height 7
click at [194, 31] on button at bounding box center [190, 31] width 19 height 12
click at [185, 46] on button at bounding box center [190, 46] width 19 height 12
click at [197, 30] on button at bounding box center [190, 31] width 19 height 12
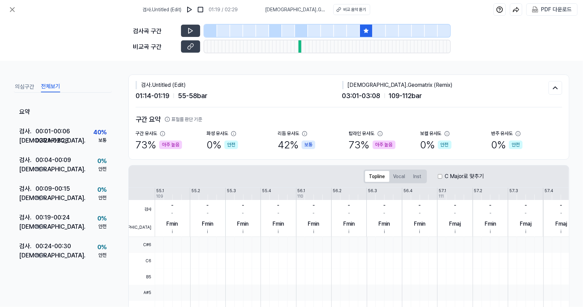
click at [56, 84] on button "전체보기" at bounding box center [50, 86] width 19 height 11
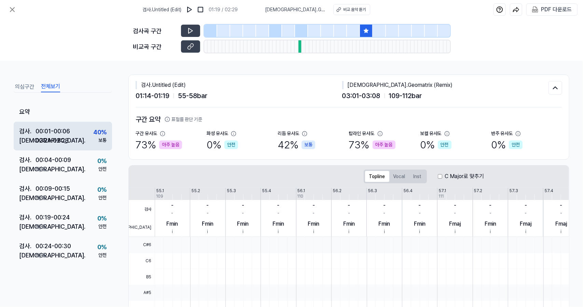
click at [72, 139] on div "검사 . 00:01 - 00:06 비교 . 02:21 - 02:28 40 % 보통" at bounding box center [63, 136] width 98 height 29
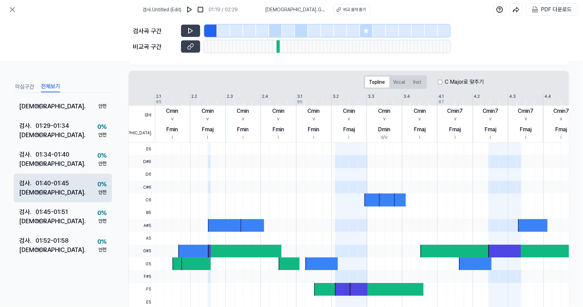
scroll to position [135, 0]
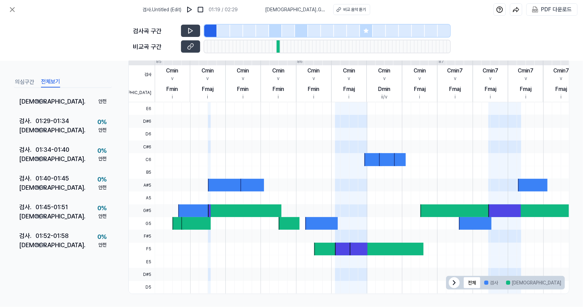
click at [28, 85] on button "의심구간" at bounding box center [24, 82] width 19 height 11
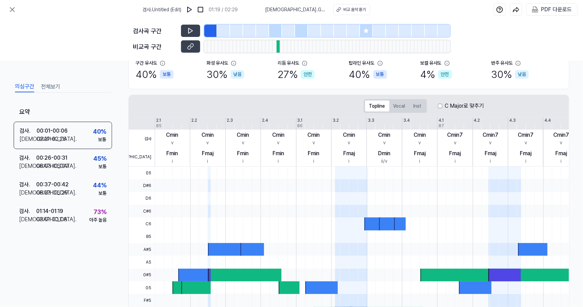
scroll to position [0, 0]
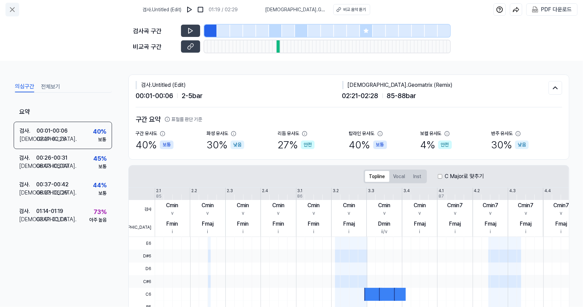
click at [11, 8] on icon at bounding box center [12, 9] width 8 height 8
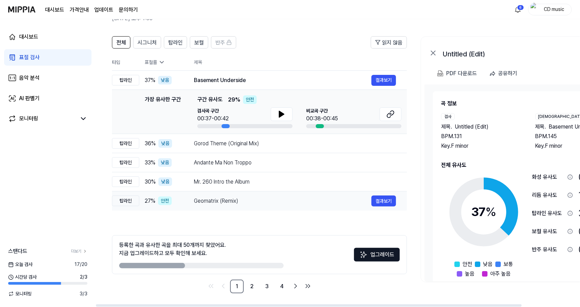
click at [249, 200] on div "Geomatrix (Remix)" at bounding box center [283, 201] width 178 height 8
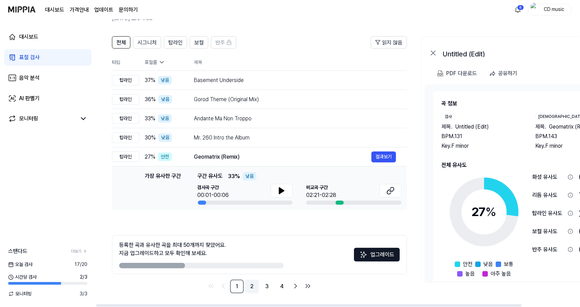
click at [251, 287] on link "2" at bounding box center [252, 286] width 14 height 14
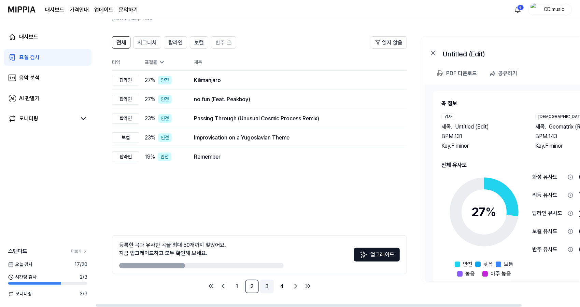
click at [266, 289] on link "3" at bounding box center [267, 286] width 14 height 14
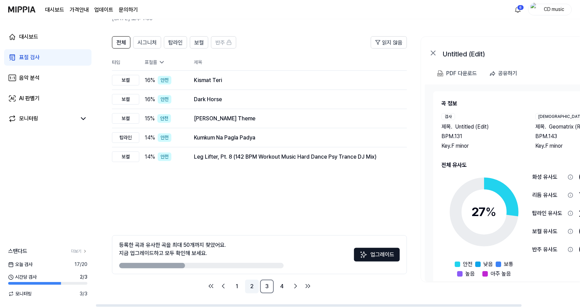
click at [253, 289] on link "2" at bounding box center [252, 286] width 14 height 14
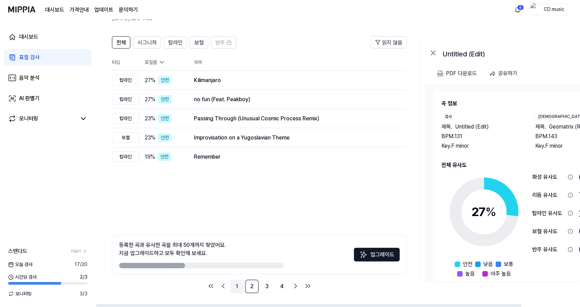
click at [242, 286] on link "1" at bounding box center [237, 286] width 14 height 14
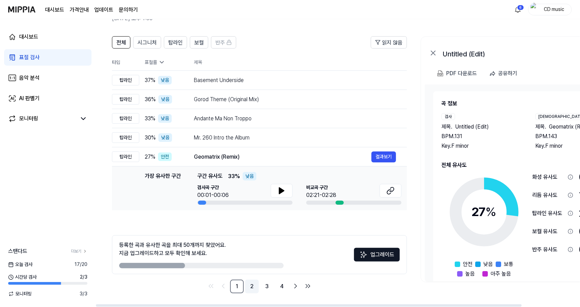
click at [252, 285] on link "2" at bounding box center [252, 286] width 14 height 14
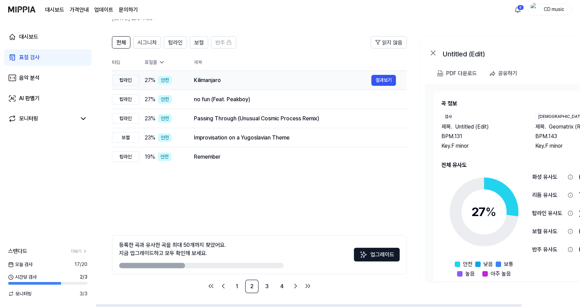
click at [217, 82] on div "Kilimanjaro" at bounding box center [283, 80] width 178 height 8
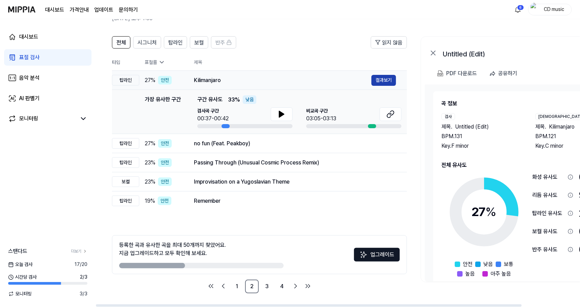
click at [386, 78] on button "결과보기" at bounding box center [384, 80] width 25 height 11
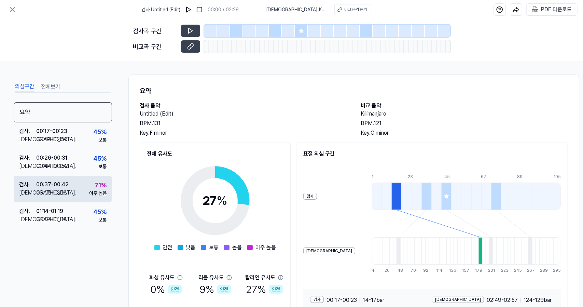
click at [98, 191] on div "아주 높음" at bounding box center [97, 193] width 17 height 7
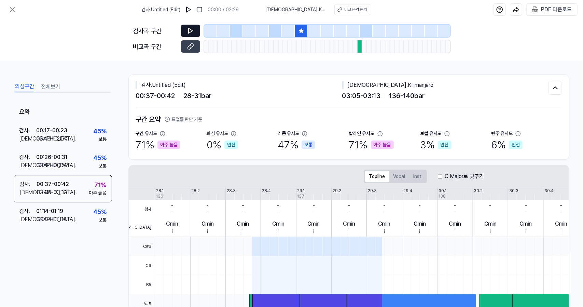
click at [199, 29] on button at bounding box center [190, 31] width 19 height 12
click at [191, 47] on icon at bounding box center [191, 46] width 3 height 4
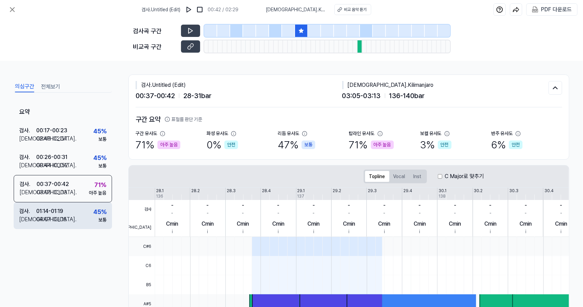
click at [86, 211] on div "검사 . 01:14 - 01:19 비교 . 04:07 - 04:15 45 % 보통" at bounding box center [63, 215] width 98 height 27
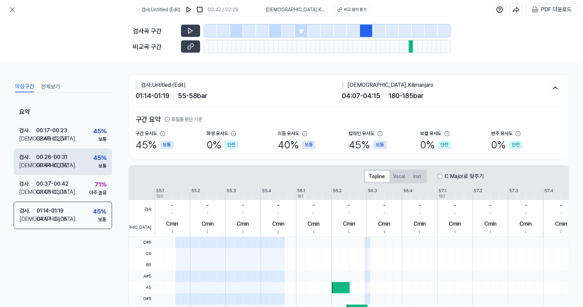
click at [93, 170] on div "검사 . 00:26 - 00:31 비교 . 00:44 - 00:52 45 % 보통" at bounding box center [63, 161] width 98 height 27
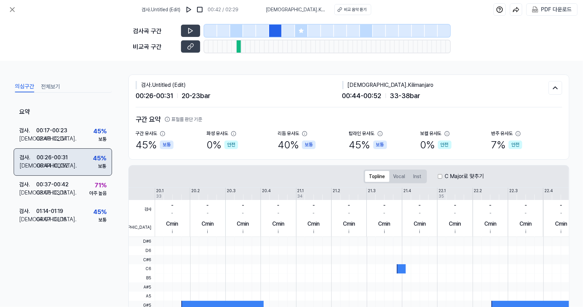
click at [89, 153] on div "검사 . 00:26 - 00:31 비교 . 00:44 - 00:52 45 % 보통" at bounding box center [63, 161] width 98 height 27
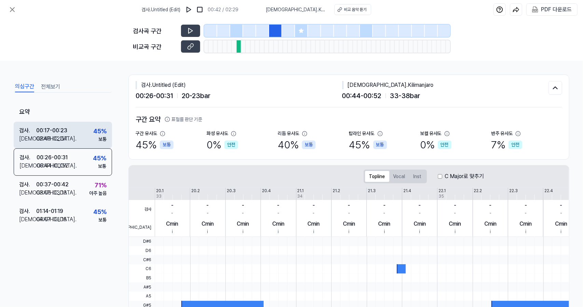
click at [99, 135] on div "45 %" at bounding box center [99, 130] width 13 height 9
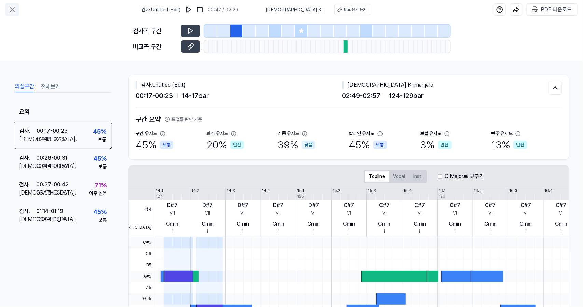
click at [10, 10] on icon at bounding box center [12, 9] width 8 height 8
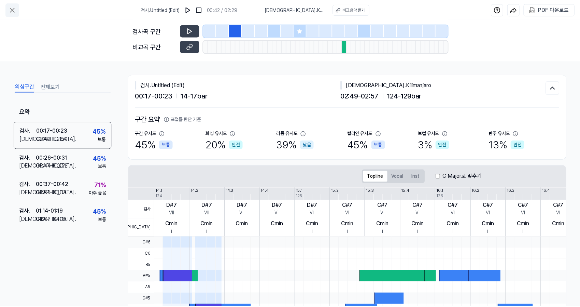
scroll to position [38, 0]
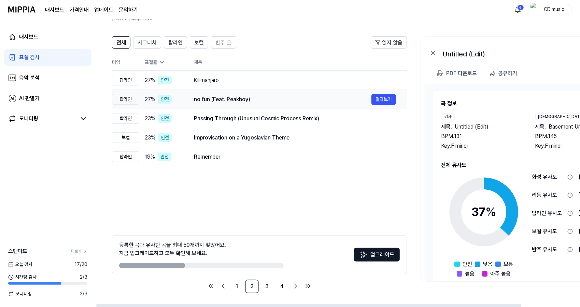
click at [202, 92] on td "no fun (Feat. Peakboy) 결과보기" at bounding box center [295, 99] width 224 height 19
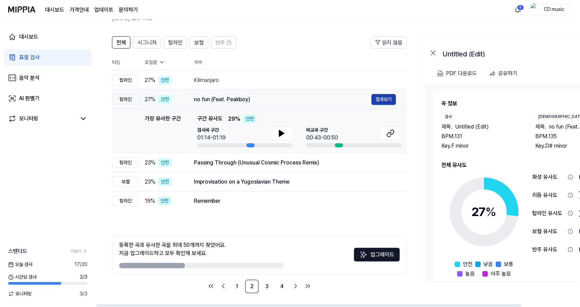
click at [391, 101] on button "결과보기" at bounding box center [384, 99] width 25 height 11
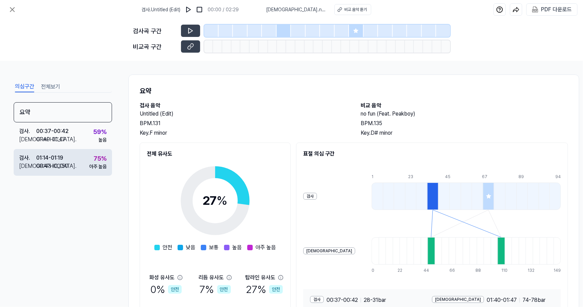
click at [88, 161] on div "검사 . 01:14 - 01:19 비교 . 00:43 - 00:50 75 % 아주 높음" at bounding box center [63, 162] width 98 height 27
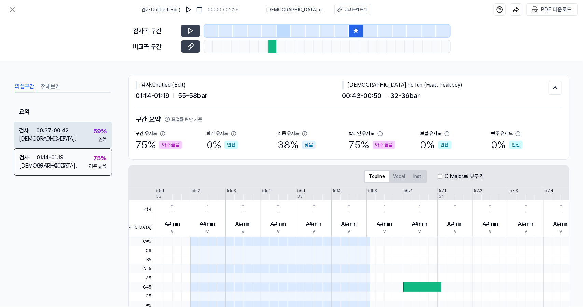
click at [85, 140] on div "검사 . 00:37 - 00:42 비교 . 01:40 - 01:47 59 % 높음" at bounding box center [63, 135] width 98 height 27
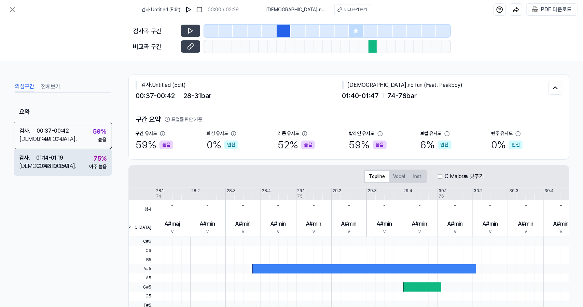
click at [84, 170] on div "검사 . 01:14 - 01:19 비교 . 00:43 - 00:50 75 % 아주 높음" at bounding box center [63, 162] width 98 height 27
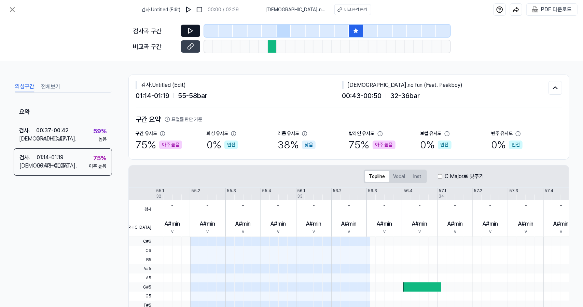
click at [193, 30] on icon at bounding box center [190, 30] width 7 height 7
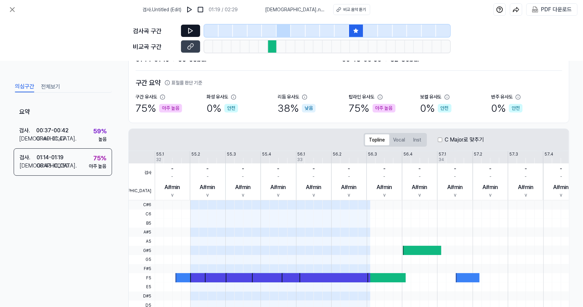
scroll to position [32, 0]
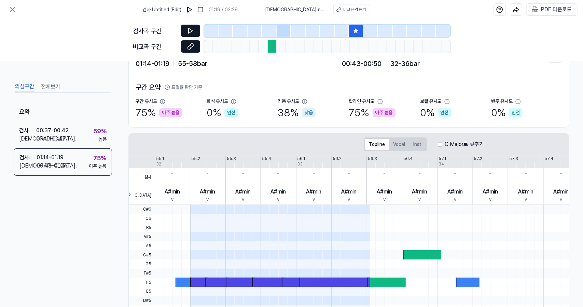
click at [192, 50] on icon at bounding box center [190, 46] width 7 height 7
click at [190, 30] on icon at bounding box center [190, 30] width 7 height 7
click at [191, 28] on icon at bounding box center [190, 30] width 7 height 7
click at [190, 52] on button at bounding box center [190, 46] width 19 height 12
click at [188, 30] on icon at bounding box center [190, 30] width 7 height 7
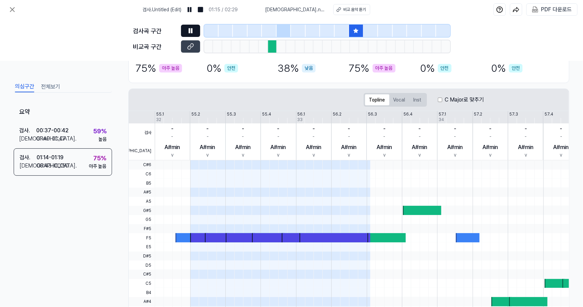
scroll to position [135, 0]
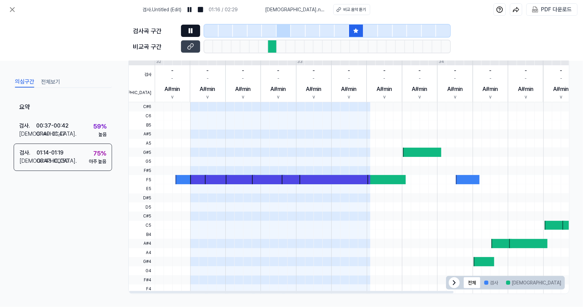
click at [565, 282] on button "겹치는 부분" at bounding box center [582, 282] width 35 height 11
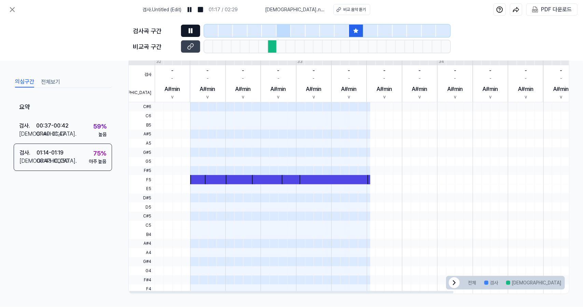
scroll to position [0, 0]
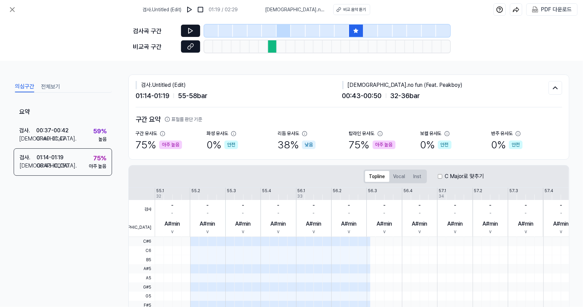
click at [193, 50] on icon at bounding box center [190, 46] width 7 height 7
click at [193, 28] on icon at bounding box center [190, 30] width 7 height 7
click at [185, 35] on button at bounding box center [190, 31] width 19 height 12
click at [195, 27] on button at bounding box center [190, 31] width 19 height 12
click at [196, 47] on button at bounding box center [190, 46] width 19 height 12
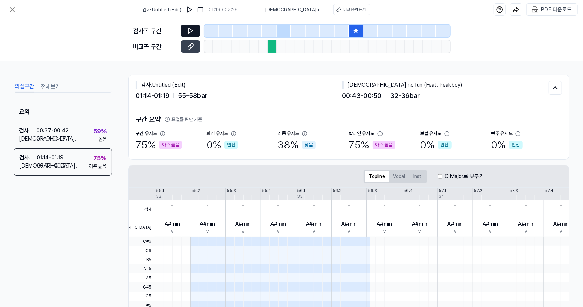
click at [184, 33] on button at bounding box center [190, 31] width 19 height 12
click at [193, 32] on icon at bounding box center [190, 30] width 7 height 7
click at [191, 43] on icon at bounding box center [190, 46] width 7 height 7
click at [196, 32] on button at bounding box center [190, 31] width 19 height 12
click at [192, 44] on icon at bounding box center [190, 46] width 7 height 7
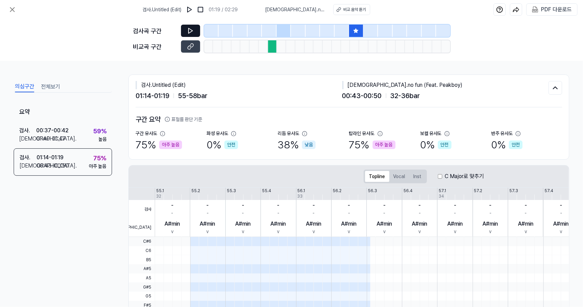
click at [189, 32] on icon at bounding box center [190, 30] width 7 height 7
click at [191, 32] on icon at bounding box center [191, 30] width 1 height 4
click at [191, 30] on icon at bounding box center [191, 30] width 4 height 5
click at [189, 49] on icon at bounding box center [189, 47] width 3 height 4
click at [185, 25] on button at bounding box center [190, 31] width 19 height 12
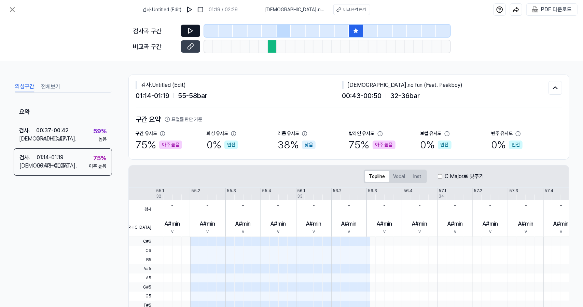
click at [196, 26] on button at bounding box center [190, 31] width 19 height 12
click at [13, 12] on icon at bounding box center [12, 9] width 8 height 8
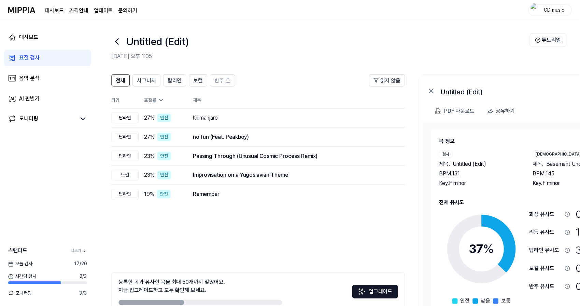
scroll to position [38, 0]
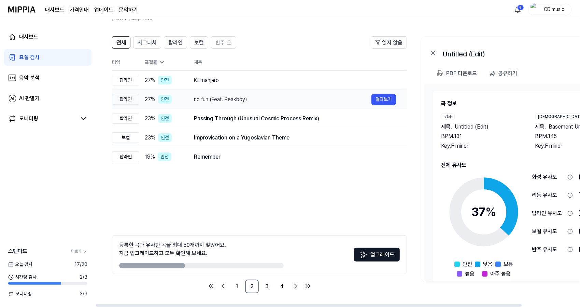
click at [227, 97] on div "no fun (Feat. Peakboy)" at bounding box center [283, 99] width 178 height 8
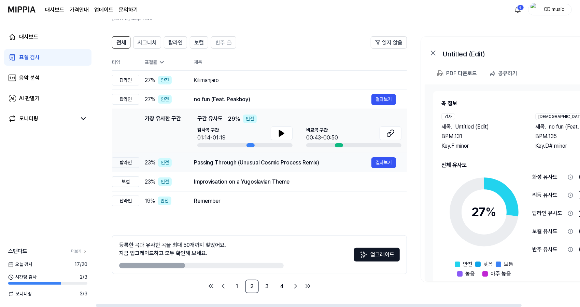
click at [230, 160] on div "Passing Through (Unusual Cosmic Process Remix)" at bounding box center [283, 162] width 178 height 8
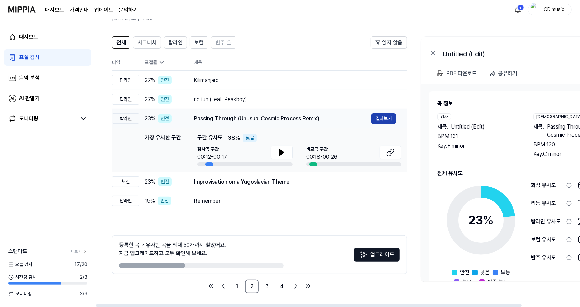
click at [386, 120] on button "결과보기" at bounding box center [384, 118] width 25 height 11
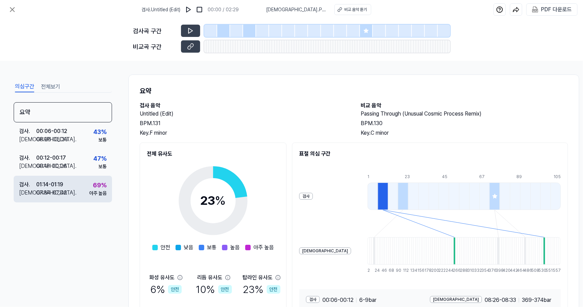
click at [94, 183] on div "69 %" at bounding box center [100, 184] width 14 height 9
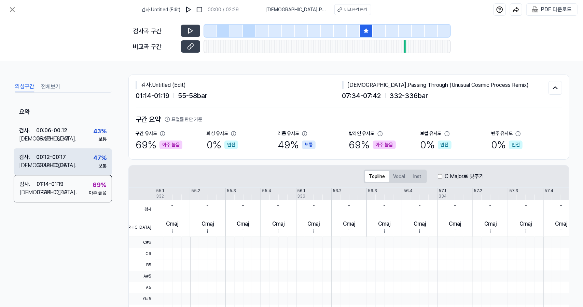
click at [72, 158] on div "검사 . 00:12 - 00:17 비교 . 00:18 - 00:26 47 % 보통" at bounding box center [63, 161] width 98 height 27
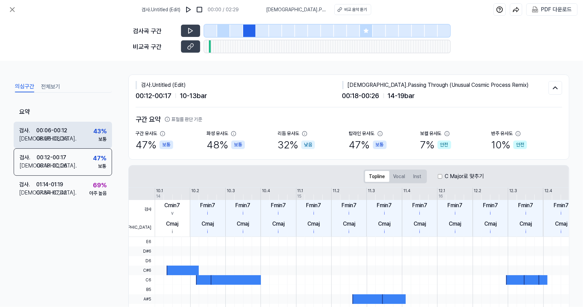
click at [82, 133] on div "검사 . 00:06 - 00:12 비교 . 08:26 - 08:33 43 % 보통" at bounding box center [63, 135] width 98 height 27
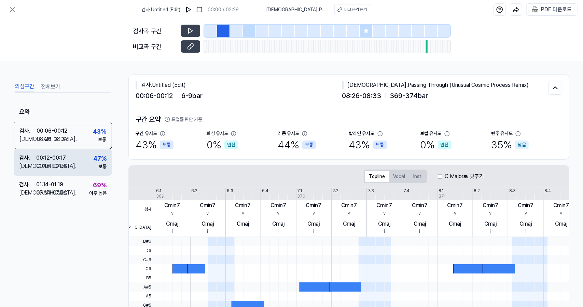
click at [86, 155] on div "검사 . 00:12 - 00:17 비교 . 00:18 - 00:26 47 % 보통" at bounding box center [63, 162] width 98 height 27
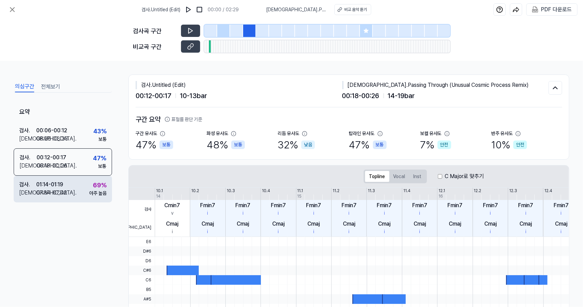
click at [84, 177] on div "검사 . 01:14 - 01:19 비교 . 07:34 - 07:42 69 % 아주 높음" at bounding box center [63, 189] width 98 height 27
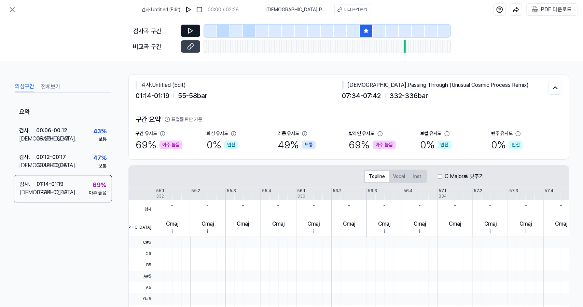
click at [190, 31] on icon at bounding box center [190, 30] width 7 height 7
click at [190, 49] on icon at bounding box center [189, 47] width 3 height 4
click at [198, 30] on button at bounding box center [190, 31] width 19 height 12
click at [190, 45] on icon at bounding box center [189, 47] width 3 height 4
click at [183, 28] on button at bounding box center [190, 31] width 19 height 12
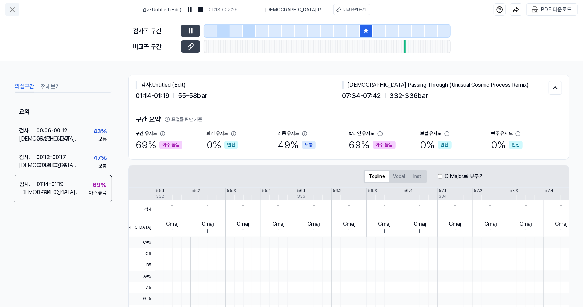
click at [11, 10] on icon at bounding box center [12, 9] width 8 height 8
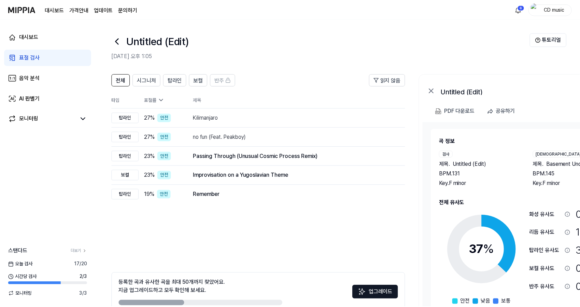
scroll to position [38, 0]
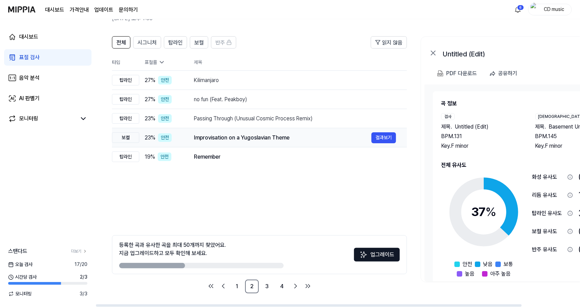
click at [239, 136] on div "Improvisation on a Yugoslavian Theme" at bounding box center [283, 138] width 178 height 8
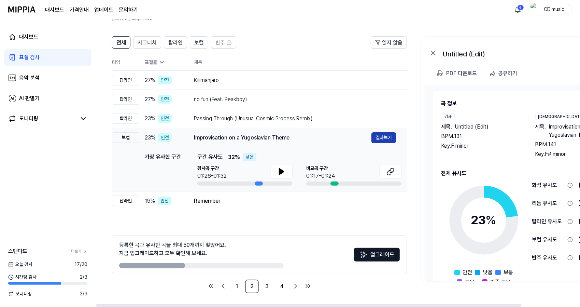
click at [388, 140] on button "결과보기" at bounding box center [384, 137] width 25 height 11
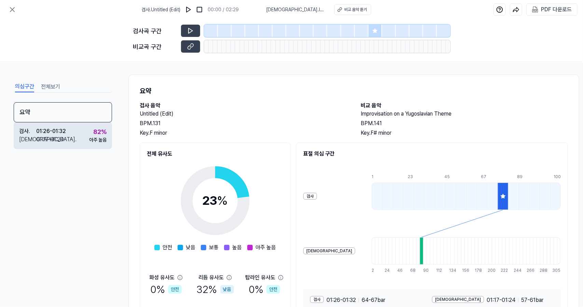
click at [89, 136] on div "아주 높음" at bounding box center [97, 139] width 17 height 7
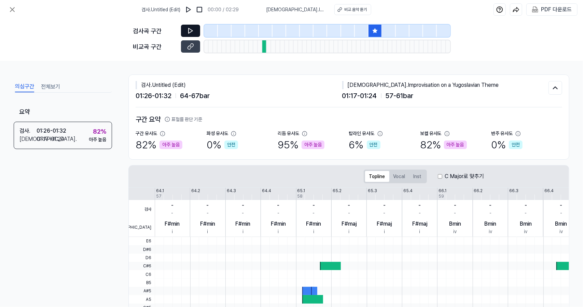
click at [194, 31] on button at bounding box center [190, 31] width 19 height 12
drag, startPoint x: 301, startPoint y: 148, endPoint x: 322, endPoint y: 148, distance: 21.9
click at [322, 148] on div "95 % 아주 높음" at bounding box center [301, 144] width 47 height 15
click at [329, 165] on div "Topline Vocal Inst C Major로 맞추기 검사 비교 64.1 64.2 64.3 64.4 65.1 65.2 65.3 65.4 6…" at bounding box center [348, 296] width 441 height 263
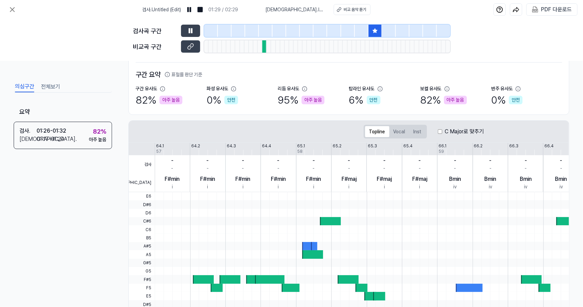
scroll to position [135, 0]
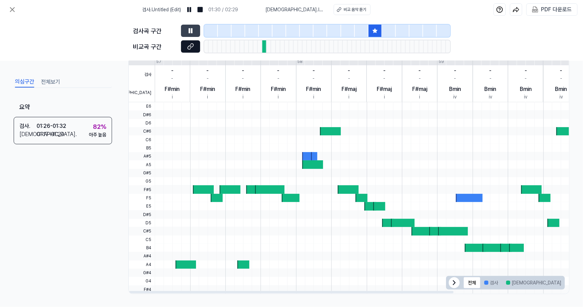
click at [189, 47] on icon at bounding box center [190, 46] width 7 height 7
click at [193, 32] on icon at bounding box center [190, 30] width 7 height 7
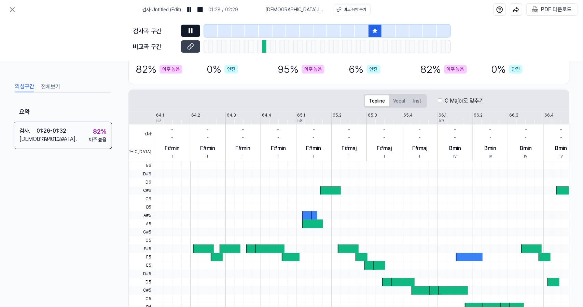
scroll to position [0, 0]
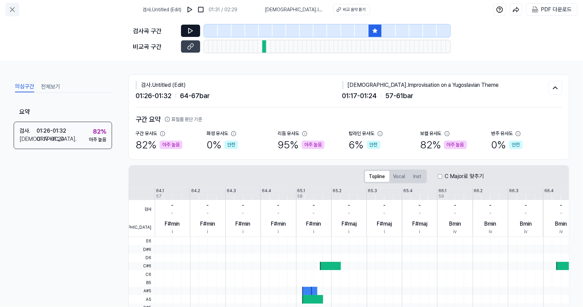
click at [14, 13] on icon at bounding box center [12, 9] width 8 height 8
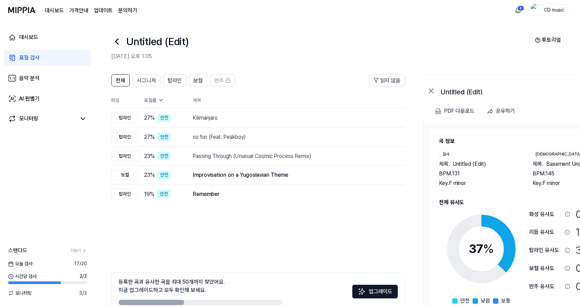
scroll to position [38, 0]
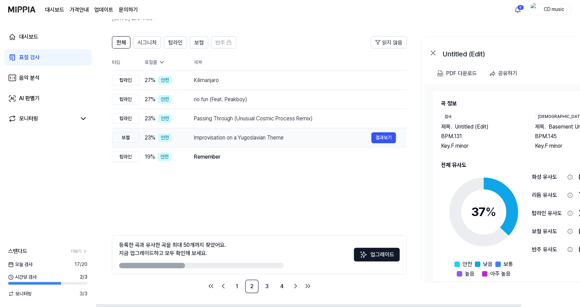
click at [230, 135] on div "Improvisation on a Yugoslavian Theme" at bounding box center [283, 138] width 178 height 8
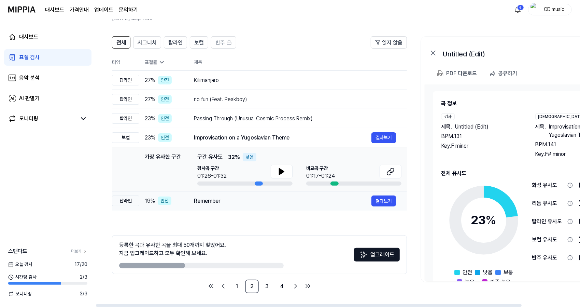
click at [215, 199] on div "Remember" at bounding box center [283, 201] width 178 height 8
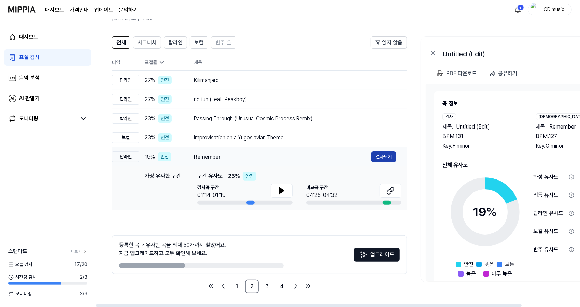
click at [392, 155] on button "결과보기" at bounding box center [384, 156] width 25 height 11
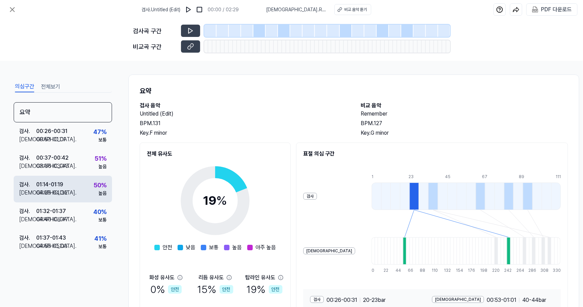
click at [89, 185] on div "검사 . 01:14 - 01:19 비교 . 04:25 - 04:32 50 % 높음" at bounding box center [63, 189] width 98 height 27
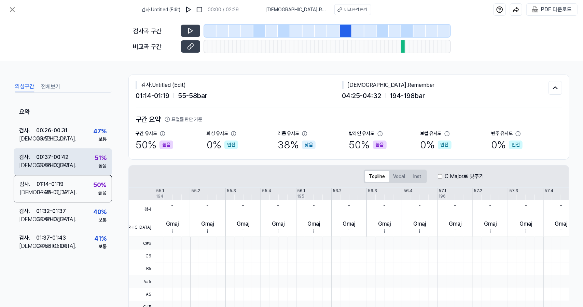
click at [85, 162] on div "검사 . 00:37 - 00:42 비교 . 03:36 - 03:43 51 % 높음" at bounding box center [63, 161] width 98 height 27
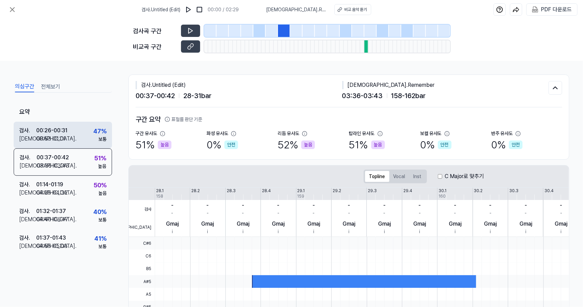
click at [90, 139] on div "검사 . 00:26 - 00:31 비교 . 00:53 - 01:01 47 % 보통" at bounding box center [63, 135] width 98 height 27
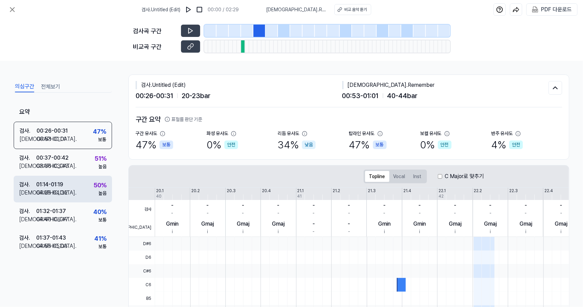
click at [86, 177] on div "검사 . 01:14 - 01:19 비교 . 04:25 - 04:32 50 % 높음" at bounding box center [63, 189] width 98 height 27
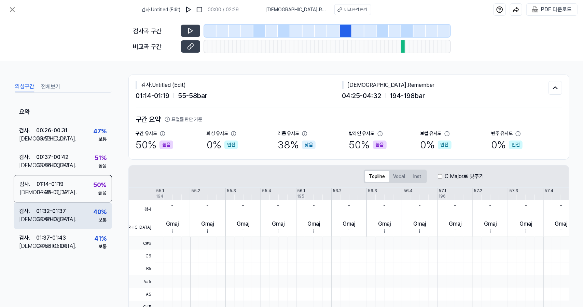
click at [80, 213] on div "검사 . 01:32 - 01:37 비교 . 04:40 - 04:47 40 % 보통" at bounding box center [63, 215] width 98 height 27
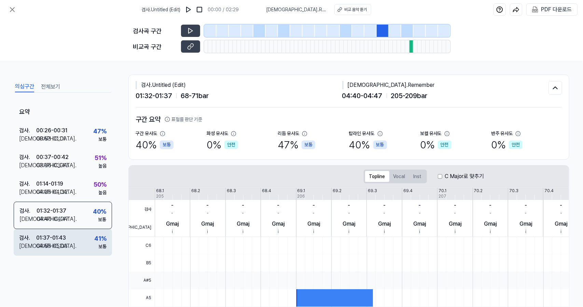
click at [78, 243] on div "검사 . 01:37 - 01:43 비교 . 04:55 - 05:03 41 % 보통" at bounding box center [63, 242] width 98 height 27
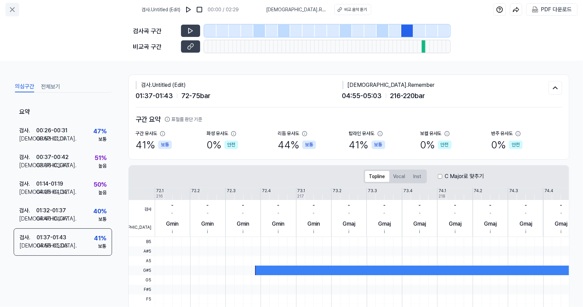
click at [11, 6] on icon at bounding box center [12, 9] width 8 height 8
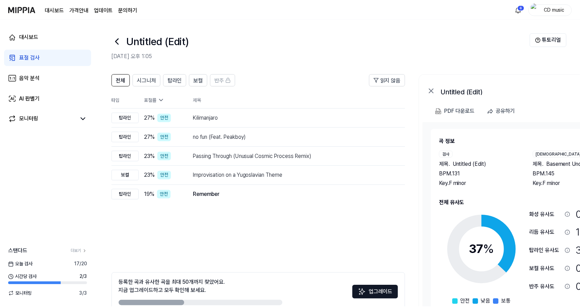
scroll to position [38, 0]
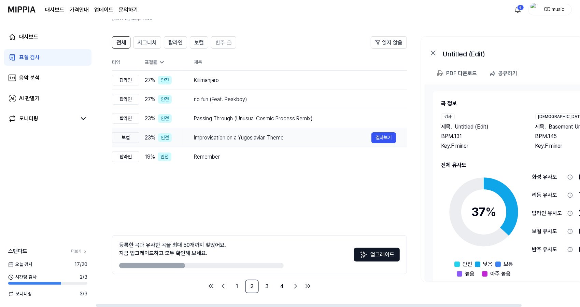
click at [262, 138] on div "Improvisation on a Yugoslavian Theme" at bounding box center [283, 138] width 178 height 8
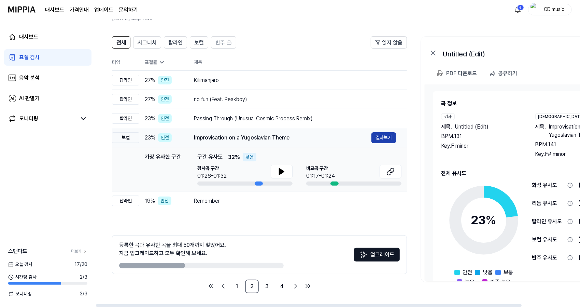
click at [393, 138] on button "결과보기" at bounding box center [384, 137] width 25 height 11
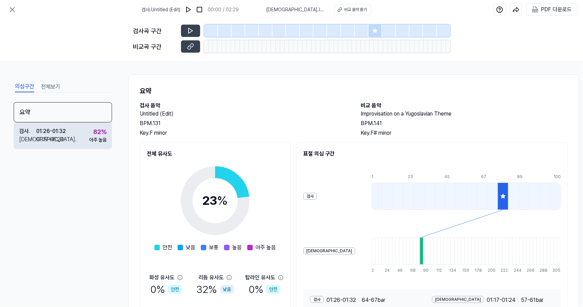
click at [80, 140] on div "검사 . 01:26 - 01:32 비교 . 01:17 - 01:24 82 % 아주 높음" at bounding box center [63, 135] width 98 height 27
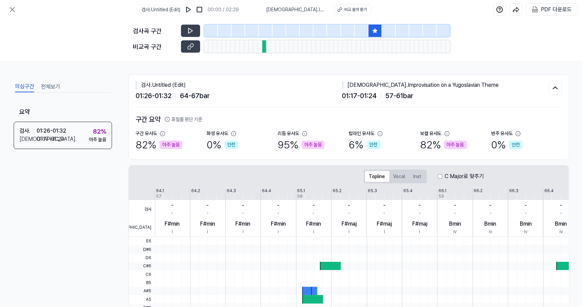
click at [379, 30] on div at bounding box center [376, 31] width 14 height 12
click at [178, 26] on div "검사곡 구간" at bounding box center [291, 31] width 317 height 12
click at [191, 26] on button at bounding box center [190, 31] width 19 height 12
click at [14, 5] on icon at bounding box center [12, 9] width 8 height 8
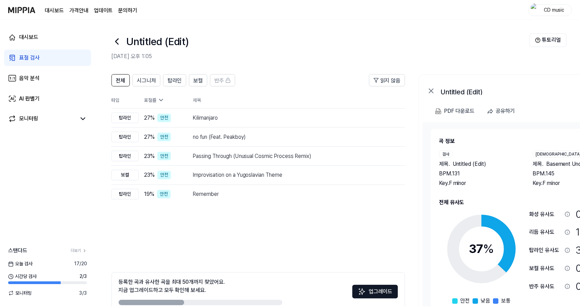
scroll to position [38, 0]
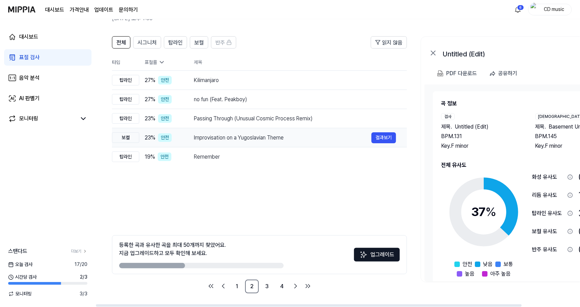
click at [233, 139] on div "Improvisation on a Yugoslavian Theme" at bounding box center [283, 138] width 178 height 8
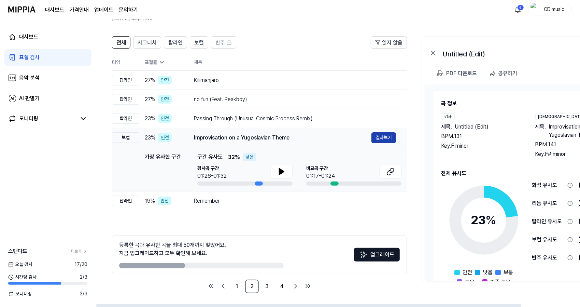
click at [381, 136] on button "결과보기" at bounding box center [384, 137] width 25 height 11
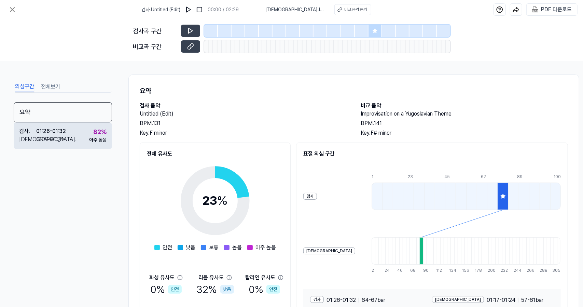
click at [70, 125] on div "검사 . 01:26 - 01:32 비교 . 01:17 - 01:24 82 % 아주 높음" at bounding box center [63, 135] width 98 height 27
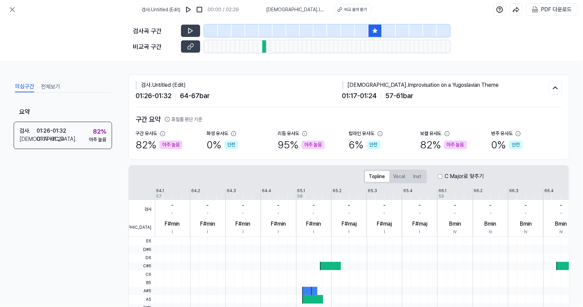
click at [374, 30] on icon at bounding box center [375, 30] width 4 height 4
click at [187, 27] on button at bounding box center [190, 31] width 19 height 12
click at [8, 7] on button at bounding box center [12, 10] width 14 height 14
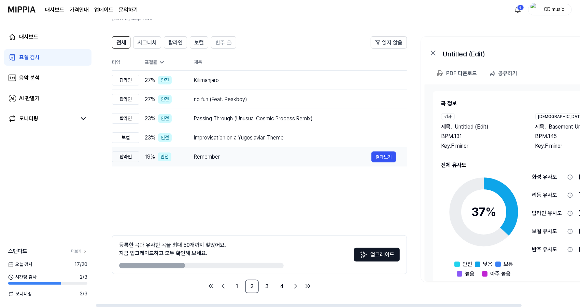
click at [220, 152] on div "Remember 결과보기" at bounding box center [295, 156] width 202 height 11
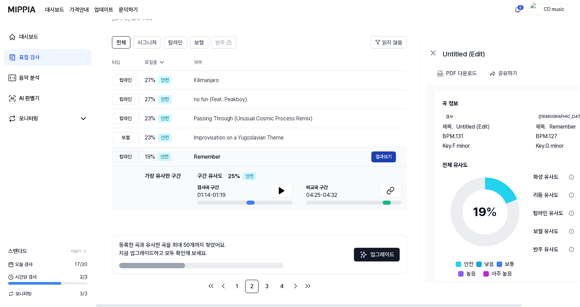
click at [387, 154] on button "결과보기" at bounding box center [384, 156] width 25 height 11
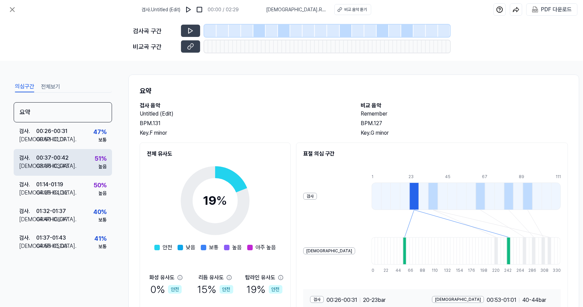
click at [83, 168] on div "검사 . 00:37 - 00:42 비교 . 03:36 - 03:43 51 % 높음" at bounding box center [63, 162] width 98 height 27
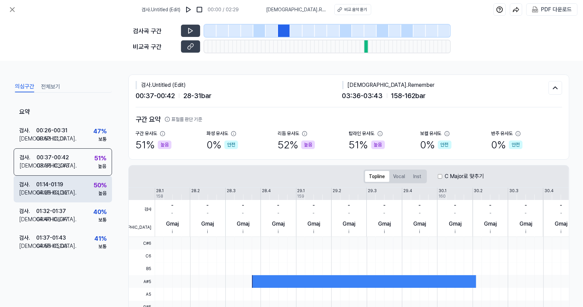
click at [83, 190] on div "검사 . 01:14 - 01:19 비교 . 04:25 - 04:32 50 % 높음" at bounding box center [63, 189] width 98 height 27
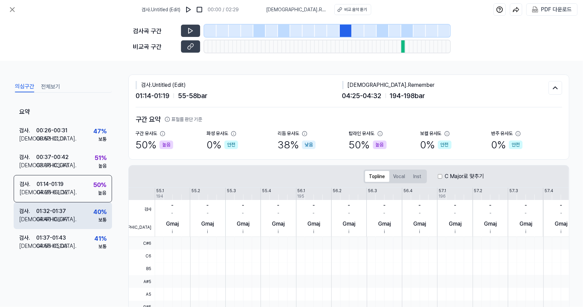
click at [83, 217] on div "검사 . 01:32 - 01:37 비교 . 04:40 - 04:47 40 % 보통" at bounding box center [63, 215] width 98 height 27
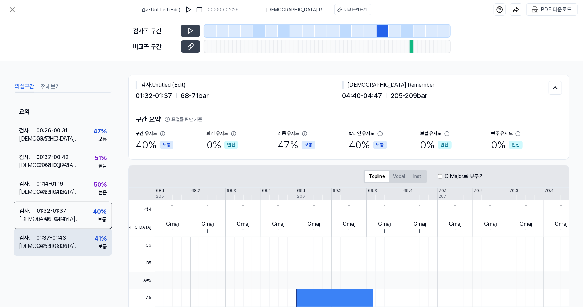
click at [86, 243] on div "검사 . 01:37 - 01:43 비교 . 04:55 - 05:03 41 % 보통" at bounding box center [63, 242] width 98 height 27
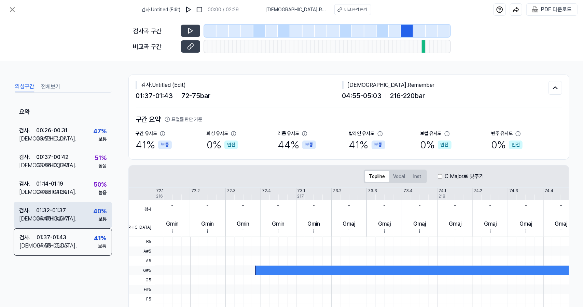
click at [86, 205] on div "검사 . 01:32 - 01:37 비교 . 04:40 - 04:47 40 % 보통" at bounding box center [63, 215] width 98 height 27
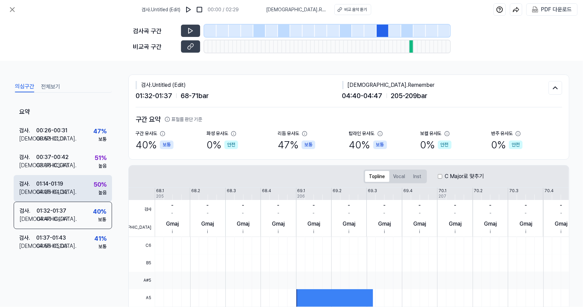
click at [81, 178] on div "검사 . 01:14 - 01:19 비교 . 04:25 - 04:32 50 % 높음" at bounding box center [63, 188] width 98 height 27
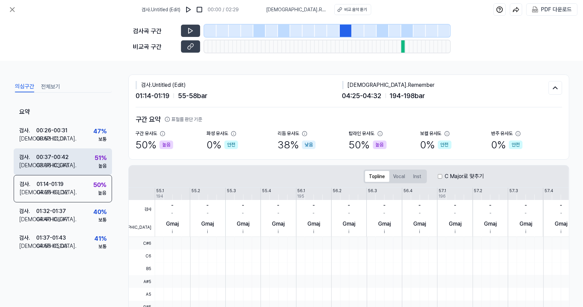
click at [76, 151] on div "검사 . 00:37 - 00:42 비교 . 03:36 - 03:43 51 % 높음" at bounding box center [63, 161] width 98 height 27
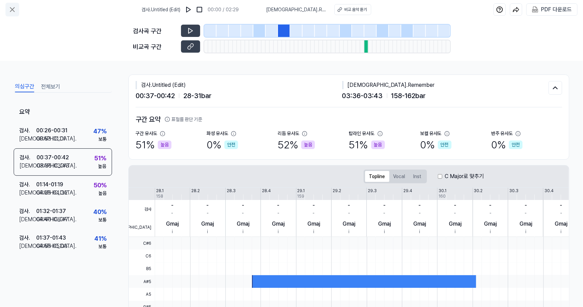
click at [12, 9] on icon at bounding box center [12, 10] width 4 height 4
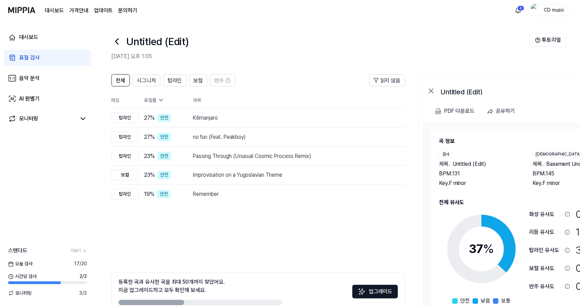
scroll to position [38, 0]
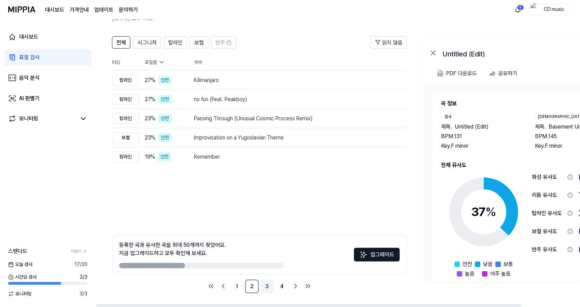
click at [267, 289] on link "3" at bounding box center [267, 286] width 14 height 14
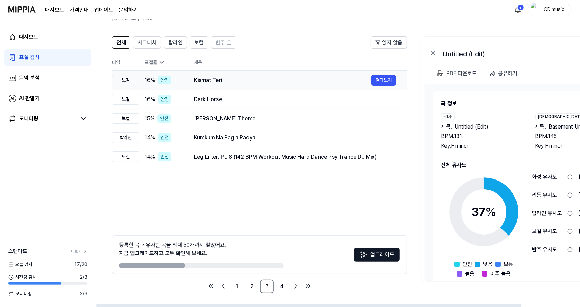
click at [205, 76] on div "Kismat Teri" at bounding box center [283, 80] width 178 height 8
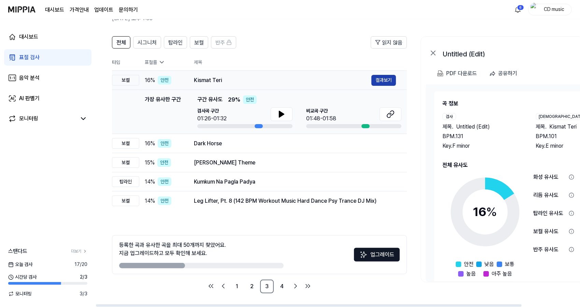
click at [387, 78] on button "결과보기" at bounding box center [384, 80] width 25 height 11
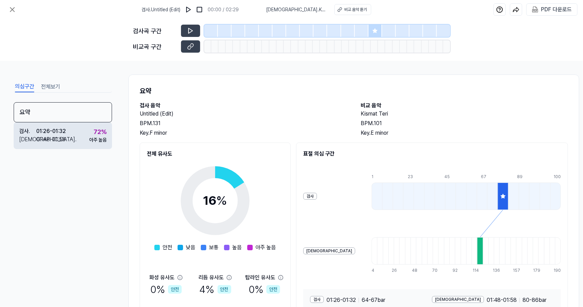
click at [96, 132] on div "72 %" at bounding box center [100, 131] width 13 height 9
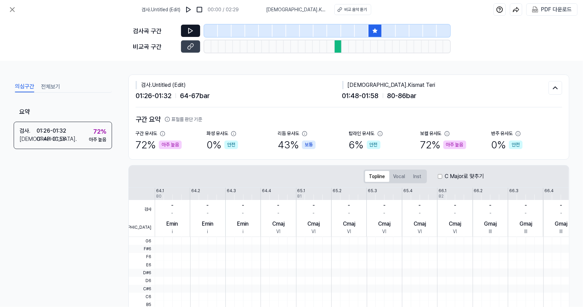
click at [195, 28] on button at bounding box center [190, 31] width 19 height 12
click at [185, 30] on button at bounding box center [190, 31] width 19 height 12
click at [8, 8] on button at bounding box center [12, 10] width 14 height 14
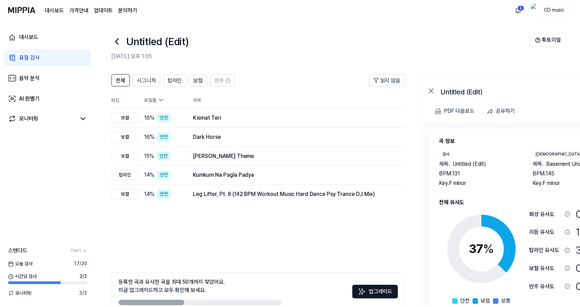
scroll to position [38, 0]
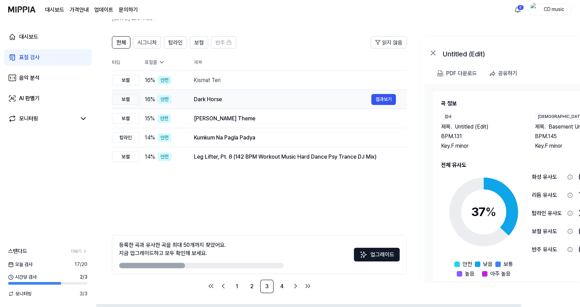
click at [210, 94] on div "Dark Horse 결과보기" at bounding box center [295, 99] width 202 height 11
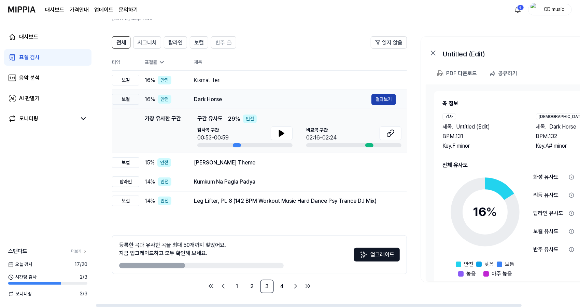
click at [386, 99] on button "결과보기" at bounding box center [384, 99] width 25 height 11
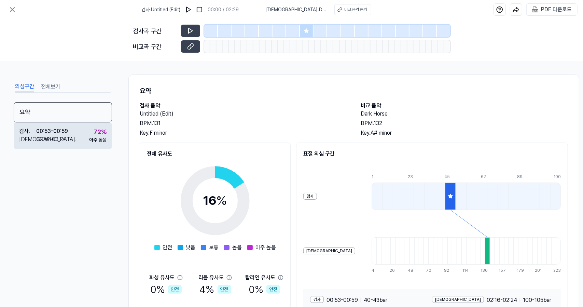
click at [87, 139] on div "검사 . 00:53 - 00:59 비교 . 02:16 - 02:24 72 % 아주 높음" at bounding box center [63, 135] width 98 height 27
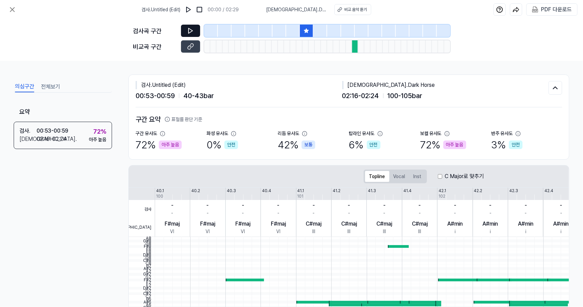
click at [195, 29] on button at bounding box center [190, 31] width 19 height 12
click at [196, 29] on button at bounding box center [190, 31] width 19 height 12
click at [193, 28] on icon at bounding box center [190, 30] width 7 height 7
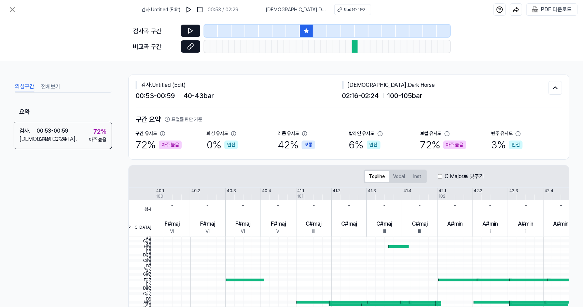
click at [195, 49] on button at bounding box center [190, 46] width 19 height 12
click at [193, 42] on button at bounding box center [190, 46] width 19 height 12
click at [309, 28] on icon at bounding box center [306, 30] width 5 height 5
click at [188, 30] on icon at bounding box center [190, 30] width 7 height 7
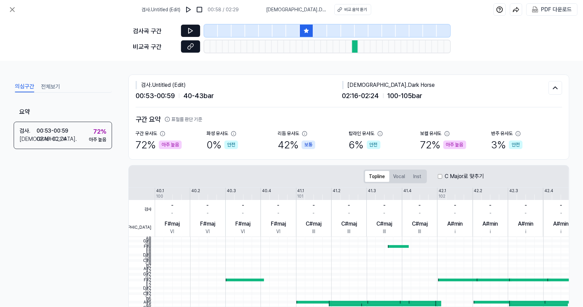
click at [194, 47] on button at bounding box center [190, 46] width 19 height 12
click at [188, 30] on icon at bounding box center [190, 30] width 7 height 7
click at [13, 10] on icon at bounding box center [12, 10] width 4 height 4
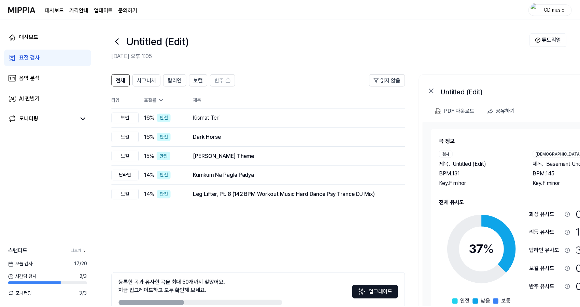
scroll to position [38, 0]
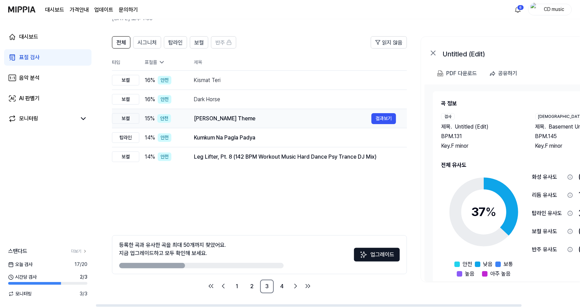
click at [219, 121] on div "[PERSON_NAME] Theme" at bounding box center [283, 118] width 178 height 8
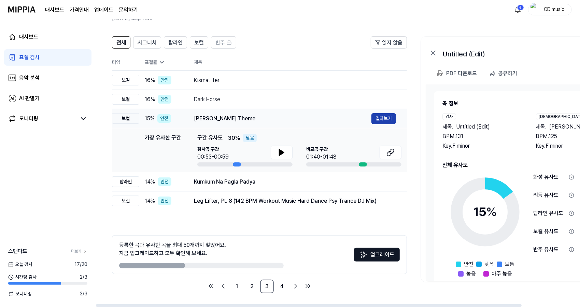
click at [387, 117] on button "결과보기" at bounding box center [384, 118] width 25 height 11
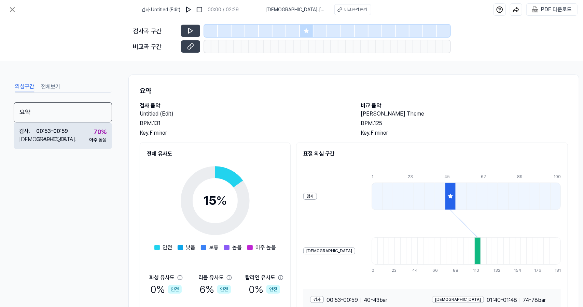
click at [88, 138] on div "검사 . 00:53 - 00:59 비교 . 01:40 - 01:48 70 % 아주 높음" at bounding box center [63, 135] width 98 height 27
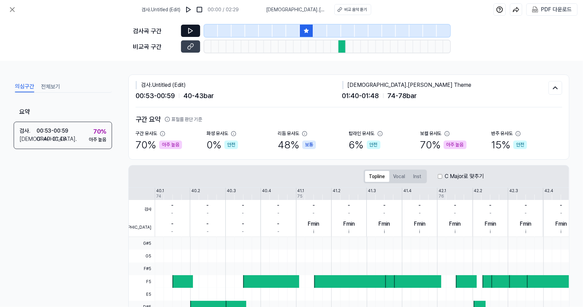
click at [184, 31] on button at bounding box center [190, 31] width 19 height 12
click at [195, 49] on button at bounding box center [190, 46] width 19 height 12
click at [15, 10] on icon at bounding box center [12, 9] width 8 height 8
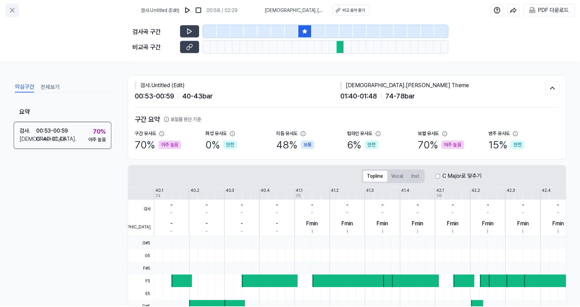
scroll to position [38, 0]
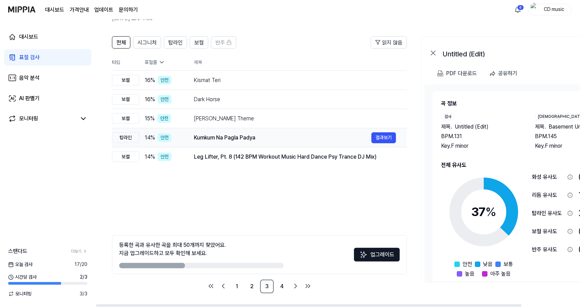
click at [250, 141] on div "Kumkum Na Pagla Padya" at bounding box center [283, 138] width 178 height 8
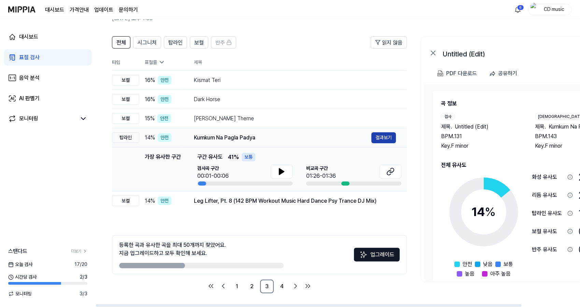
click at [388, 139] on button "결과보기" at bounding box center [384, 137] width 25 height 11
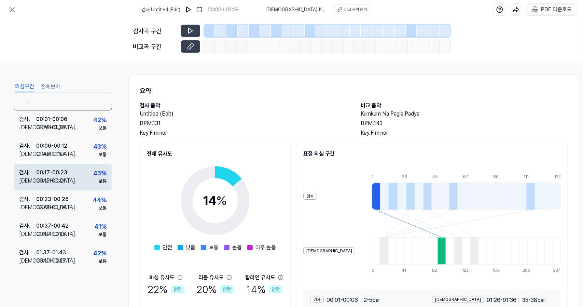
scroll to position [14, 0]
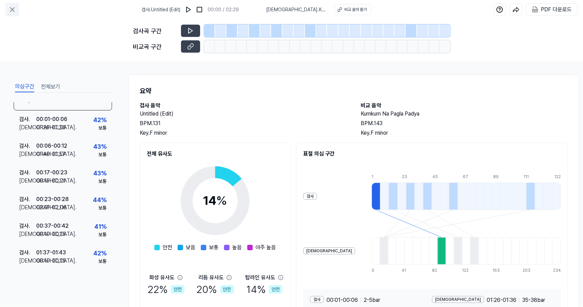
click at [15, 12] on icon at bounding box center [12, 9] width 8 height 8
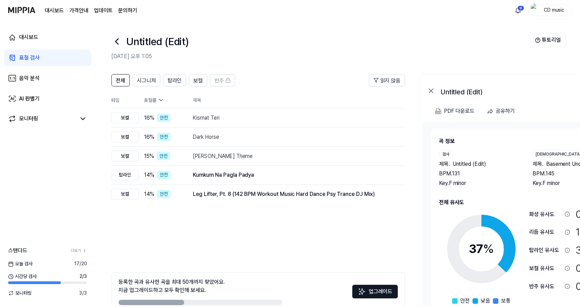
scroll to position [38, 0]
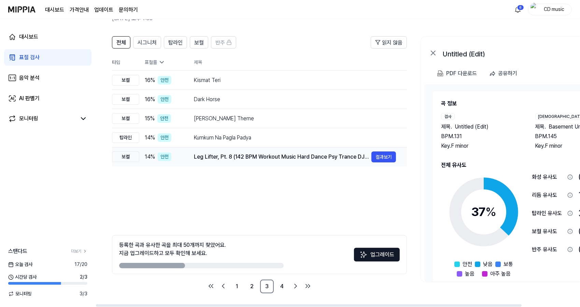
click at [224, 159] on div "Leg Lifter, Pt. 8 (142 BPM Workout Music Hard Dance Psy Trance DJ Mix)" at bounding box center [283, 157] width 178 height 8
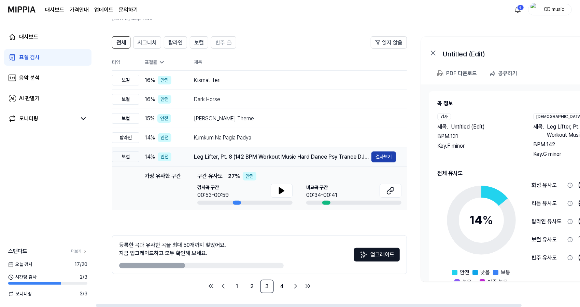
click at [389, 153] on button "결과보기" at bounding box center [384, 156] width 25 height 11
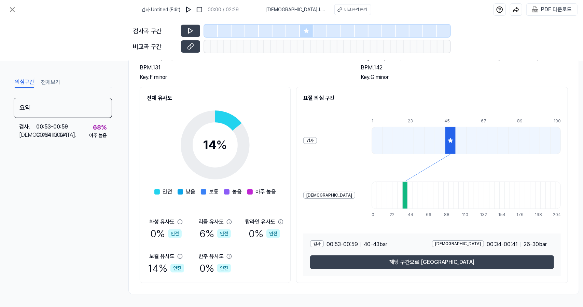
scroll to position [59, 0]
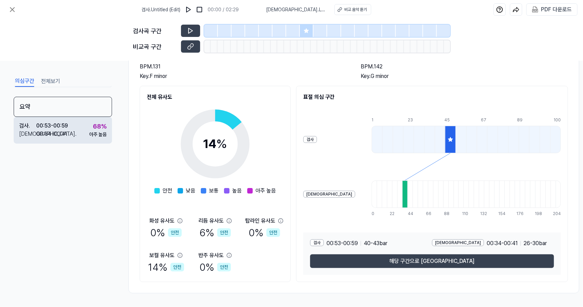
click at [87, 123] on div "검사 . 00:53 - 00:59 비교 . 00:34 - 00:41 68 % 아주 높음" at bounding box center [63, 130] width 98 height 27
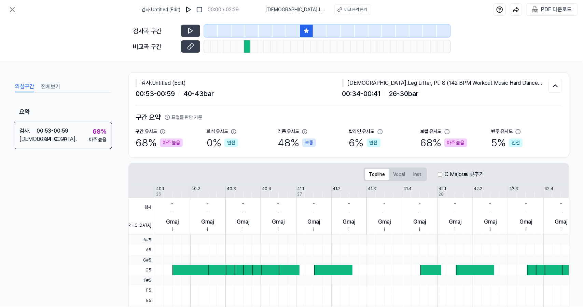
scroll to position [0, 0]
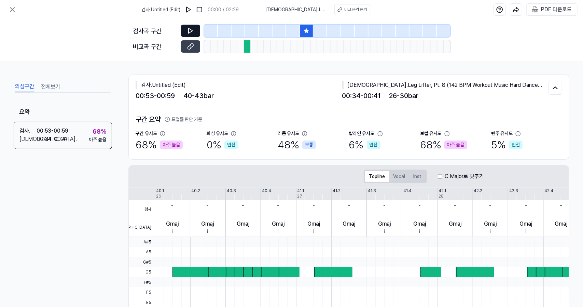
click at [196, 32] on button at bounding box center [190, 31] width 19 height 12
click at [191, 48] on icon at bounding box center [190, 46] width 7 height 7
click at [11, 9] on icon at bounding box center [12, 10] width 4 height 4
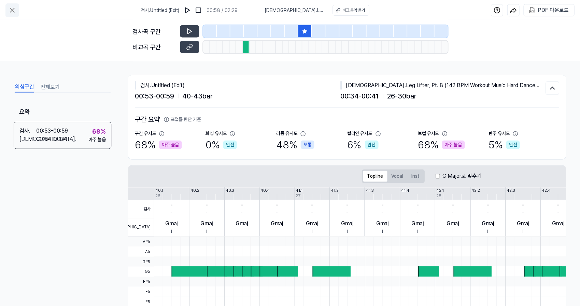
scroll to position [38, 0]
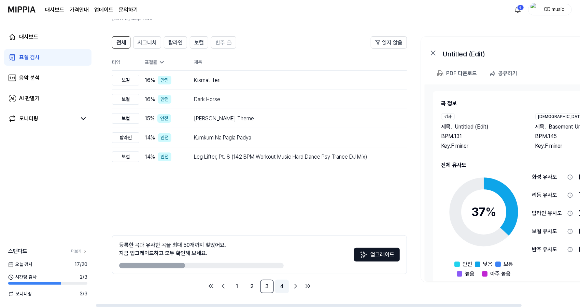
click at [284, 285] on link "4" at bounding box center [282, 286] width 14 height 14
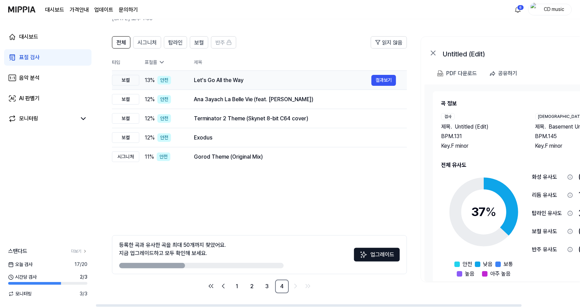
click at [239, 75] on div "Let's Go All the Way 결과보기" at bounding box center [295, 80] width 202 height 11
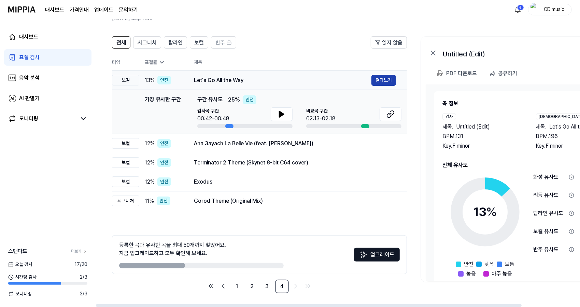
click at [387, 79] on button "결과보기" at bounding box center [384, 80] width 25 height 11
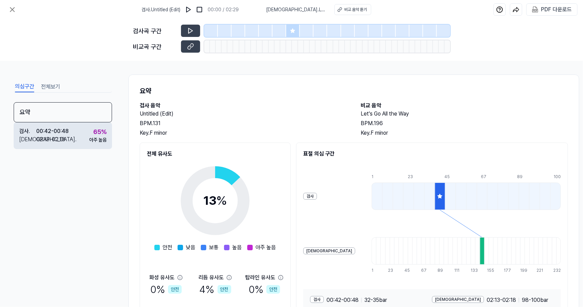
click at [68, 141] on div "비교 . 02:13 - 02:18" at bounding box center [44, 139] width 50 height 8
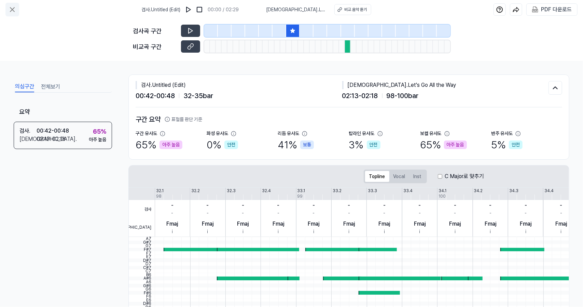
click at [15, 6] on icon at bounding box center [12, 9] width 8 height 8
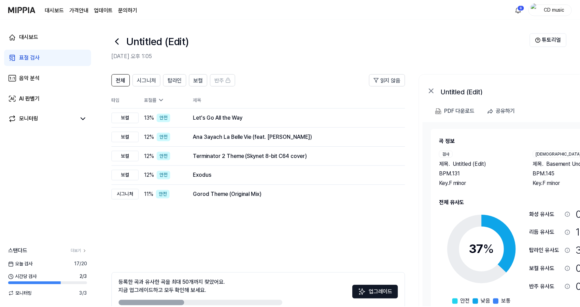
scroll to position [38, 0]
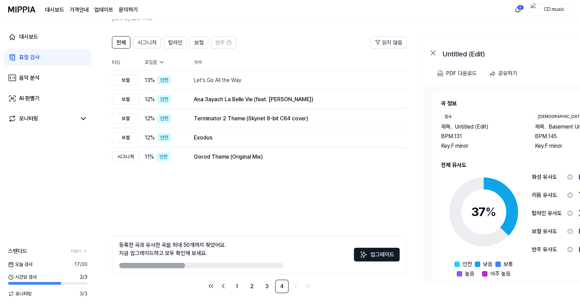
click at [75, 60] on link "표절 검사" at bounding box center [47, 57] width 87 height 16
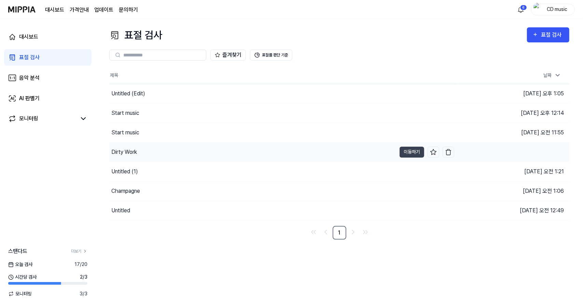
click at [161, 153] on div "Dirty Work" at bounding box center [252, 151] width 287 height 19
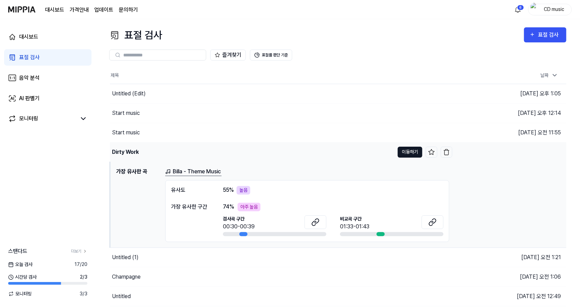
click at [411, 154] on button "이동하기" at bounding box center [410, 152] width 25 height 11
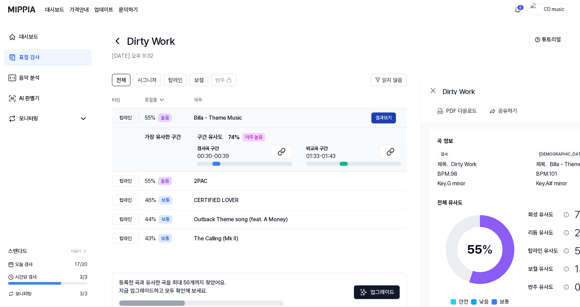
click at [394, 121] on button "결과보기" at bounding box center [384, 117] width 25 height 11
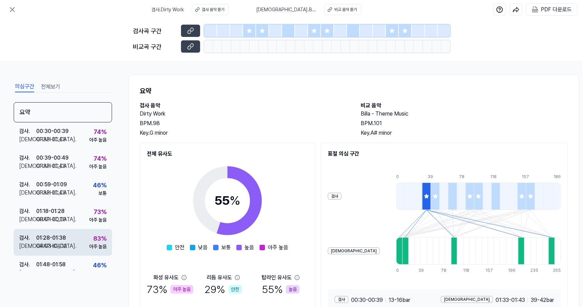
click at [94, 239] on div "83 %" at bounding box center [99, 238] width 13 height 9
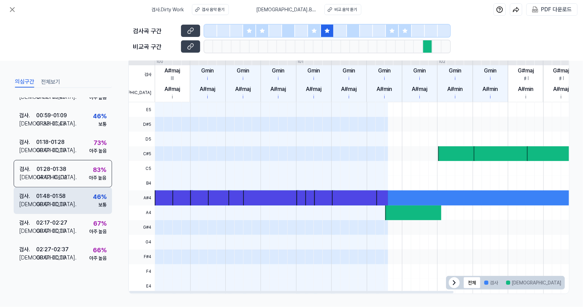
scroll to position [65, 0]
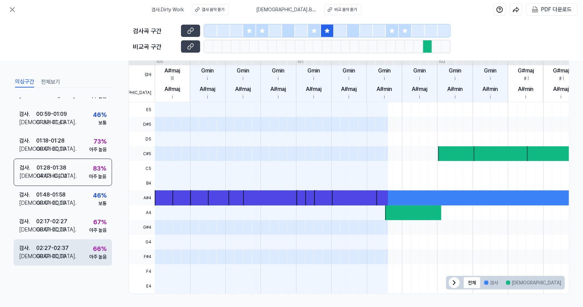
click at [98, 253] on div "아주 높음" at bounding box center [97, 256] width 17 height 7
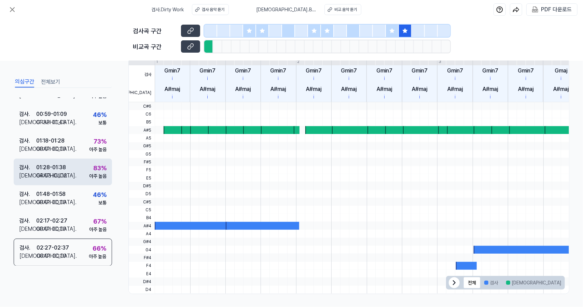
click at [83, 170] on div "검사 . 01:28 - 01:38 비교 . 04:03 - 04:12 83 % 아주 높음" at bounding box center [63, 171] width 98 height 27
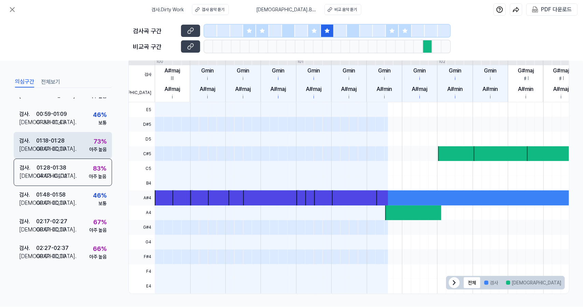
click at [84, 144] on div "검사 . 01:18 - 01:28 비교 . 00:01 - 00:10 73 % 아주 높음" at bounding box center [63, 145] width 98 height 27
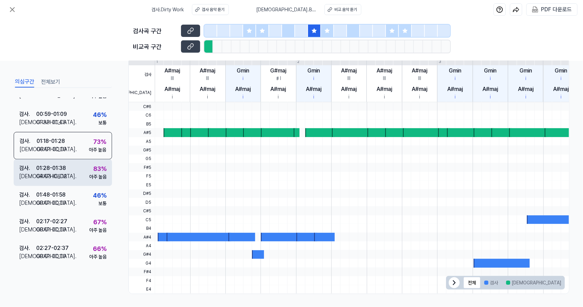
click at [77, 164] on div "검사 . 01:28 - 01:38 비교 . 04:03 - 04:12 83 % 아주 높음" at bounding box center [63, 172] width 98 height 27
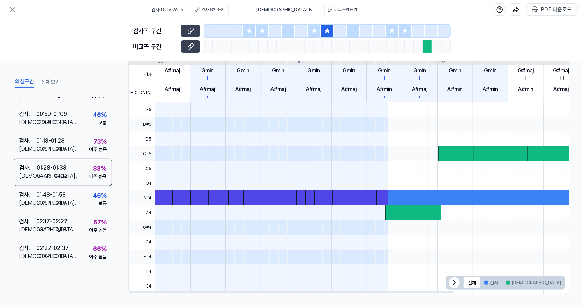
scroll to position [0, 0]
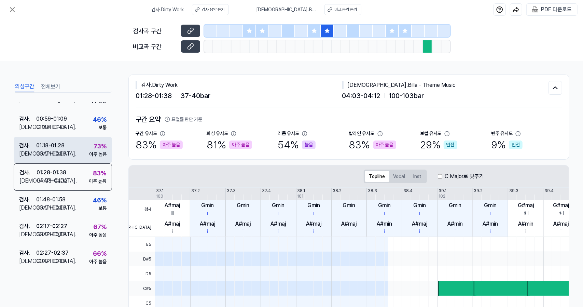
click at [45, 156] on div "00:01 - 00:10" at bounding box center [51, 154] width 30 height 8
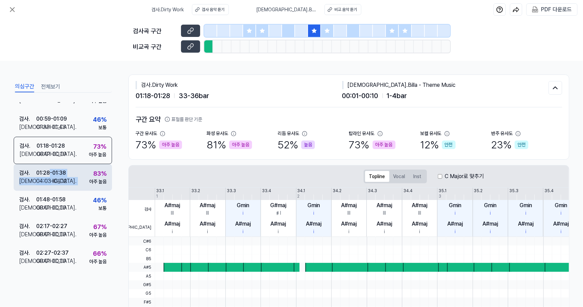
click at [50, 177] on div "검사 . 01:28 - 01:38 비교 . 04:03 - 04:12" at bounding box center [43, 177] width 48 height 16
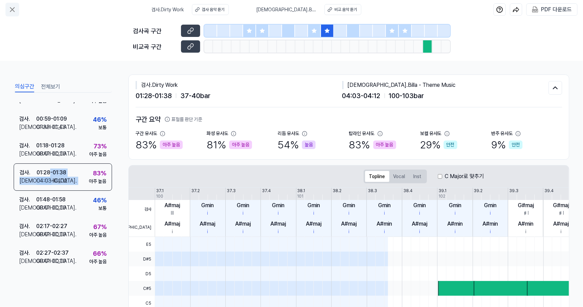
click at [8, 7] on icon at bounding box center [12, 9] width 8 height 8
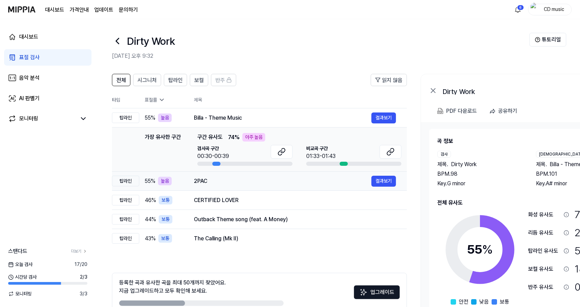
click at [214, 176] on div "2PAC 결과보기" at bounding box center [295, 181] width 202 height 11
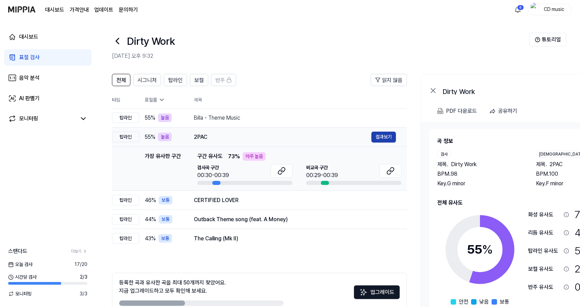
click at [385, 136] on button "결과보기" at bounding box center [384, 137] width 25 height 11
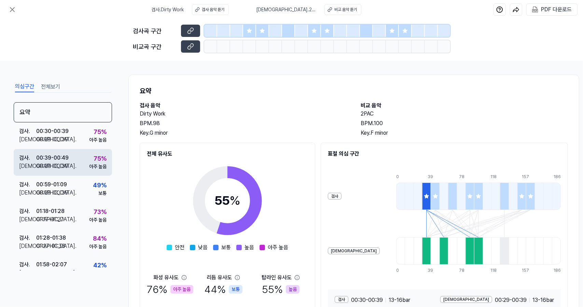
click at [89, 166] on div "아주 높음" at bounding box center [97, 166] width 17 height 7
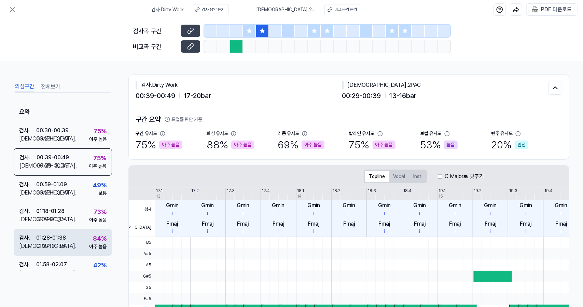
click at [89, 242] on div "84 % 아주 높음" at bounding box center [97, 242] width 17 height 16
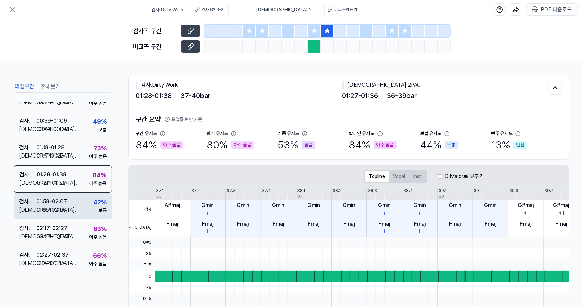
scroll to position [65, 0]
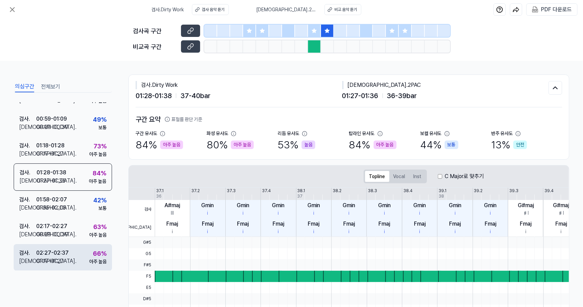
click at [91, 247] on div "검사 . 02:27 - 02:37 비교 . 01:17 - 01:27 66 % 아주 높음" at bounding box center [63, 257] width 98 height 27
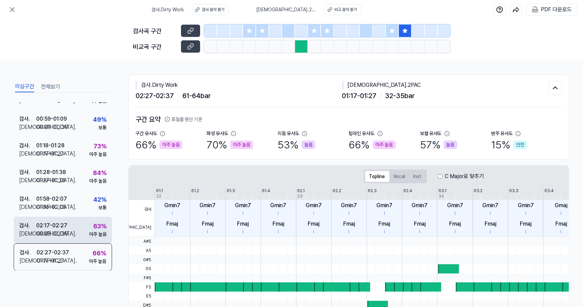
click at [89, 226] on div "63 % 아주 높음" at bounding box center [97, 229] width 17 height 16
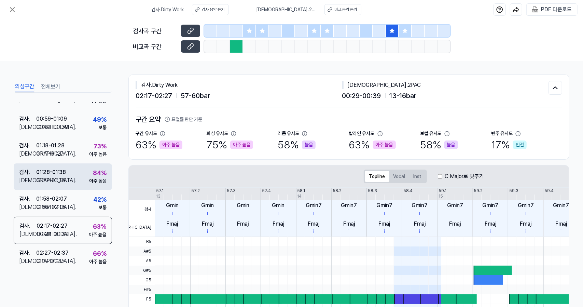
click at [85, 176] on div "검사 . 01:28 - 01:38 비교 . 01:27 - 01:36 84 % 아주 높음" at bounding box center [63, 176] width 98 height 27
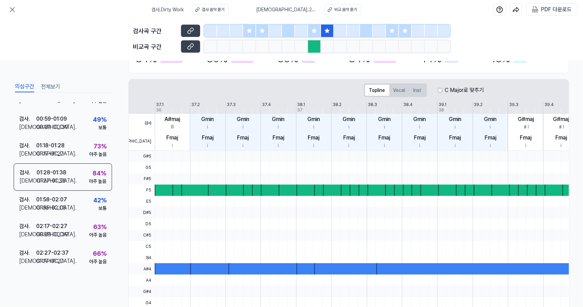
scroll to position [0, 0]
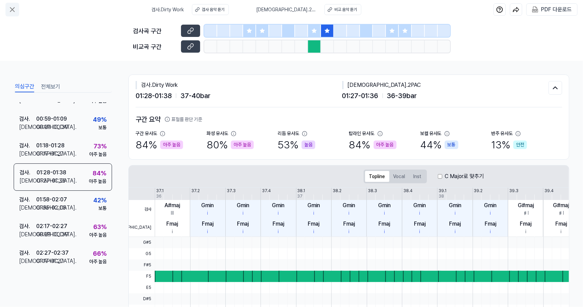
click at [14, 12] on icon at bounding box center [12, 9] width 8 height 8
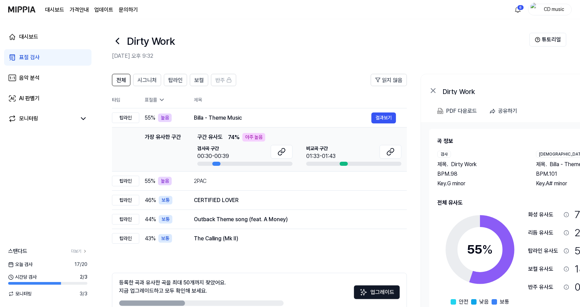
click at [48, 58] on link "표절 검사" at bounding box center [47, 57] width 87 height 16
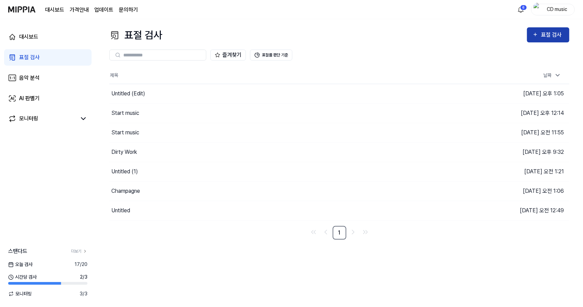
click at [543, 30] on button "표절 검사" at bounding box center [548, 34] width 42 height 15
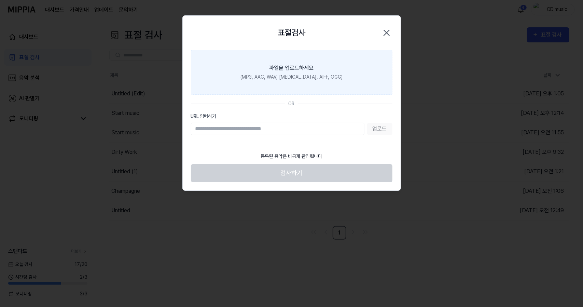
click at [316, 85] on label "파일을 업로드하세요 (MP3, AAC, WAV, [MEDICAL_DATA], AIFF, OGG)" at bounding box center [292, 72] width 202 height 45
click at [0, 0] on input "파일을 업로드하세요 (MP3, AAC, WAV, [MEDICAL_DATA], AIFF, OGG)" at bounding box center [0, 0] width 0 height 0
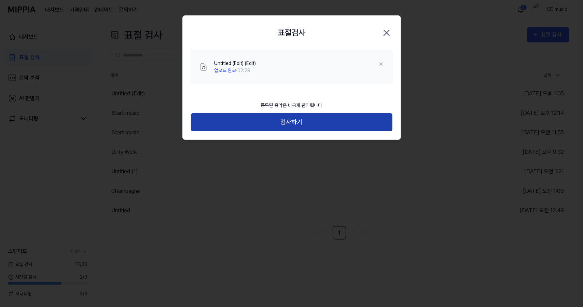
click at [273, 121] on button "검사하기" at bounding box center [292, 122] width 202 height 18
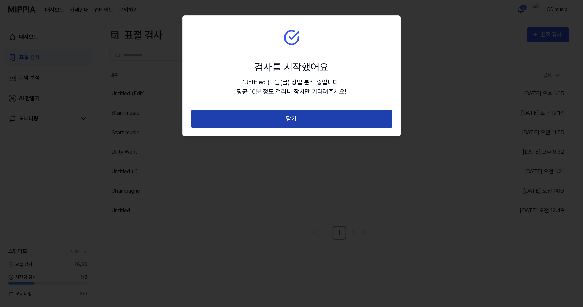
click at [344, 112] on button "닫기" at bounding box center [292, 119] width 202 height 18
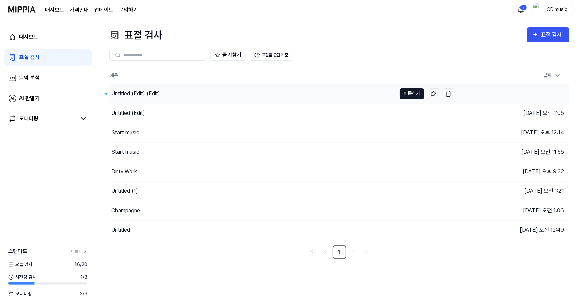
click at [406, 92] on button "이동하기" at bounding box center [412, 93] width 25 height 11
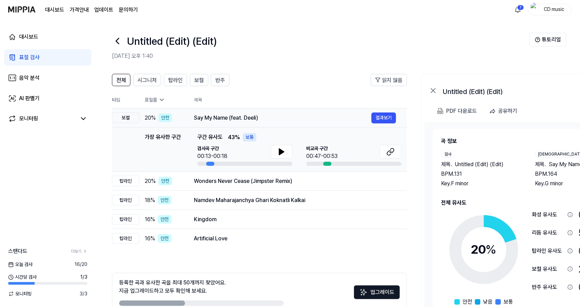
click at [227, 112] on div "Say My Name (feat. Deeli) 결과보기" at bounding box center [295, 117] width 202 height 11
click at [382, 117] on button "결과보기" at bounding box center [384, 117] width 25 height 11
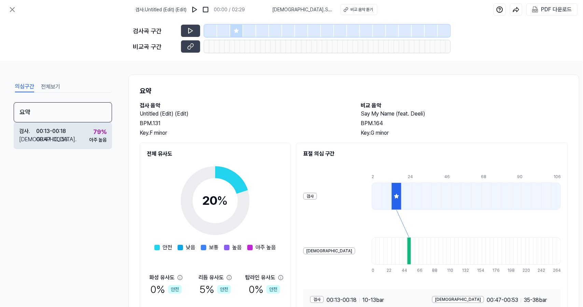
click at [74, 140] on div "검사 . 00:13 - 00:18 비교 . 00:47 - 00:53 79 % 아주 높음" at bounding box center [63, 135] width 98 height 27
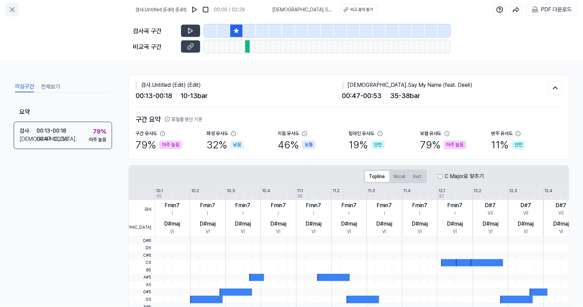
click at [17, 12] on button at bounding box center [12, 10] width 14 height 14
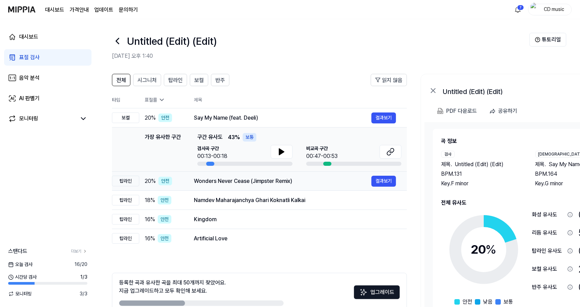
click at [246, 185] on div "Wonders Never Cease (Jimpster Remix) 결과보기" at bounding box center [295, 181] width 202 height 11
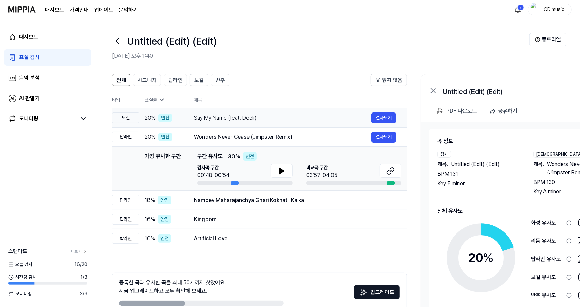
click at [247, 118] on div "Say My Name (feat. Deeli)" at bounding box center [283, 118] width 178 height 8
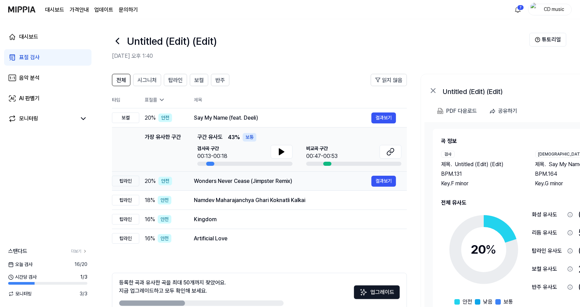
click at [246, 180] on div "Wonders Never Cease (Jimpster Remix)" at bounding box center [283, 181] width 178 height 8
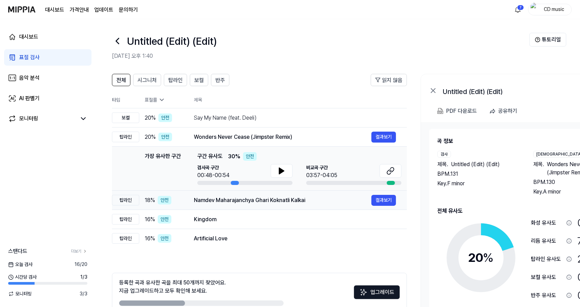
click at [240, 204] on div "Namdev Maharajanchya Ghari Koknatli Kalkai 결과보기" at bounding box center [295, 200] width 202 height 11
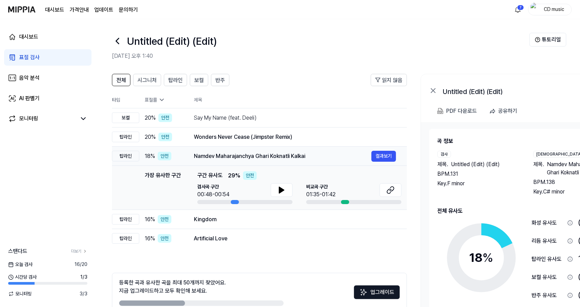
click at [276, 150] on td "Namdev Maharajanchya Ghari Koknatli Kalkai 결과보기" at bounding box center [295, 156] width 224 height 19
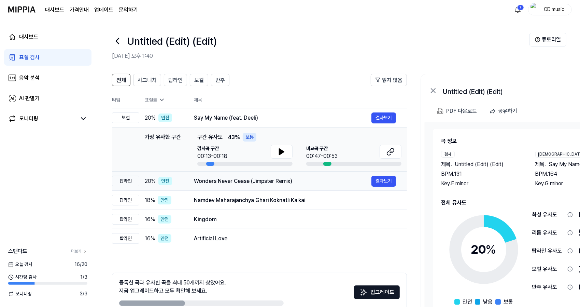
click at [267, 186] on td "Wonders Never Cease (Jimpster Remix) 결과보기" at bounding box center [295, 180] width 224 height 19
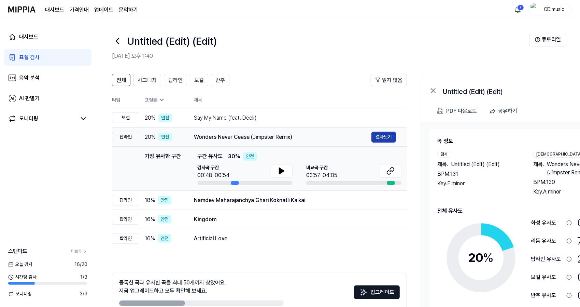
click at [389, 138] on button "결과보기" at bounding box center [384, 137] width 25 height 11
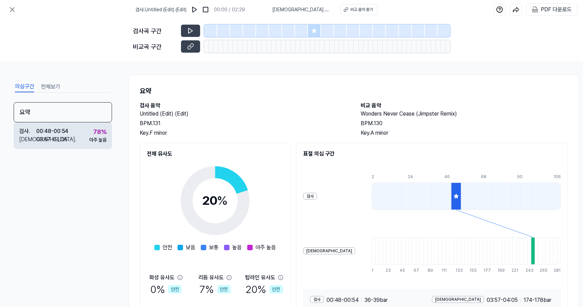
click at [89, 140] on div "아주 높음" at bounding box center [97, 139] width 17 height 7
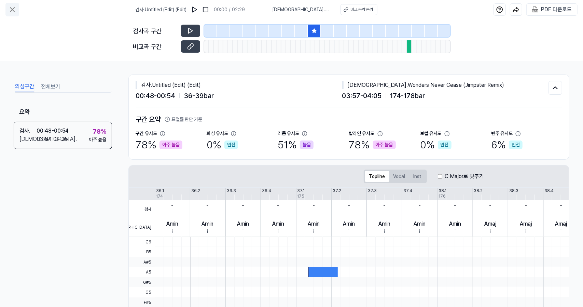
click at [16, 5] on icon at bounding box center [12, 9] width 8 height 8
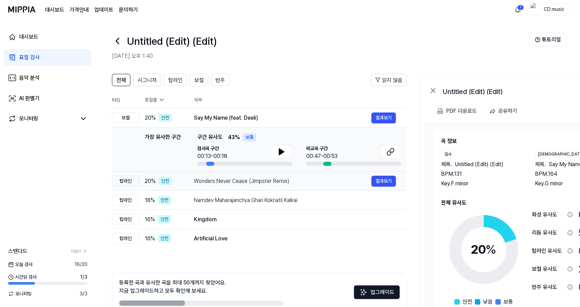
click at [250, 181] on div "Wonders Never Cease (Jimpster Remix)" at bounding box center [283, 181] width 178 height 8
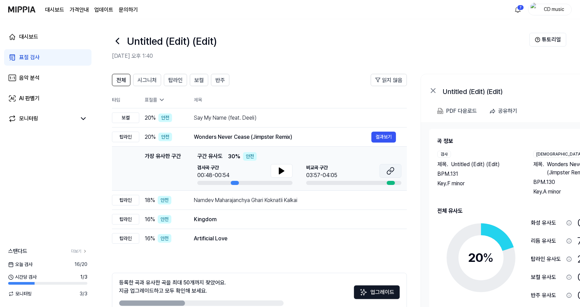
click at [392, 168] on icon at bounding box center [391, 171] width 8 height 8
click at [387, 140] on button "결과보기" at bounding box center [384, 137] width 25 height 11
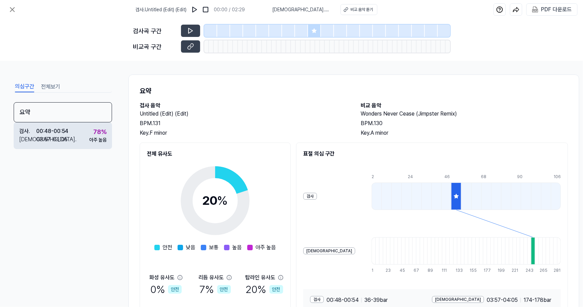
click at [94, 133] on div "78 %" at bounding box center [99, 131] width 13 height 9
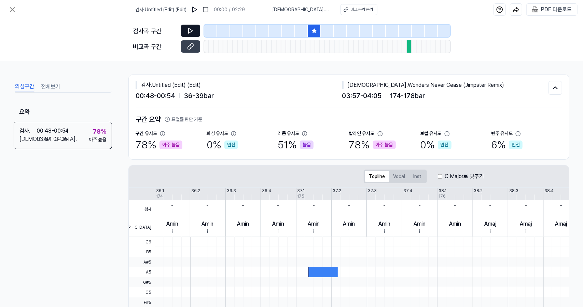
click at [199, 29] on button at bounding box center [190, 31] width 19 height 12
click at [195, 32] on button at bounding box center [190, 31] width 19 height 12
click at [14, 11] on icon at bounding box center [12, 9] width 8 height 8
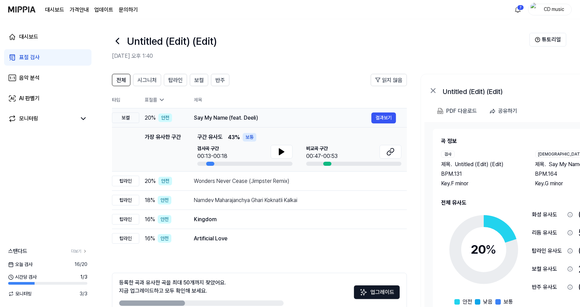
click at [257, 122] on div "Say My Name (feat. Deeli) 결과보기" at bounding box center [295, 117] width 202 height 11
click at [387, 122] on button "결과보기" at bounding box center [384, 117] width 25 height 11
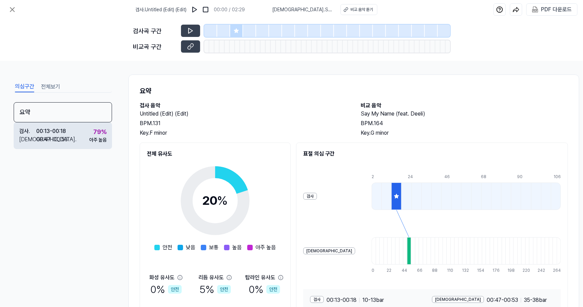
click at [87, 136] on div "검사 . 00:13 - 00:18 비교 . 00:47 - 00:53 79 % 아주 높음" at bounding box center [63, 135] width 98 height 27
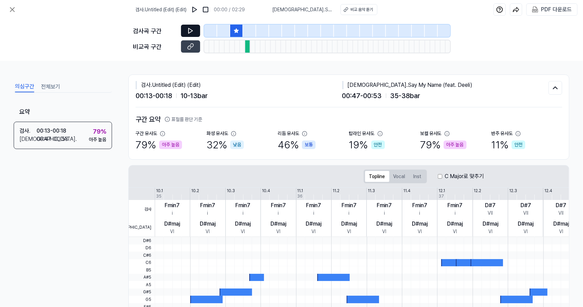
click at [192, 28] on icon at bounding box center [190, 30] width 7 height 7
click at [191, 49] on icon at bounding box center [190, 46] width 7 height 7
click at [11, 9] on icon at bounding box center [12, 10] width 4 height 4
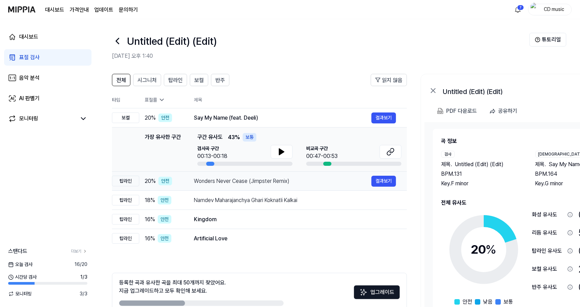
click at [250, 179] on div "Wonders Never Cease (Jimpster Remix)" at bounding box center [283, 181] width 178 height 8
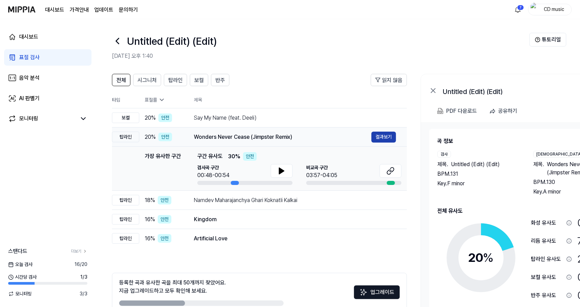
click at [382, 138] on button "결과보기" at bounding box center [384, 137] width 25 height 11
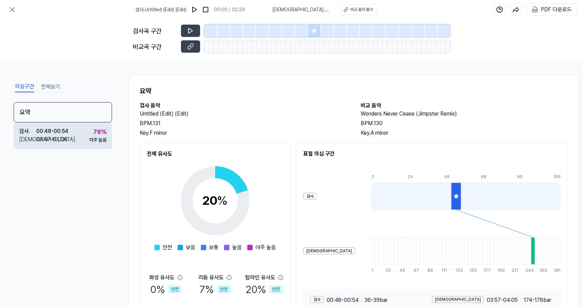
click at [82, 144] on div "검사 . 00:48 - 00:54 비교 . 03:57 - 04:05 78 % 아주 높음" at bounding box center [63, 135] width 98 height 27
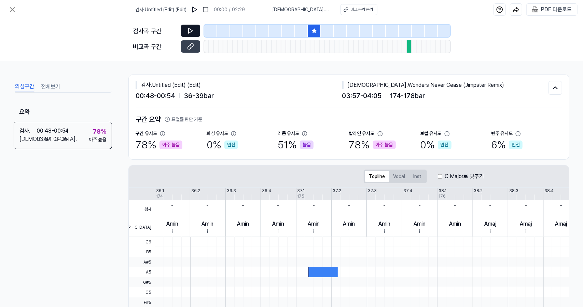
click at [186, 30] on button at bounding box center [190, 31] width 19 height 12
click at [192, 43] on icon at bounding box center [190, 46] width 7 height 7
click at [11, 13] on icon at bounding box center [12, 9] width 8 height 8
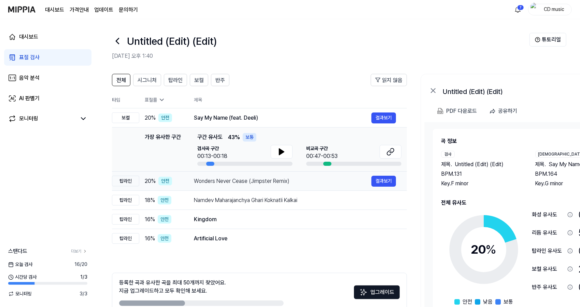
click at [249, 179] on div "Wonders Never Cease (Jimpster Remix)" at bounding box center [283, 181] width 178 height 8
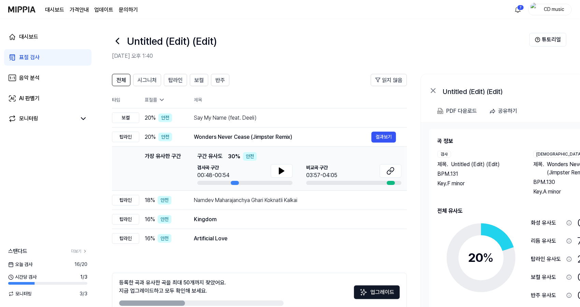
click at [248, 189] on td "가장 유사한 구간 가장 유사한 구간 구간 유사도 30 % 안전 검사곡 구간 00:48-00:54 비교곡 구간 03:57-04:05 결과보기" at bounding box center [259, 169] width 295 height 44
click at [245, 198] on div "Namdev Maharajanchya Ghari Koknatli Kalkai" at bounding box center [283, 200] width 178 height 8
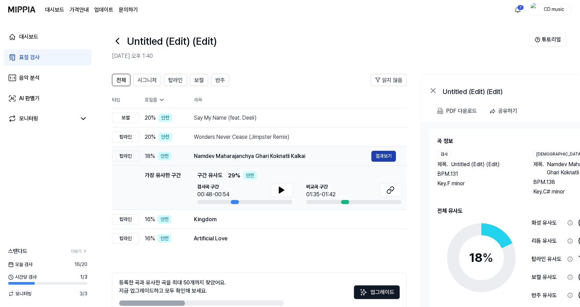
click at [387, 157] on button "결과보기" at bounding box center [384, 156] width 25 height 11
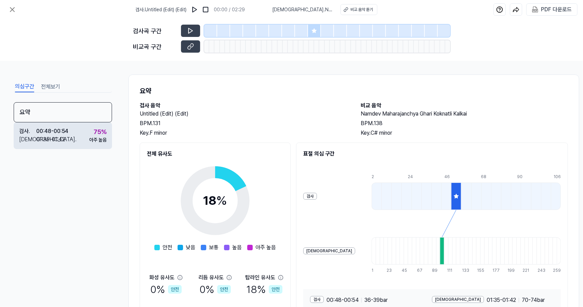
click at [79, 138] on div "검사 . 00:48 - 00:54 비교 . 01:35 - 01:42 75 % 아주 높음" at bounding box center [63, 135] width 98 height 27
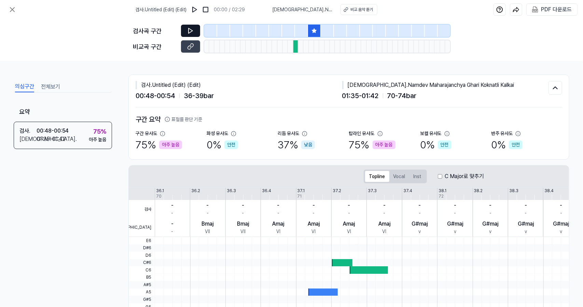
click at [193, 35] on button at bounding box center [190, 31] width 19 height 12
click at [195, 50] on button at bounding box center [190, 46] width 19 height 12
click at [15, 6] on icon at bounding box center [12, 9] width 8 height 8
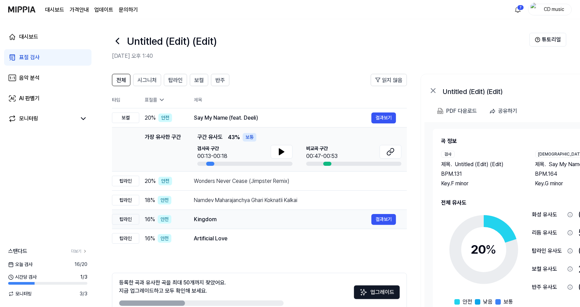
click at [228, 216] on div "Kingdom" at bounding box center [283, 219] width 178 height 8
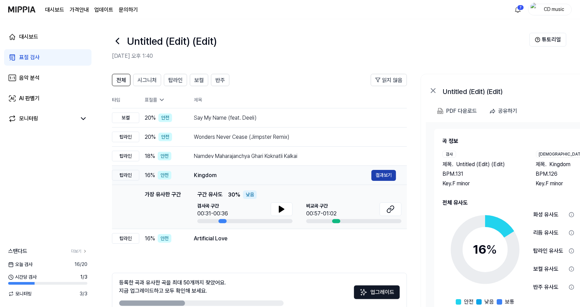
click at [389, 171] on button "결과보기" at bounding box center [384, 175] width 25 height 11
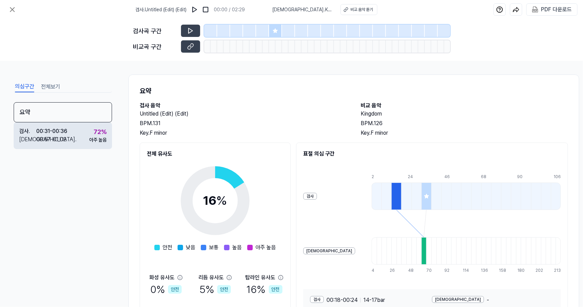
click at [61, 126] on div "검사 . 00:31 - 00:36 비교 . 00:57 - 01:02 72 % 아주 높음" at bounding box center [63, 135] width 98 height 27
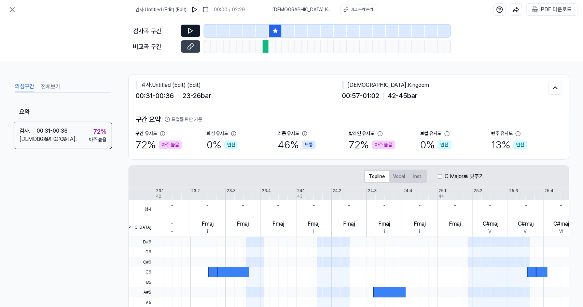
click at [195, 27] on button at bounding box center [190, 31] width 19 height 12
click at [194, 45] on icon at bounding box center [190, 46] width 7 height 7
click at [188, 31] on icon at bounding box center [190, 30] width 7 height 7
click at [195, 29] on button at bounding box center [190, 31] width 19 height 12
click at [187, 46] on icon at bounding box center [190, 46] width 7 height 7
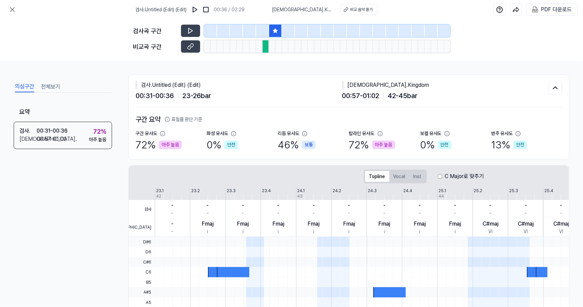
click at [197, 30] on button at bounding box center [190, 31] width 19 height 12
click at [188, 30] on icon at bounding box center [190, 30] width 7 height 7
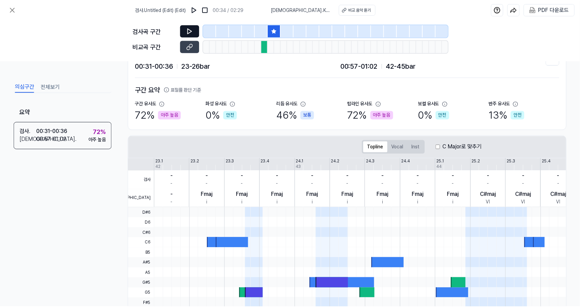
scroll to position [135, 0]
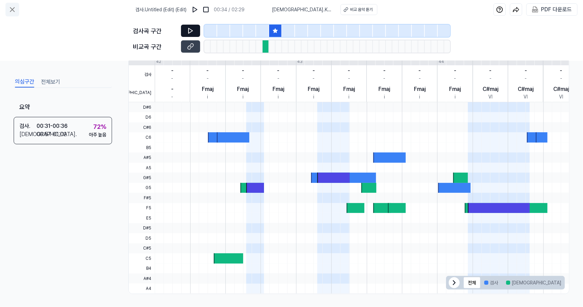
click at [8, 3] on button at bounding box center [12, 10] width 14 height 14
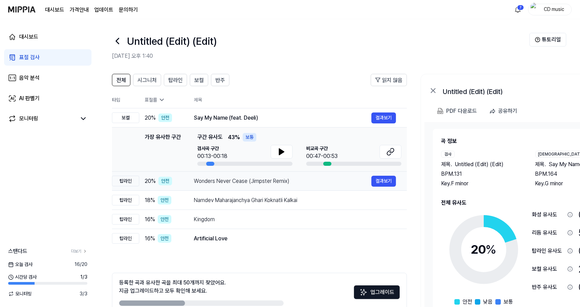
click at [265, 180] on div "Wonders Never Cease (Jimpster Remix)" at bounding box center [283, 181] width 178 height 8
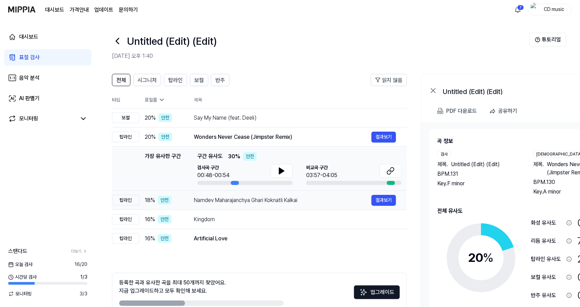
click at [247, 204] on div "Namdev Maharajanchya Ghari Koknatli Kalkai 결과보기" at bounding box center [295, 200] width 202 height 11
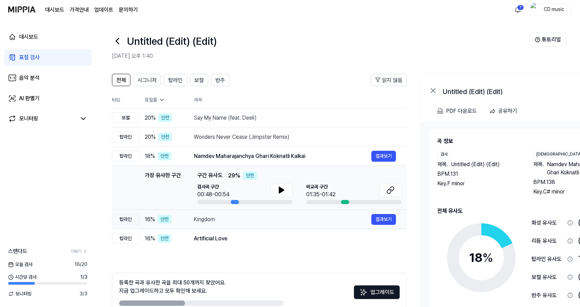
click at [236, 220] on div "Kingdom" at bounding box center [283, 219] width 178 height 8
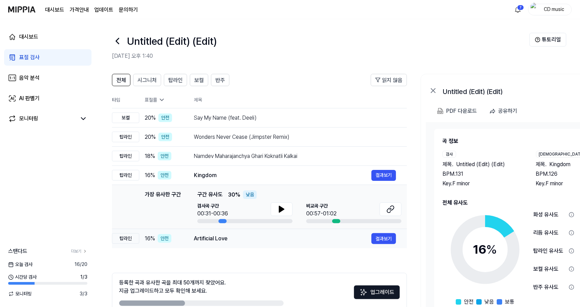
click at [229, 240] on div "Artificial Love" at bounding box center [283, 238] width 178 height 8
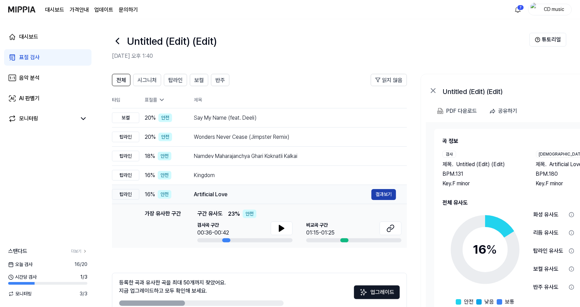
click at [386, 195] on button "결과보기" at bounding box center [384, 194] width 25 height 11
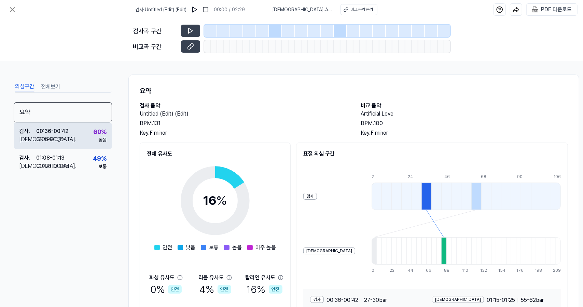
click at [92, 141] on div "검사 . 00:36 - 00:42 비교 . 01:15 - 01:25 60 % 높음" at bounding box center [63, 135] width 98 height 27
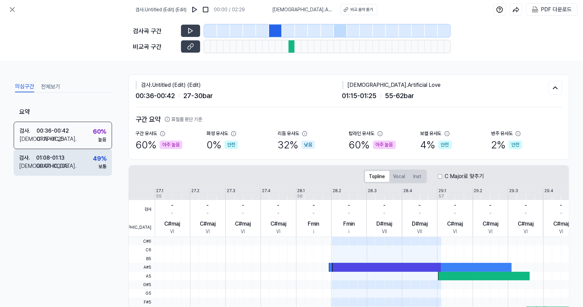
click at [93, 165] on div "49 % 보통" at bounding box center [100, 162] width 14 height 16
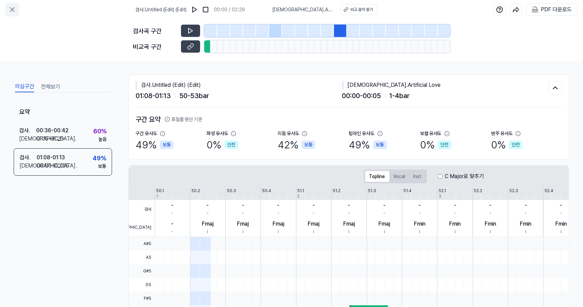
click at [12, 9] on icon at bounding box center [12, 10] width 4 height 4
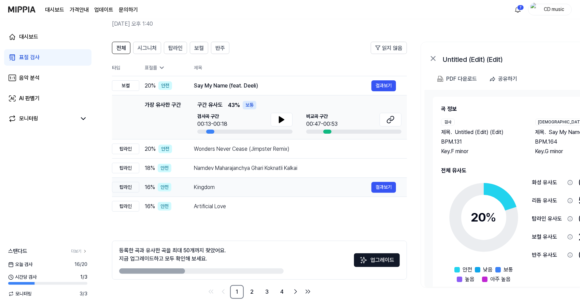
scroll to position [38, 0]
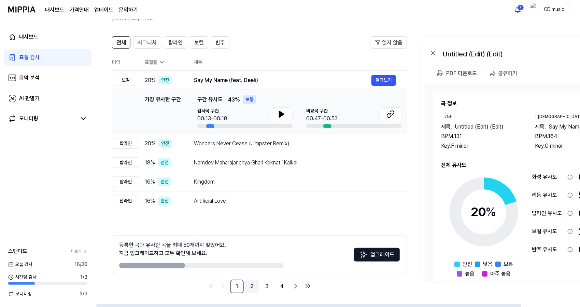
click at [253, 289] on link "2" at bounding box center [252, 286] width 14 height 14
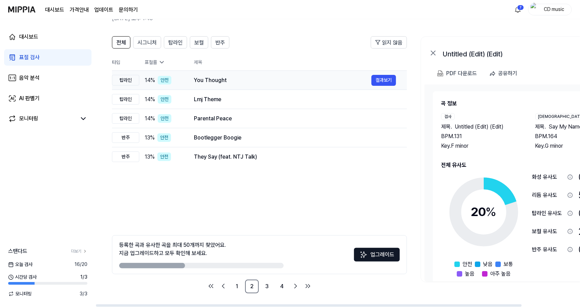
click at [209, 77] on div "You Thought" at bounding box center [283, 80] width 178 height 8
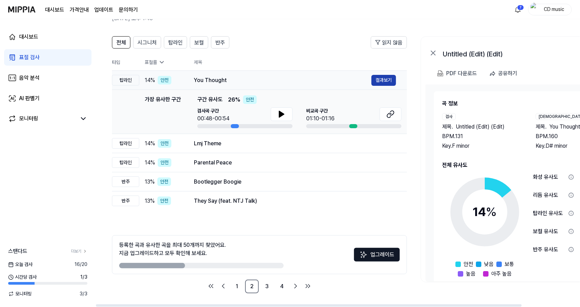
click at [379, 83] on button "결과보기" at bounding box center [384, 80] width 25 height 11
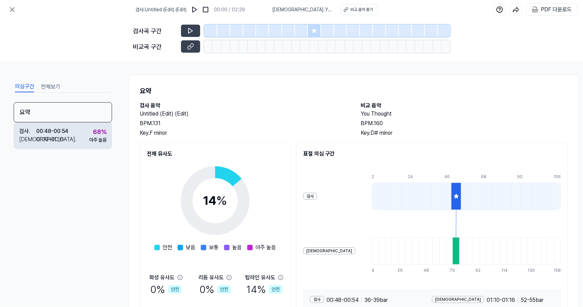
click at [84, 140] on div "검사 . 00:48 - 00:54 비교 . 01:10 - 01:16 68 % 아주 높음" at bounding box center [63, 135] width 98 height 27
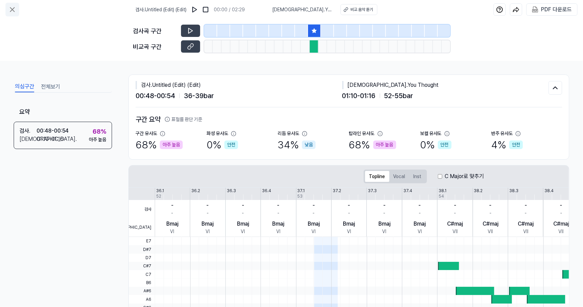
click at [13, 10] on icon at bounding box center [12, 10] width 4 height 4
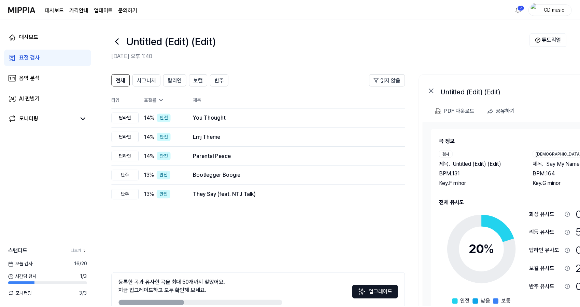
scroll to position [38, 0]
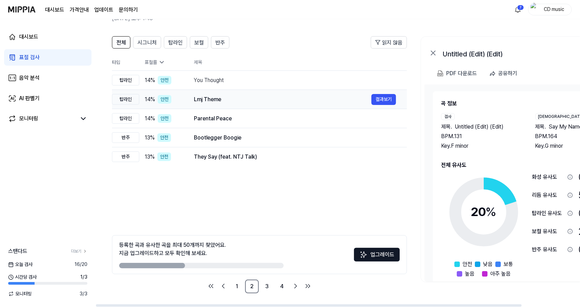
click at [215, 98] on div "Lmj Theme" at bounding box center [283, 99] width 178 height 8
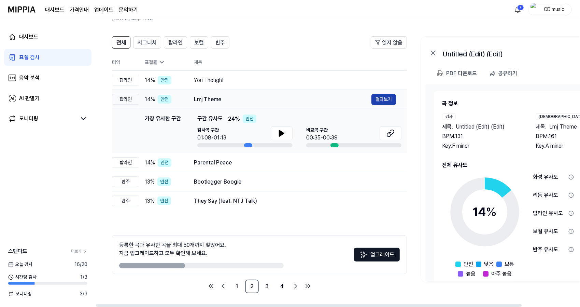
click at [382, 102] on button "결과보기" at bounding box center [384, 99] width 25 height 11
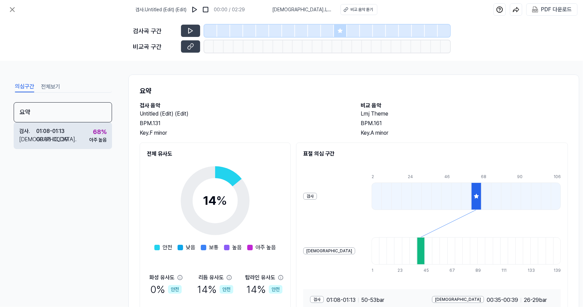
click at [71, 140] on div "검사 . 01:08 - 01:13 비교 . 00:35 - 00:39 68 % 아주 높음" at bounding box center [63, 135] width 98 height 27
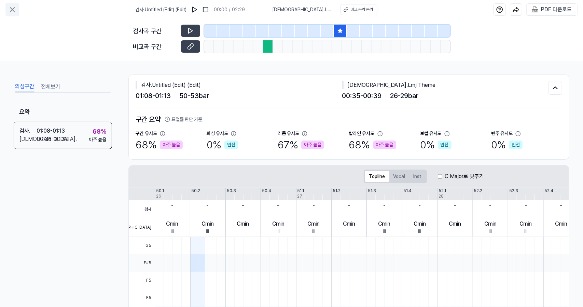
click at [14, 7] on icon at bounding box center [12, 9] width 8 height 8
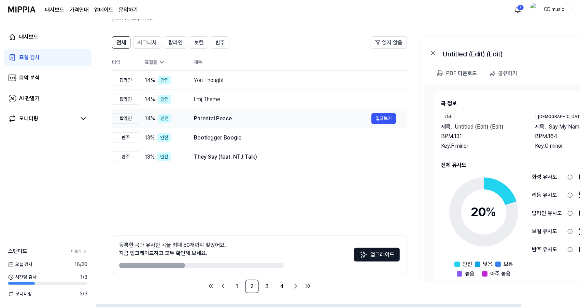
click at [219, 119] on div "Parental Peace" at bounding box center [283, 118] width 178 height 8
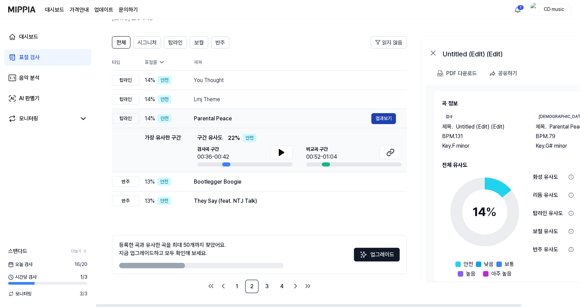
click at [391, 119] on button "결과보기" at bounding box center [384, 118] width 25 height 11
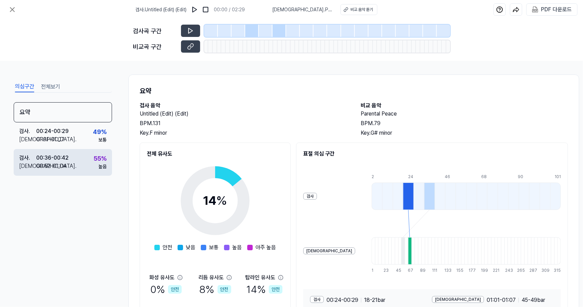
click at [82, 160] on div "검사 . 00:36 - 00:42 비교 . 00:52 - 01:04 55 % 높음" at bounding box center [63, 162] width 98 height 27
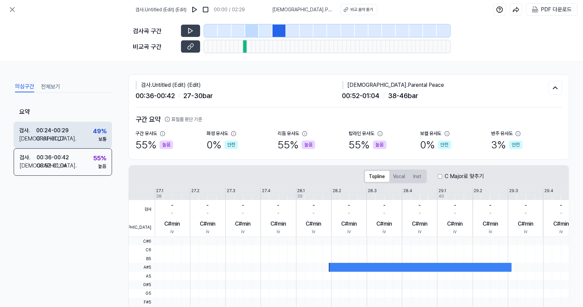
click at [86, 135] on div "검사 . 00:24 - 00:29 비교 . 01:01 - 01:07 49 % 보통" at bounding box center [63, 135] width 98 height 27
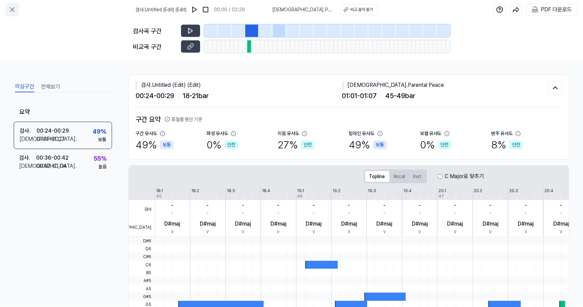
click at [11, 9] on icon at bounding box center [12, 9] width 8 height 8
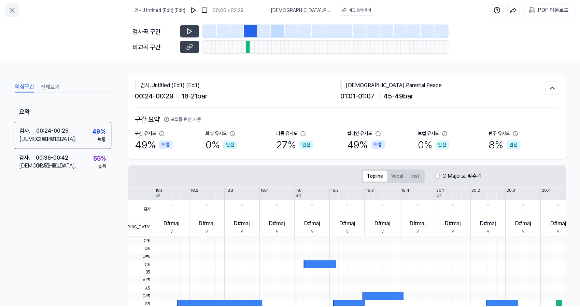
scroll to position [38, 0]
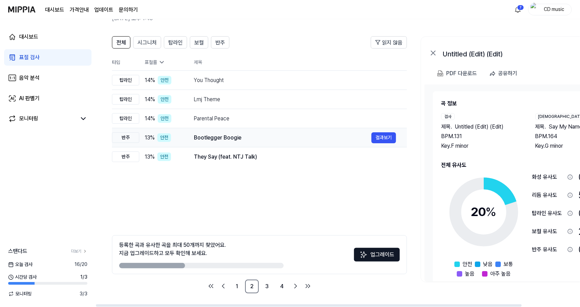
click at [233, 142] on div "Bootlegger Boogie 결과보기" at bounding box center [295, 137] width 202 height 11
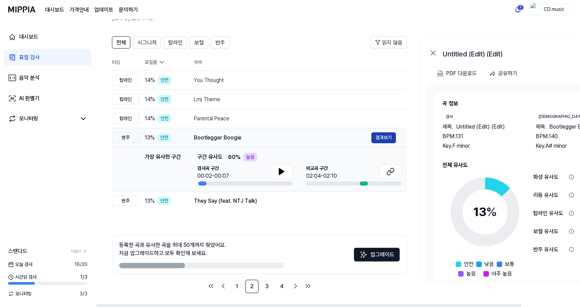
click at [378, 137] on button "결과보기" at bounding box center [384, 137] width 25 height 11
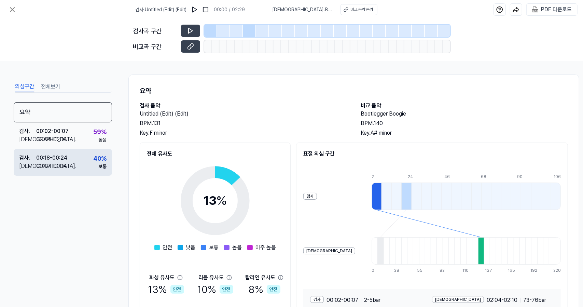
click at [94, 151] on div "검사 . 00:18 - 00:24 비교 . 00:07 - 00:14 40 % 보통" at bounding box center [63, 162] width 98 height 27
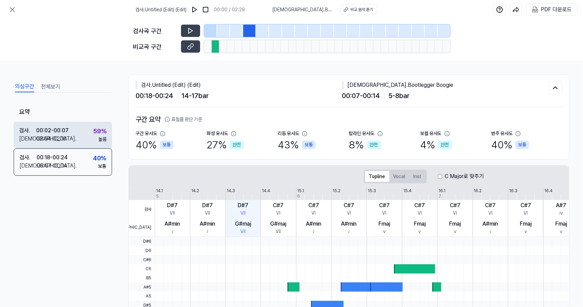
click at [89, 133] on div "검사 . 00:02 - 00:07 비교 . 02:04 - 02:10 59 % 높음" at bounding box center [63, 135] width 98 height 27
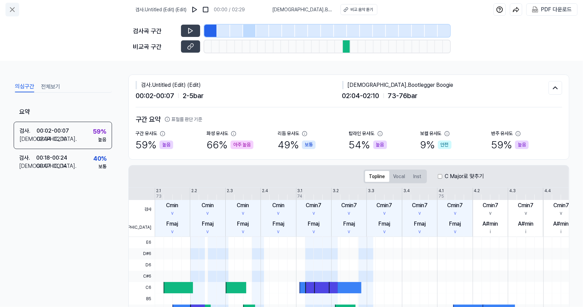
click at [13, 8] on icon at bounding box center [12, 9] width 8 height 8
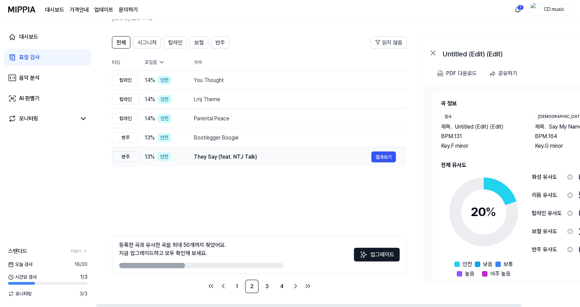
click at [229, 159] on div "They Say (feat. NTJ Talk)" at bounding box center [283, 157] width 178 height 8
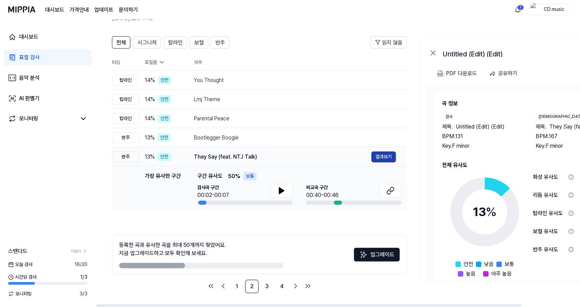
click at [386, 156] on button "결과보기" at bounding box center [384, 156] width 25 height 11
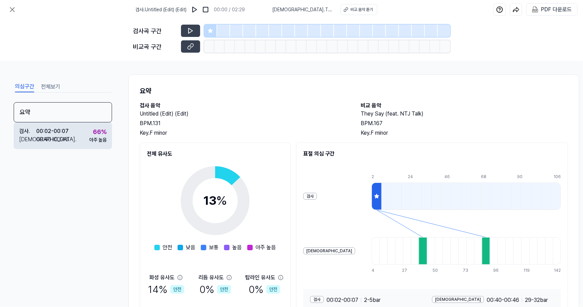
click at [92, 136] on div "66 % 아주 높음" at bounding box center [97, 135] width 17 height 16
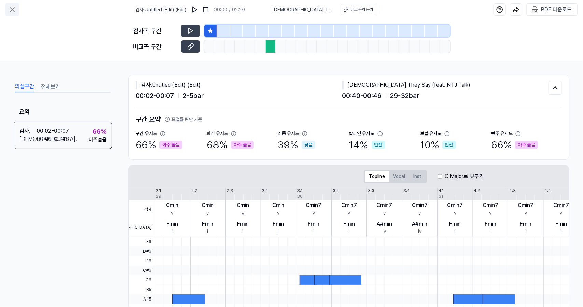
click at [8, 11] on button at bounding box center [12, 10] width 14 height 14
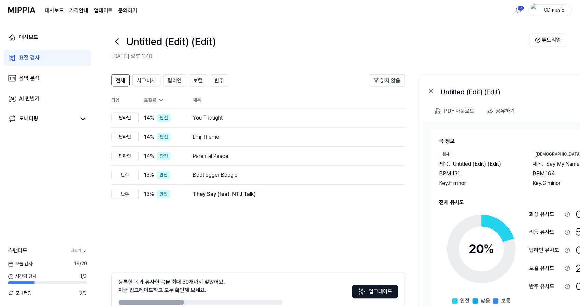
scroll to position [38, 0]
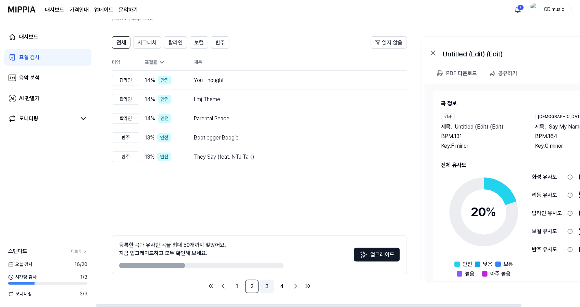
click at [264, 287] on link "3" at bounding box center [267, 286] width 14 height 14
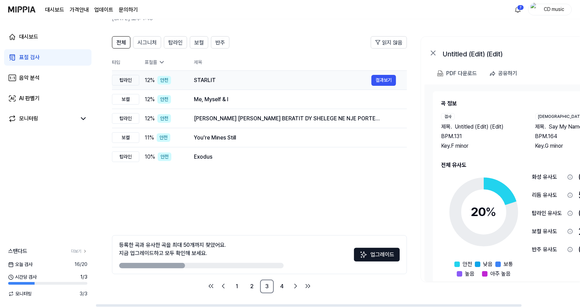
click at [205, 82] on div "STARLIT" at bounding box center [283, 80] width 178 height 8
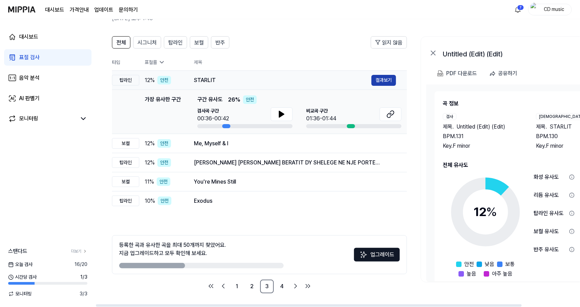
click at [382, 81] on button "결과보기" at bounding box center [384, 80] width 25 height 11
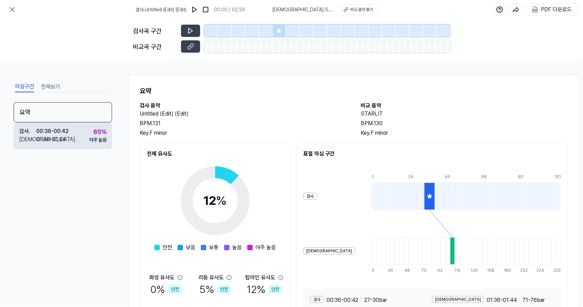
click at [93, 129] on div "65 %" at bounding box center [99, 131] width 13 height 9
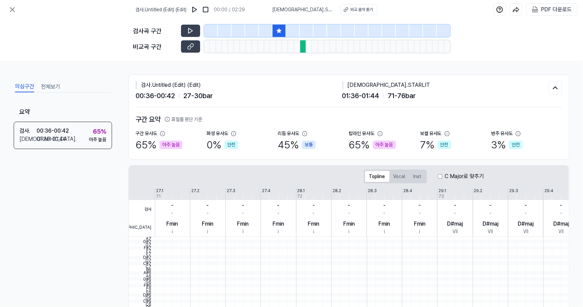
click at [19, 7] on div "검사 . Untitled (Edit) (Edit) 00:00 / 02:29 비교 . STARLIT 비교 음악 듣기 PDF 다운로드" at bounding box center [291, 9] width 583 height 19
click at [17, 9] on button at bounding box center [12, 10] width 14 height 14
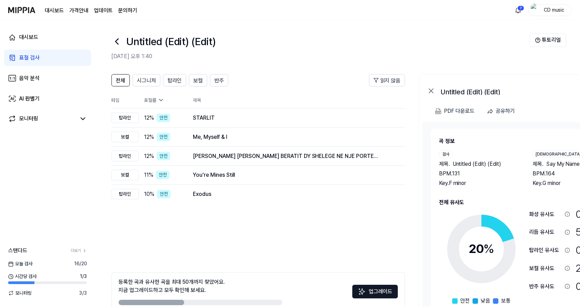
scroll to position [38, 0]
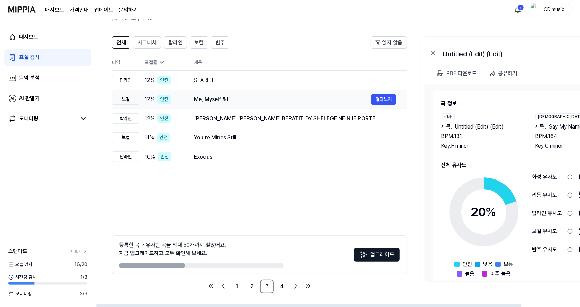
click at [215, 99] on div "Me, Myself & I" at bounding box center [283, 99] width 178 height 8
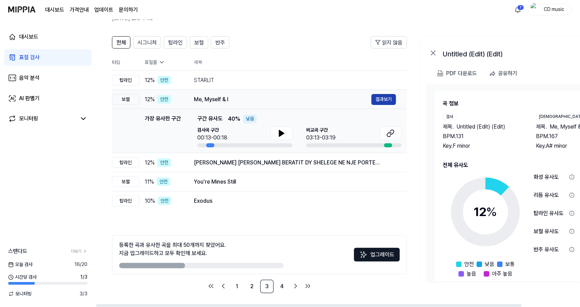
click at [382, 98] on button "결과보기" at bounding box center [384, 99] width 25 height 11
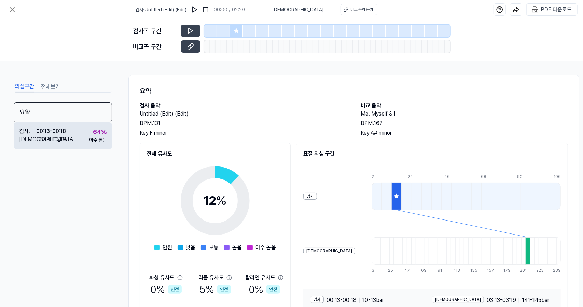
click at [86, 139] on div "검사 . 00:13 - 00:18 비교 . 03:13 - 03:19 64 % 아주 높음" at bounding box center [63, 135] width 98 height 27
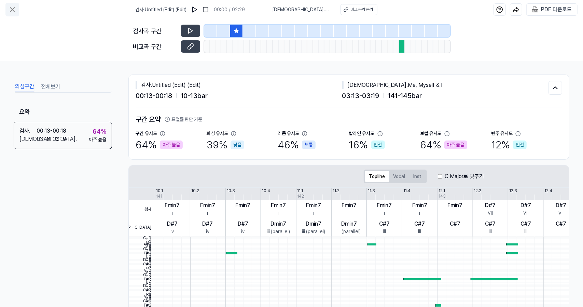
click at [16, 9] on icon at bounding box center [12, 9] width 8 height 8
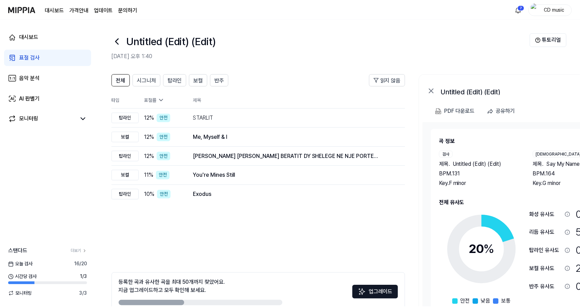
scroll to position [38, 0]
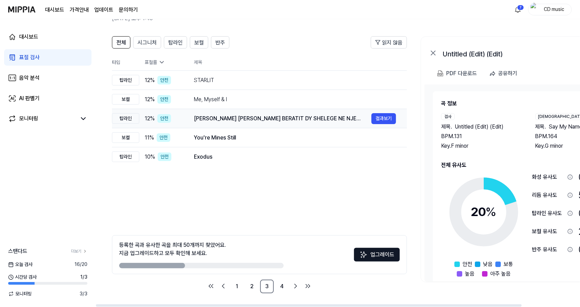
click at [243, 120] on div "FERDI ALEKSANDER MJESHTRI TORI BERATIT DY SHELEGE NE NJE PORTE DALE DALE KOLAZH…" at bounding box center [283, 118] width 178 height 8
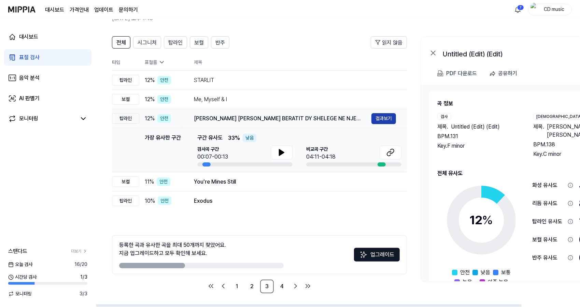
click at [377, 119] on button "결과보기" at bounding box center [384, 118] width 25 height 11
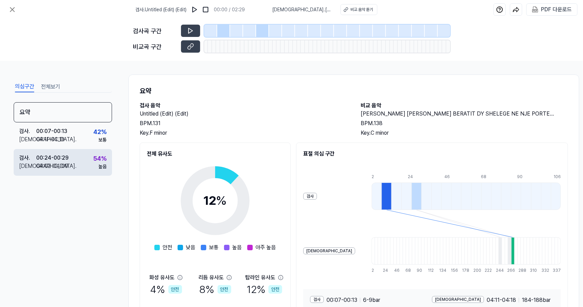
click at [92, 163] on div "검사 . 00:24 - 00:29 비교 . 04:02 - 04:09 54 % 높음" at bounding box center [63, 162] width 98 height 27
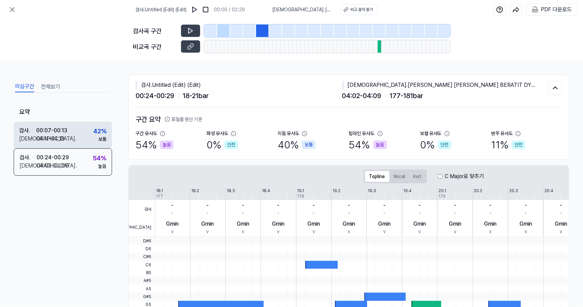
click at [85, 133] on div "검사 . 00:07 - 00:13 비교 . 04:11 - 04:18 42 % 보통" at bounding box center [63, 135] width 98 height 27
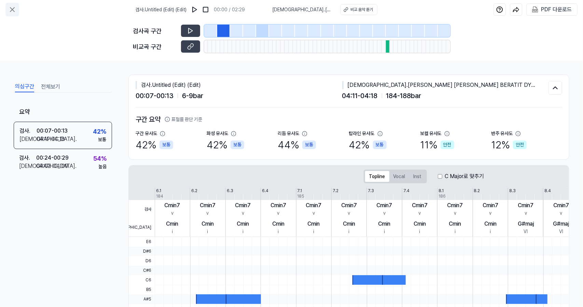
click at [10, 7] on icon at bounding box center [12, 9] width 8 height 8
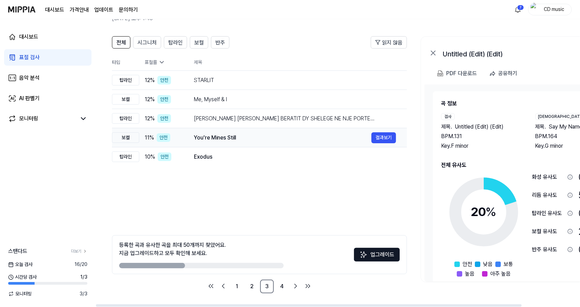
click at [247, 140] on div "You're Mines Still" at bounding box center [283, 138] width 178 height 8
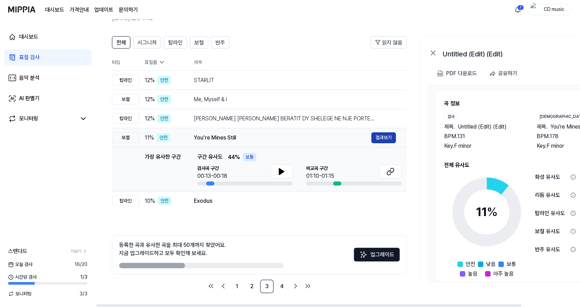
click at [380, 138] on button "결과보기" at bounding box center [384, 137] width 25 height 11
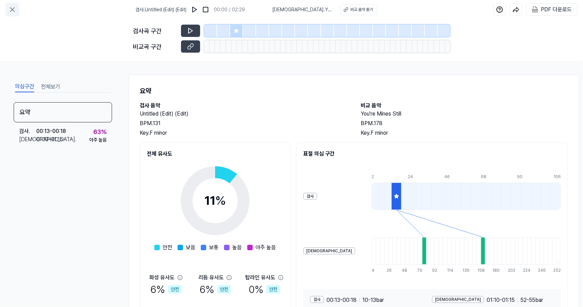
click at [13, 10] on icon at bounding box center [12, 10] width 4 height 4
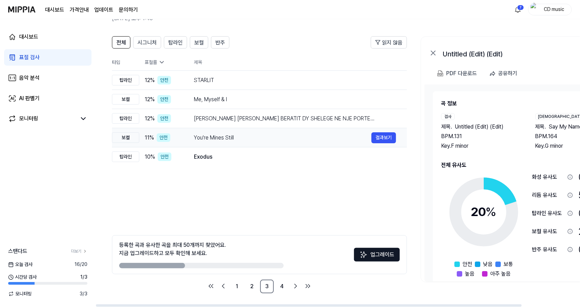
click at [237, 143] on td "You're Mines Still 결과보기" at bounding box center [295, 137] width 224 height 19
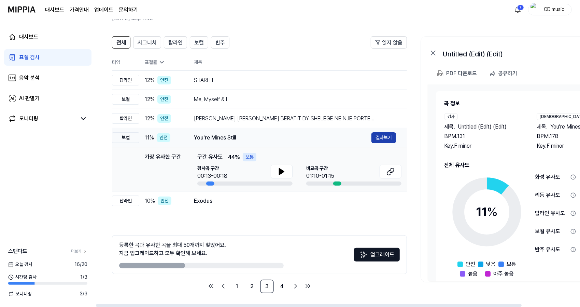
click at [388, 142] on button "결과보기" at bounding box center [384, 137] width 25 height 11
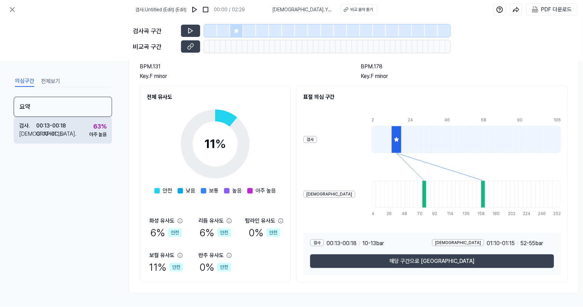
click at [78, 133] on div "검사 . 00:13 - 00:18 비교 . 01:10 - 01:15 63 % 아주 높음" at bounding box center [63, 130] width 98 height 27
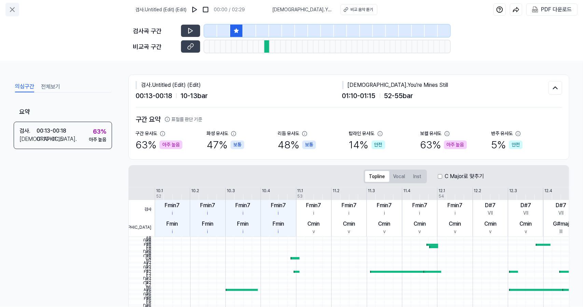
click at [12, 11] on icon at bounding box center [12, 9] width 8 height 8
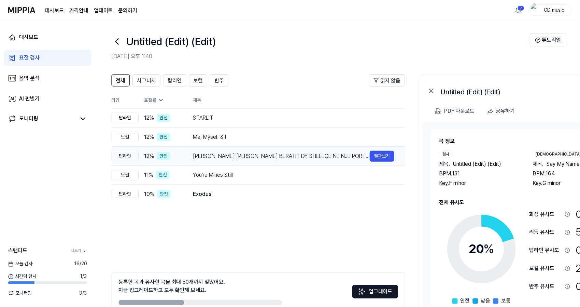
scroll to position [38, 0]
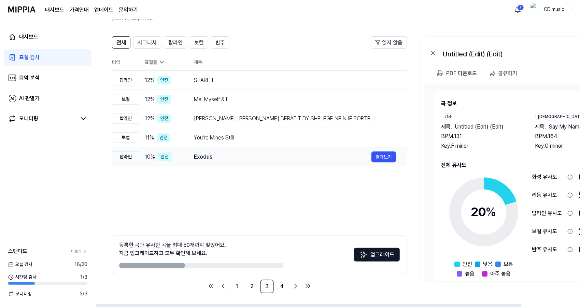
click at [220, 164] on td "Exodus 결과보기" at bounding box center [295, 156] width 224 height 19
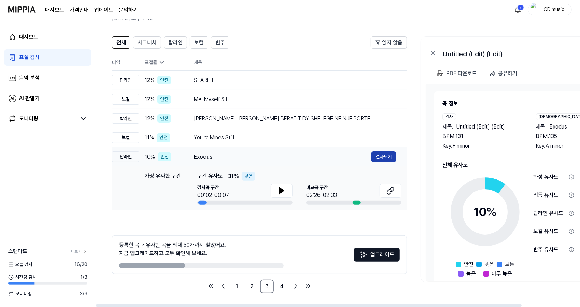
click at [391, 159] on button "결과보기" at bounding box center [384, 156] width 25 height 11
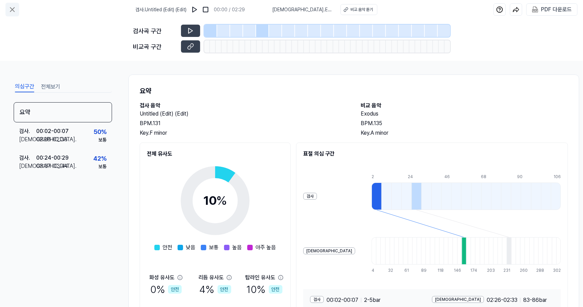
click at [11, 4] on button at bounding box center [12, 10] width 14 height 14
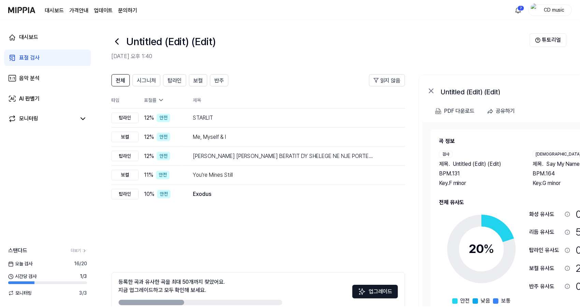
scroll to position [38, 0]
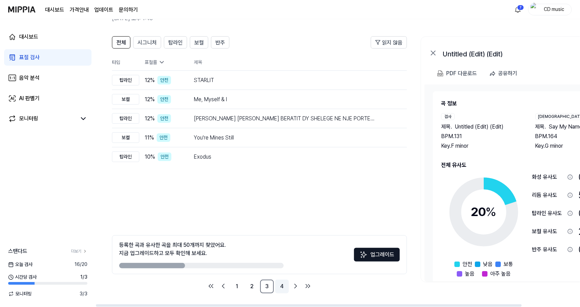
click at [281, 285] on link "4" at bounding box center [282, 286] width 14 height 14
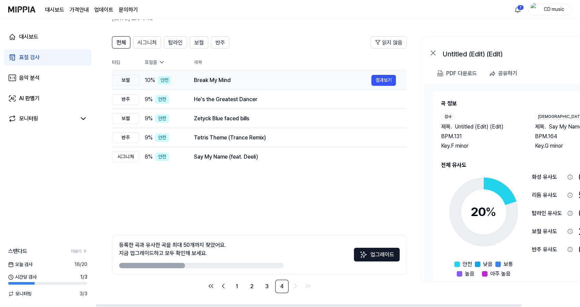
click at [206, 75] on div "Break My Mind 결과보기" at bounding box center [295, 80] width 202 height 11
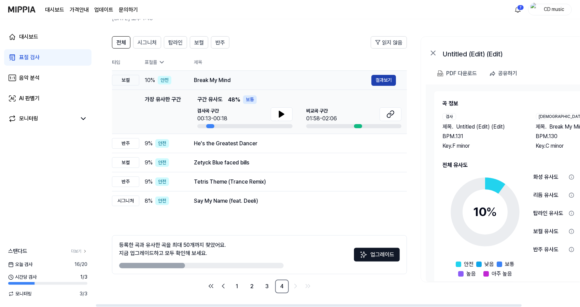
click at [383, 81] on button "결과보기" at bounding box center [384, 80] width 25 height 11
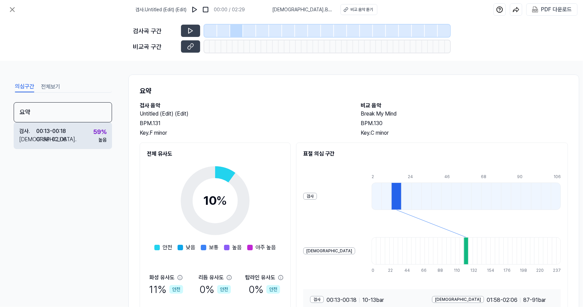
click at [102, 141] on div "높음" at bounding box center [102, 139] width 8 height 7
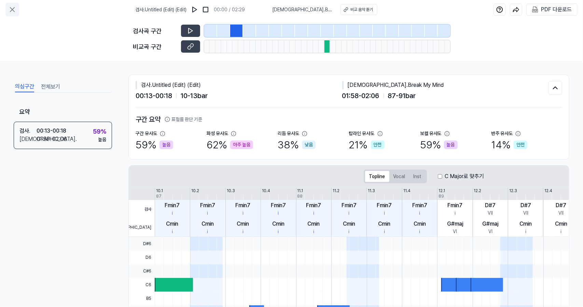
click at [10, 8] on icon at bounding box center [12, 10] width 4 height 4
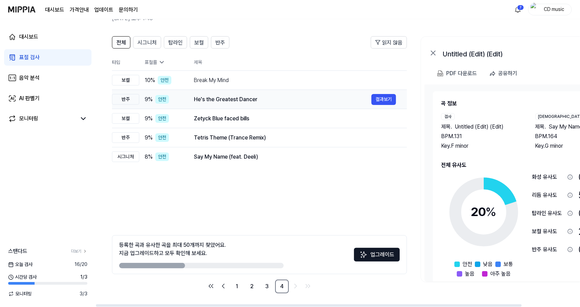
click at [230, 98] on div "He's the Greatest Dancer" at bounding box center [283, 99] width 178 height 8
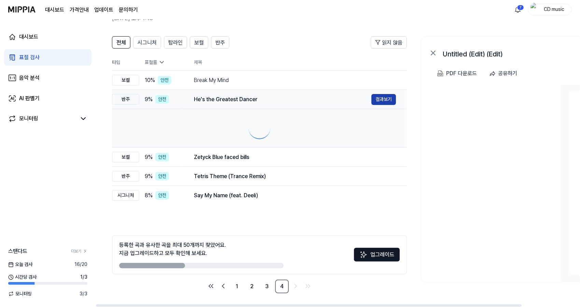
click at [388, 97] on button "결과보기" at bounding box center [384, 99] width 25 height 11
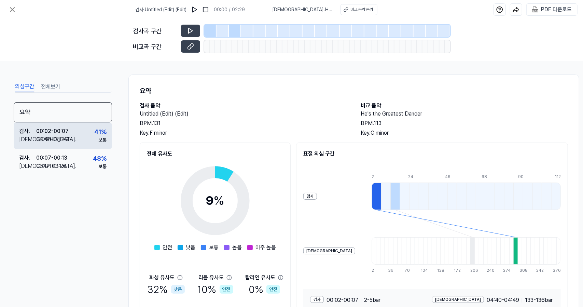
click at [102, 132] on div "41 %" at bounding box center [100, 131] width 12 height 9
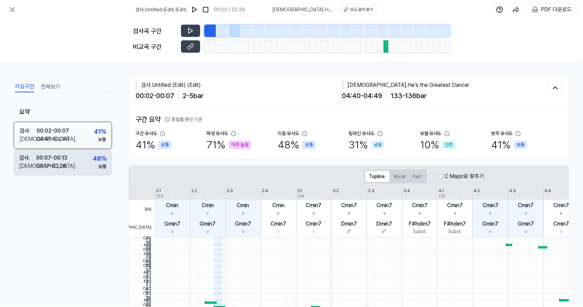
click at [92, 162] on div "검사 . 00:07 - 00:13 비교 . 03:17 - 03:26 48 % 보통" at bounding box center [63, 162] width 98 height 27
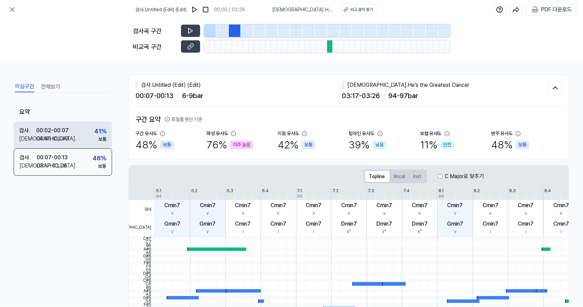
click at [97, 136] on div "41 % 보통" at bounding box center [100, 134] width 12 height 16
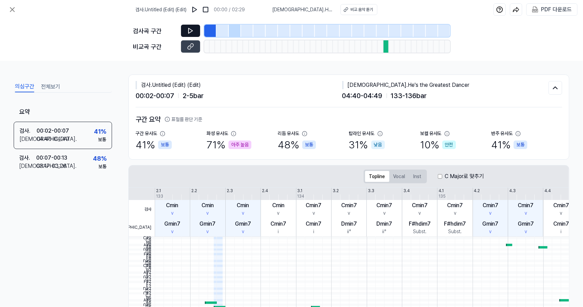
click at [193, 30] on button at bounding box center [190, 31] width 19 height 12
click at [189, 45] on icon at bounding box center [190, 46] width 7 height 7
click at [198, 27] on button at bounding box center [190, 31] width 19 height 12
click at [190, 46] on icon at bounding box center [190, 46] width 7 height 7
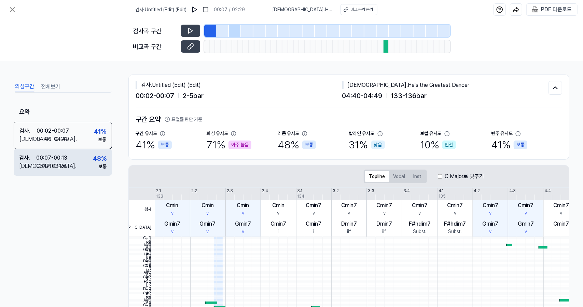
click at [107, 156] on div "검사 . 00:07 - 00:13 비교 . 03:17 - 03:26 48 % 보통" at bounding box center [63, 162] width 98 height 27
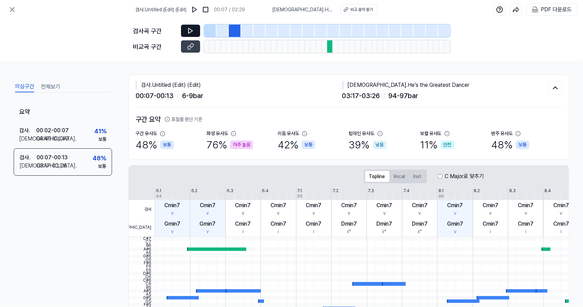
click at [194, 31] on button at bounding box center [190, 31] width 19 height 12
click at [194, 46] on icon at bounding box center [190, 46] width 7 height 7
click at [9, 9] on icon at bounding box center [12, 9] width 8 height 8
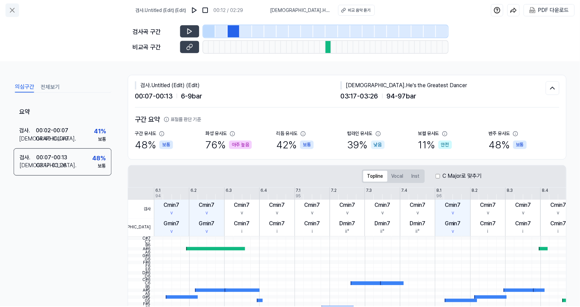
scroll to position [38, 0]
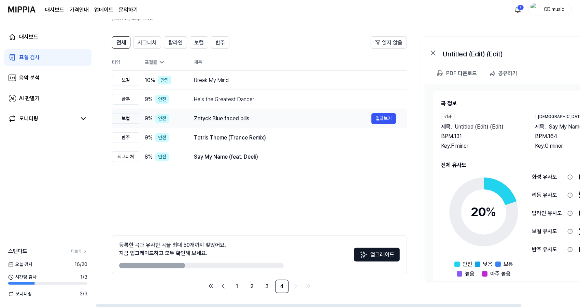
click at [249, 119] on div "Zetyck Blue faced bills" at bounding box center [283, 118] width 178 height 8
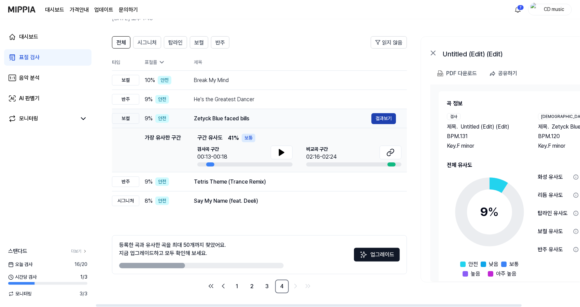
click at [394, 121] on button "결과보기" at bounding box center [384, 118] width 25 height 11
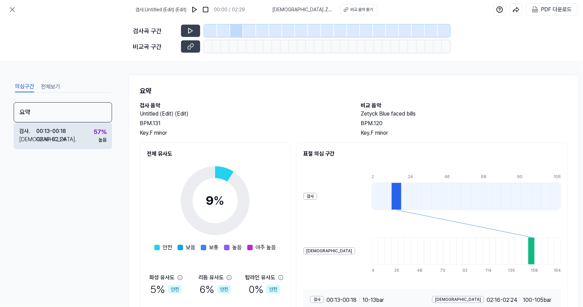
click at [87, 139] on div "검사 . 00:13 - 00:18 비교 . 02:16 - 02:24 57 % 높음" at bounding box center [63, 135] width 98 height 27
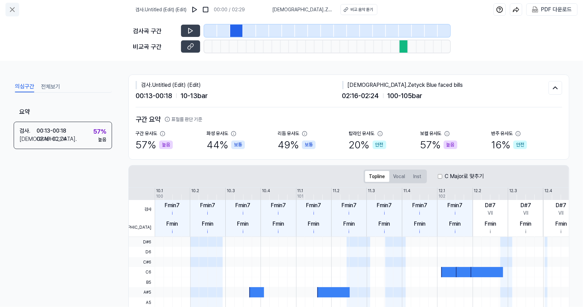
click at [14, 12] on icon at bounding box center [12, 9] width 8 height 8
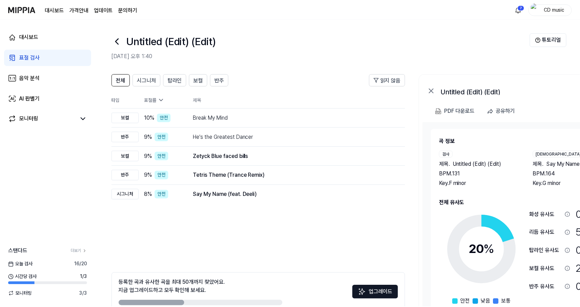
scroll to position [38, 0]
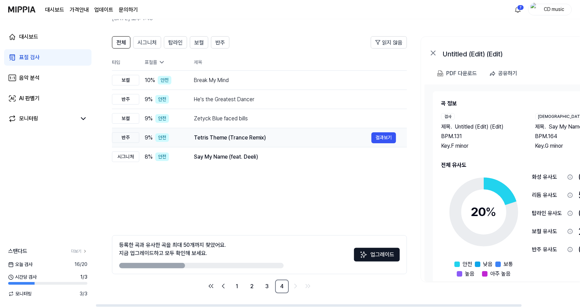
click at [233, 138] on div "Tetris Theme (Trance Remix)" at bounding box center [283, 138] width 178 height 8
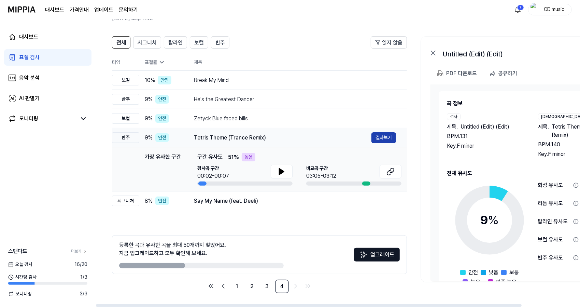
click at [380, 140] on button "결과보기" at bounding box center [384, 137] width 25 height 11
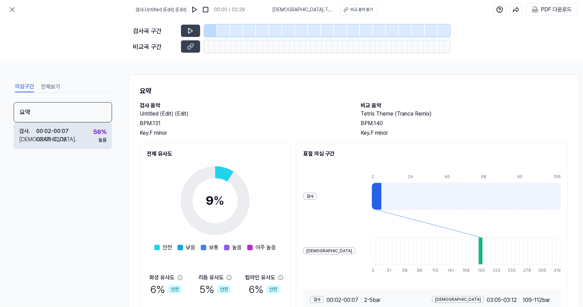
click at [94, 140] on div "56 % 높음" at bounding box center [99, 135] width 13 height 16
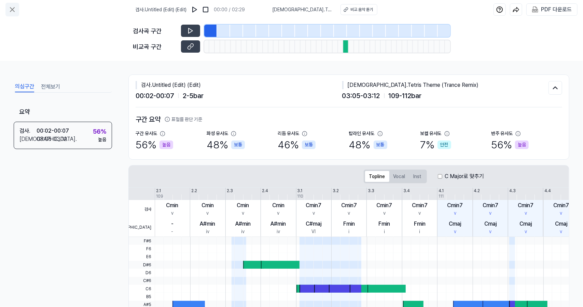
click at [13, 9] on icon at bounding box center [12, 10] width 4 height 4
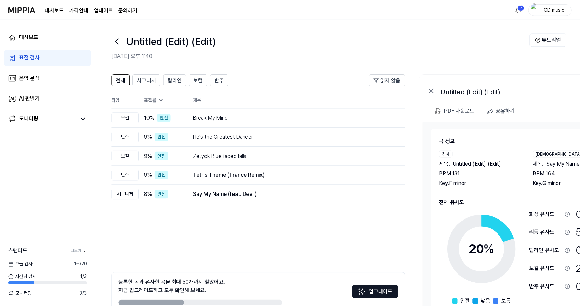
scroll to position [38, 0]
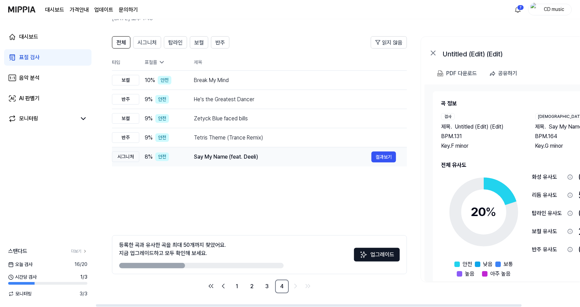
click at [209, 155] on div "Say My Name (feat. Deeli)" at bounding box center [283, 157] width 178 height 8
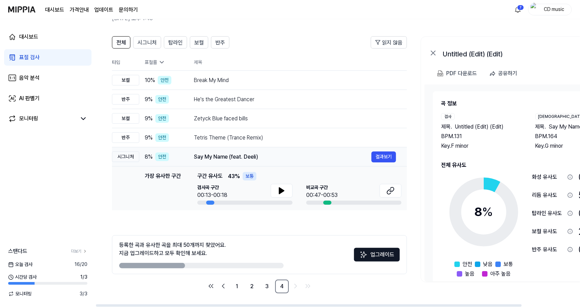
click at [399, 160] on td "Say My Name (feat. Deeli) 결과보기" at bounding box center [295, 156] width 224 height 19
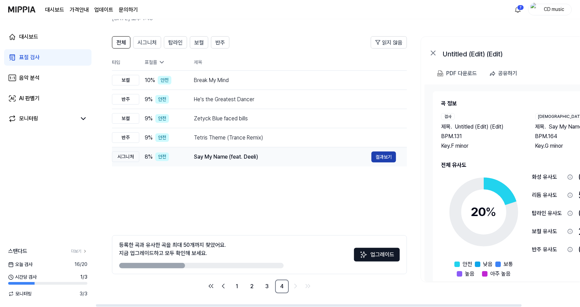
click at [383, 159] on button "결과보기" at bounding box center [384, 156] width 25 height 11
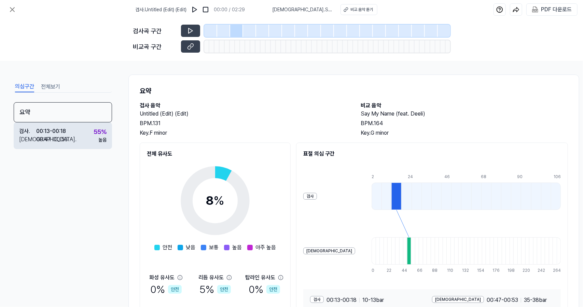
click at [106, 125] on div "검사 . 00:13 - 00:18 비교 . 00:47 - 00:53 55 % 높음" at bounding box center [63, 135] width 98 height 27
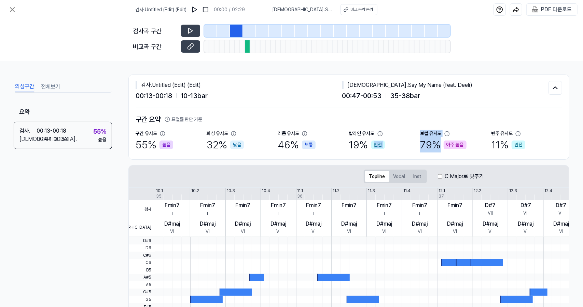
drag, startPoint x: 415, startPoint y: 144, endPoint x: 484, endPoint y: 151, distance: 69.4
click at [484, 151] on div "구간 유사도 55 % 높음 화성 유사도 32 % 낮음 리듬 유사도 46 % 보통 탑라인 유사도 19 % 안전 보컬 유사도 79 % 아주 높음 …" at bounding box center [349, 141] width 427 height 23
click at [471, 153] on div "구간 요약 표절률 판단 기준 구간 유사도 55 % 높음 화성 유사도 32 % 낮음 리듬 유사도 46 % 보통 탑라인 유사도 19 % 안전 보컬…" at bounding box center [349, 133] width 427 height 52
click at [191, 35] on button at bounding box center [190, 31] width 19 height 12
click at [191, 46] on icon at bounding box center [190, 46] width 7 height 7
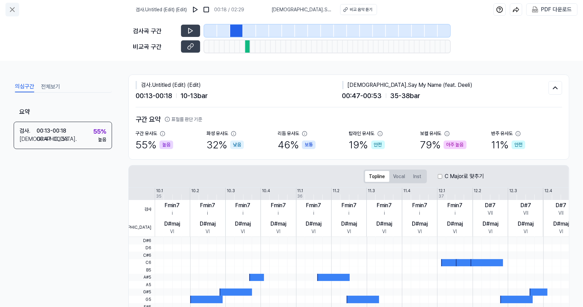
click at [9, 9] on icon at bounding box center [12, 9] width 8 height 8
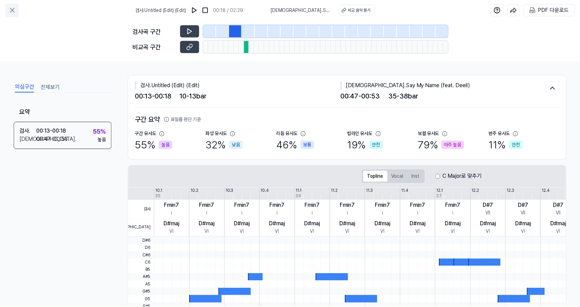
scroll to position [38, 0]
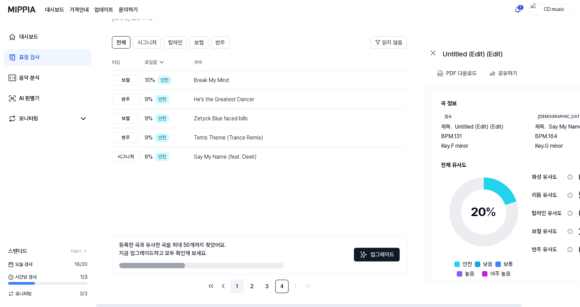
click at [240, 287] on link "1" at bounding box center [237, 286] width 14 height 14
